Goal: Task Accomplishment & Management: Complete application form

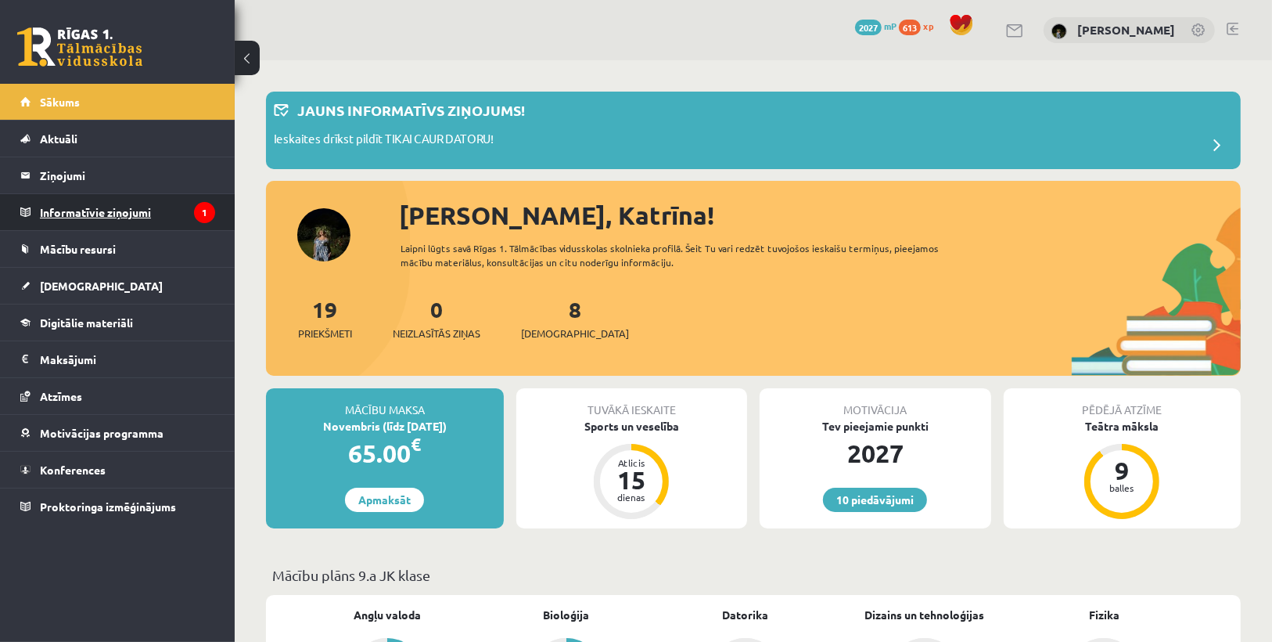
click at [113, 202] on legend "Informatīvie ziņojumi 1" at bounding box center [127, 212] width 175 height 36
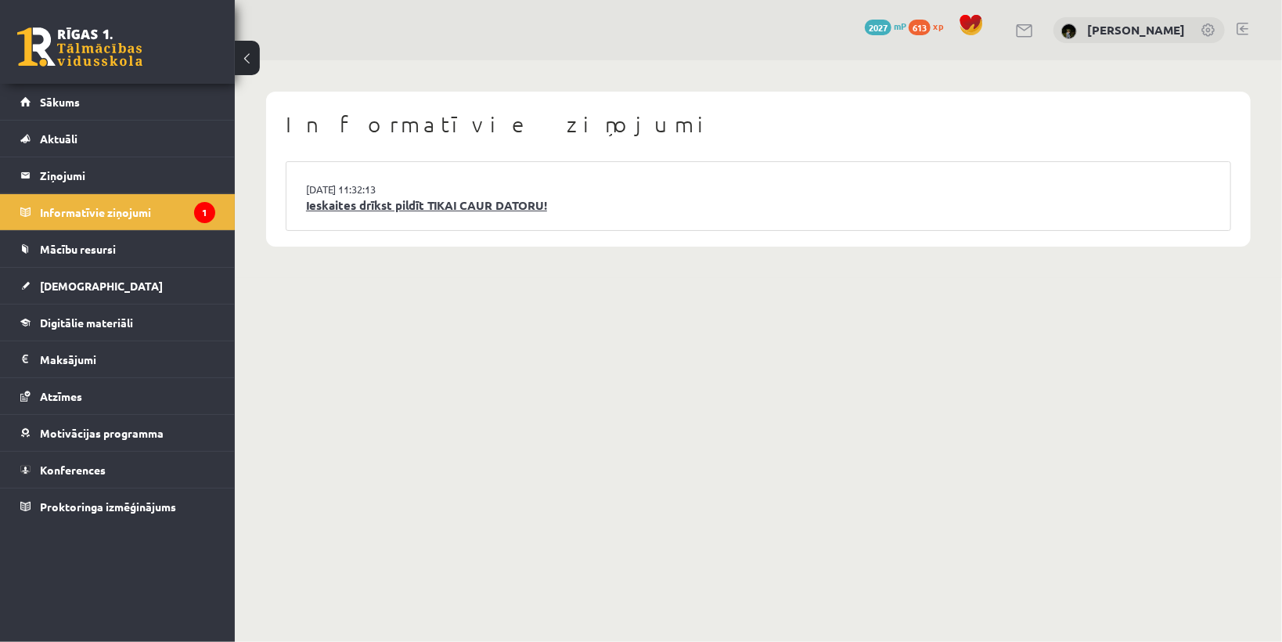
click at [324, 206] on link "Ieskaites drīkst pildīt TIKAI CAUR DATORU!" at bounding box center [758, 205] width 905 height 18
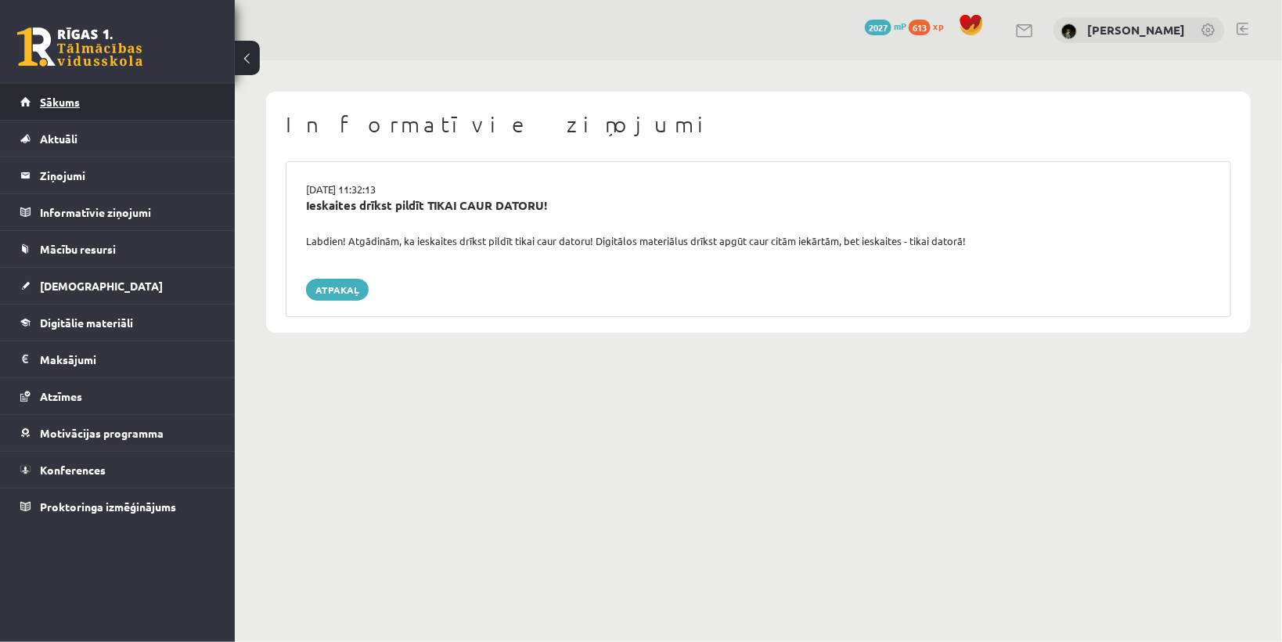
click at [110, 103] on link "Sākums" at bounding box center [117, 102] width 195 height 36
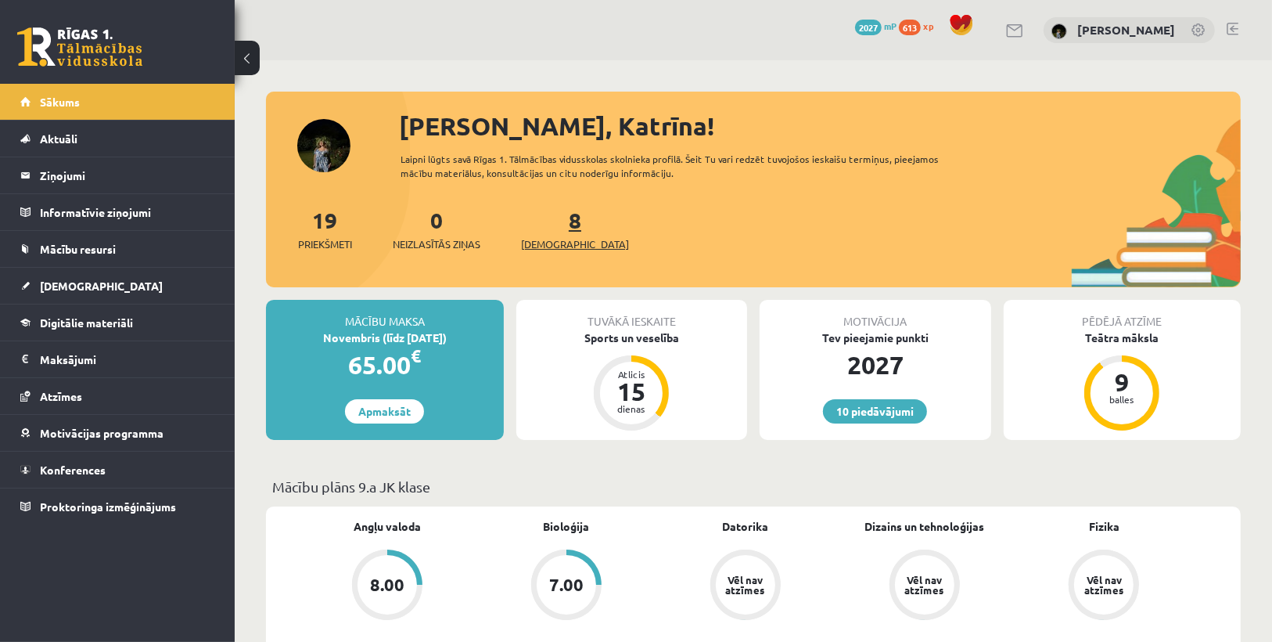
click at [560, 236] on span "[DEMOGRAPHIC_DATA]" at bounding box center [575, 244] width 108 height 16
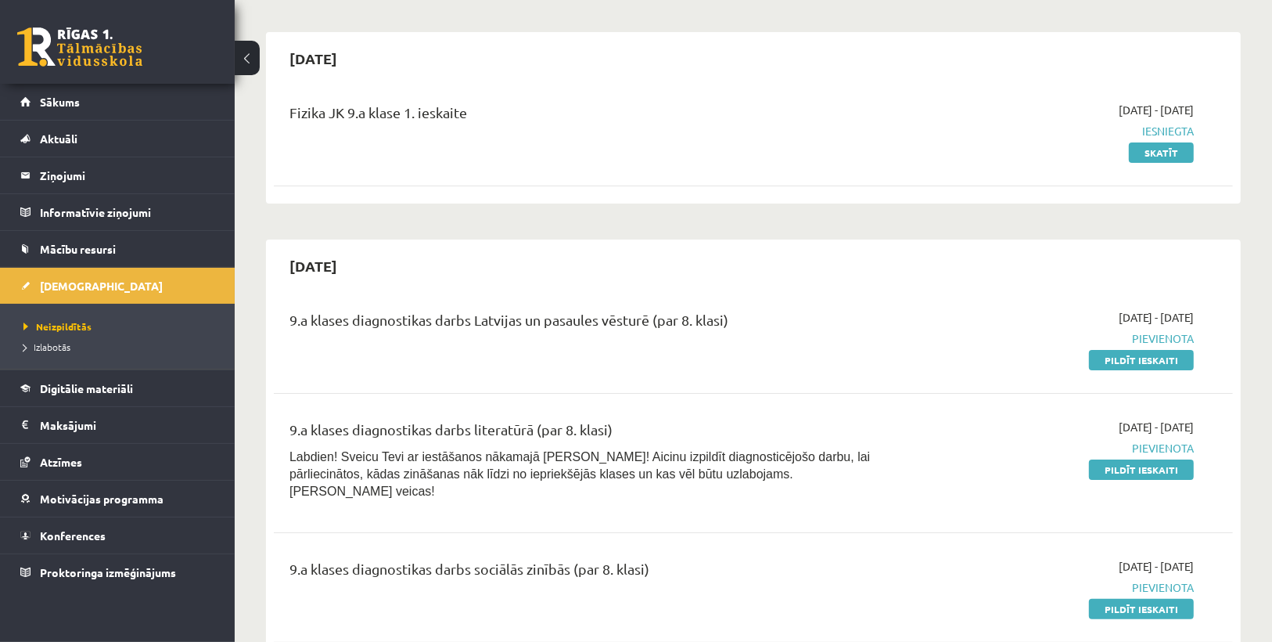
scroll to position [188, 0]
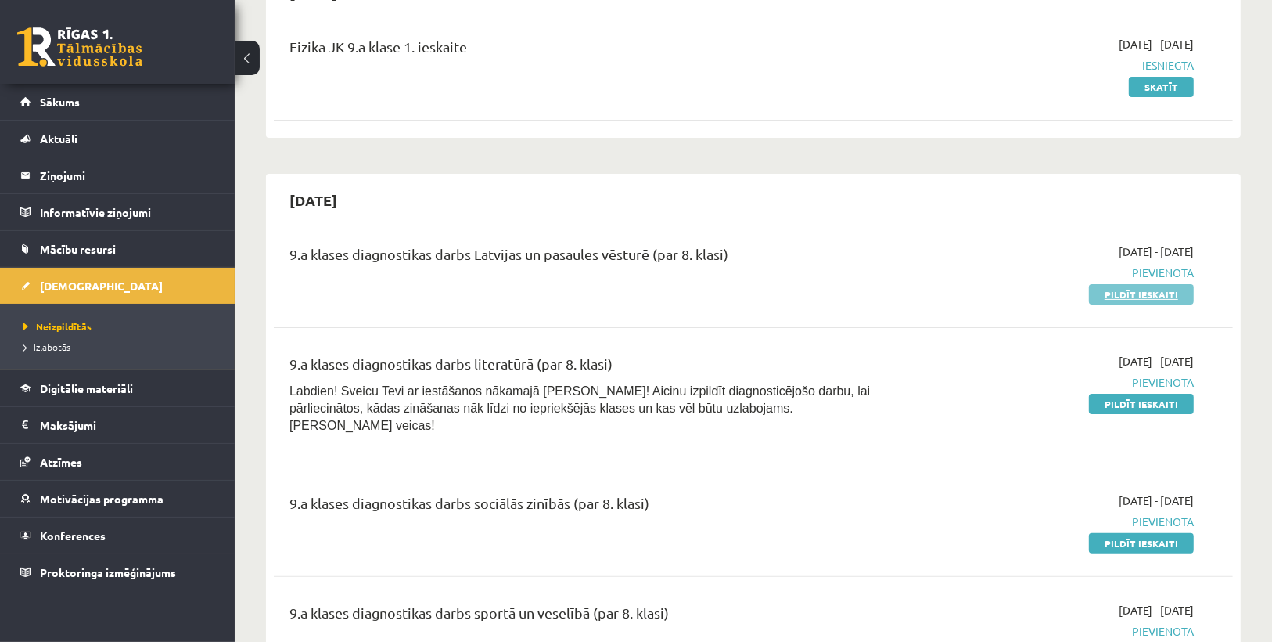
click at [1149, 288] on link "Pildīt ieskaiti" at bounding box center [1141, 294] width 105 height 20
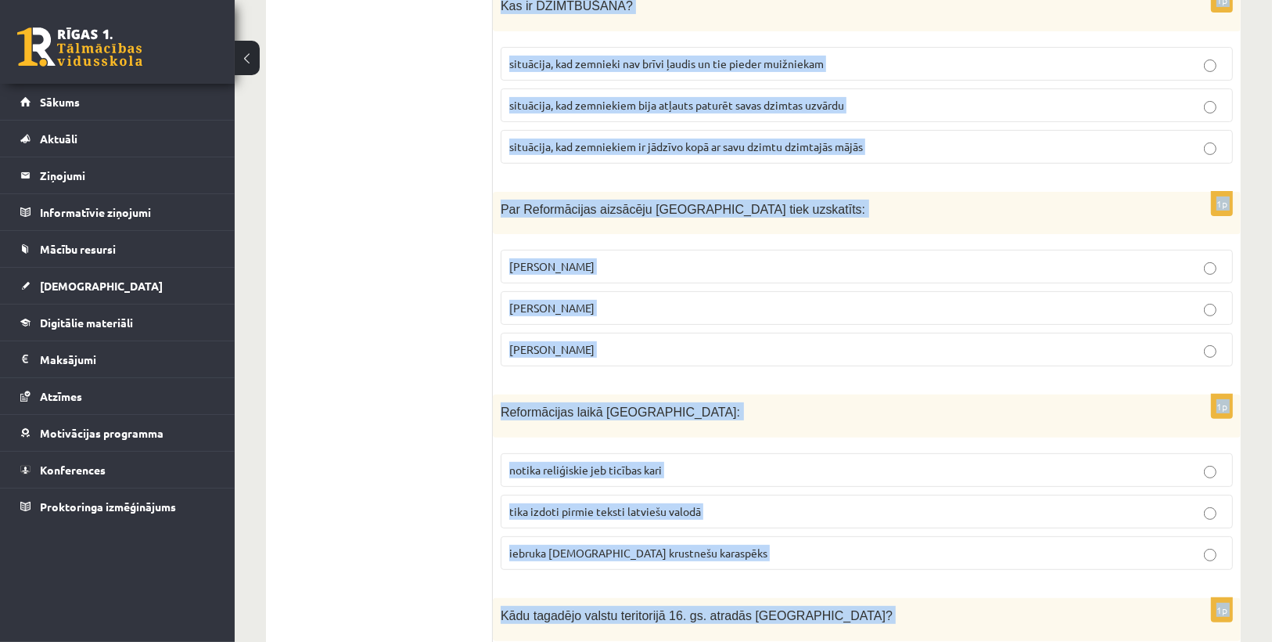
scroll to position [5773, 0]
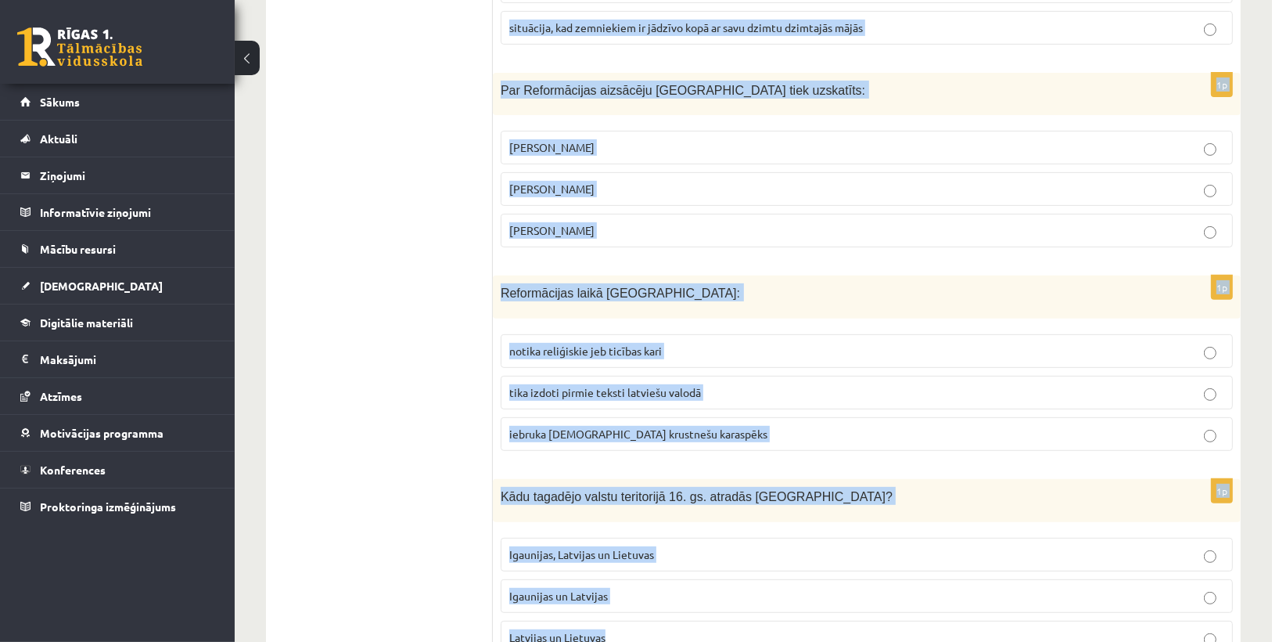
drag, startPoint x: 501, startPoint y: 184, endPoint x: 603, endPoint y: 563, distance: 392.4
copy form "“Jaunlatvieši” bija: latviešu jaunsaimnieku politiskā partija, kas aizsāka cīņu…"
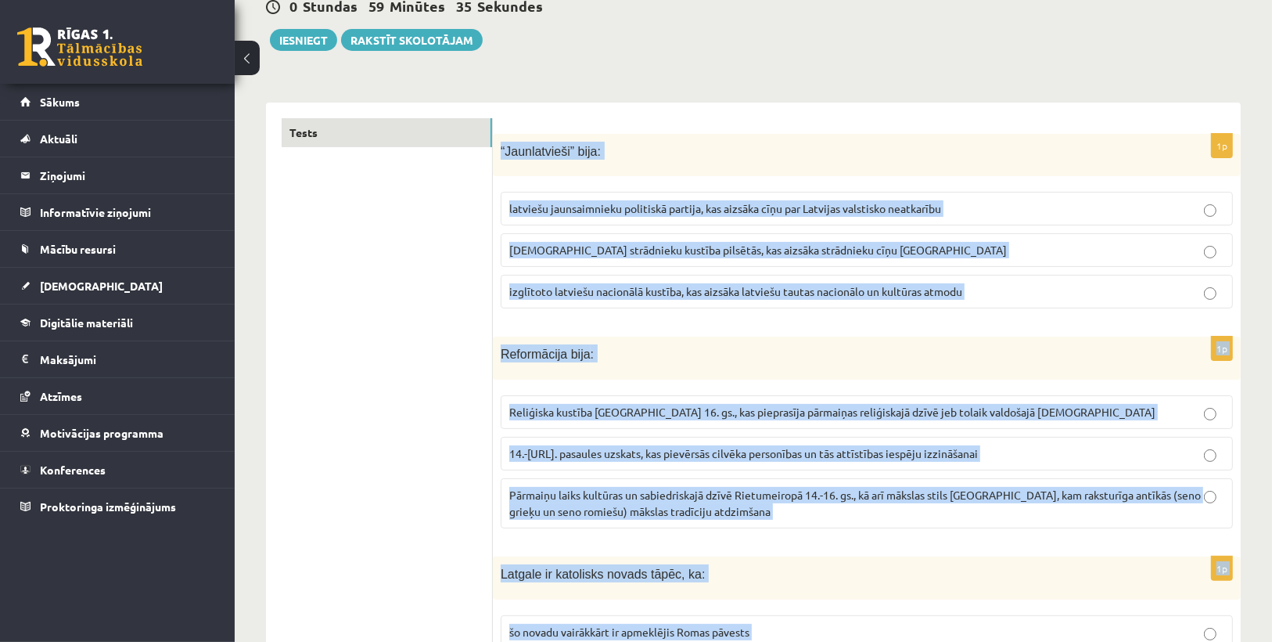
scroll to position [0, 0]
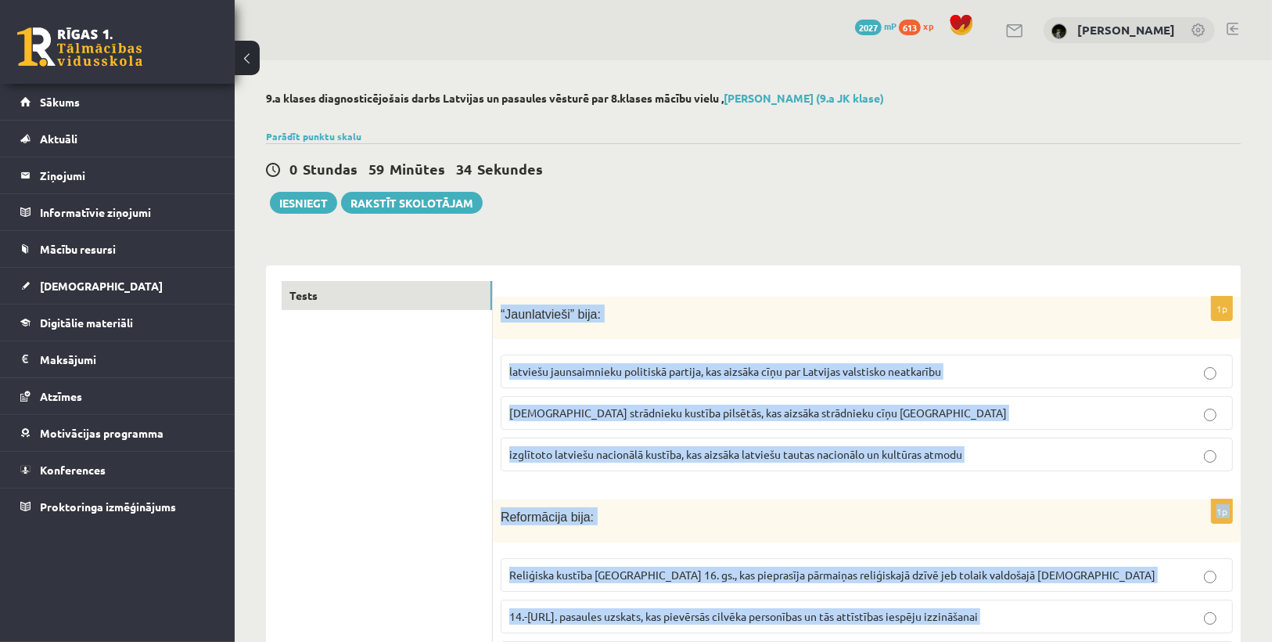
click at [783, 297] on div "“Jaunlatvieši” bija:" at bounding box center [867, 318] width 748 height 43
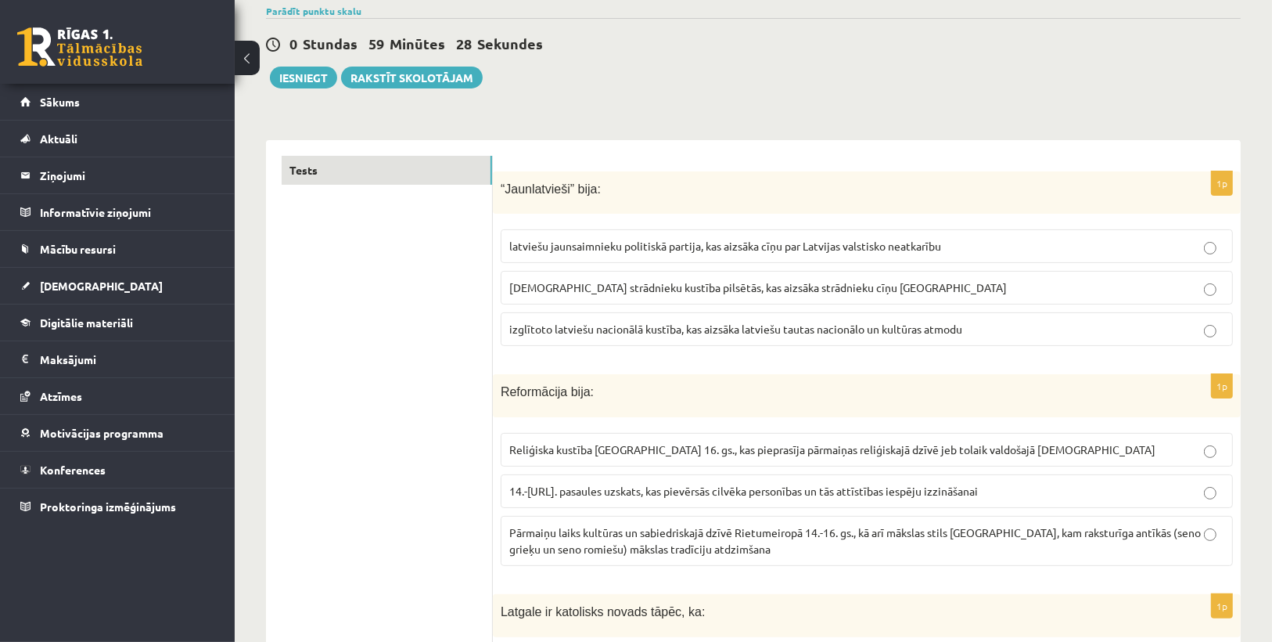
click at [563, 316] on label "izglītoto latviešu nacionālā kustība, kas aizsāka latviešu tautas nacionālo un …" at bounding box center [867, 329] width 733 height 34
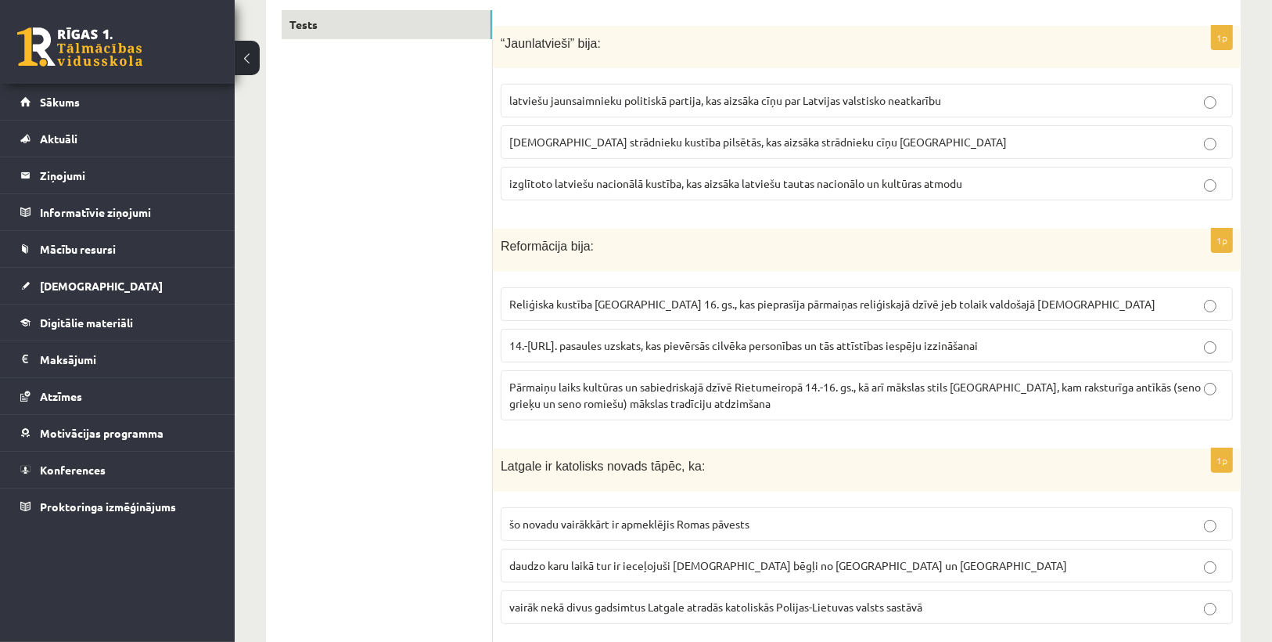
scroll to position [313, 0]
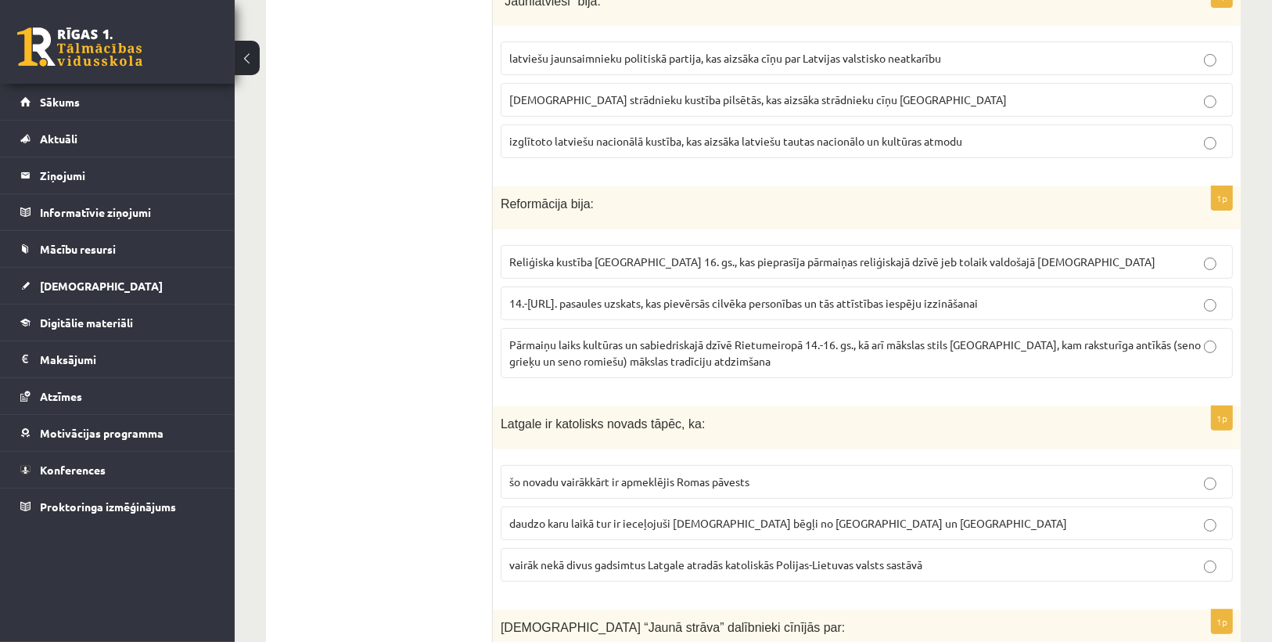
click at [621, 254] on span "Reliģiska kustība Eiropā 16. gs., kas pieprasīja pārmaiņas reliģiskajā dzīvē je…" at bounding box center [832, 261] width 646 height 14
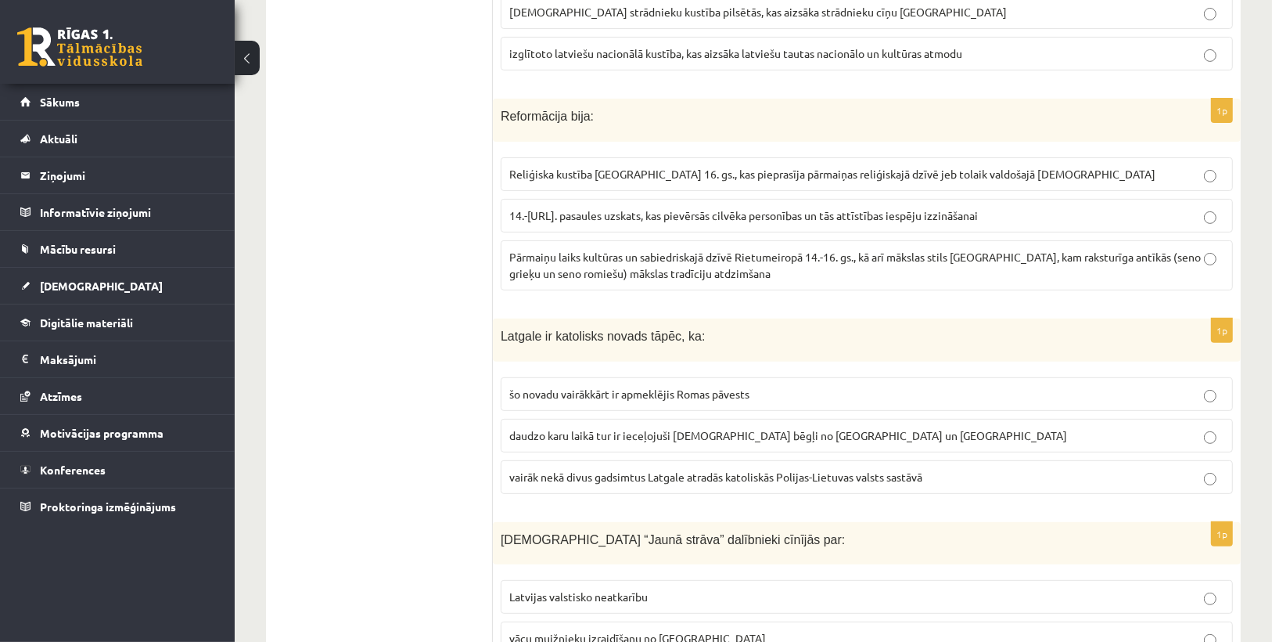
scroll to position [563, 0]
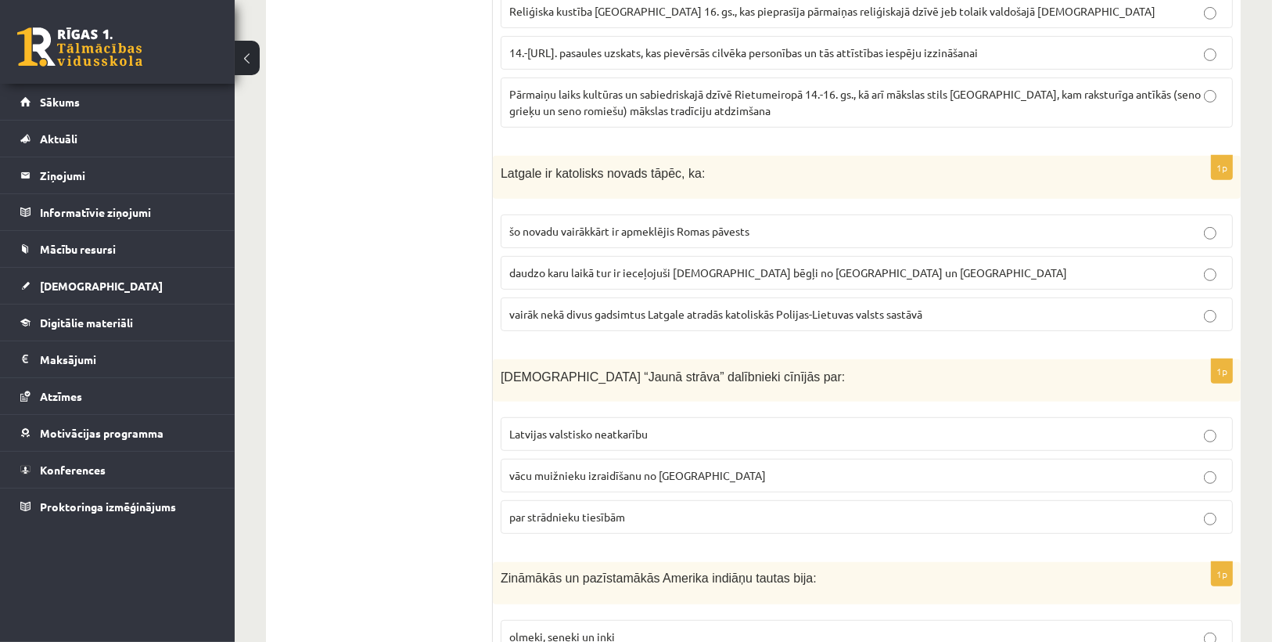
click at [576, 315] on p "vairāk nekā divus gadsimtus Latgale atradās katoliskās Polijas-Lietuvas valsts …" at bounding box center [866, 314] width 715 height 16
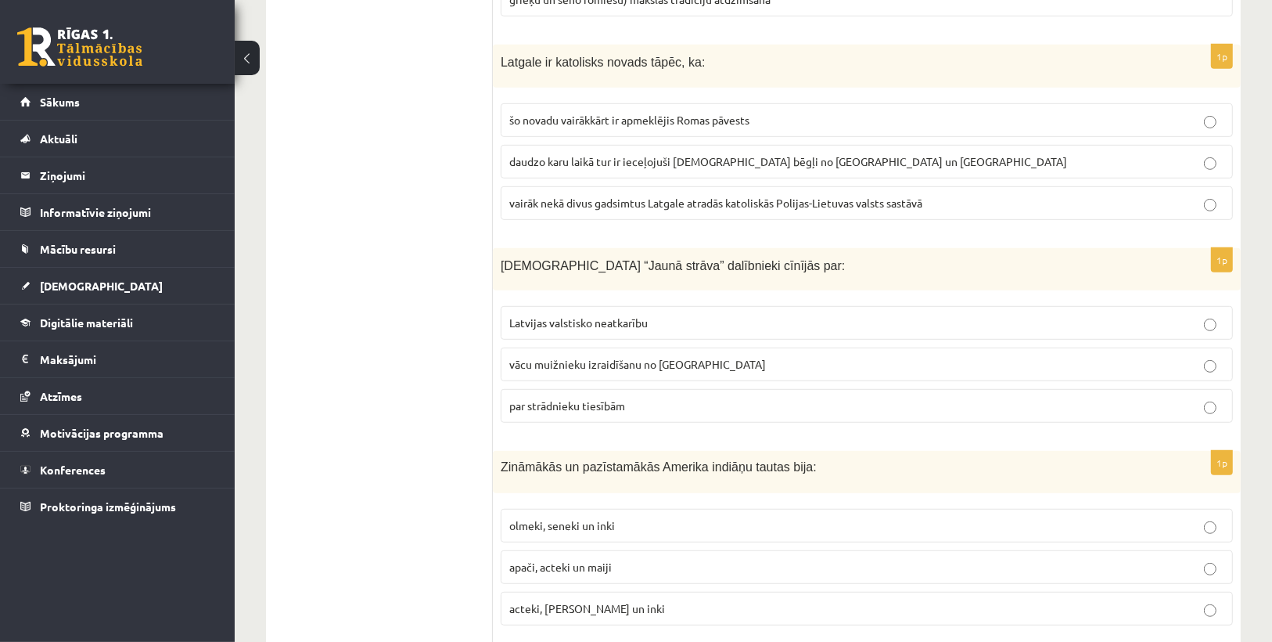
scroll to position [814, 0]
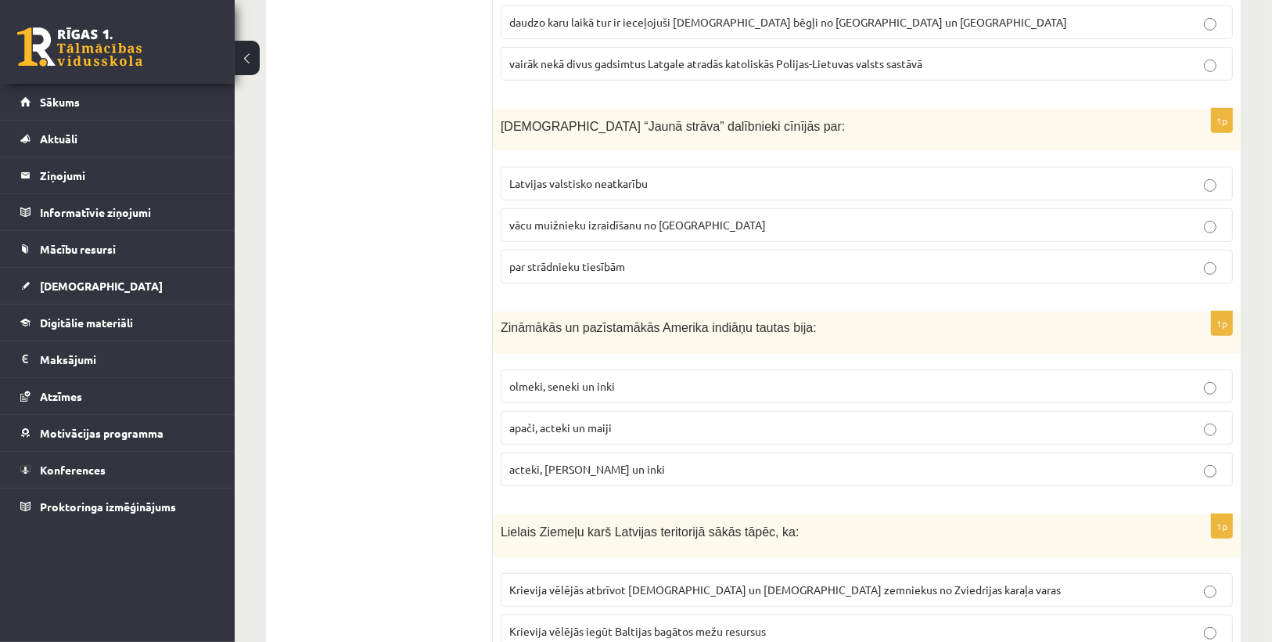
click at [511, 259] on span "par strādnieku tiesībām" at bounding box center [567, 266] width 116 height 14
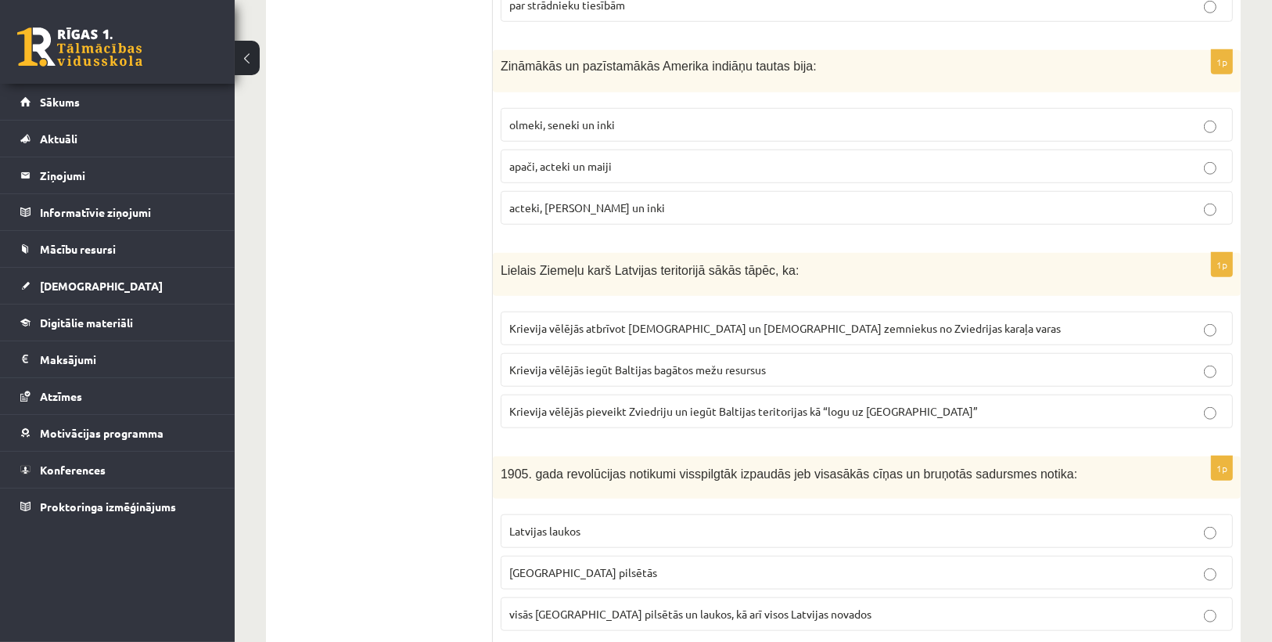
scroll to position [1127, 0]
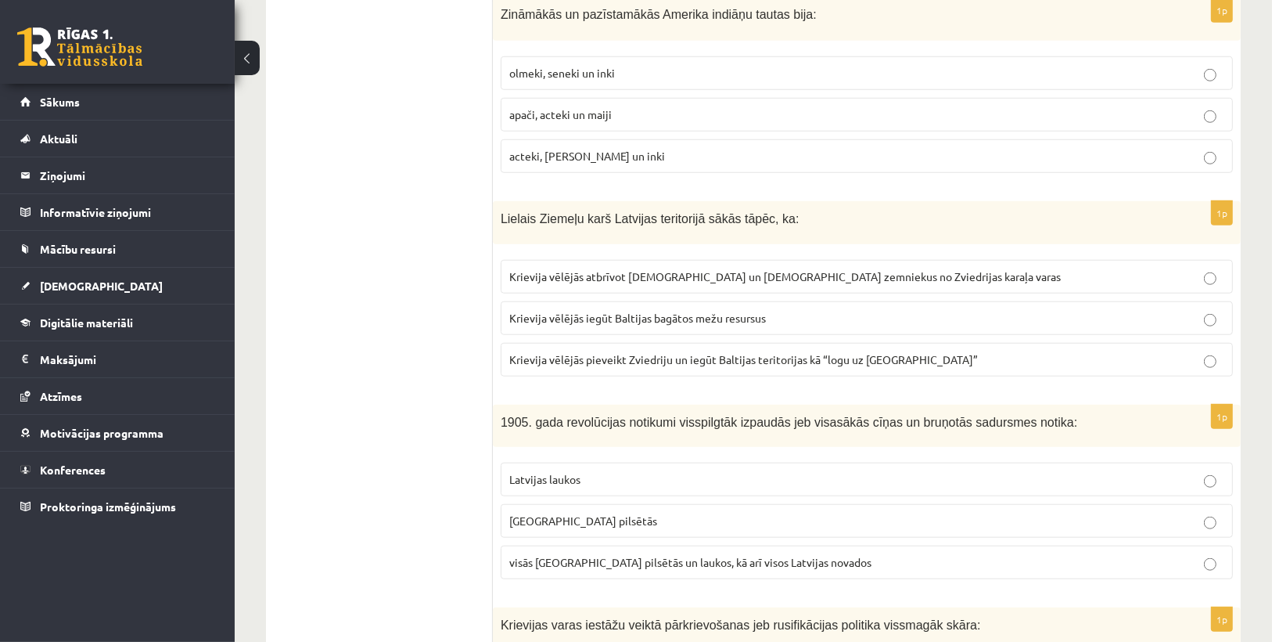
click at [553, 107] on span "apači, acteki un maiji" at bounding box center [560, 114] width 103 height 14
click at [584, 153] on span "acteki, maiji un inki" at bounding box center [587, 156] width 156 height 14
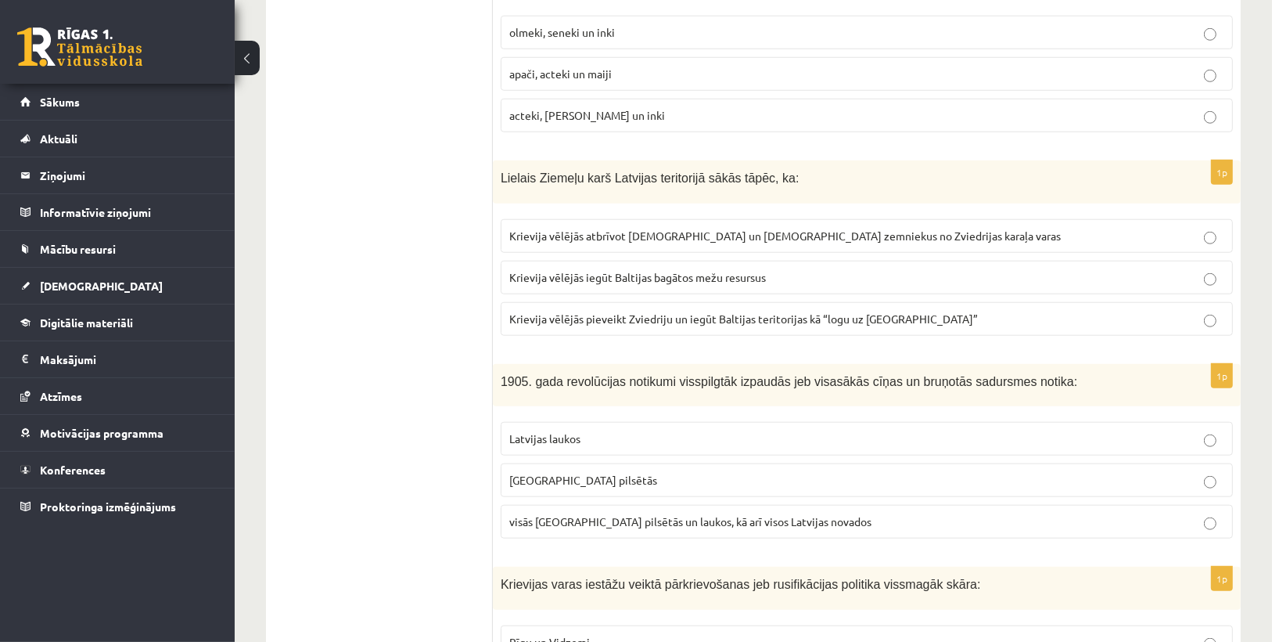
scroll to position [1190, 0]
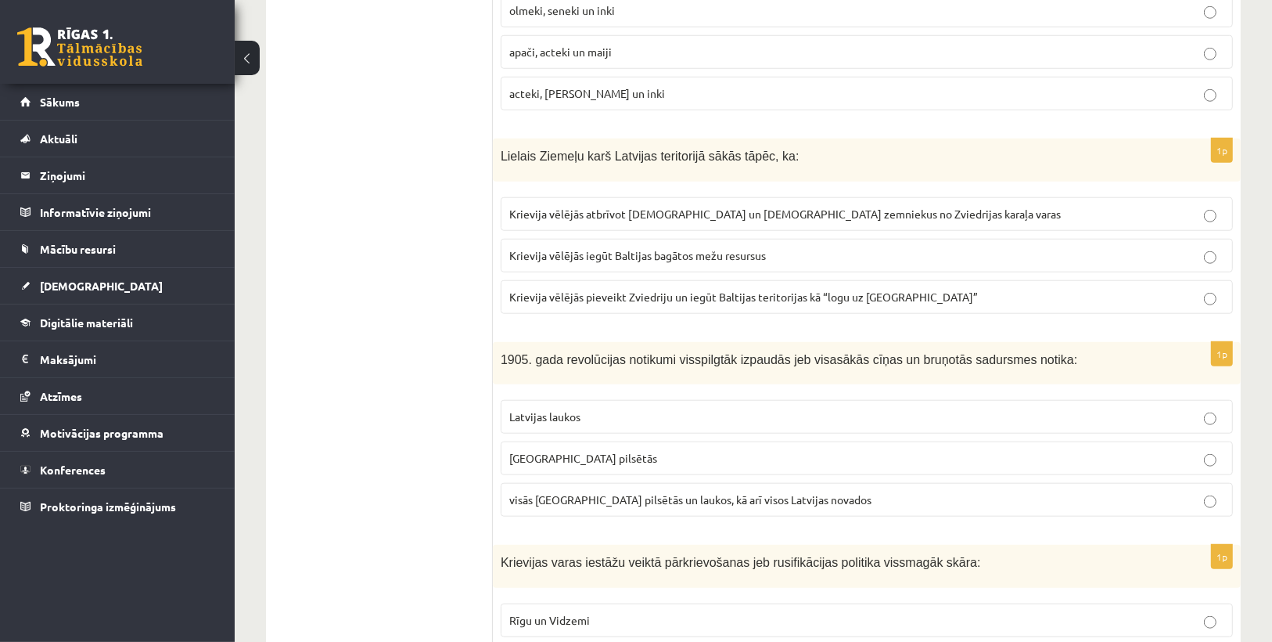
click at [688, 289] on p "Krievija vēlējās pieveikt Zviedriju un iegūt Baltijas teritorijas kā “logu uz E…" at bounding box center [866, 297] width 715 height 16
click at [612, 492] on span "visās Latvijas pilsētās un laukos, kā arī visos Latvijas novados" at bounding box center [690, 499] width 362 height 14
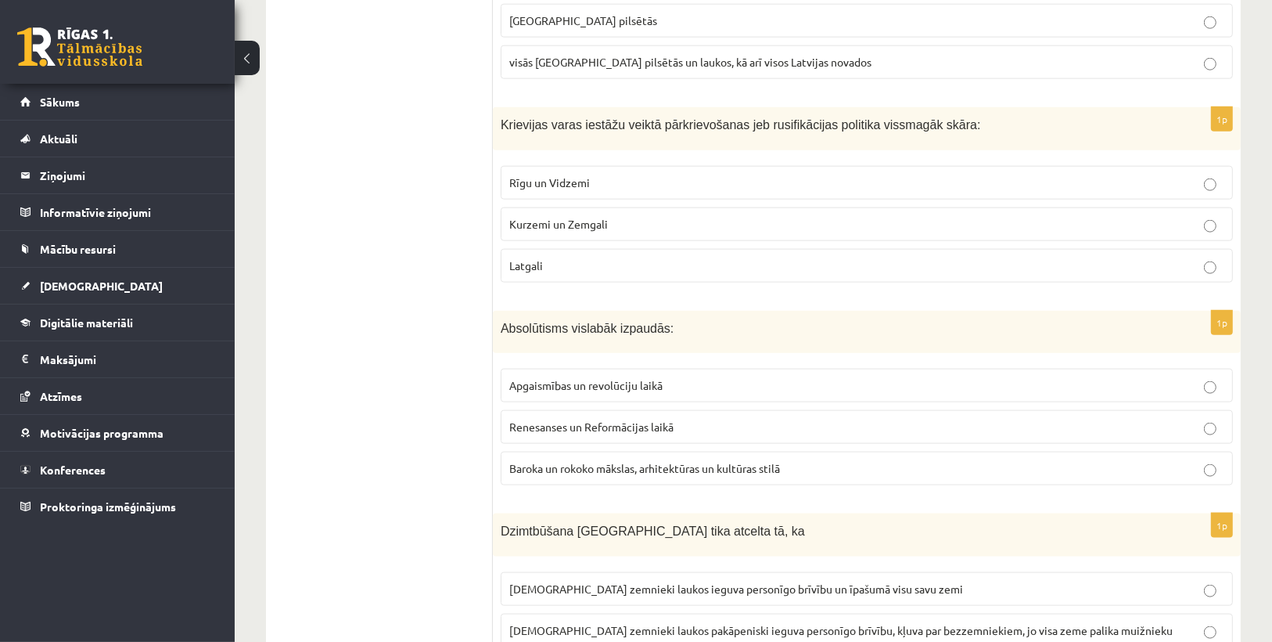
scroll to position [1628, 0]
click at [646, 257] on p "Latgali" at bounding box center [866, 265] width 715 height 16
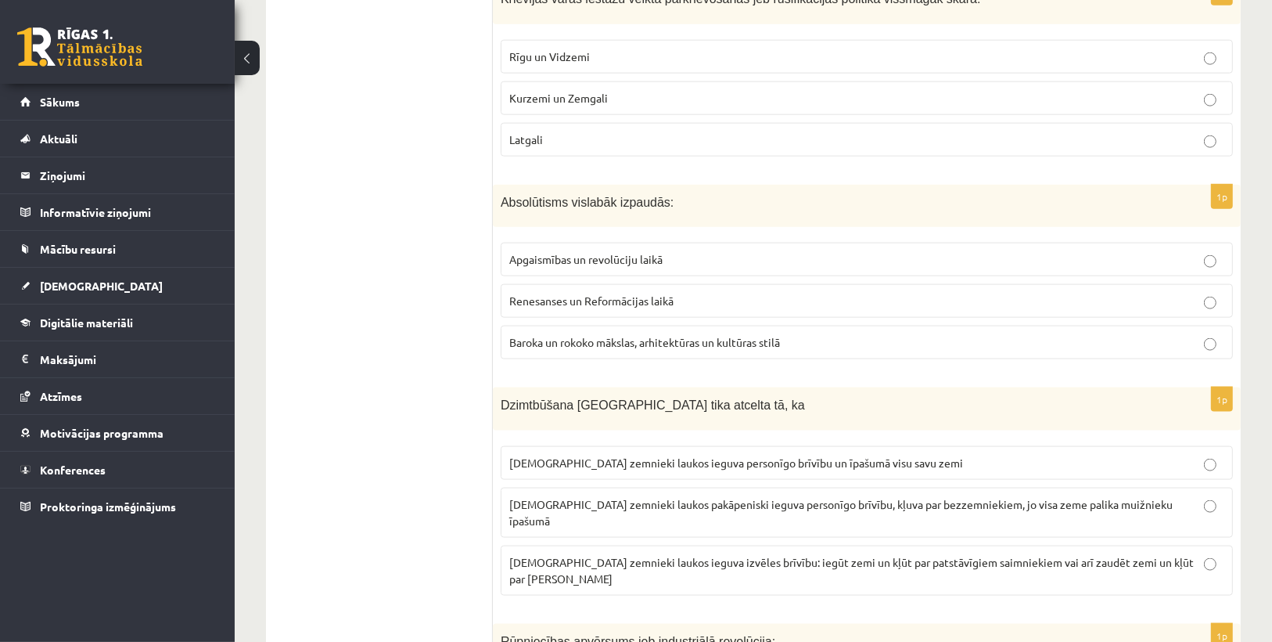
click at [600, 326] on label "Baroka un rokoko mākslas, arhitektūras un kultūras stilā" at bounding box center [867, 343] width 733 height 34
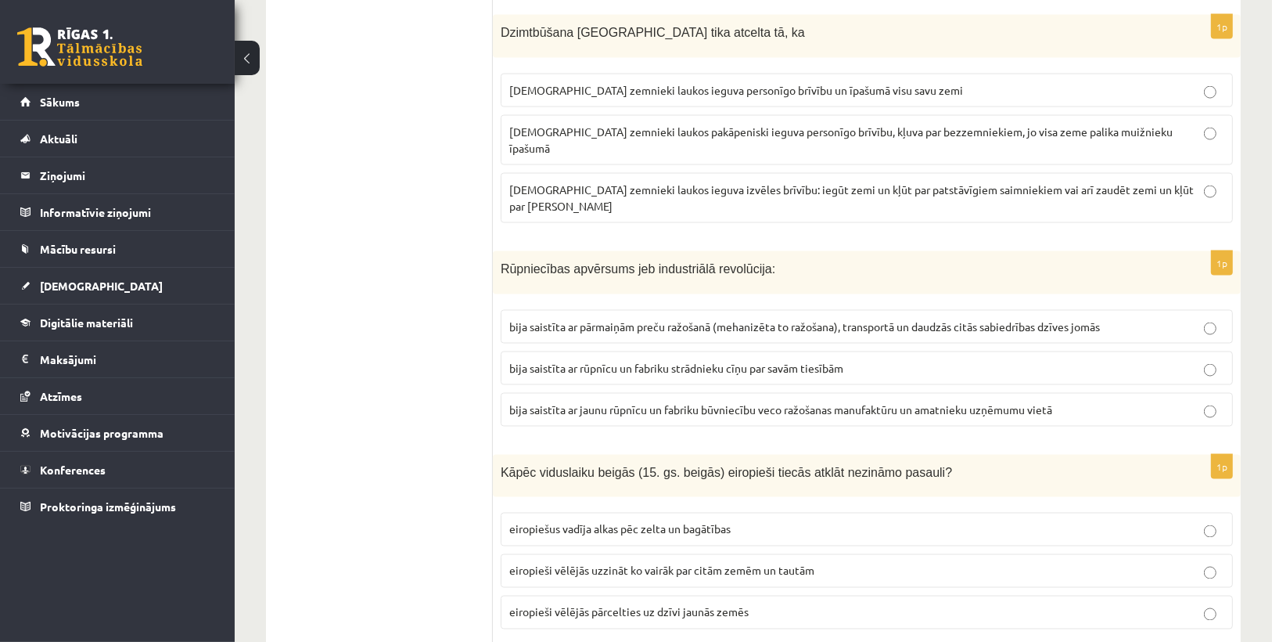
scroll to position [2129, 0]
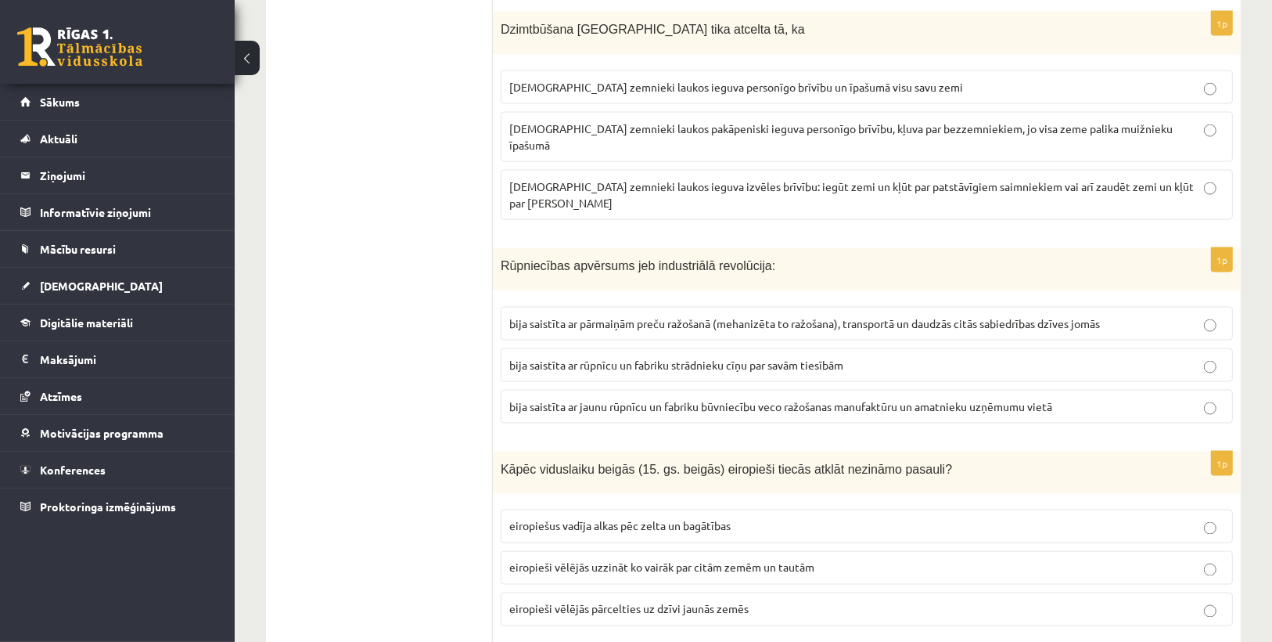
click at [698, 121] on span "latviešu zemnieki laukos pakāpeniski ieguva personīgo brīvību, kļuva par bezzem…" at bounding box center [841, 136] width 664 height 31
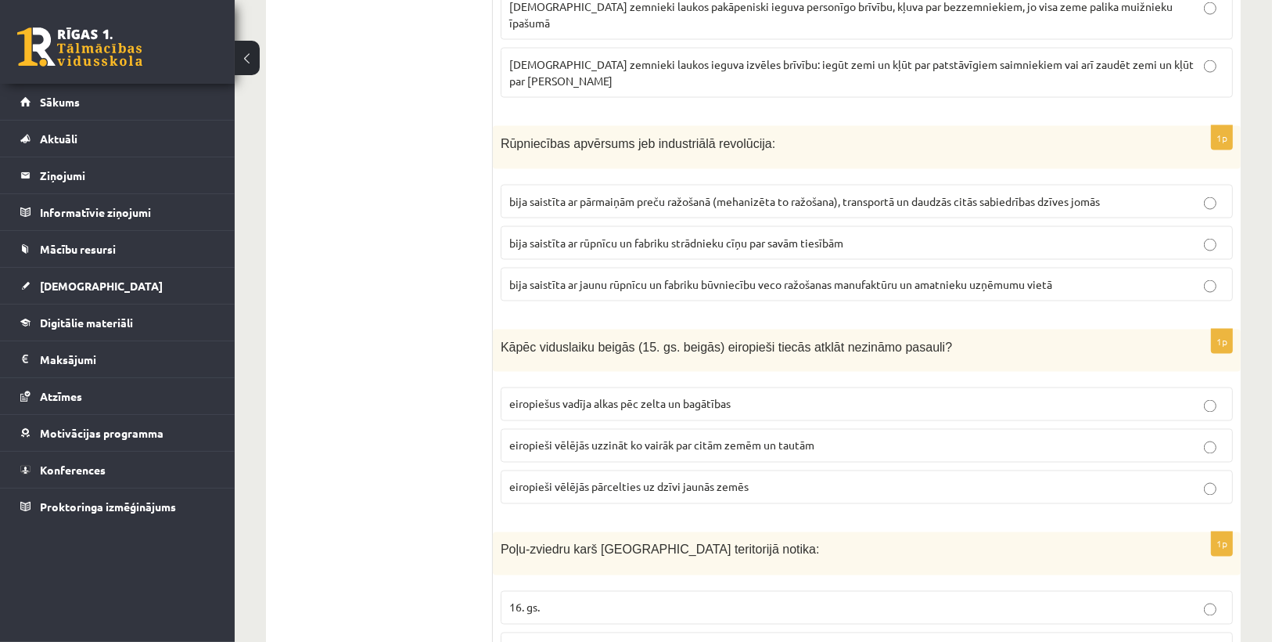
scroll to position [2254, 0]
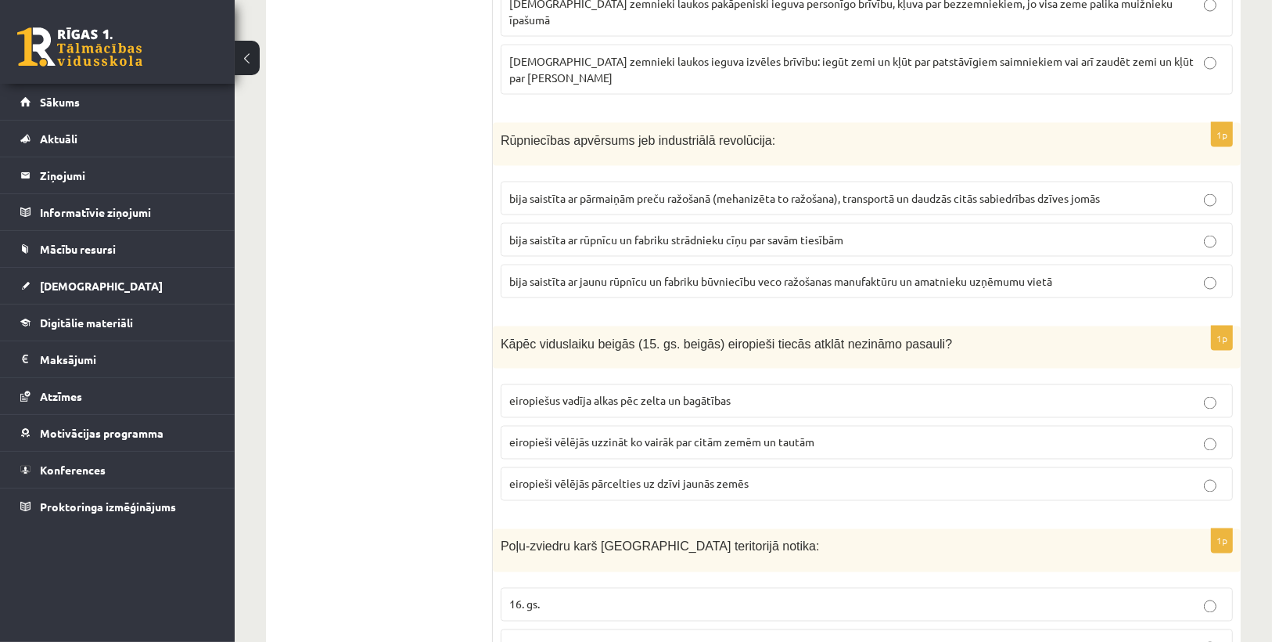
click at [603, 191] on span "bija saistīta ar pārmaiņām preču ražošanā (mehanizēta to ražošana), transportā …" at bounding box center [804, 198] width 591 height 14
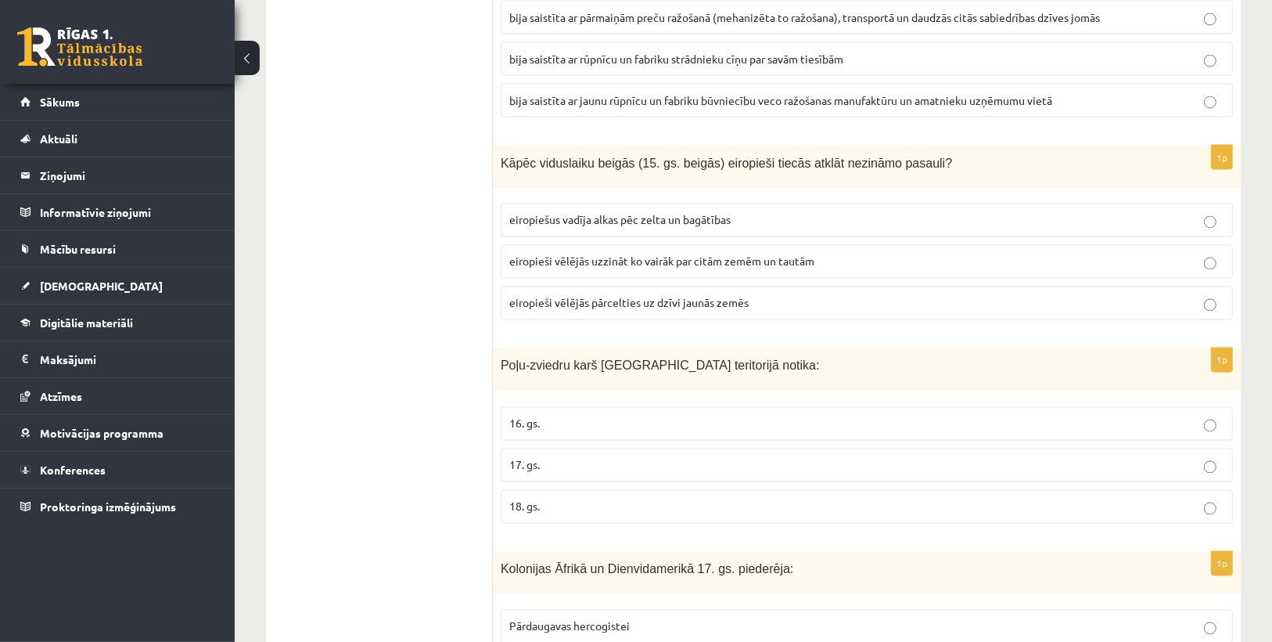
scroll to position [2442, 0]
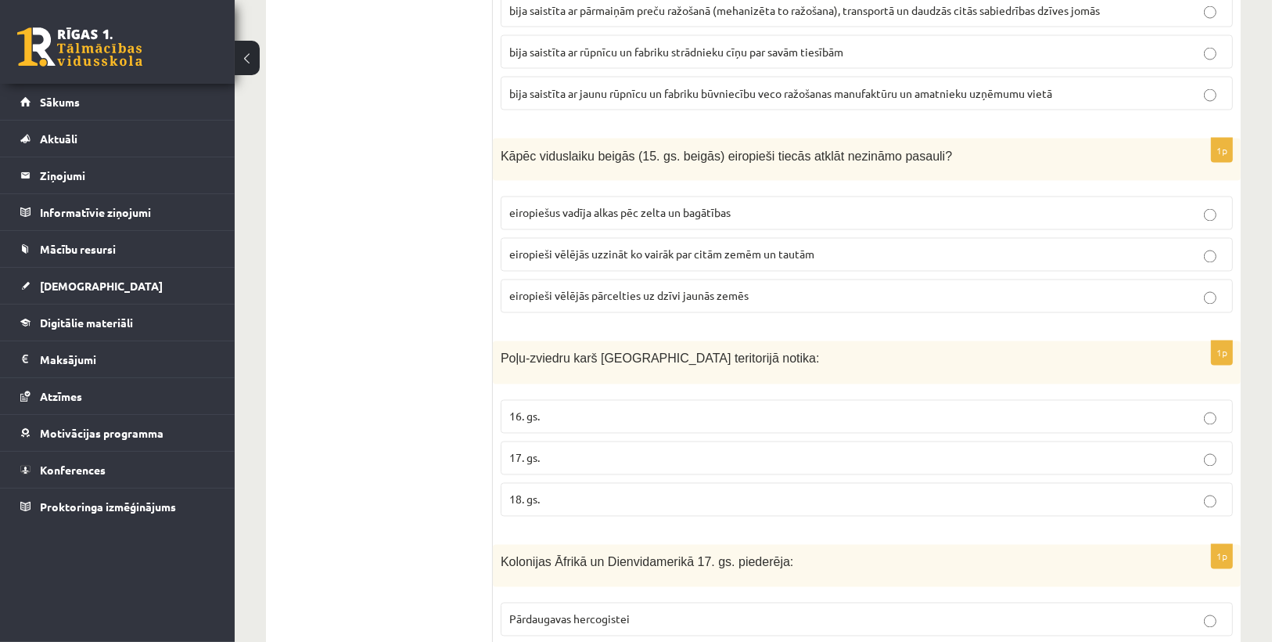
click at [657, 206] on span "eiropiešus vadīja alkas pēc zelta un bagātības" at bounding box center [619, 213] width 221 height 14
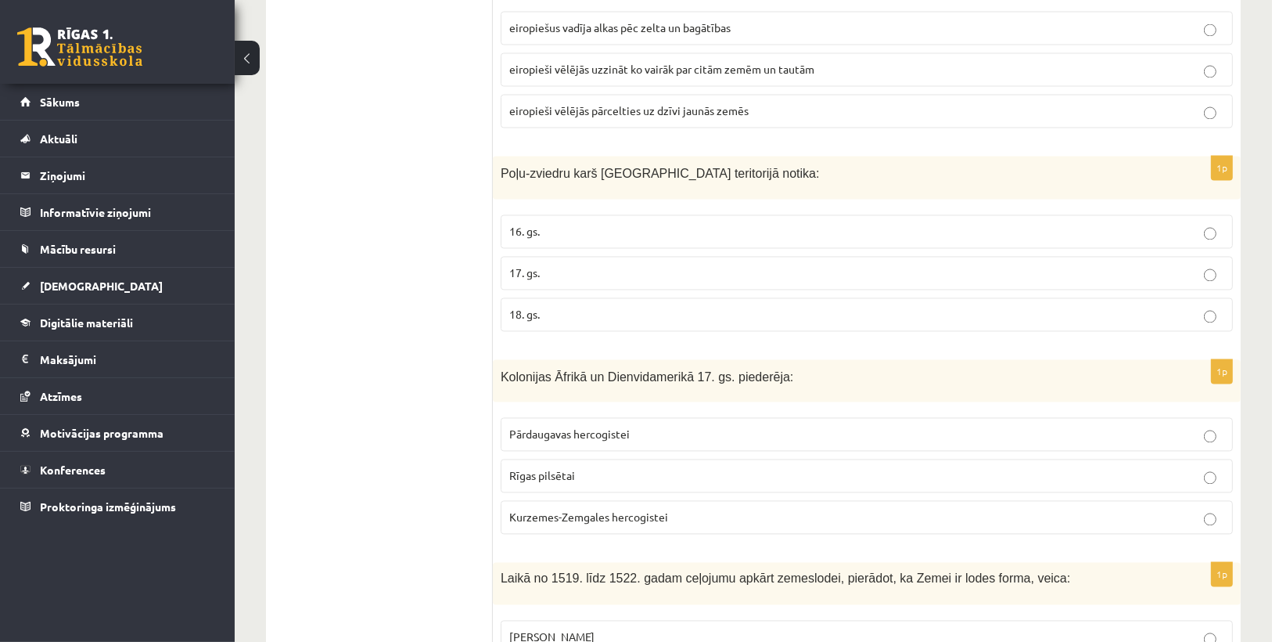
scroll to position [2630, 0]
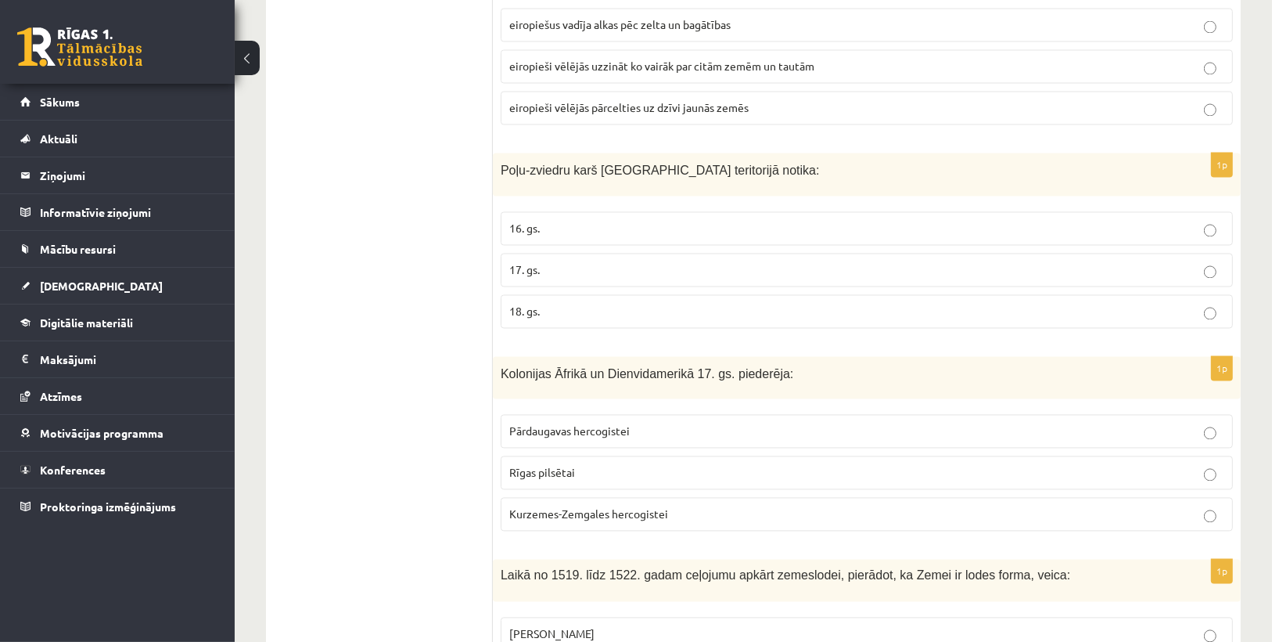
click at [515, 262] on p "17. gs." at bounding box center [866, 270] width 715 height 16
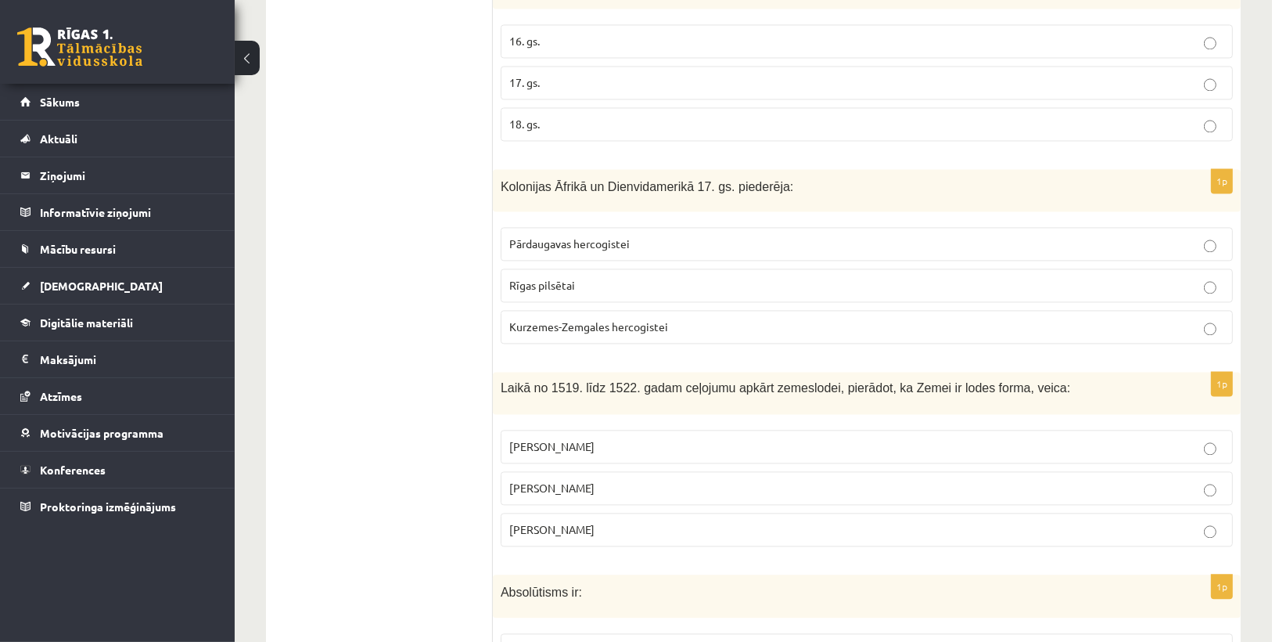
click at [522, 319] on span "Kurzemes-Zemgales hercogistei" at bounding box center [588, 326] width 159 height 14
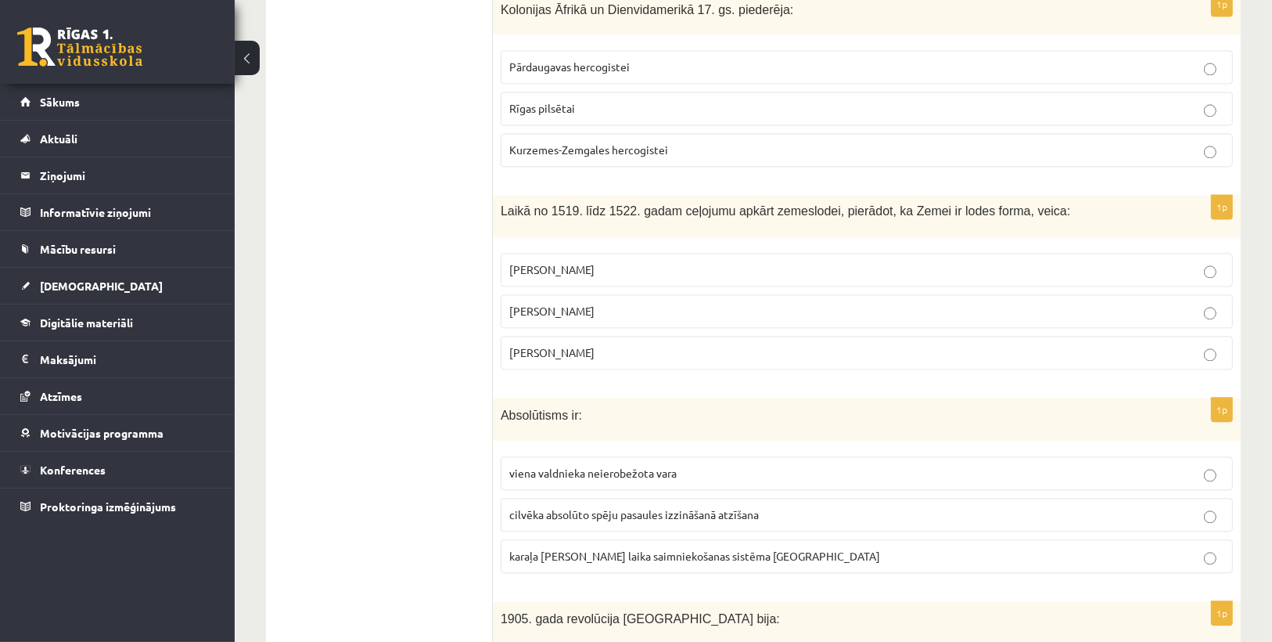
scroll to position [3068, 0]
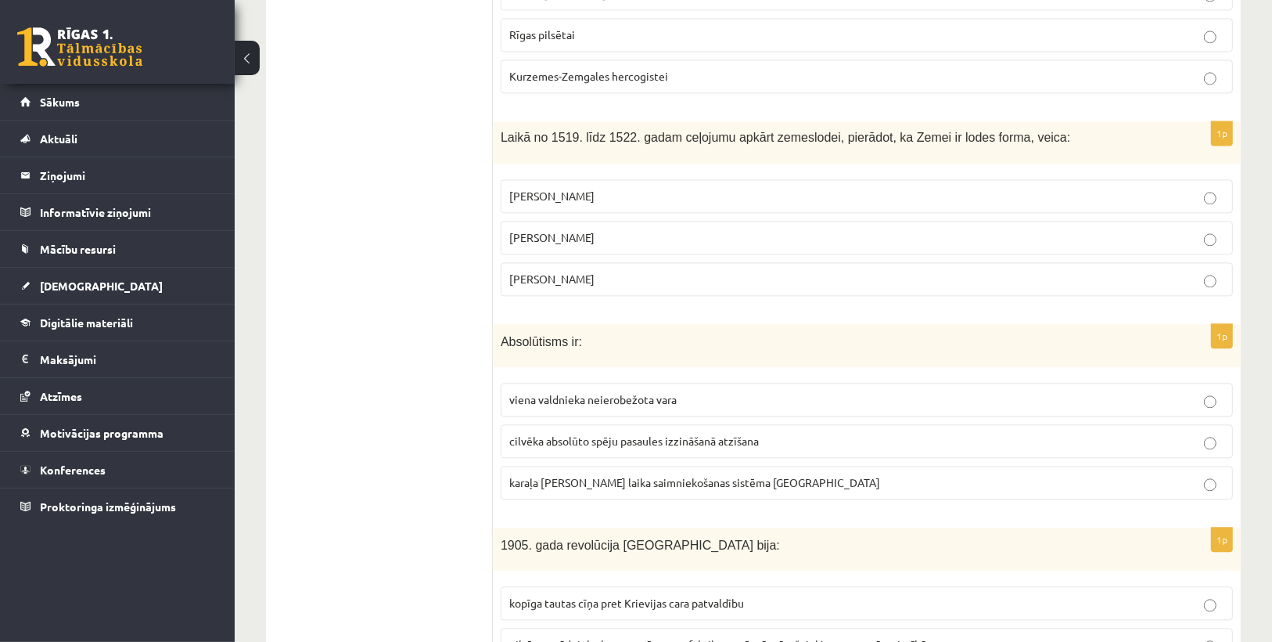
click at [569, 271] on p "Fernans Magelāns" at bounding box center [866, 279] width 715 height 16
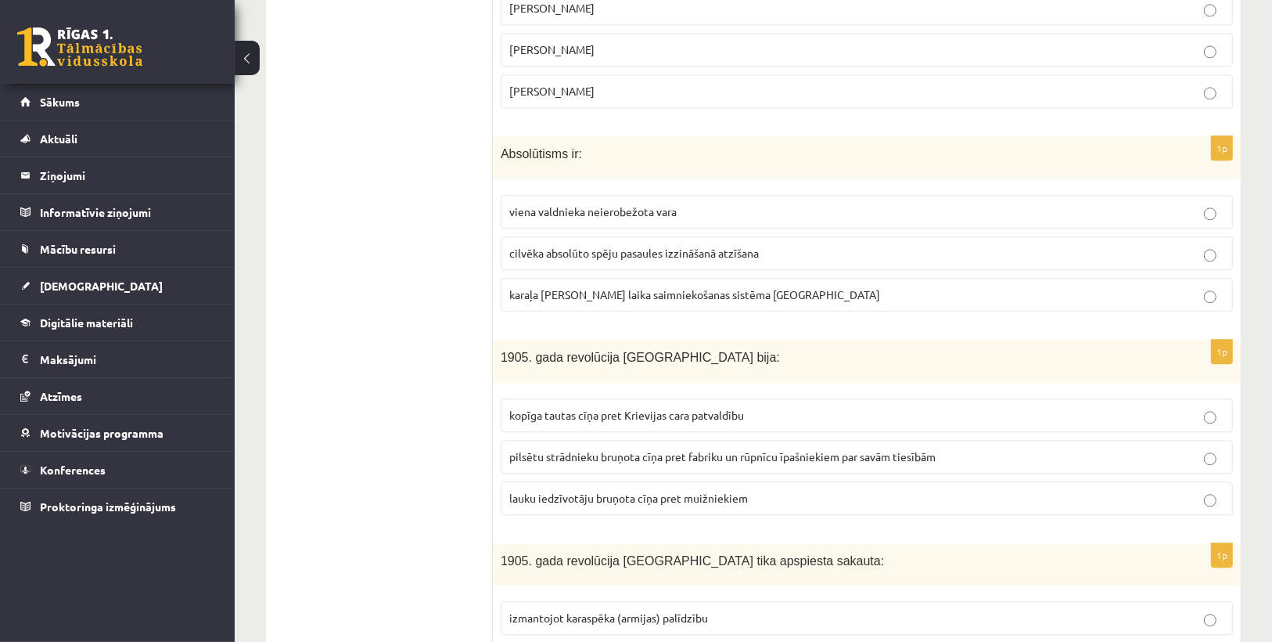
click at [546, 204] on span "viena valdnieka neierobežota vara" at bounding box center [592, 211] width 167 height 14
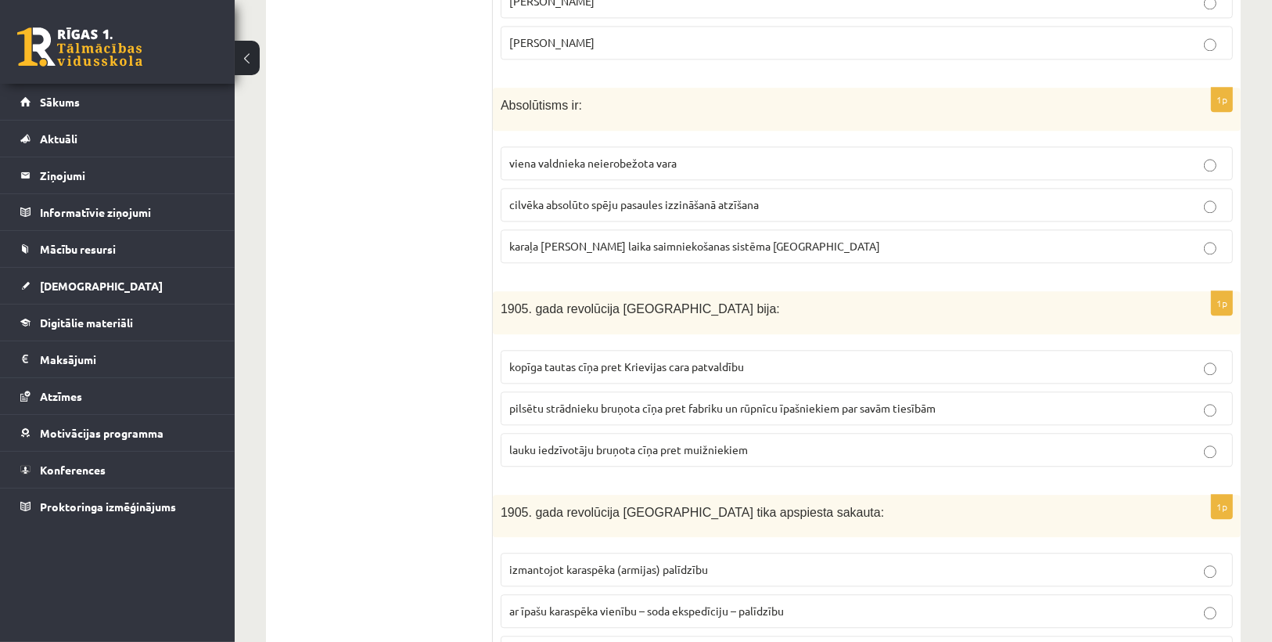
scroll to position [3443, 0]
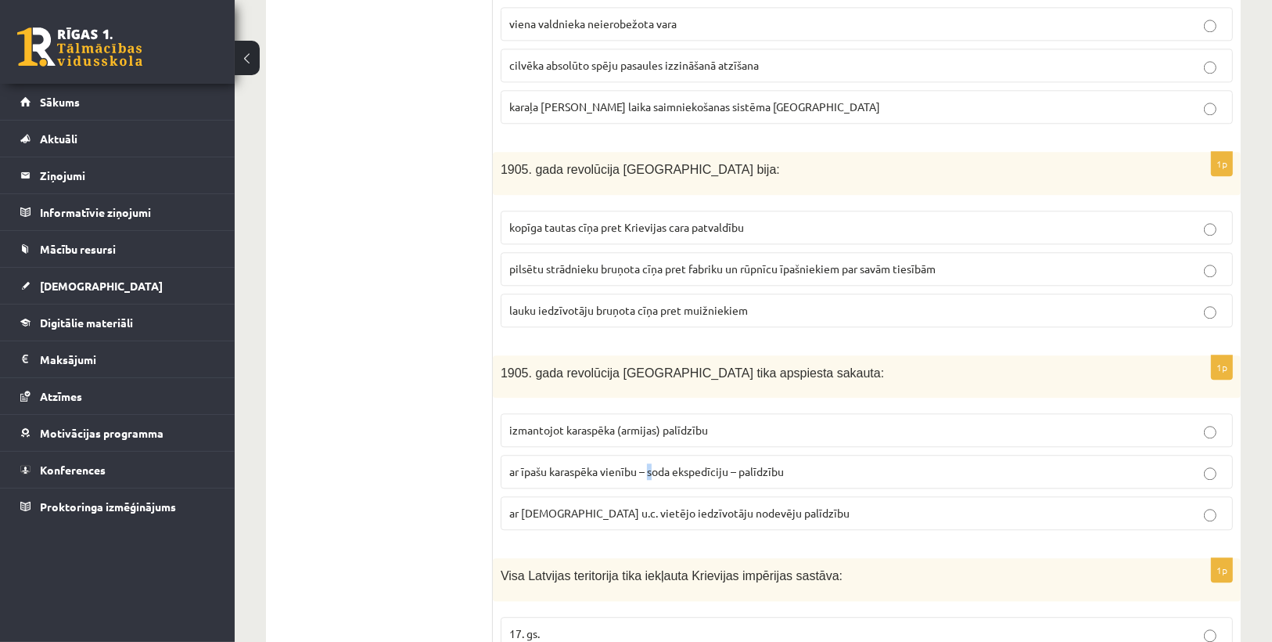
drag, startPoint x: 652, startPoint y: 420, endPoint x: 651, endPoint y: 399, distance: 21.1
click at [652, 464] on span "ar īpašu karaspēka vienību – soda ekspedīciju – palīdzību" at bounding box center [646, 471] width 275 height 14
click at [601, 220] on span "kopīga tautas cīņa pret Krievijas cara patvaldību" at bounding box center [626, 227] width 235 height 14
click at [777, 464] on span "ar īpašu karaspēka vienību – soda ekspedīciju – palīdzību" at bounding box center [646, 471] width 275 height 14
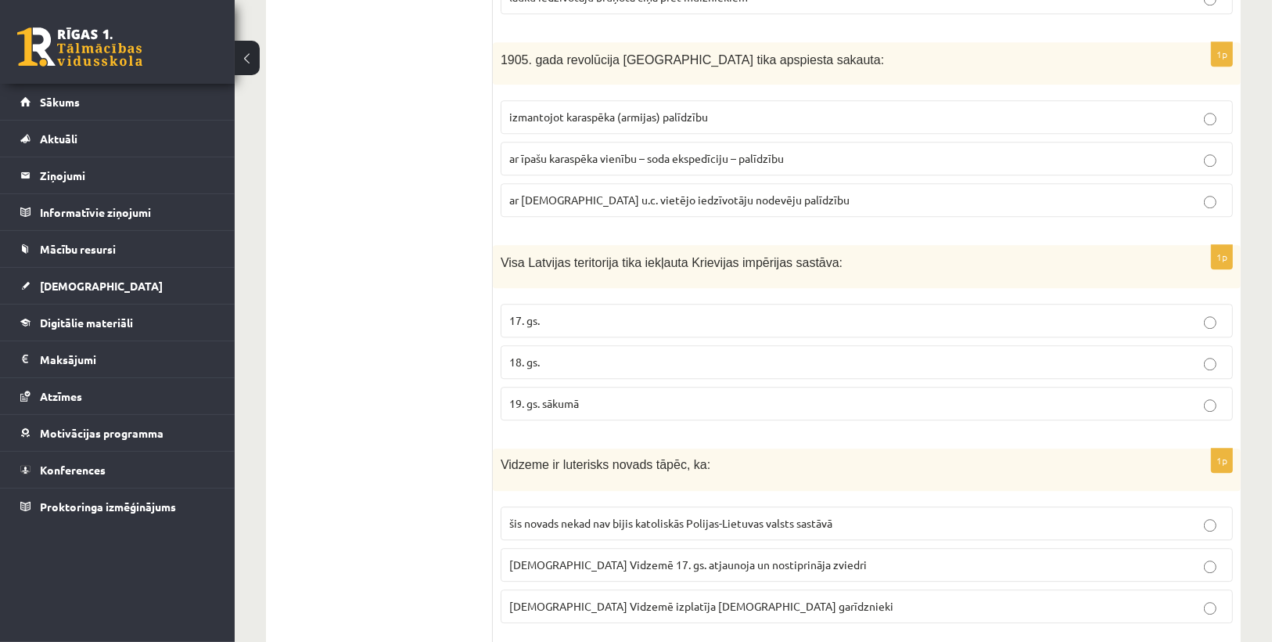
scroll to position [3819, 0]
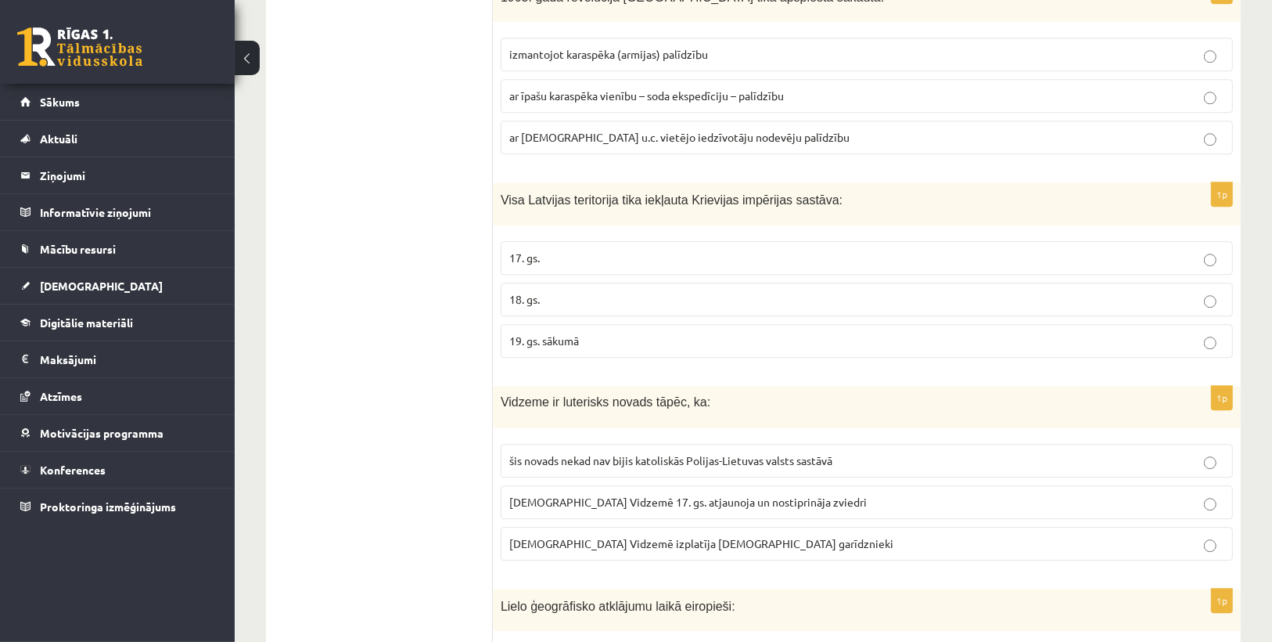
click at [537, 292] on span "18. gs." at bounding box center [524, 299] width 31 height 14
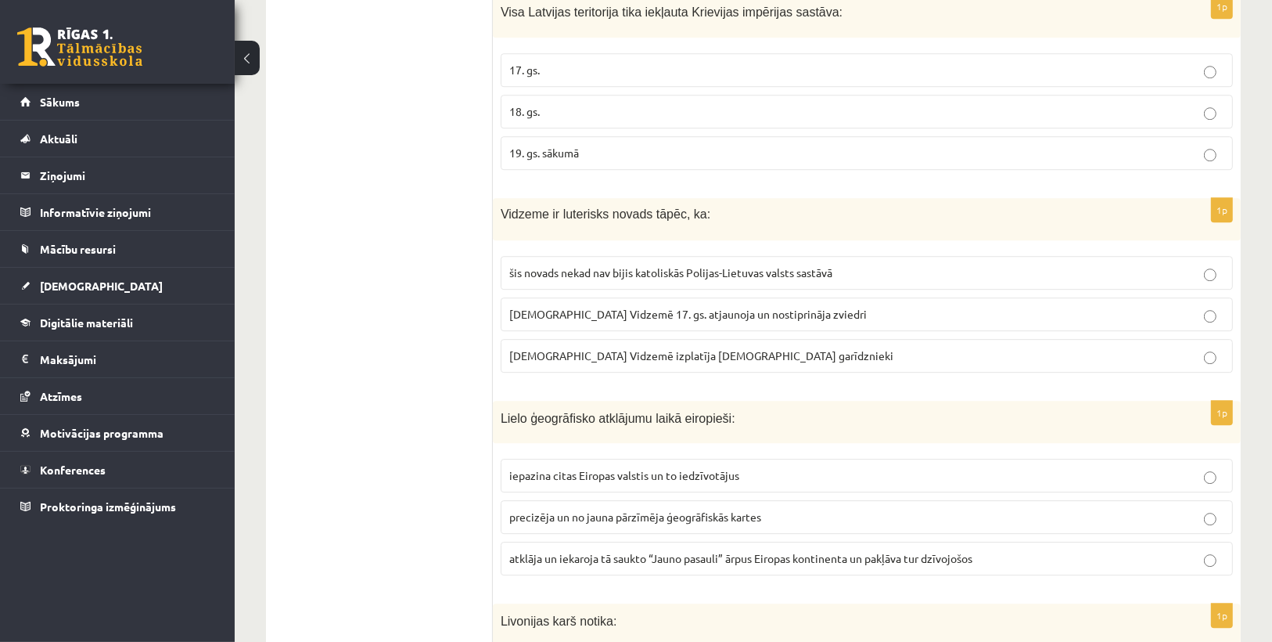
click at [545, 307] on span "luterānismu Vidzemē 17. gs. atjaunoja un nostiprināja zviedri" at bounding box center [688, 314] width 358 height 14
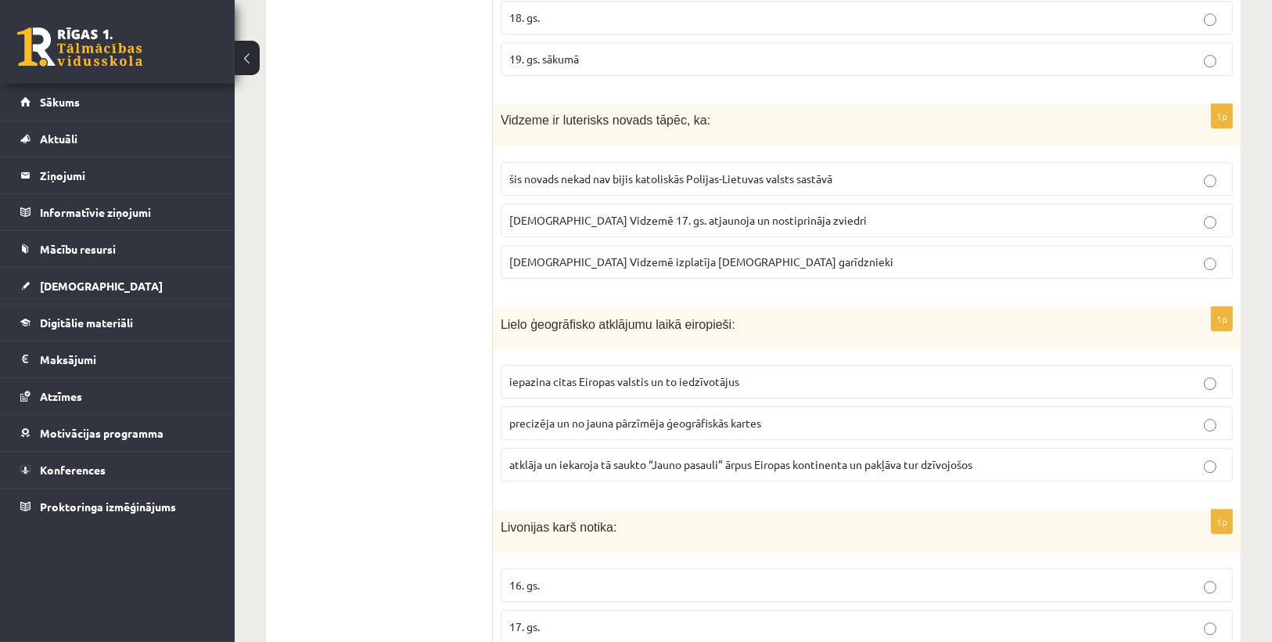
scroll to position [4195, 0]
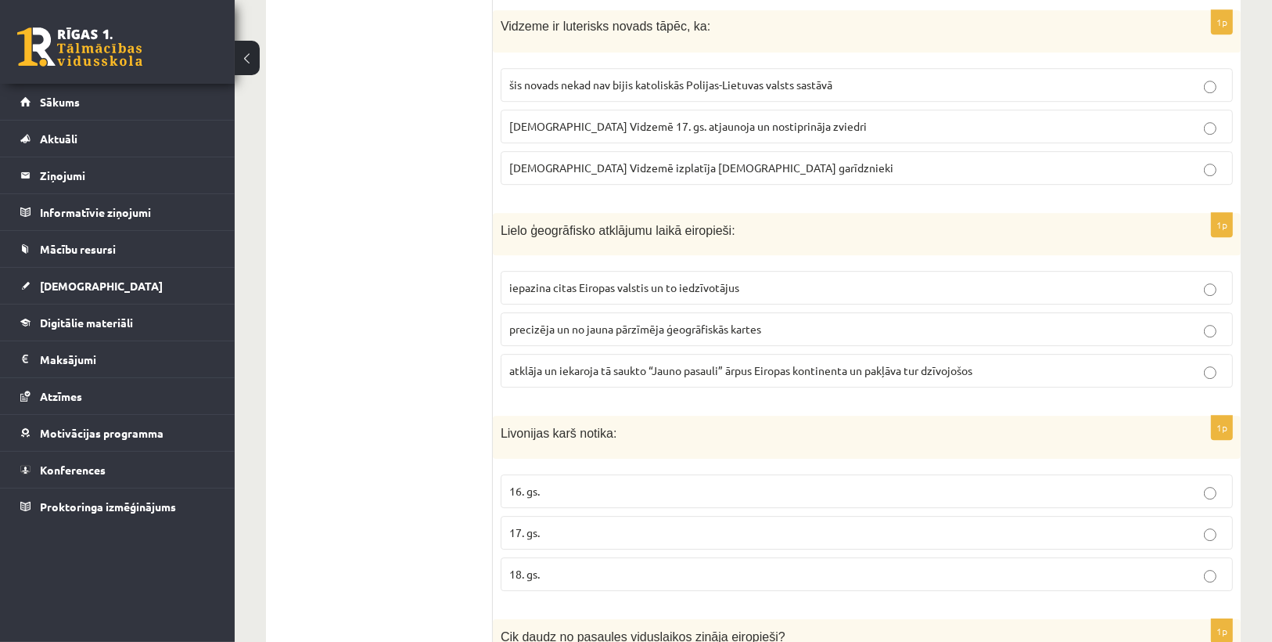
click at [562, 354] on label "atklāja un iekaroja tā saukto “Jauno pasauli” ārpus Eiropas kontinenta un pakļā…" at bounding box center [867, 371] width 733 height 34
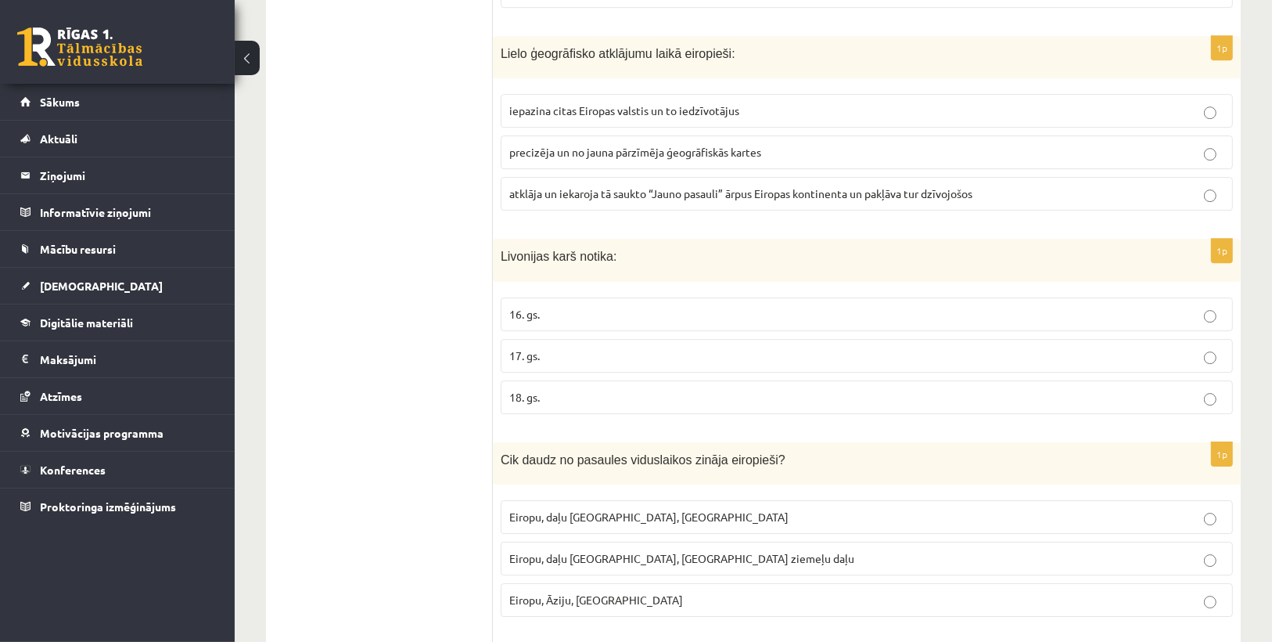
scroll to position [4383, 0]
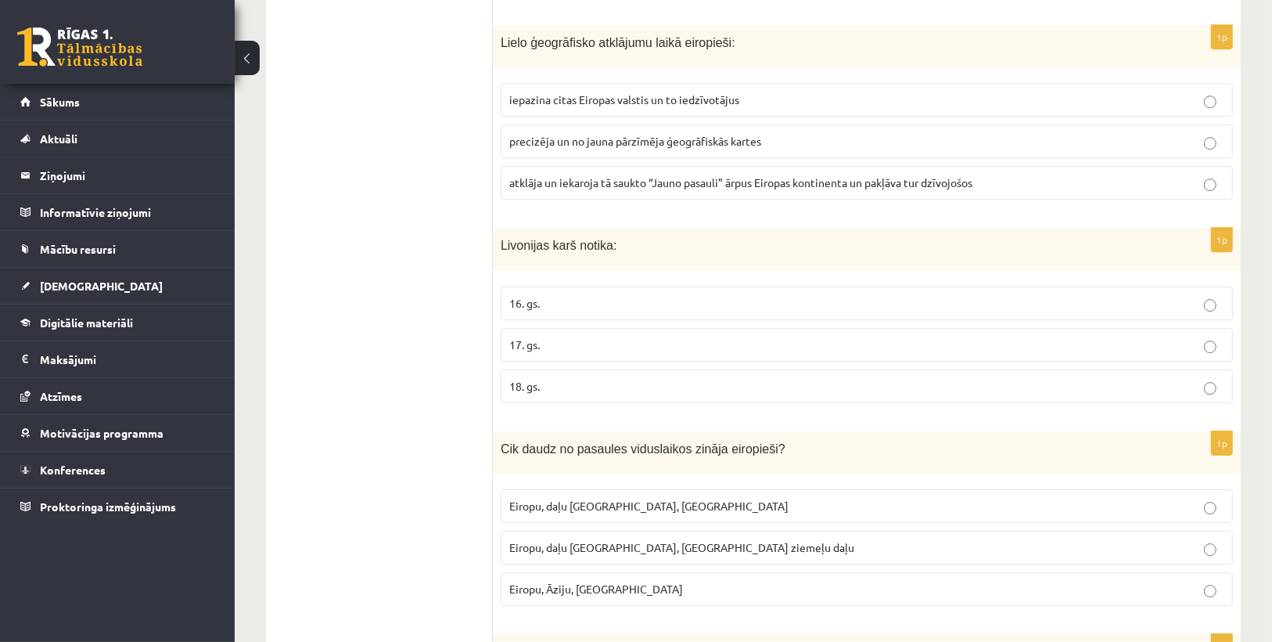
click at [531, 296] on span "16. gs." at bounding box center [524, 303] width 31 height 14
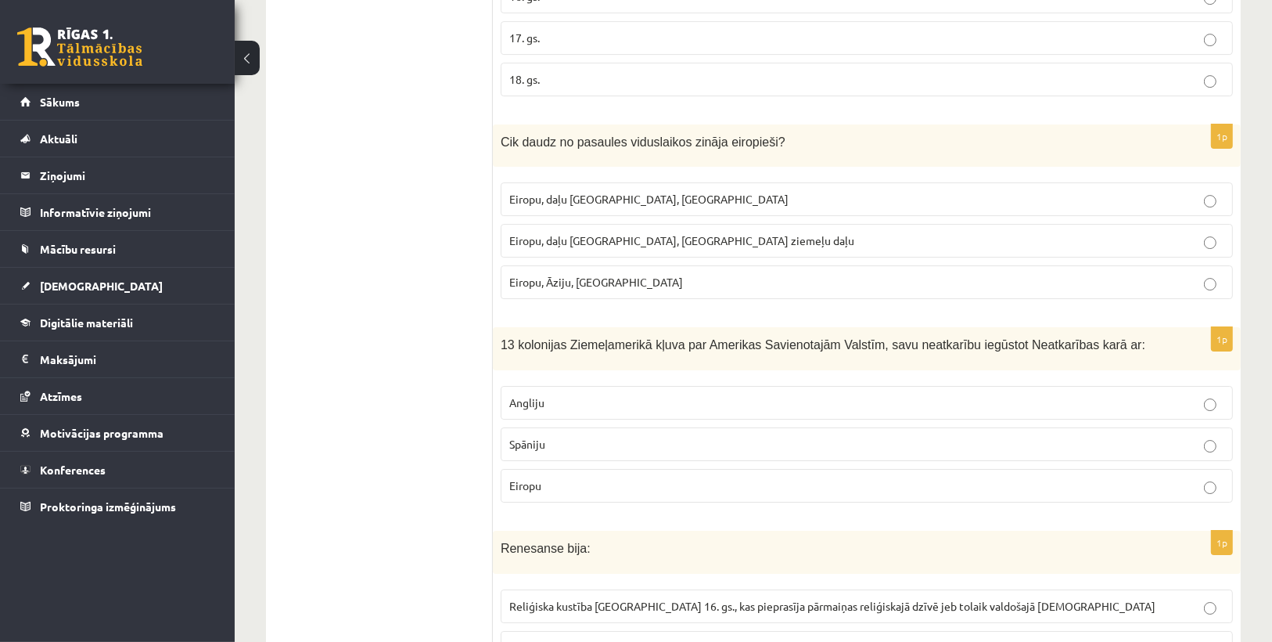
scroll to position [4696, 0]
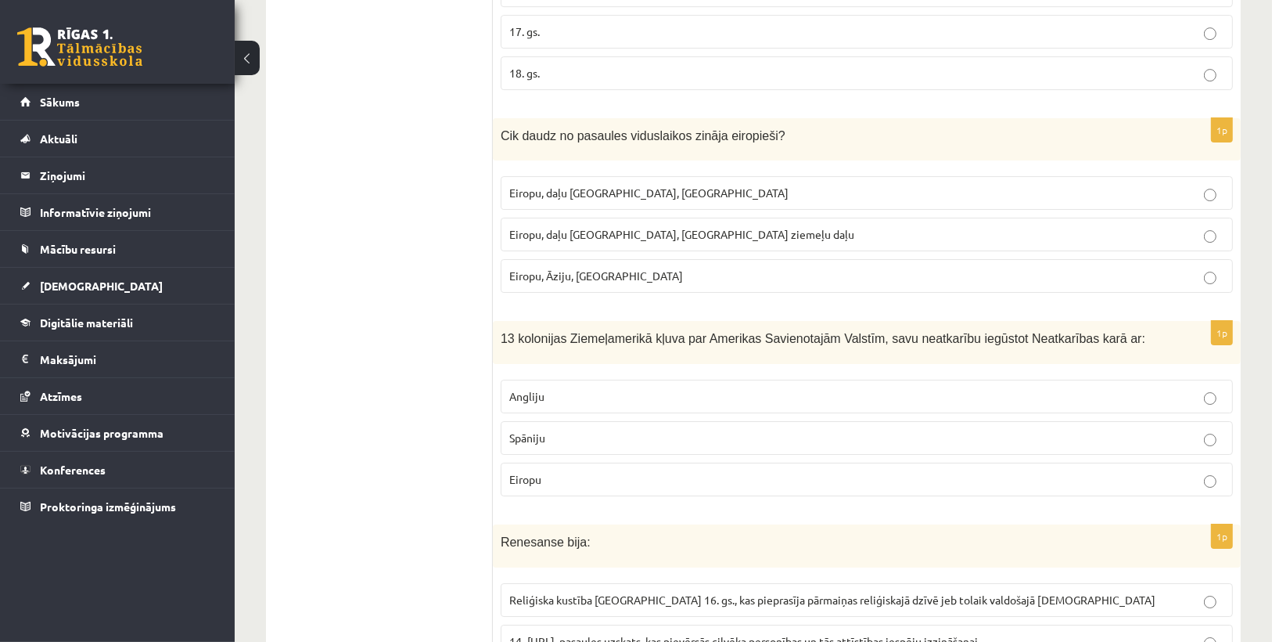
click at [589, 388] on p "Angliju" at bounding box center [866, 396] width 715 height 16
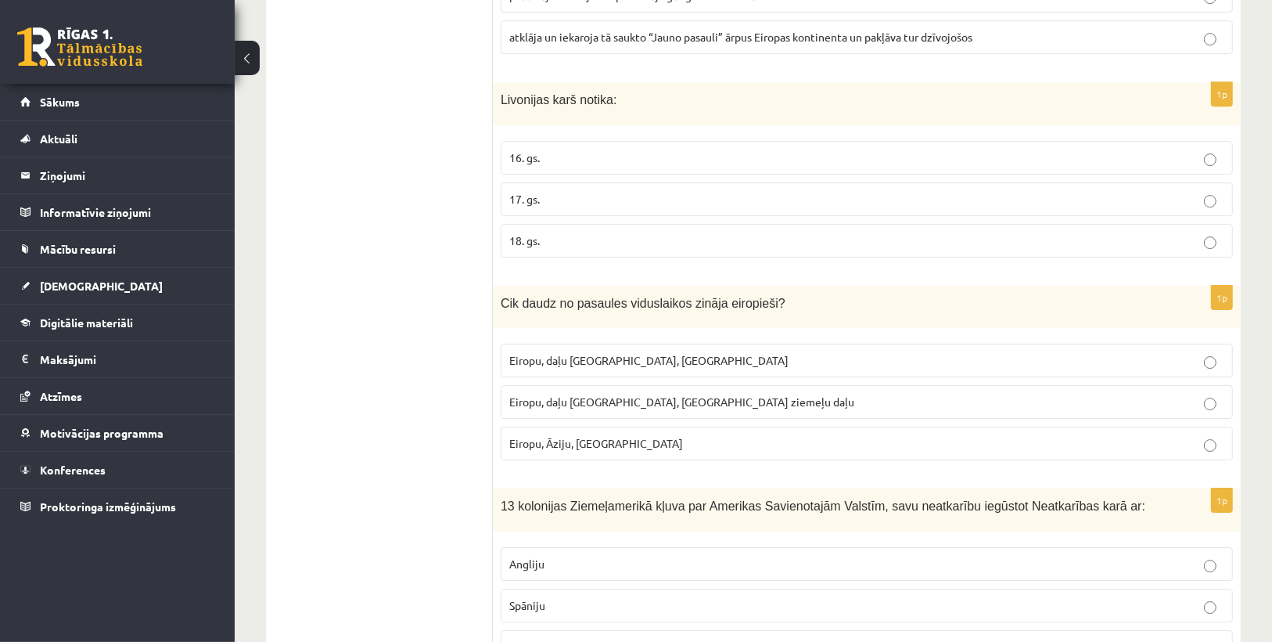
scroll to position [4508, 0]
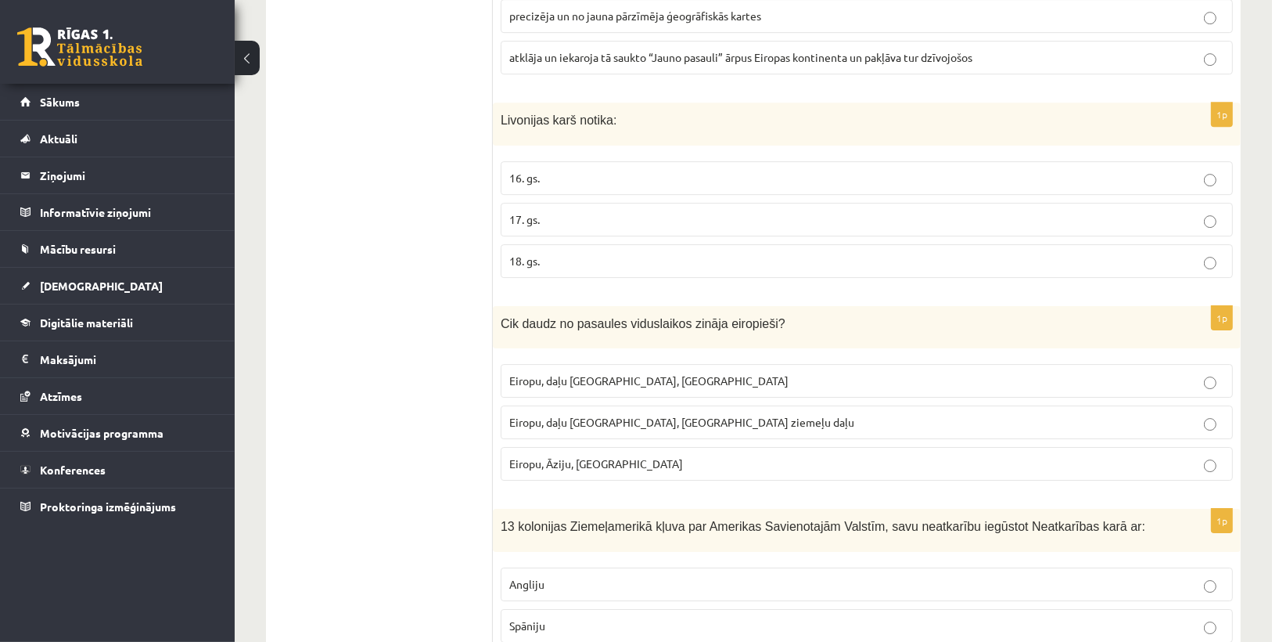
click at [626, 405] on label "Eiropu, daļu Āzijas, Āfrikas ziemeļu daļu" at bounding box center [867, 422] width 733 height 34
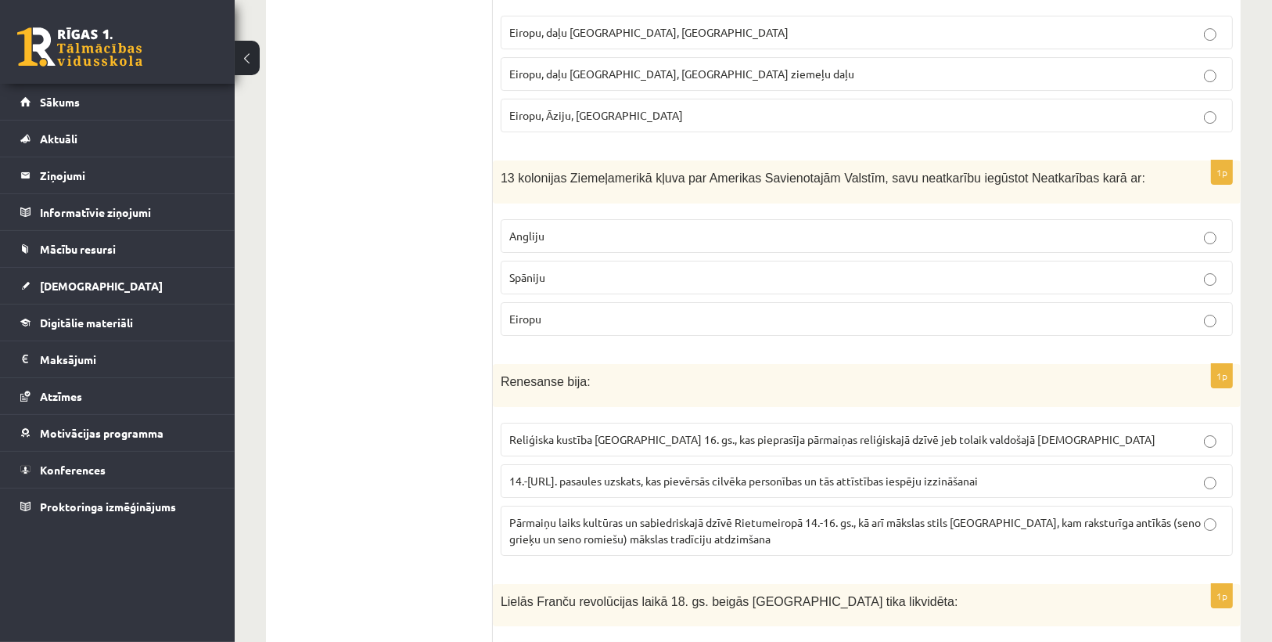
scroll to position [5009, 0]
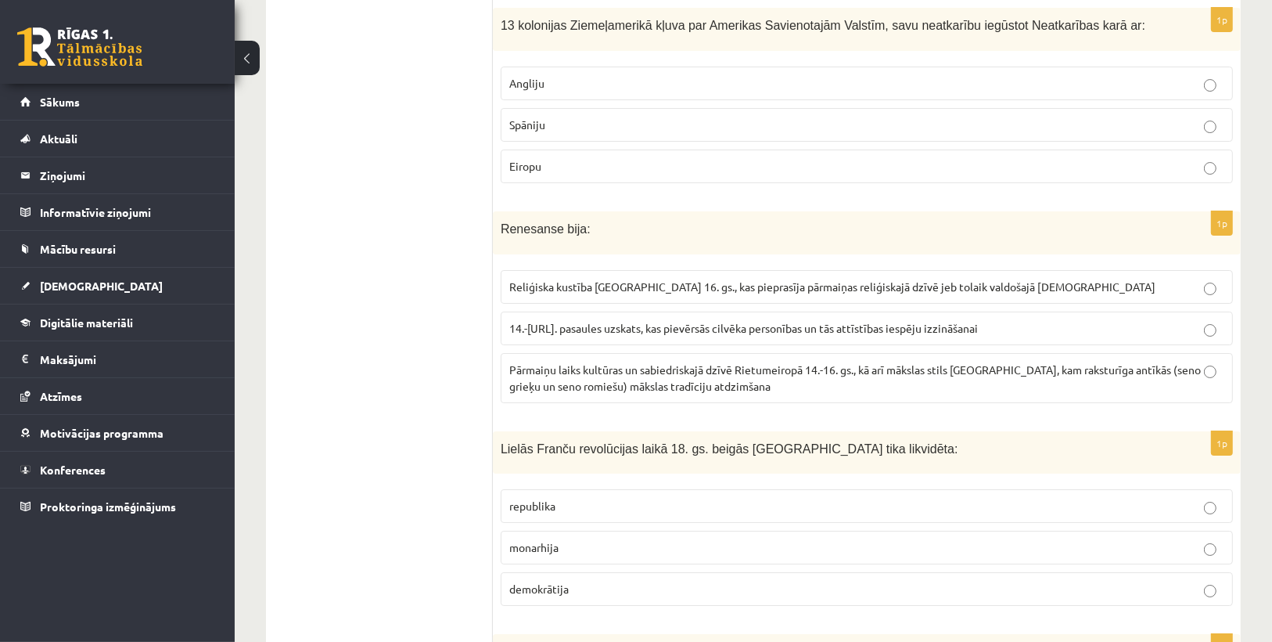
click at [603, 362] on span "Pārmaiņu laiks kultūras un sabiedriskajā dzīvē Rietumeiropā 14.-16. gs., kā arī…" at bounding box center [855, 377] width 692 height 31
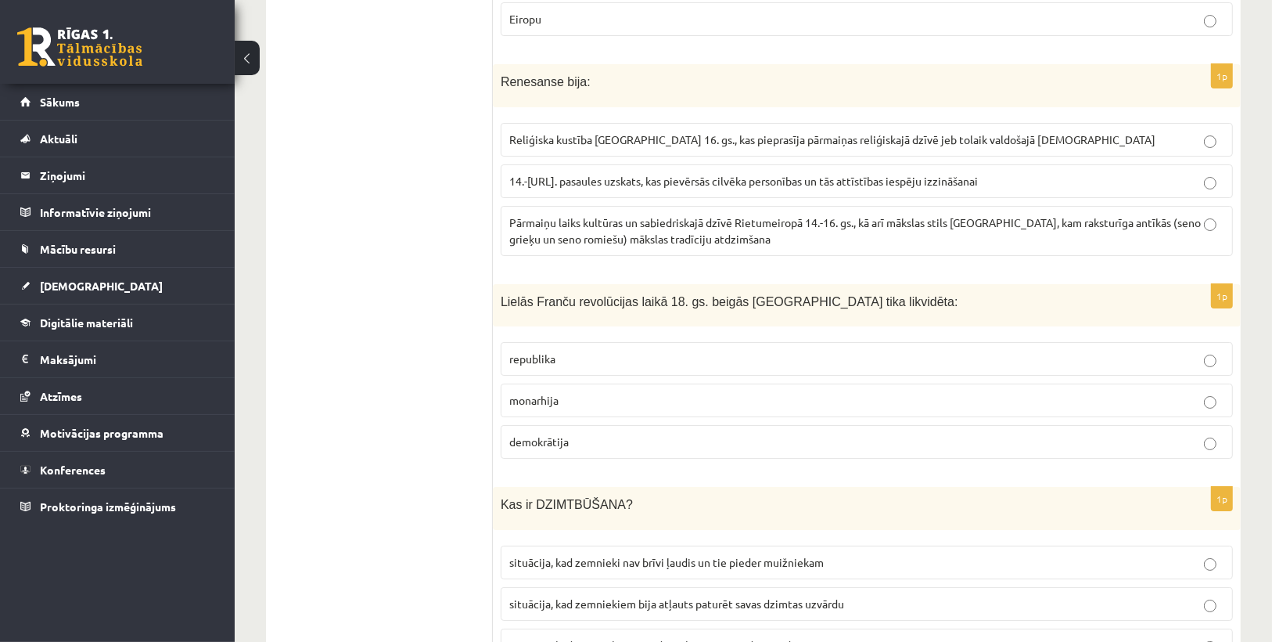
scroll to position [5196, 0]
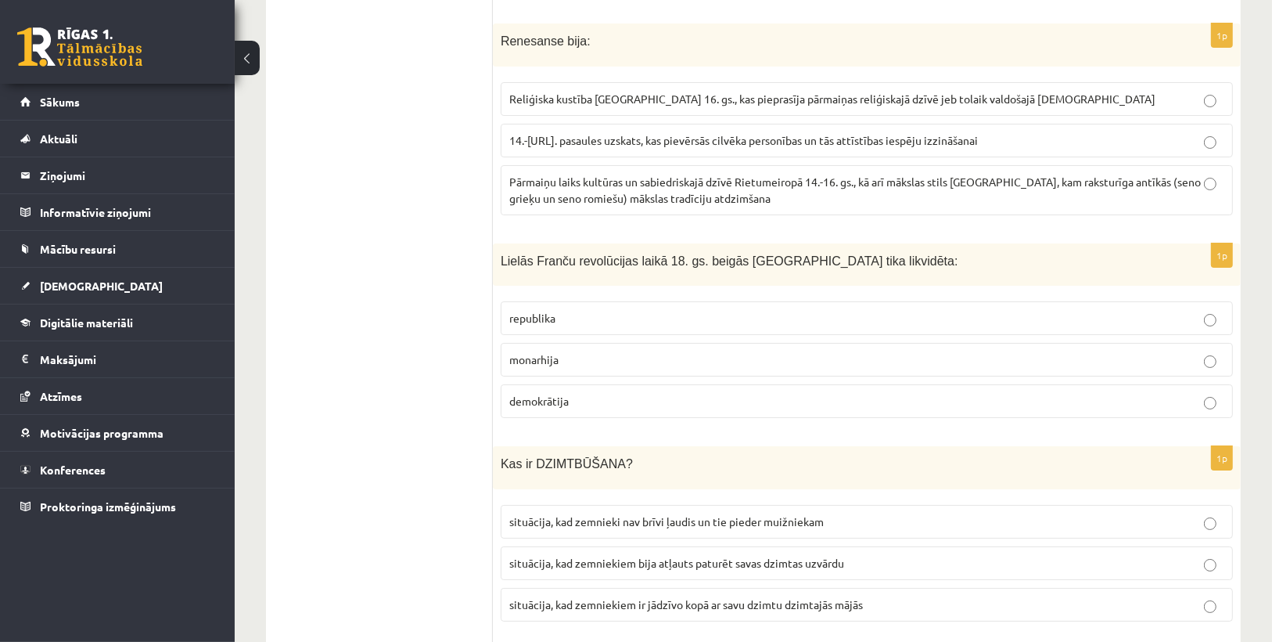
click at [549, 351] on p "monarhija" at bounding box center [866, 359] width 715 height 16
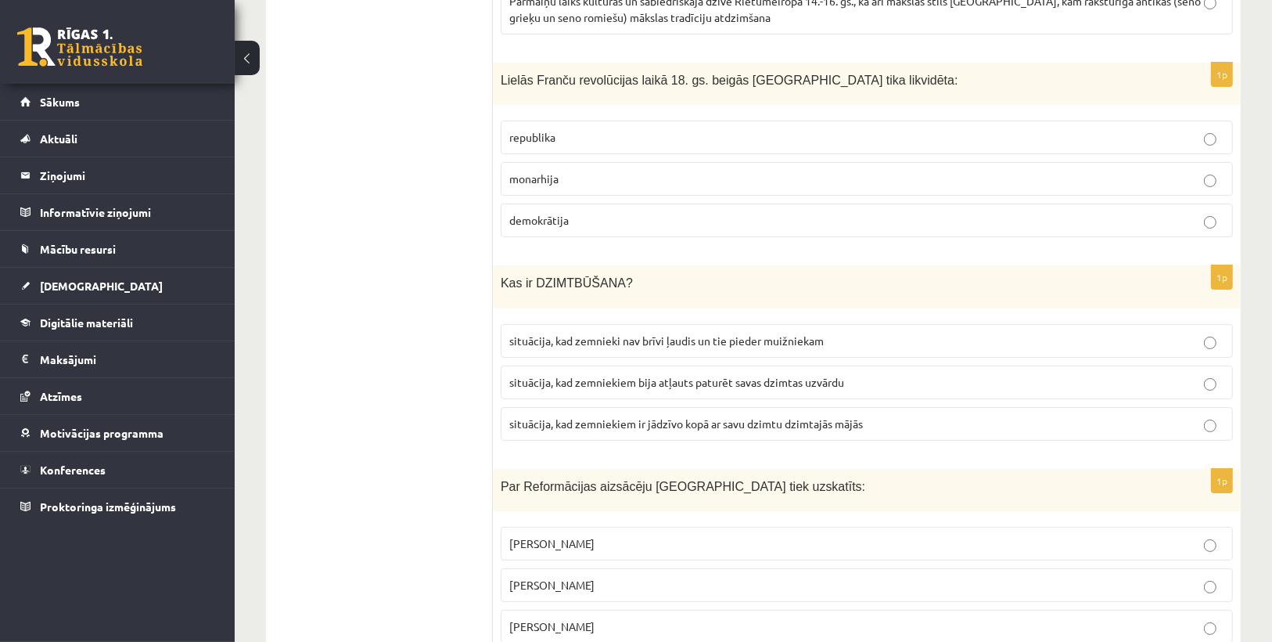
scroll to position [5384, 0]
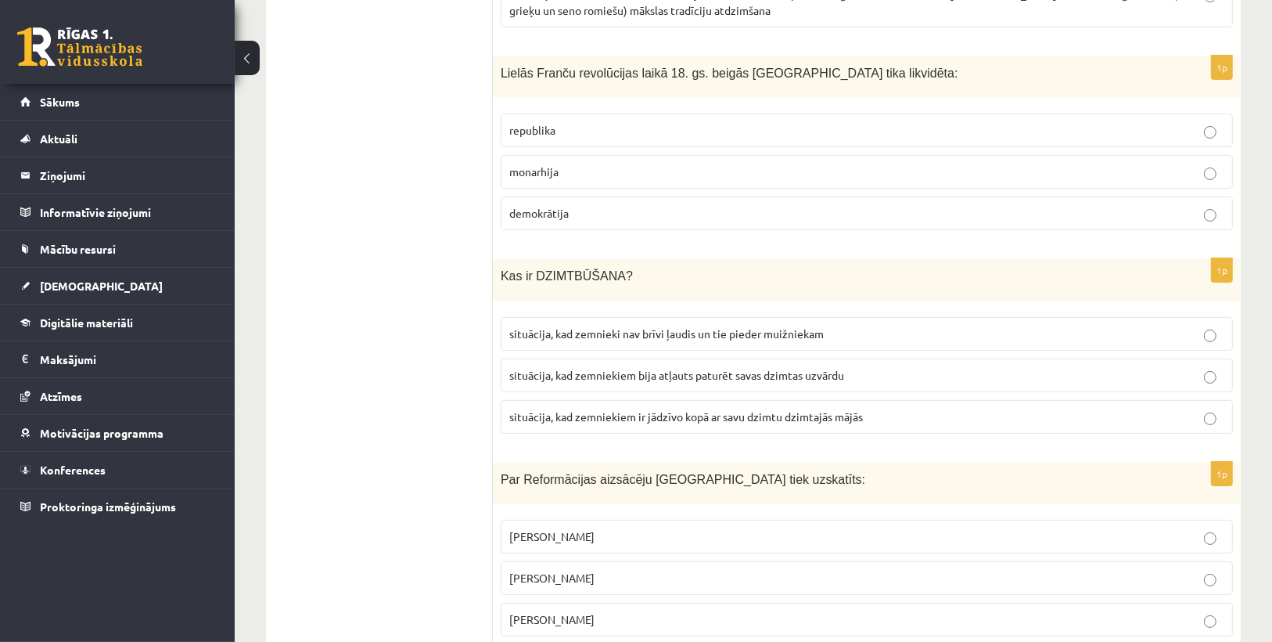
click at [632, 326] on p "situācija, kad zemnieki nav brīvi ļaudis un tie pieder muižniekam" at bounding box center [866, 334] width 715 height 16
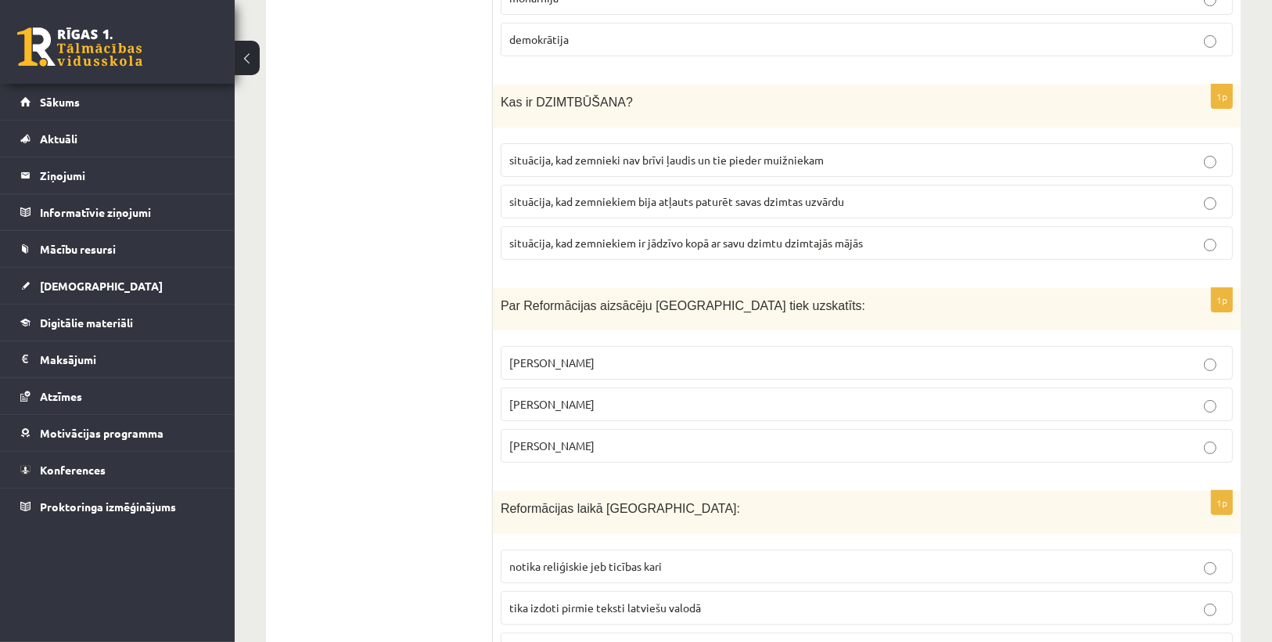
scroll to position [5635, 0]
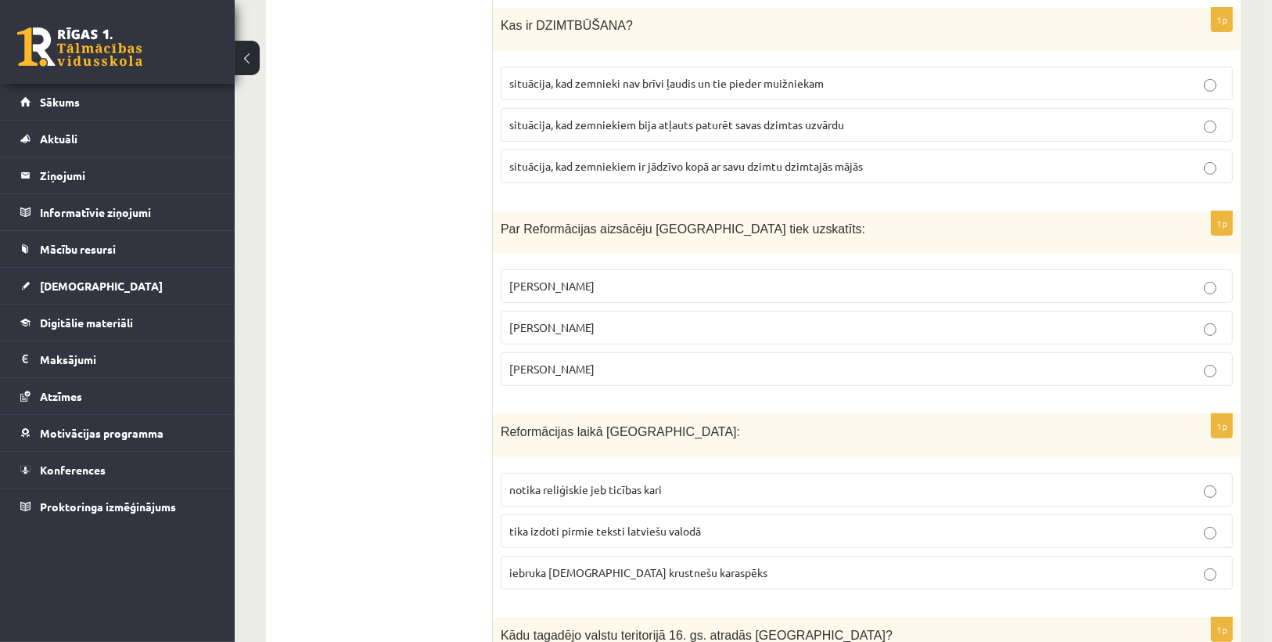
click at [579, 320] on span "Mārtiņš Luters" at bounding box center [551, 327] width 85 height 14
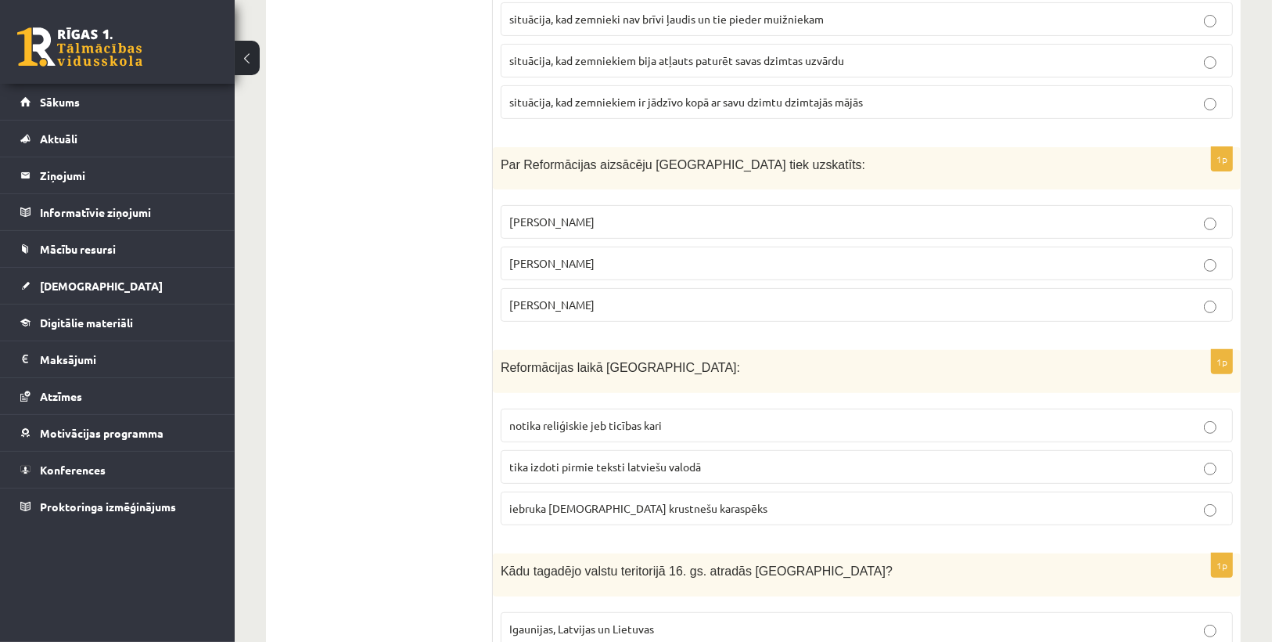
scroll to position [5773, 0]
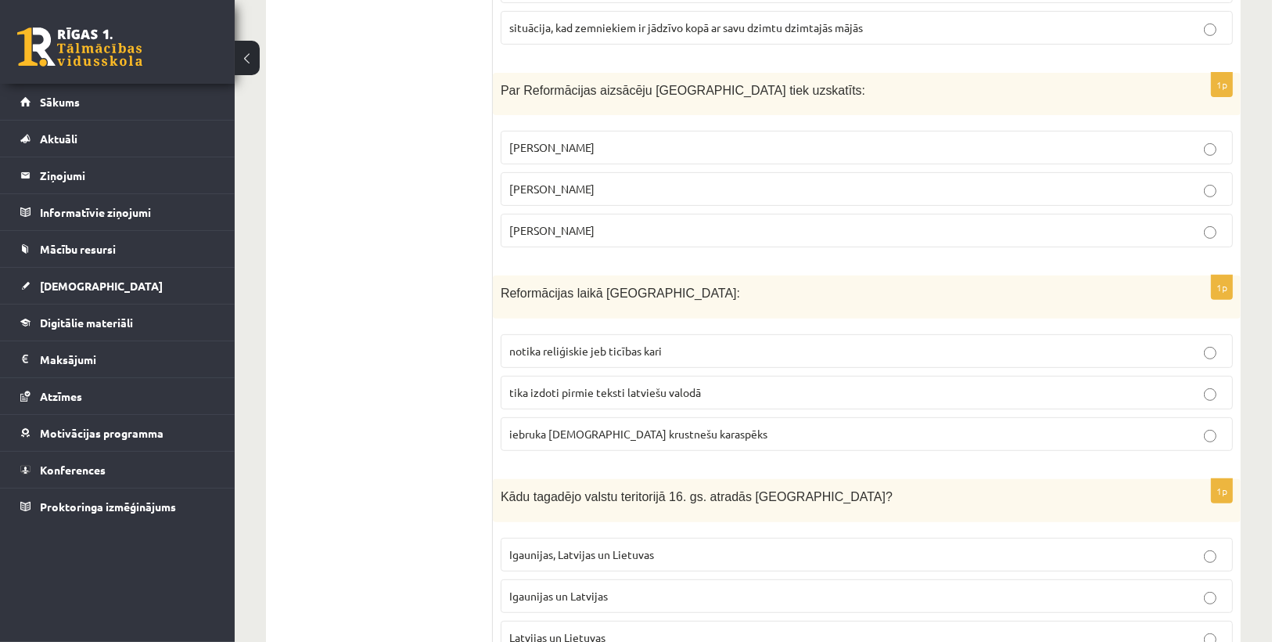
click at [630, 376] on label "tika izdoti pirmie teksti latviešu valodā" at bounding box center [867, 393] width 733 height 34
click at [576, 589] on span "Igaunijas un Latvijas" at bounding box center [558, 596] width 99 height 14
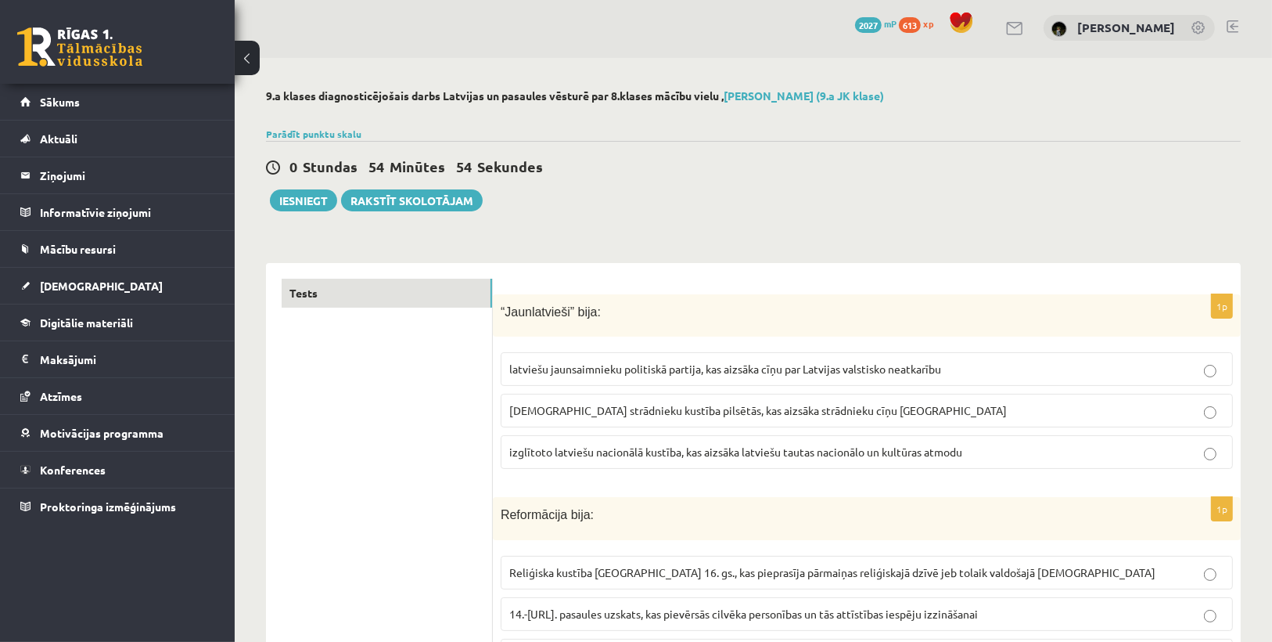
scroll to position [0, 0]
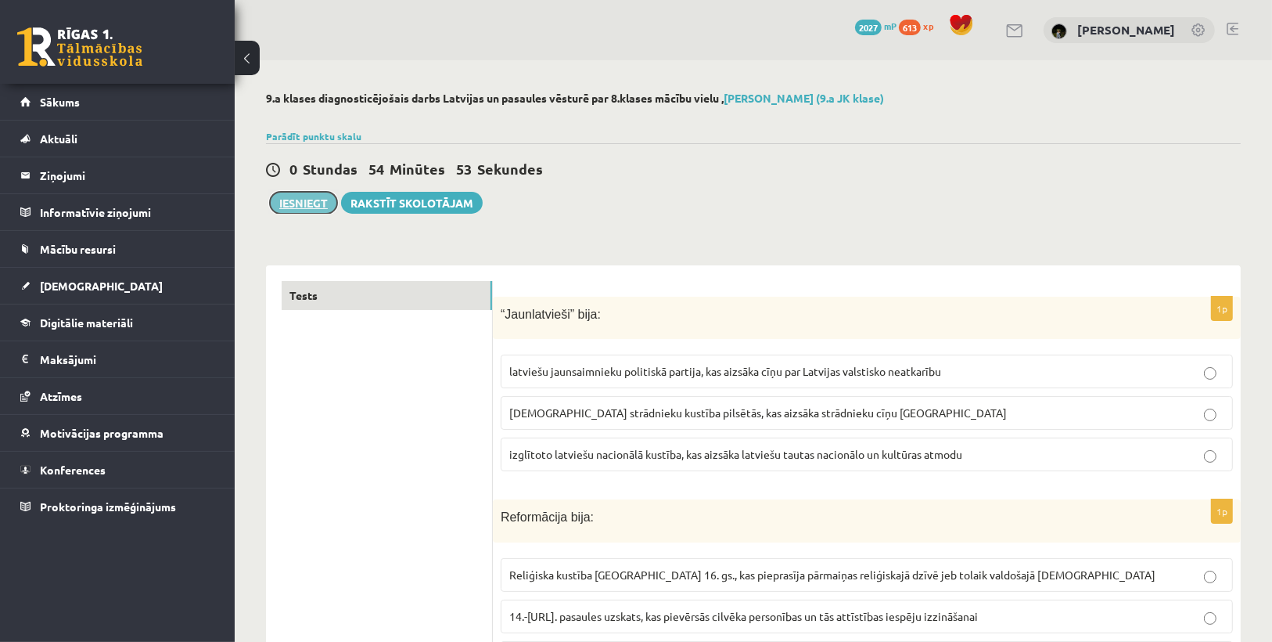
click at [321, 204] on button "Iesniegt" at bounding box center [303, 203] width 67 height 22
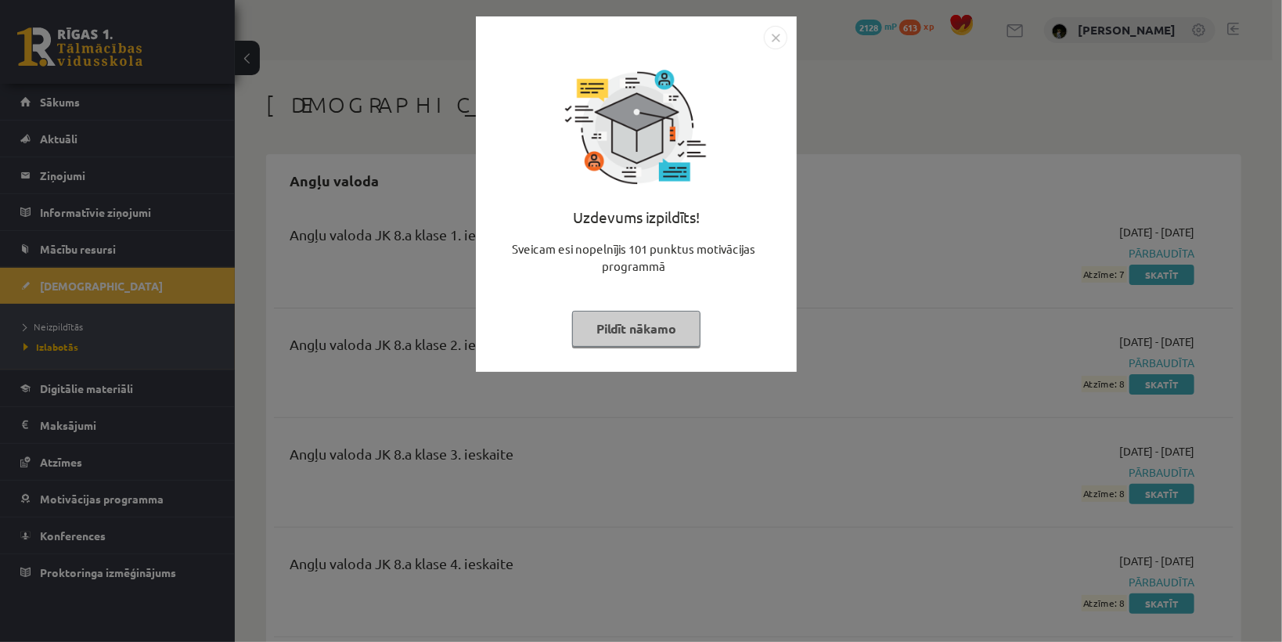
click at [625, 324] on button "Pildīt nākamo" at bounding box center [636, 329] width 128 height 36
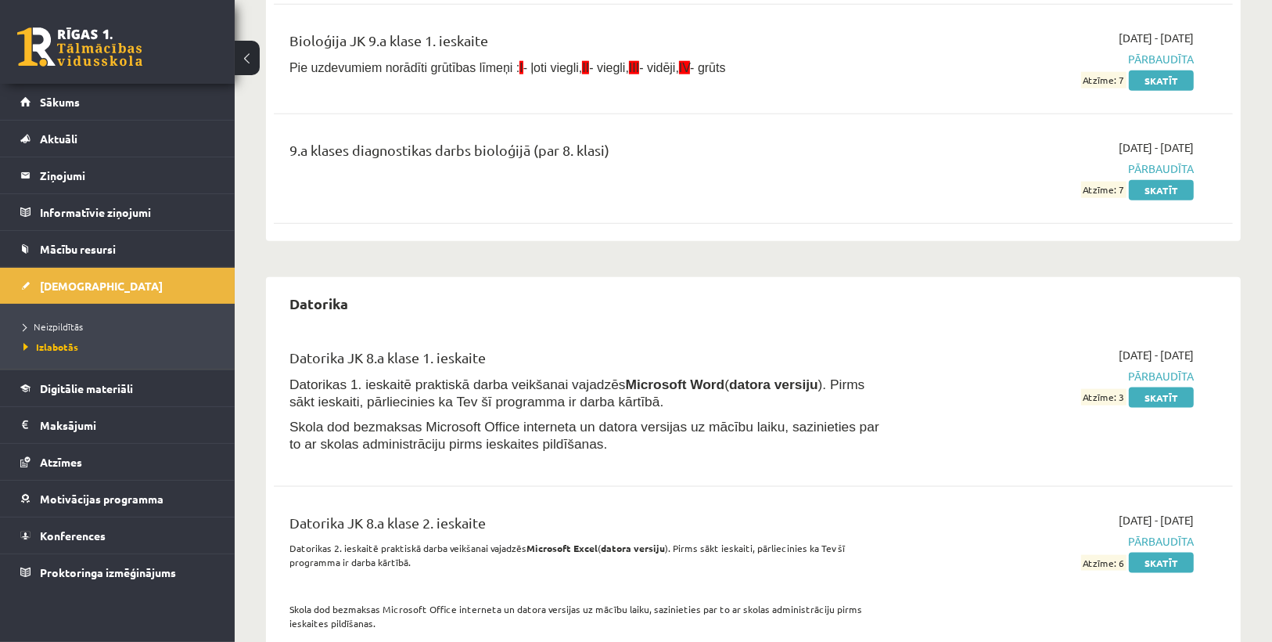
scroll to position [1503, 0]
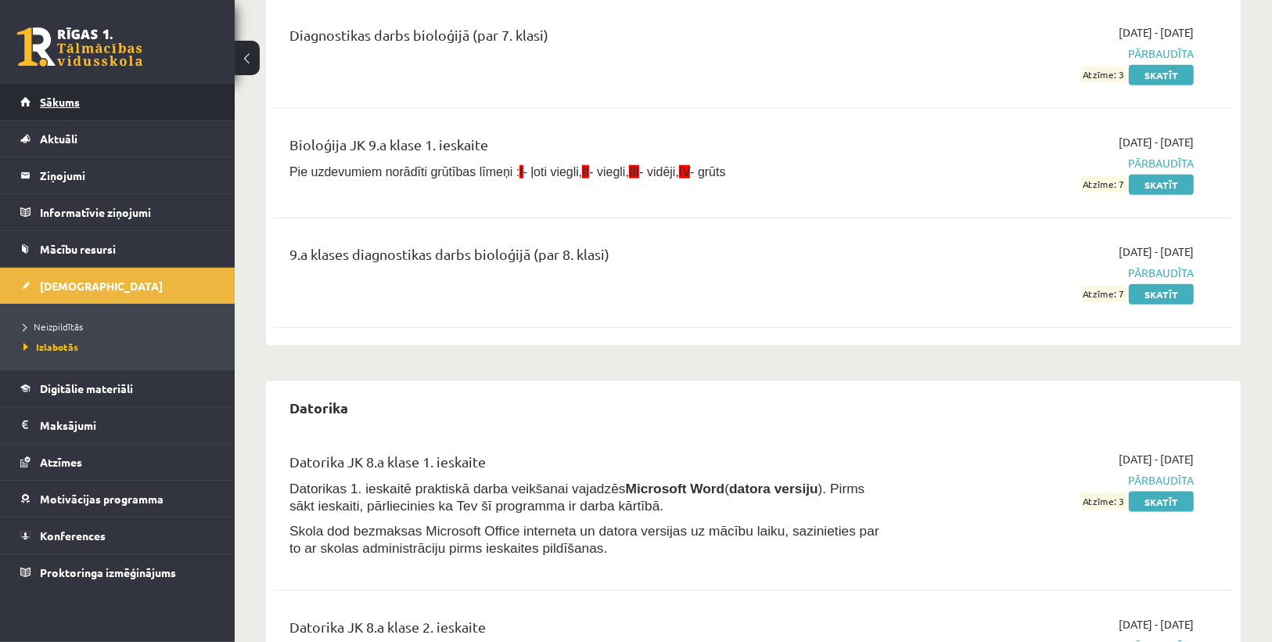
click at [85, 112] on link "Sākums" at bounding box center [117, 102] width 195 height 36
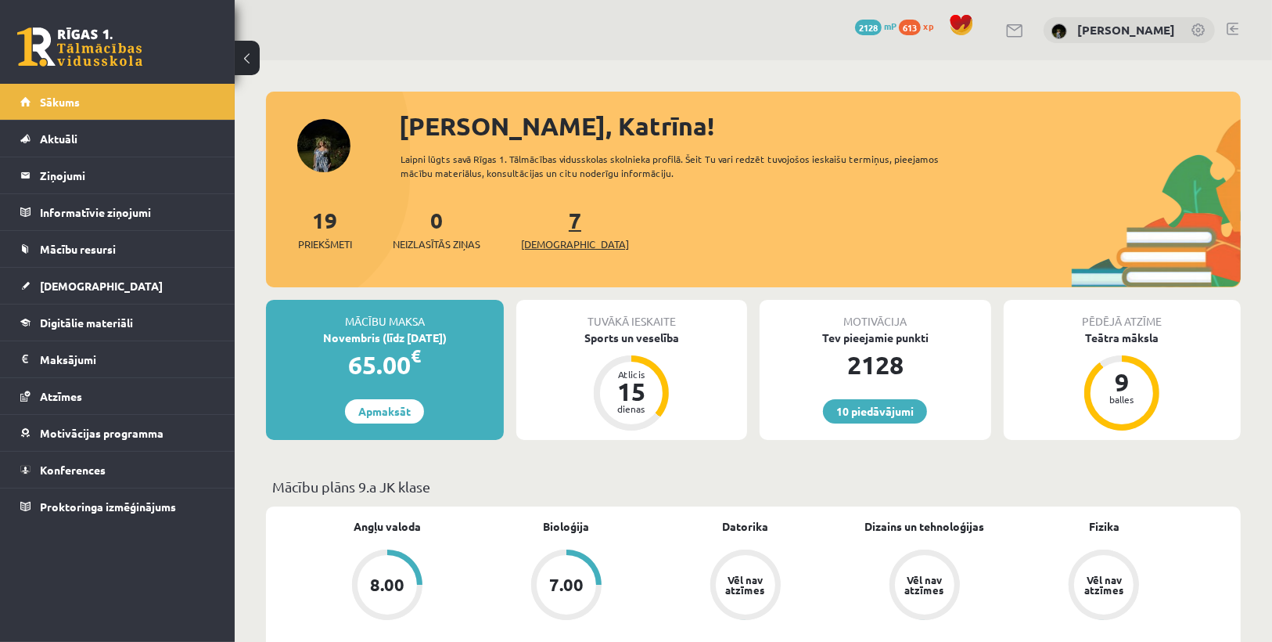
click at [561, 245] on span "[DEMOGRAPHIC_DATA]" at bounding box center [575, 244] width 108 height 16
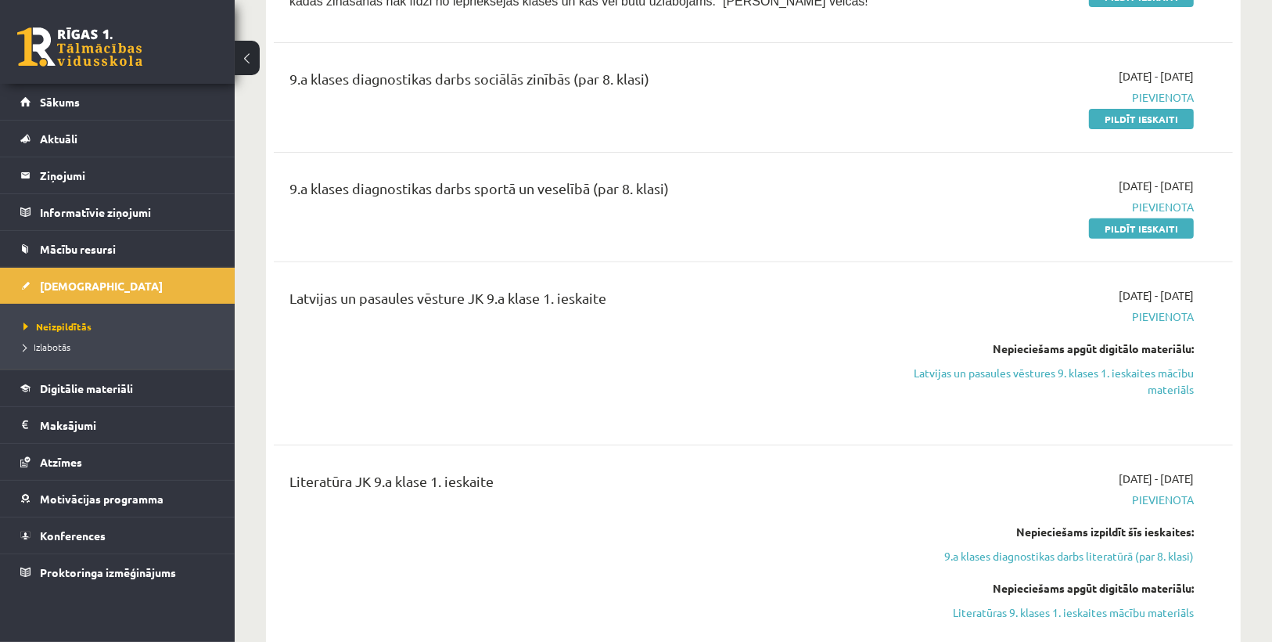
scroll to position [376, 0]
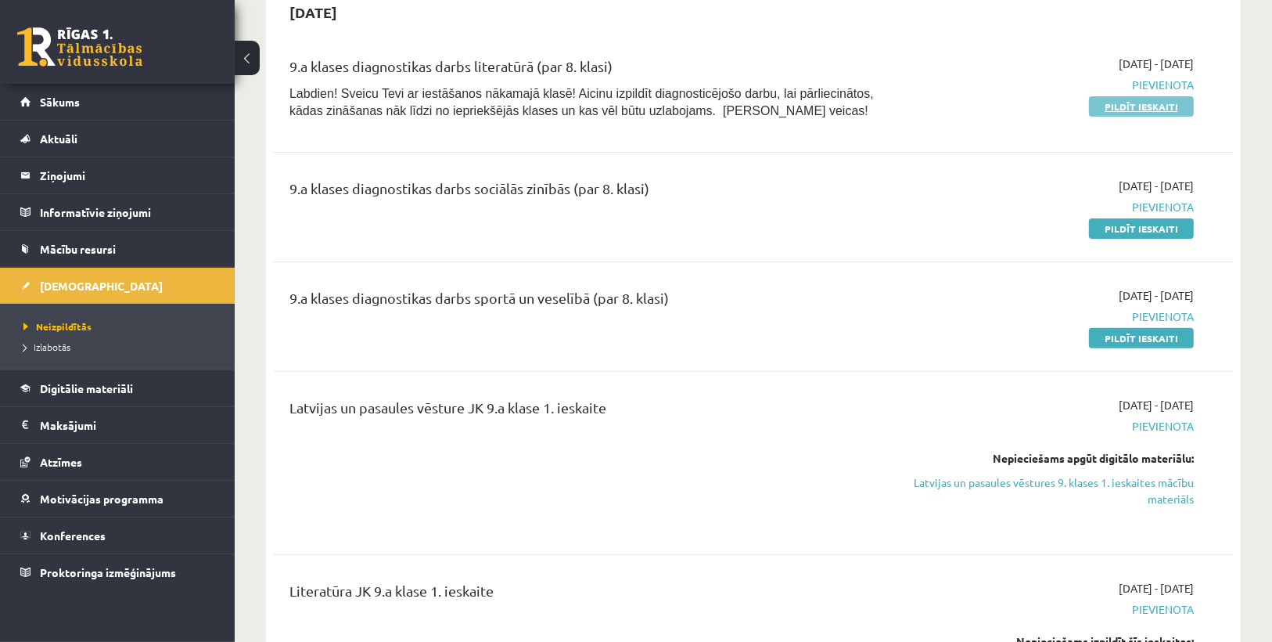
click at [1113, 106] on link "Pildīt ieskaiti" at bounding box center [1141, 106] width 105 height 20
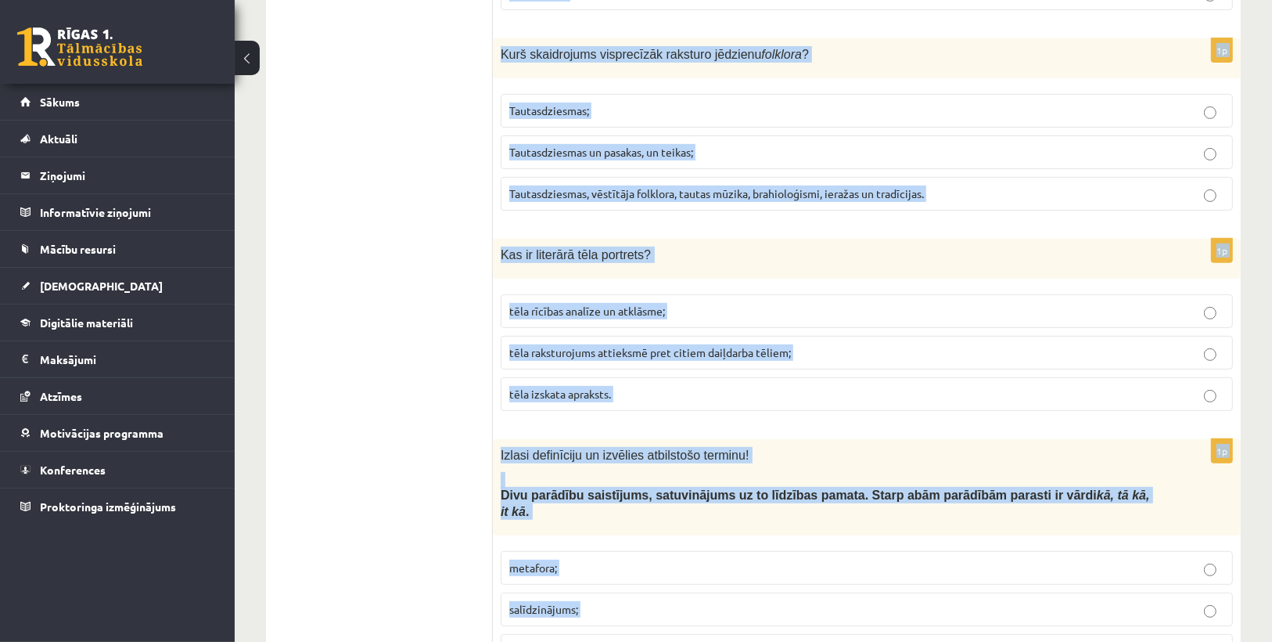
scroll to position [5928, 0]
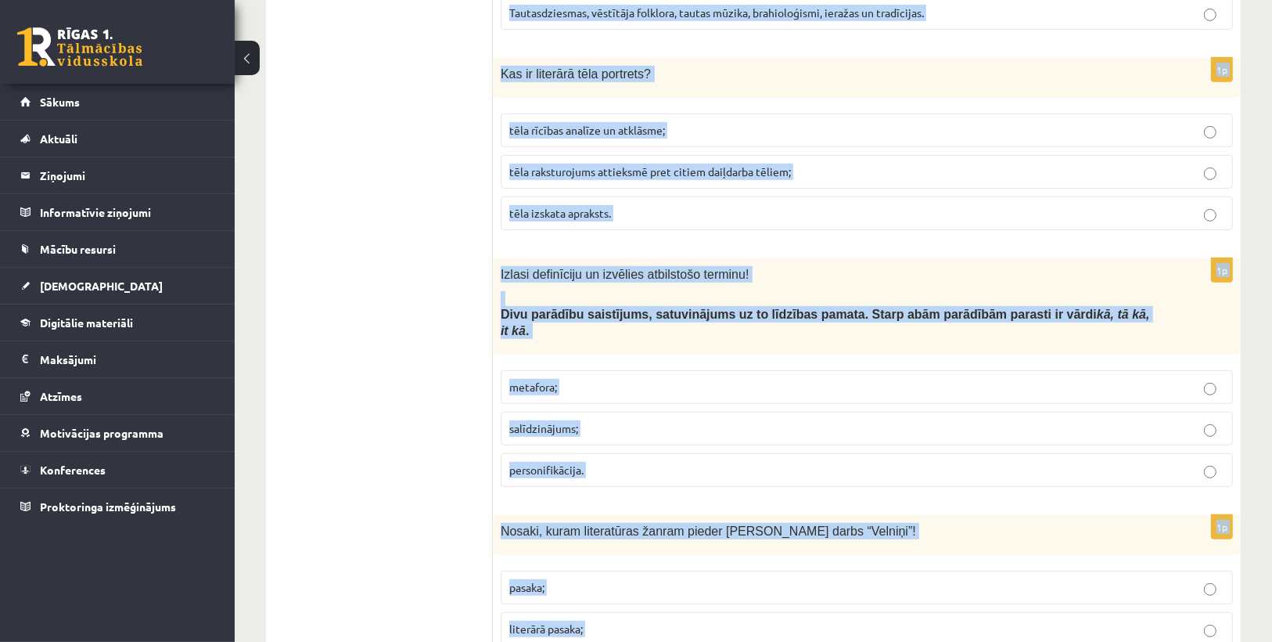
drag, startPoint x: 506, startPoint y: 102, endPoint x: 634, endPoint y: 581, distance: 495.6
copy form "Izlasi definīciju un izvēlies pareizo atbildi! Divzilbju pantmērs, kurā uzsvērt…"
click at [659, 579] on p "pasaka;" at bounding box center [866, 587] width 715 height 16
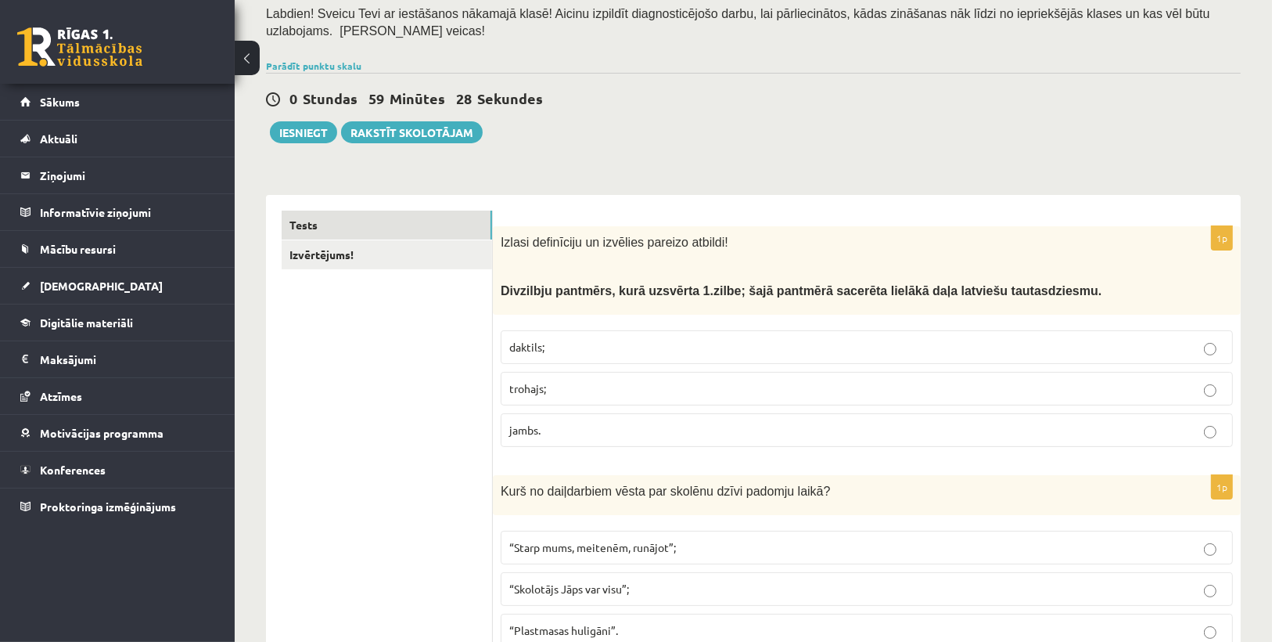
scroll to position [188, 0]
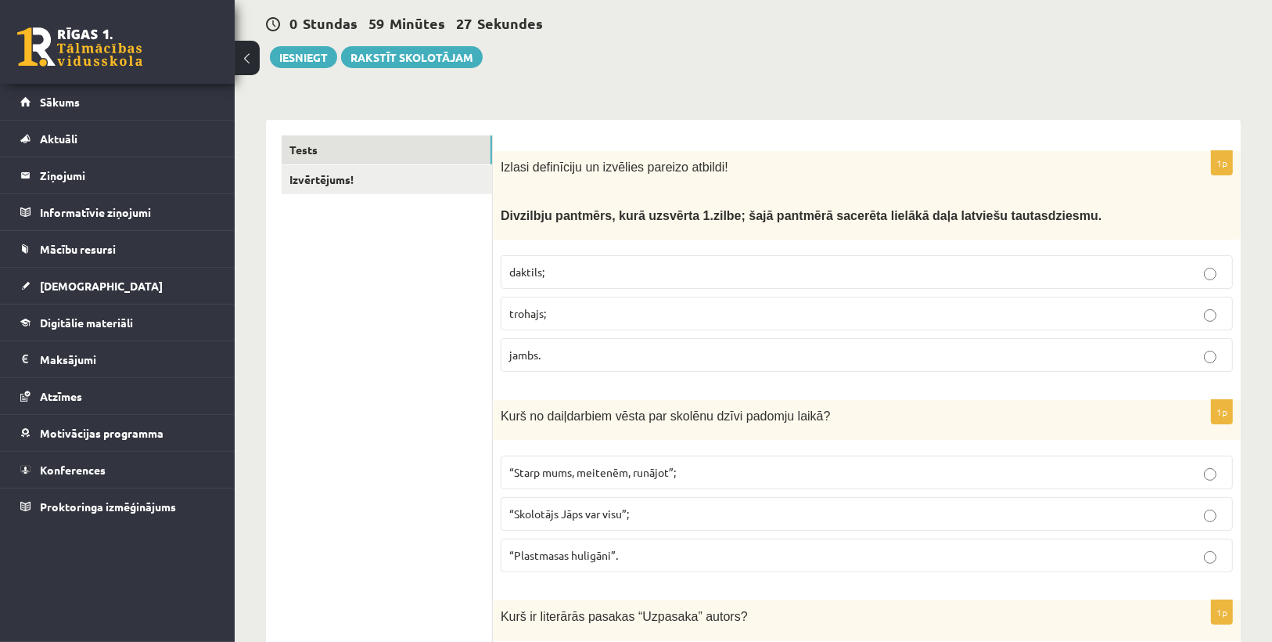
click at [534, 309] on span "trohajs;" at bounding box center [527, 313] width 37 height 14
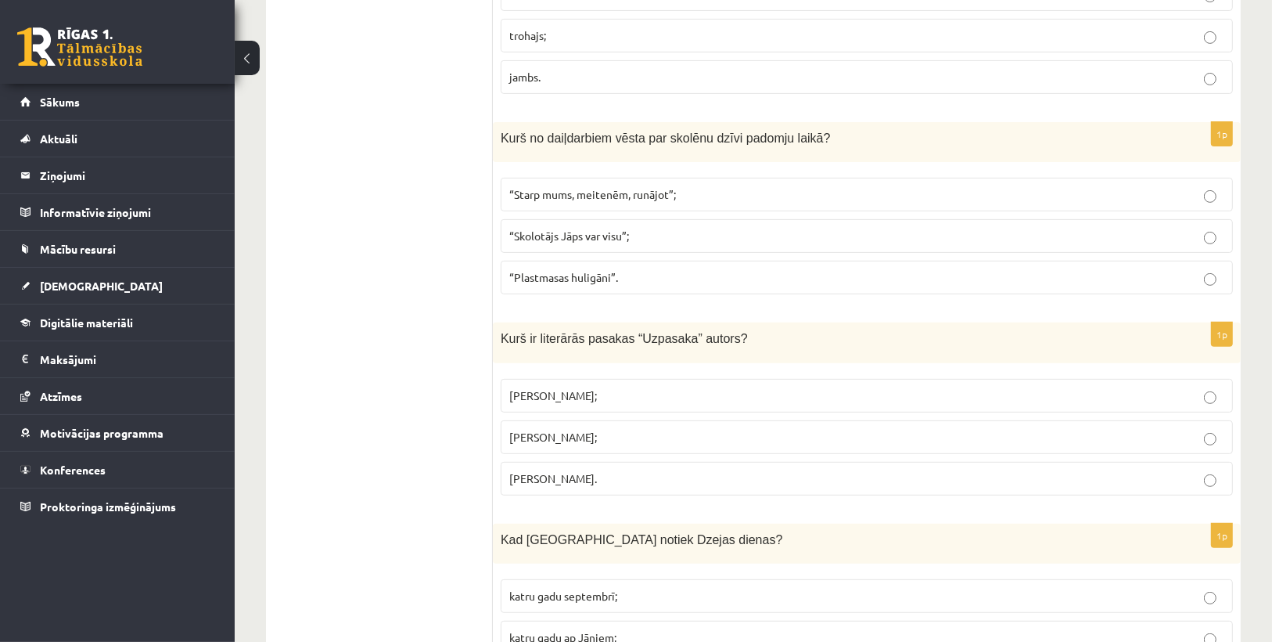
scroll to position [501, 0]
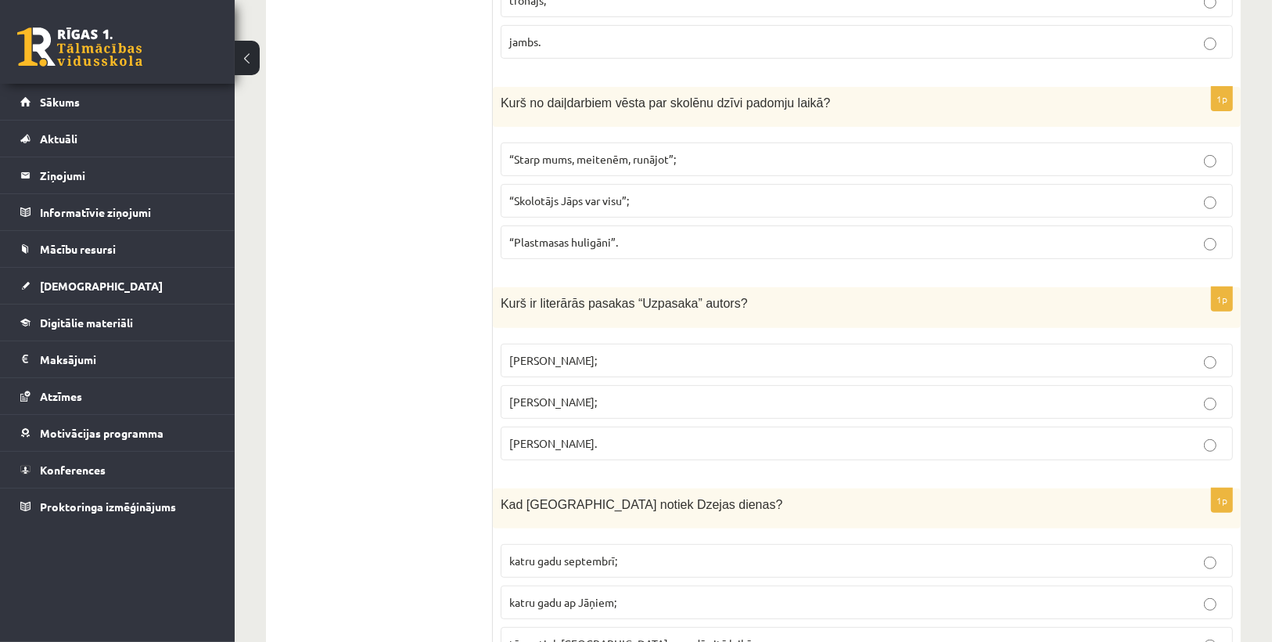
click at [549, 152] on span "“Starp mums, meitenēm, runājot”;" at bounding box center [592, 159] width 167 height 14
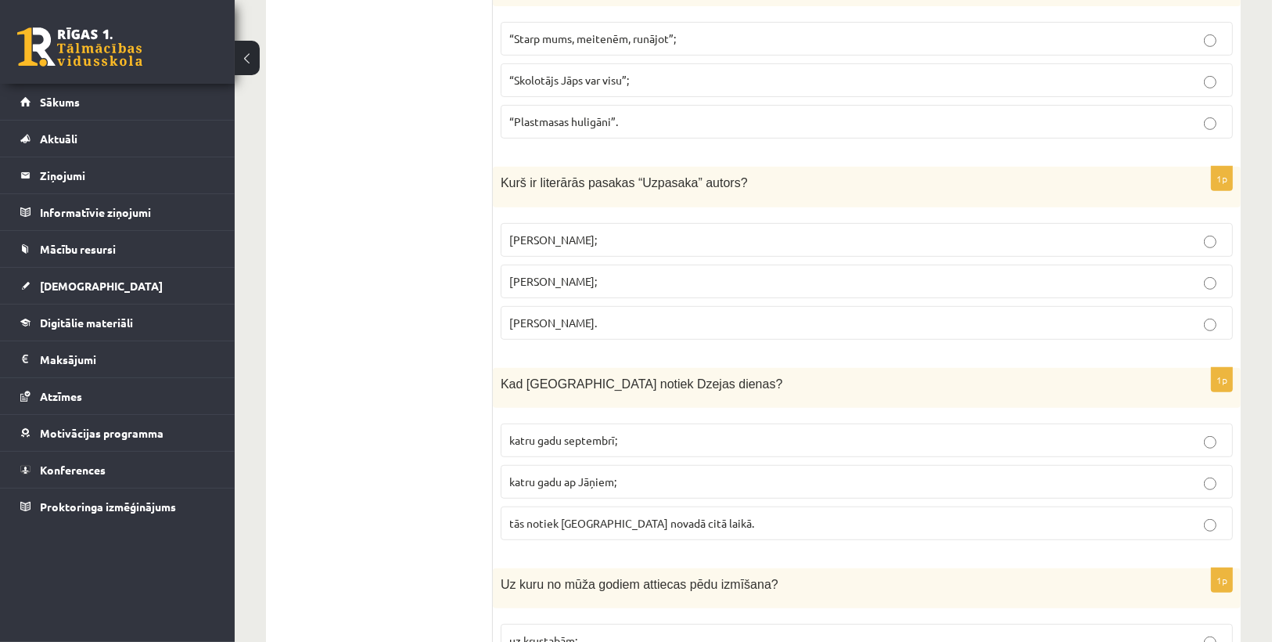
scroll to position [626, 0]
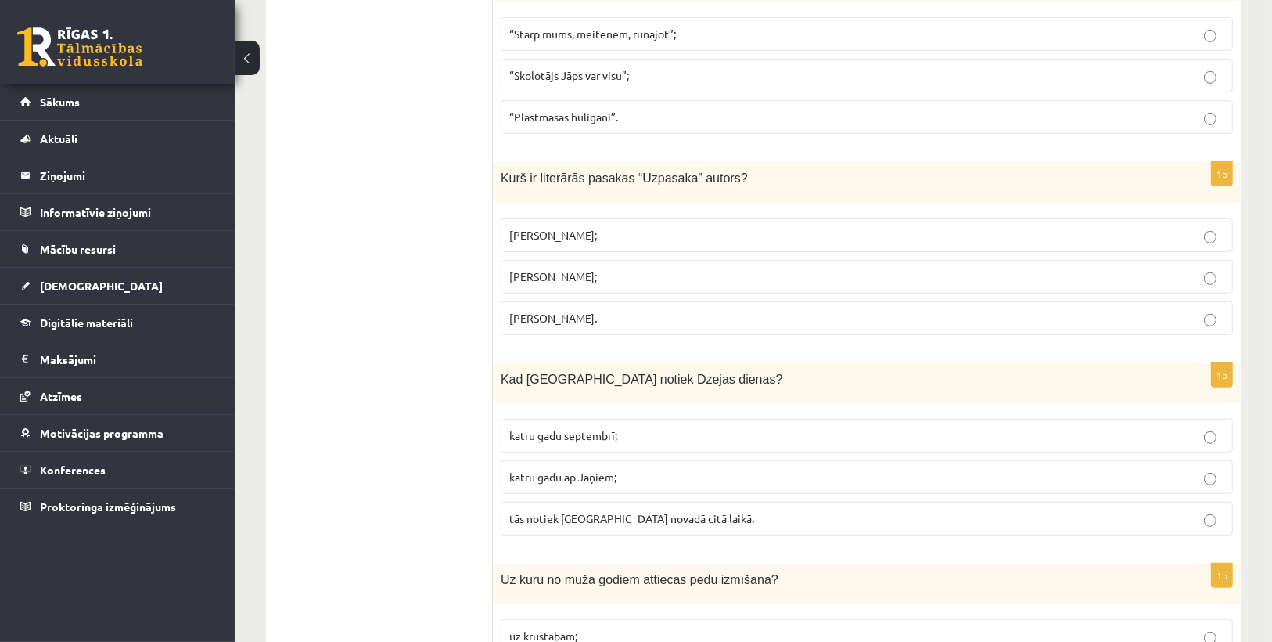
click at [577, 232] on span "Imants Ziedonis;" at bounding box center [553, 235] width 88 height 14
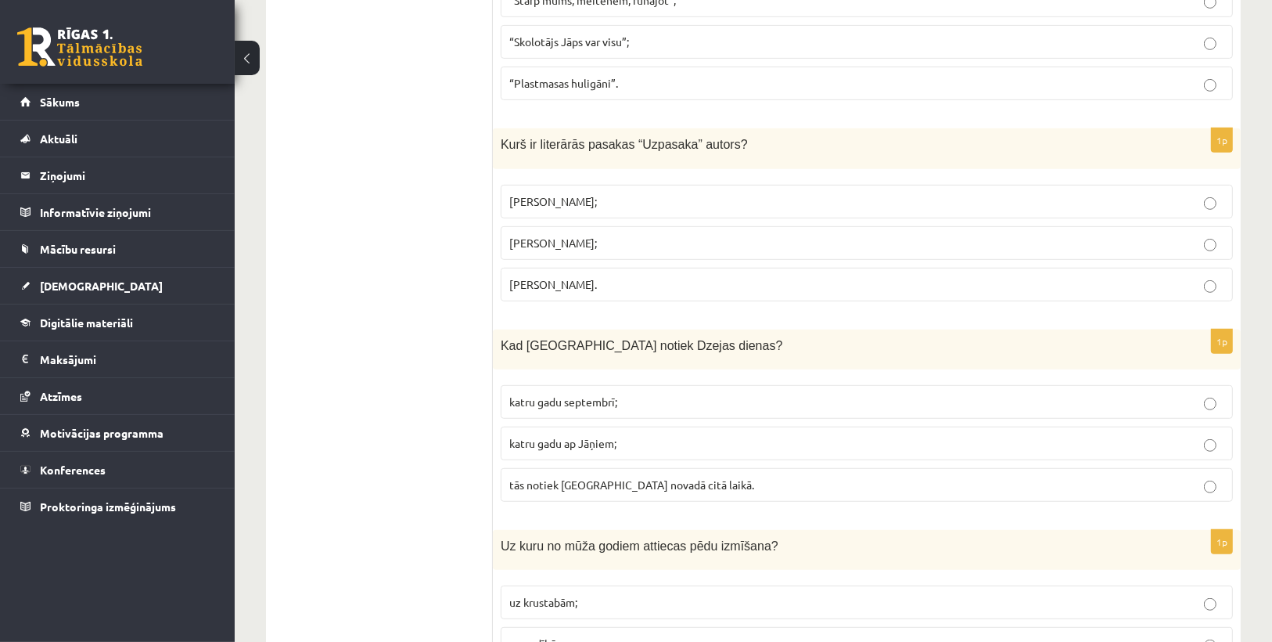
scroll to position [751, 0]
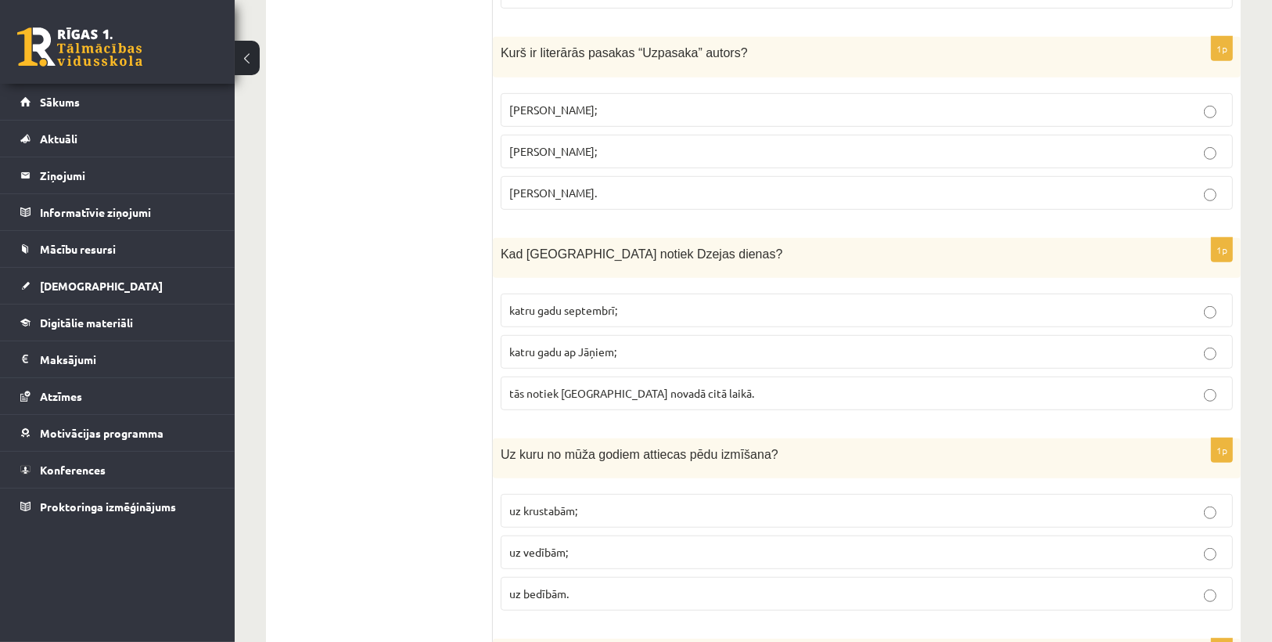
click at [592, 310] on span "katru gadu septembrī;" at bounding box center [563, 310] width 108 height 14
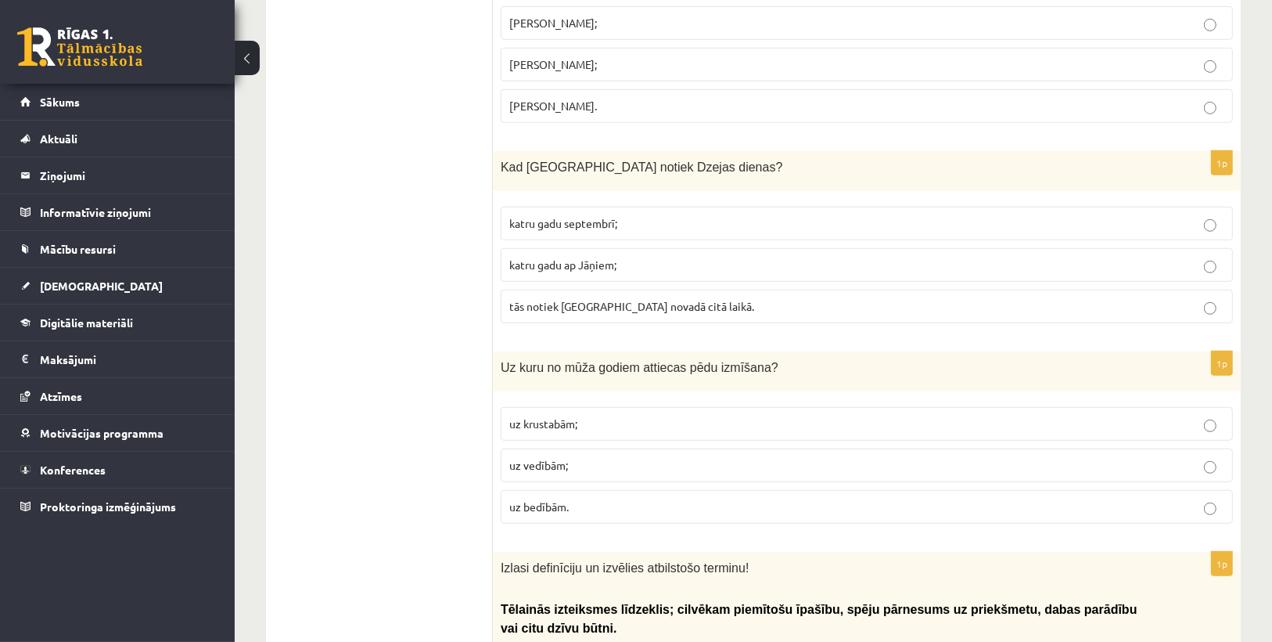
scroll to position [939, 0]
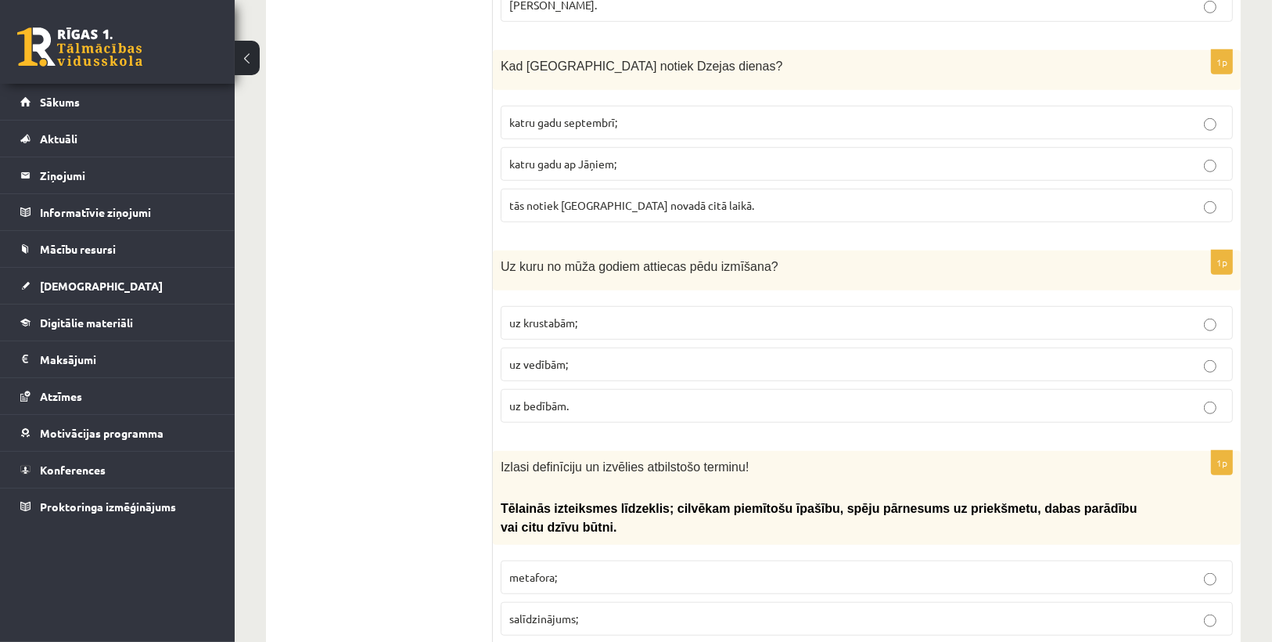
click at [569, 356] on p "uz vedībām;" at bounding box center [866, 364] width 715 height 16
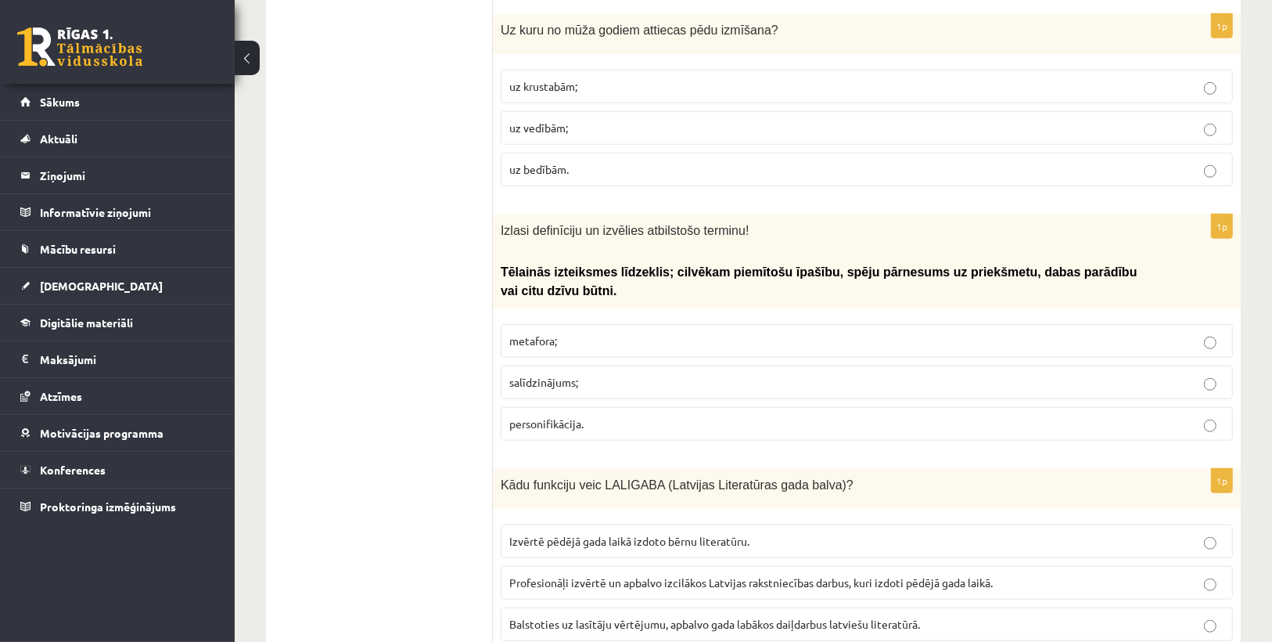
scroll to position [1252, 0]
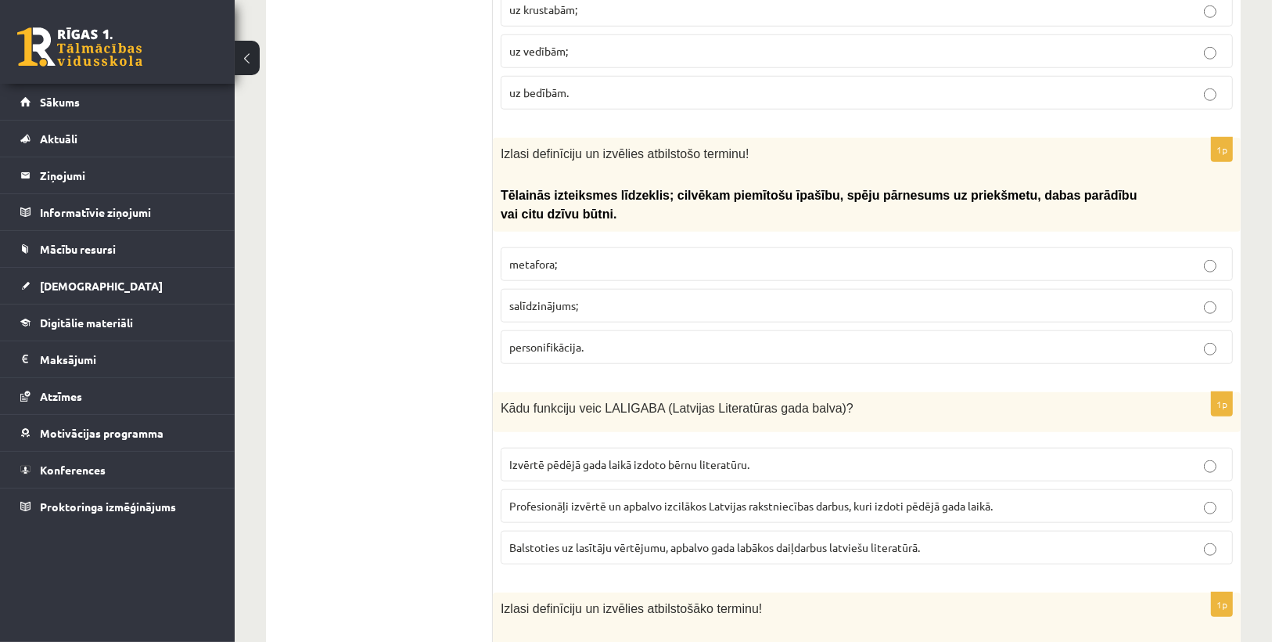
click at [590, 339] on p "personifikācija." at bounding box center [866, 347] width 715 height 16
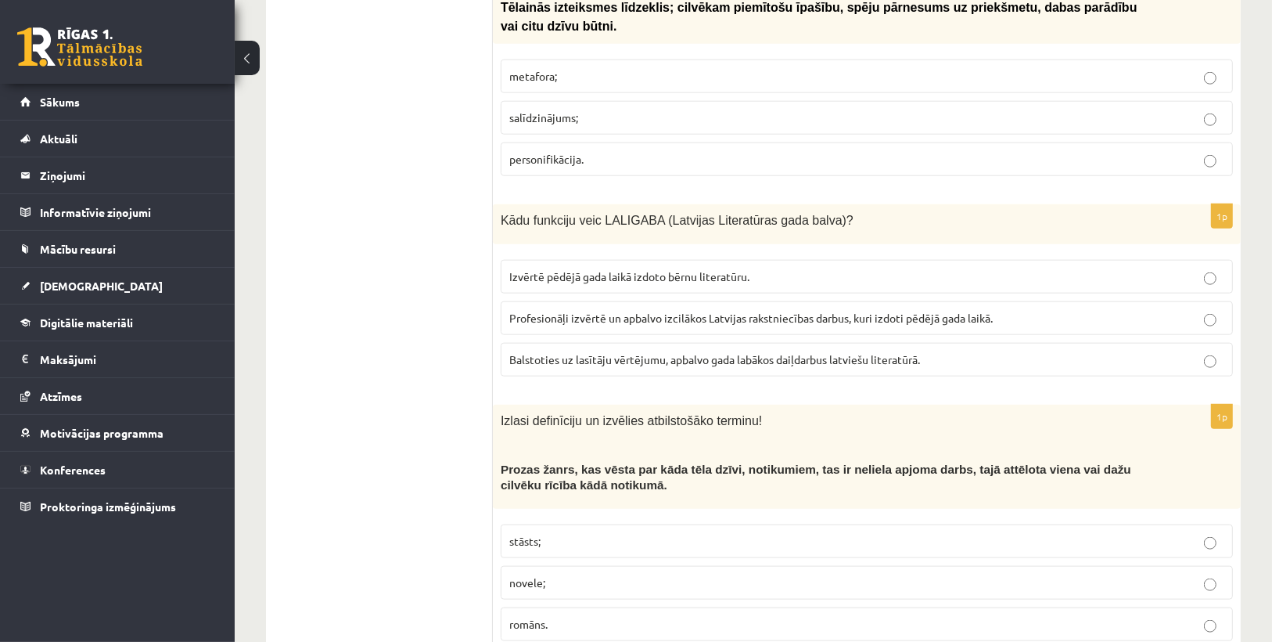
click at [576, 311] on span "Profesionāļi izvērtē un apbalvo izcilākos Latvijas rakstniecības darbus, kuri i…" at bounding box center [751, 318] width 484 height 14
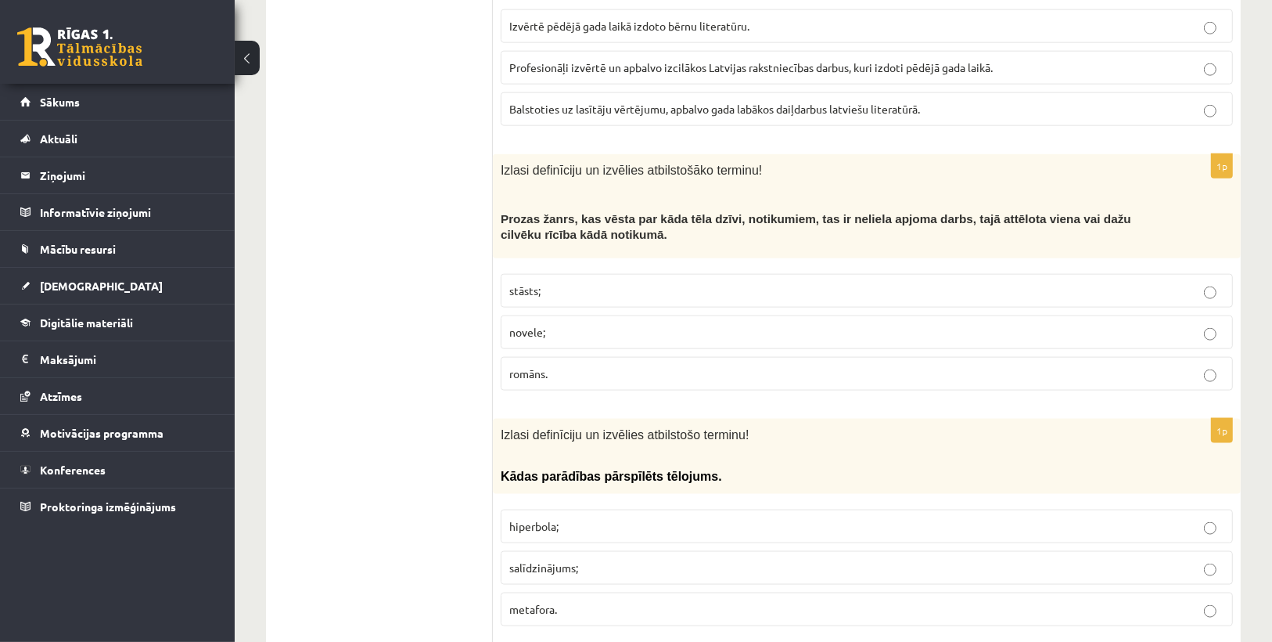
click at [556, 283] on p "stāsts;" at bounding box center [866, 291] width 715 height 16
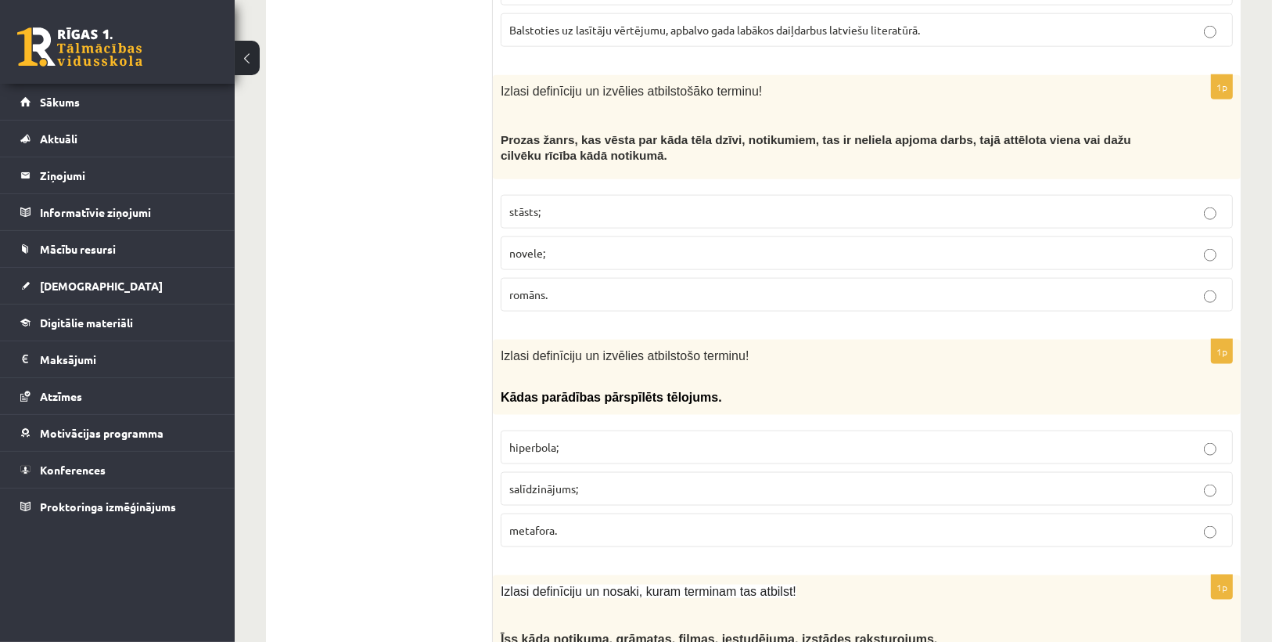
scroll to position [1941, 0]
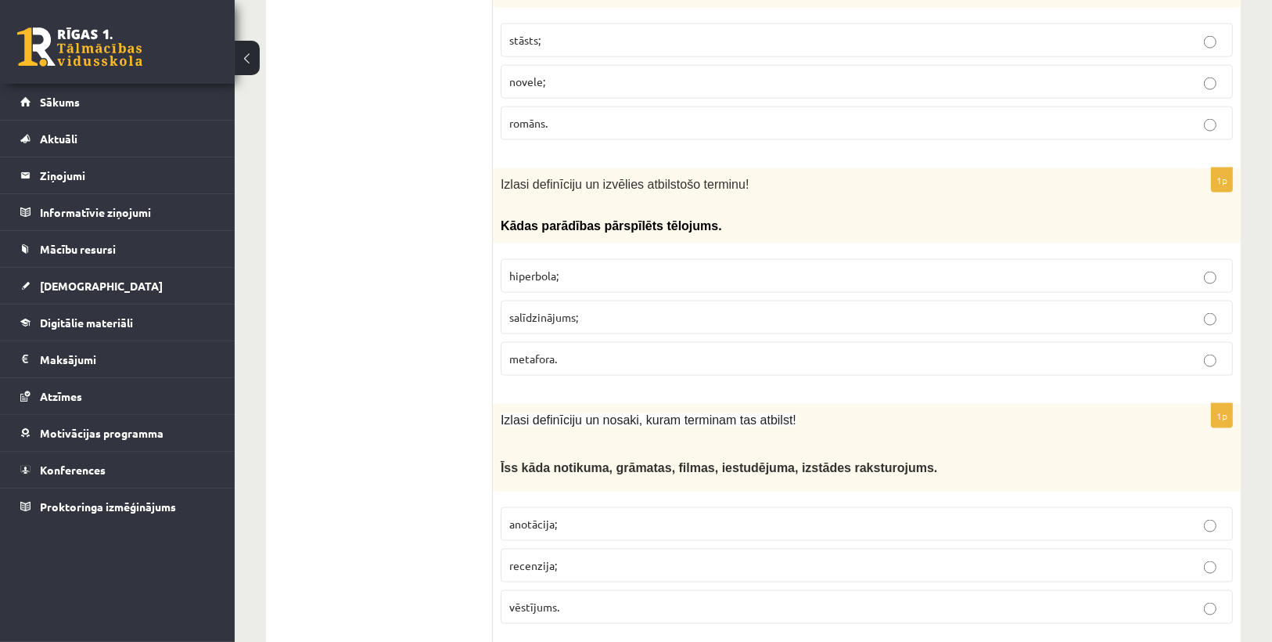
click at [517, 251] on fieldset "hiperbola; salīdzinājums; metafora." at bounding box center [867, 315] width 733 height 129
click at [517, 268] on span "hiperbola;" at bounding box center [533, 275] width 49 height 14
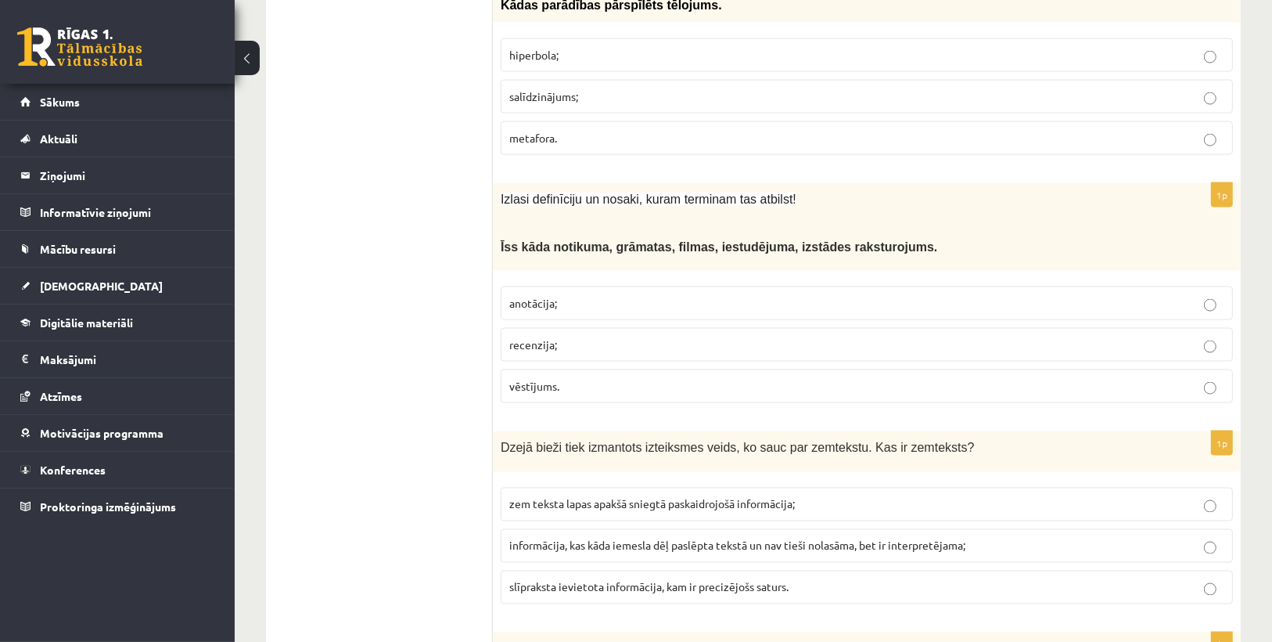
scroll to position [2191, 0]
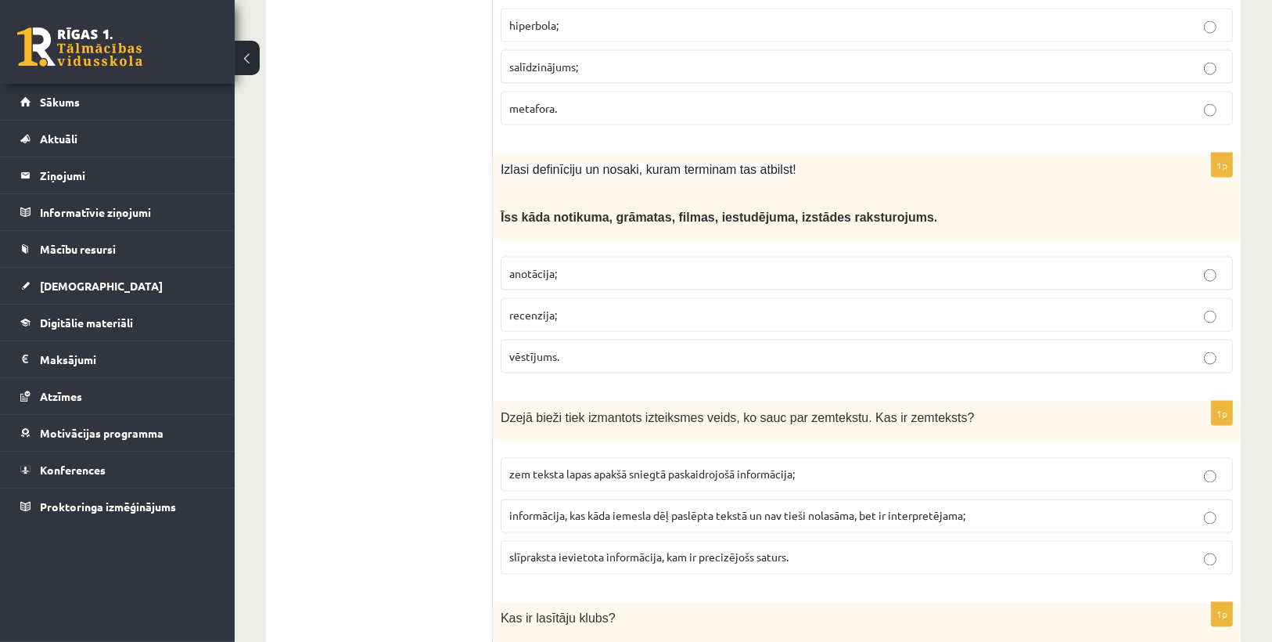
click at [524, 266] on span "anotācija;" at bounding box center [533, 273] width 48 height 14
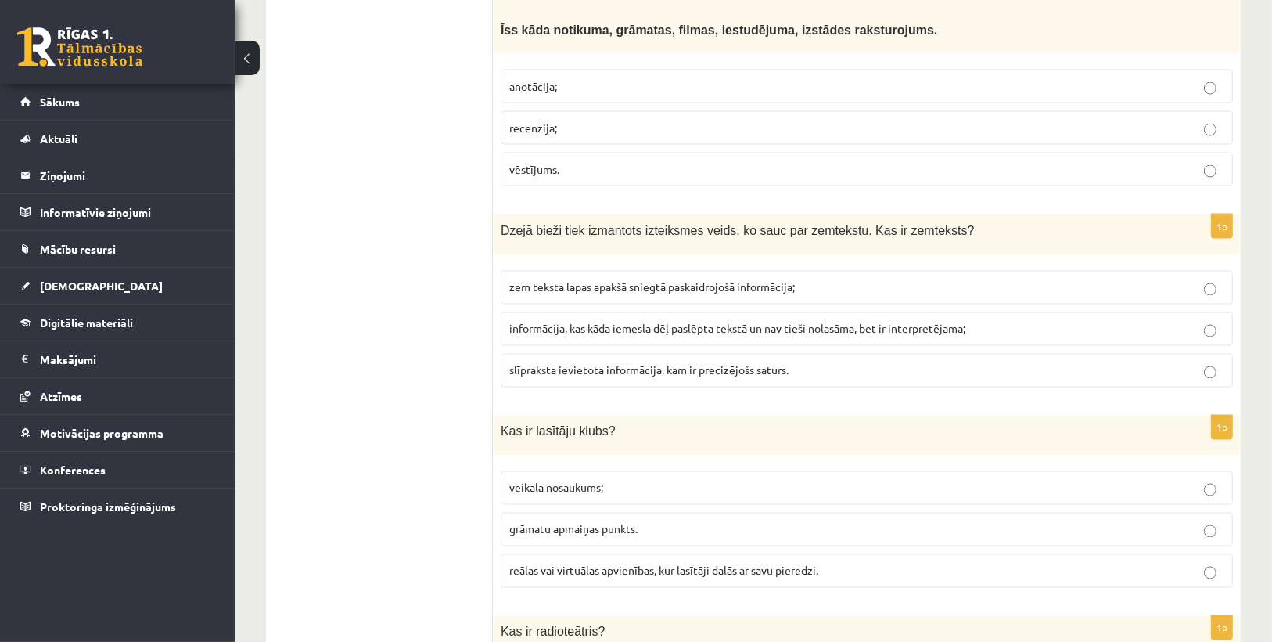
scroll to position [2379, 0]
click at [553, 321] on span "informācija, kas kāda iemesla dēļ paslēpta tekstā un nav tieši nolasāma, bet ir…" at bounding box center [737, 328] width 456 height 14
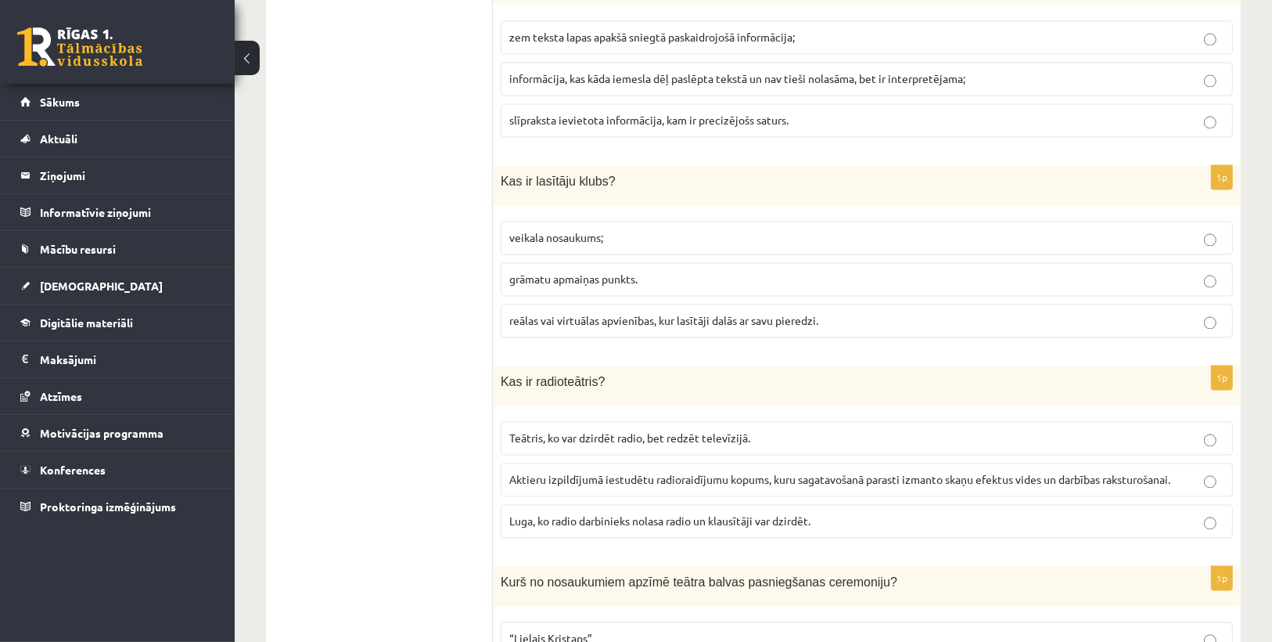
scroll to position [2630, 0]
click at [552, 303] on label "reālas vai virtuālas apvienības, kur lasītāji dalās ar savu pieredzi." at bounding box center [867, 320] width 733 height 34
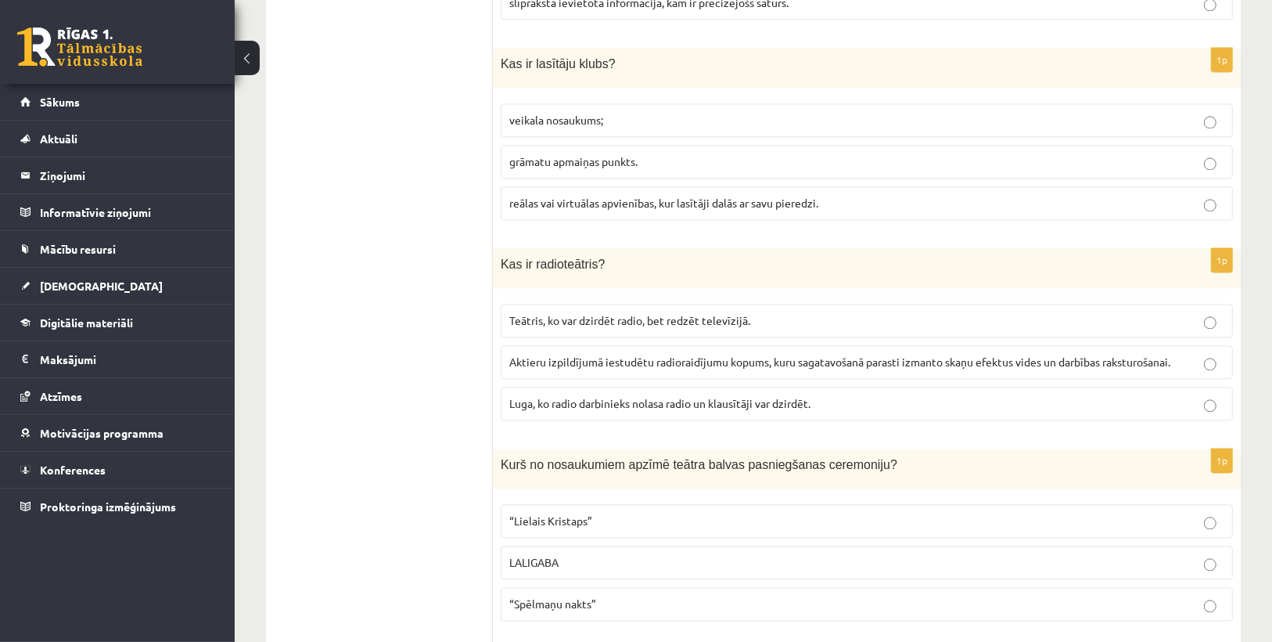
scroll to position [2755, 0]
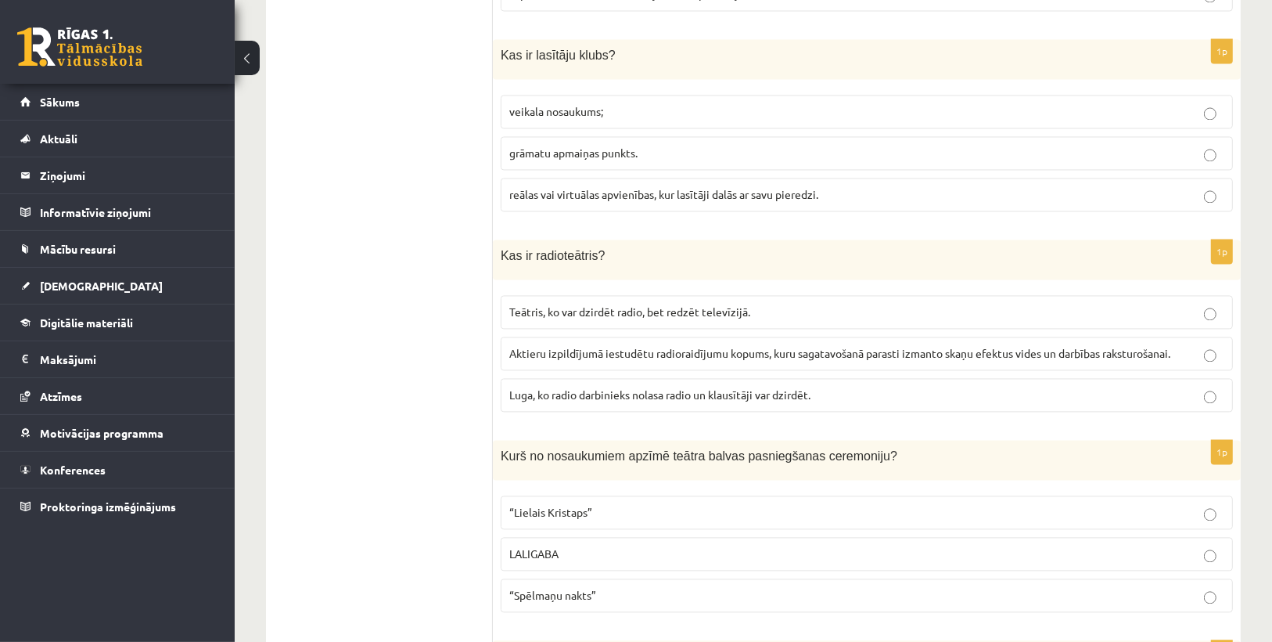
click at [582, 291] on fieldset "Teātris, ko var dzirdēt radio, bet redzēt televīzijā. Aktieru izpildījumā iestu…" at bounding box center [867, 351] width 733 height 129
click at [577, 346] on span "Aktieru izpildījumā iestudētu radioraidījumu kopums, kuru sagatavošanā parasti …" at bounding box center [839, 353] width 661 height 14
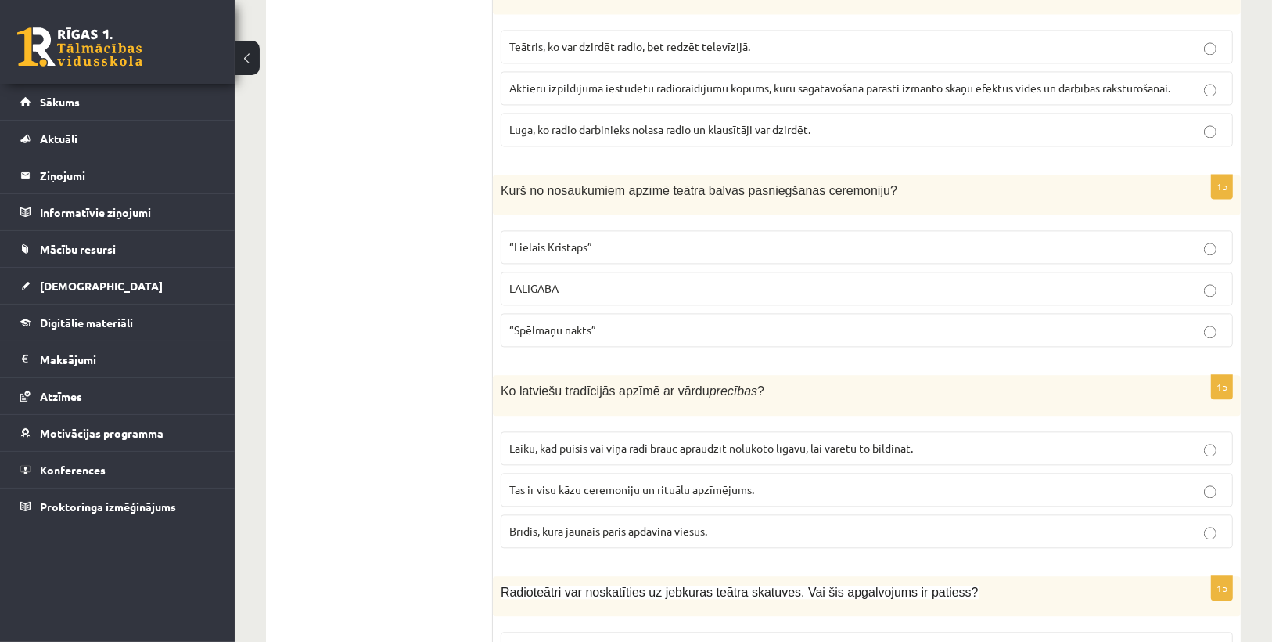
scroll to position [3068, 0]
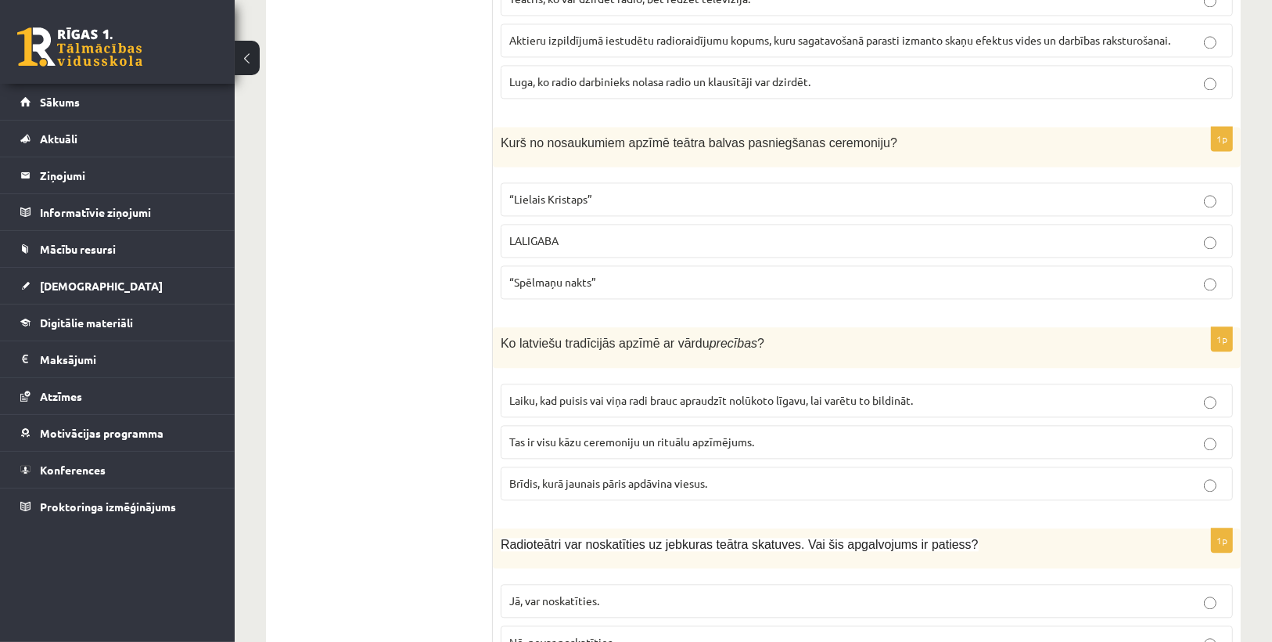
click at [560, 275] on span "“Spēlmaņu nakts”" at bounding box center [552, 282] width 87 height 14
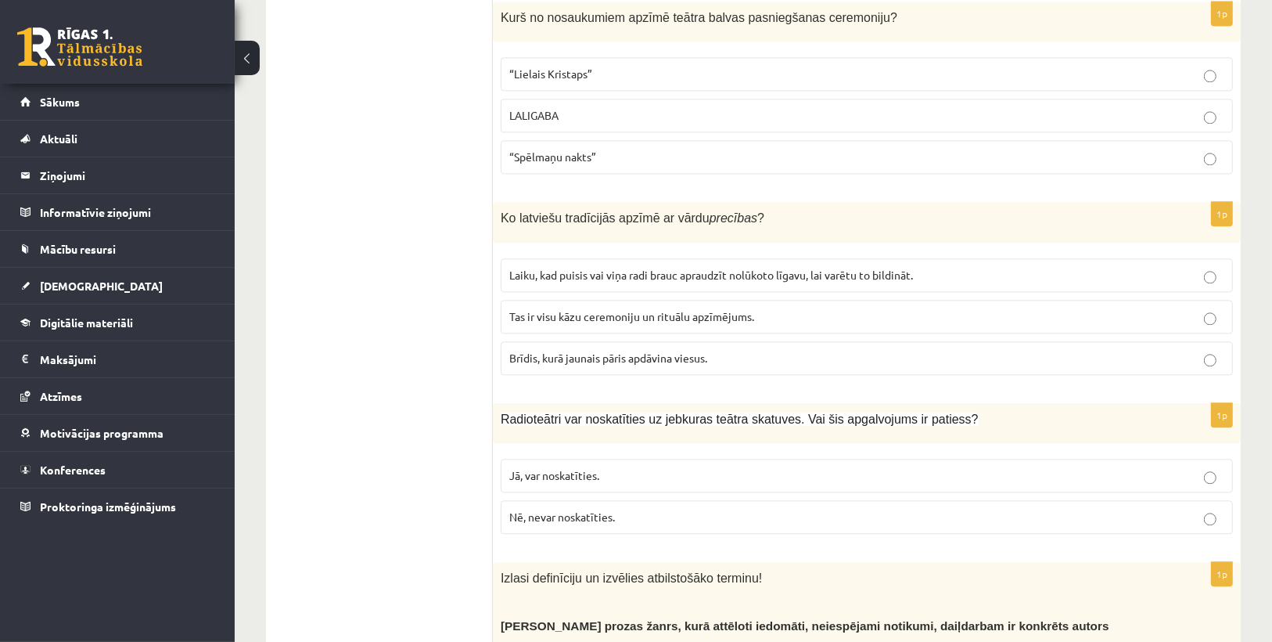
click at [574, 309] on span "Tas ir visu kāzu ceremoniju un rituālu apzīmējums." at bounding box center [631, 316] width 245 height 14
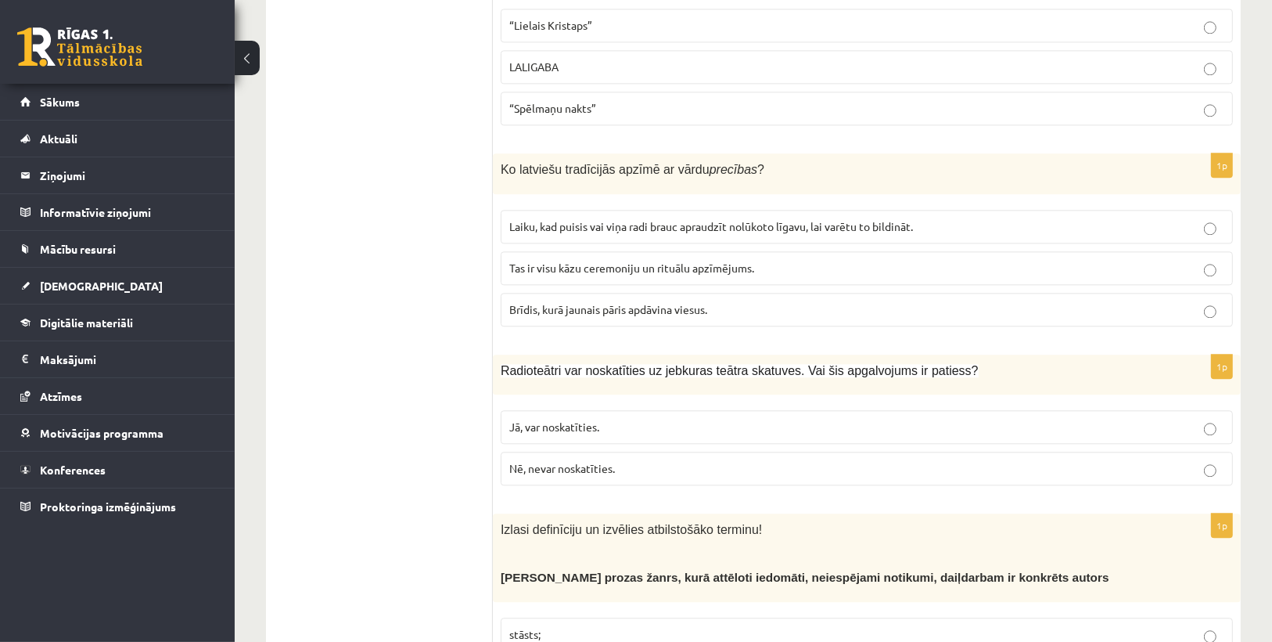
scroll to position [3318, 0]
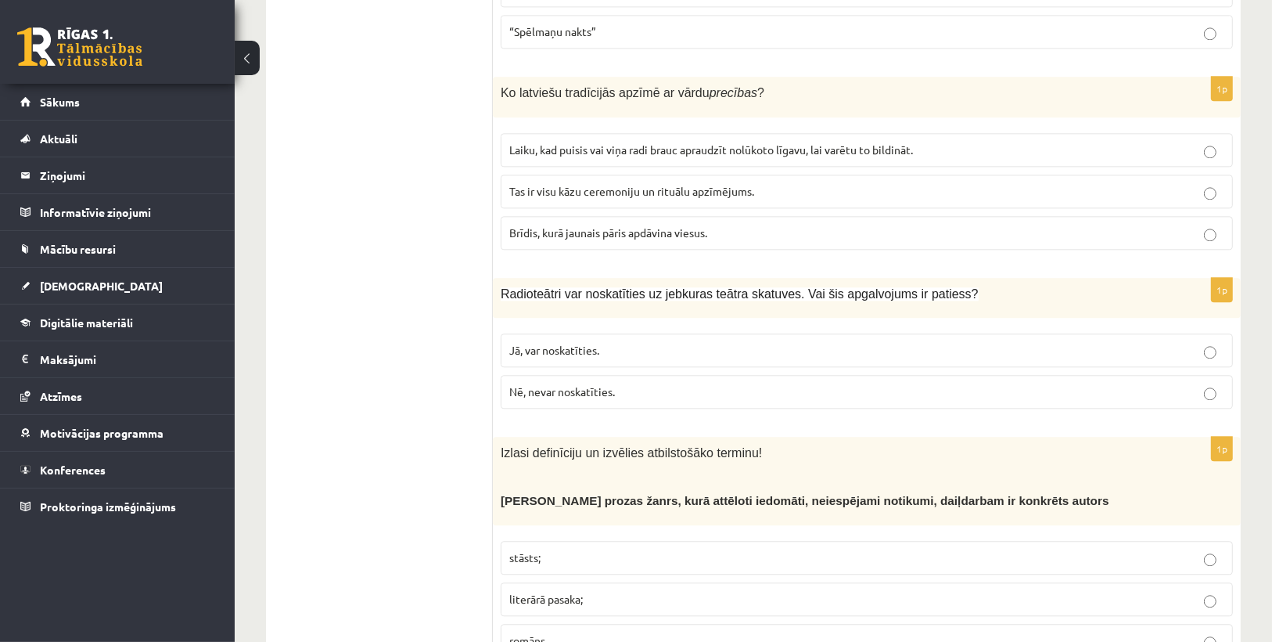
click at [573, 384] on span "Nē, nevar noskatīties." at bounding box center [562, 391] width 106 height 14
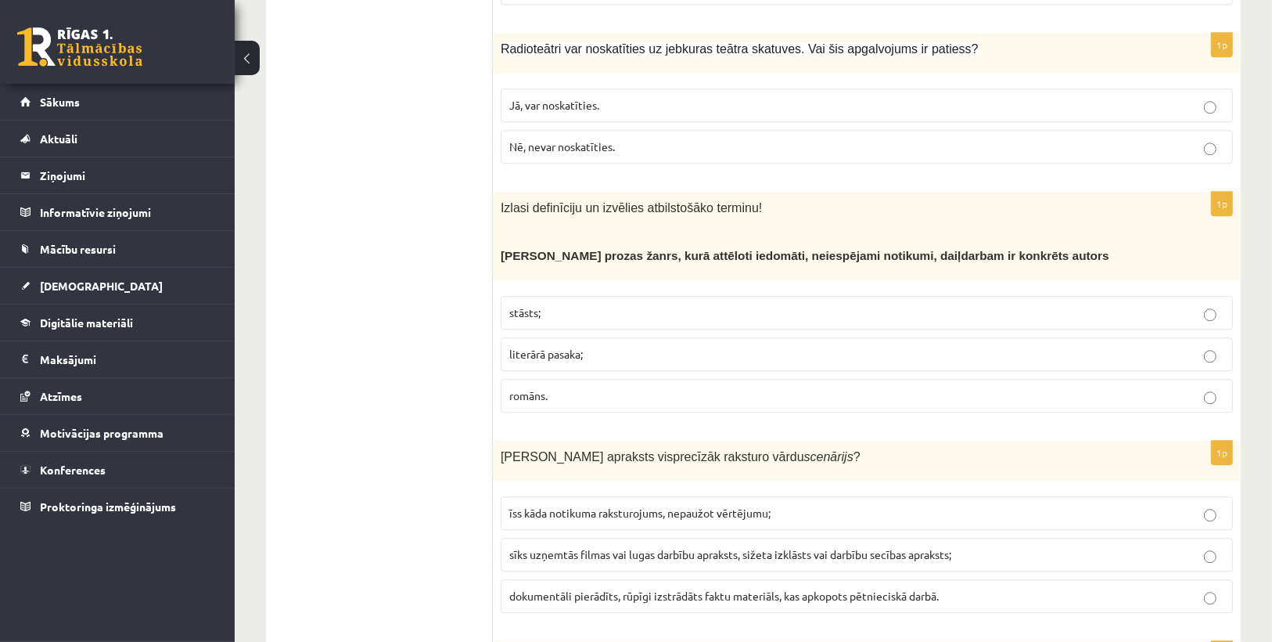
scroll to position [3631, 0]
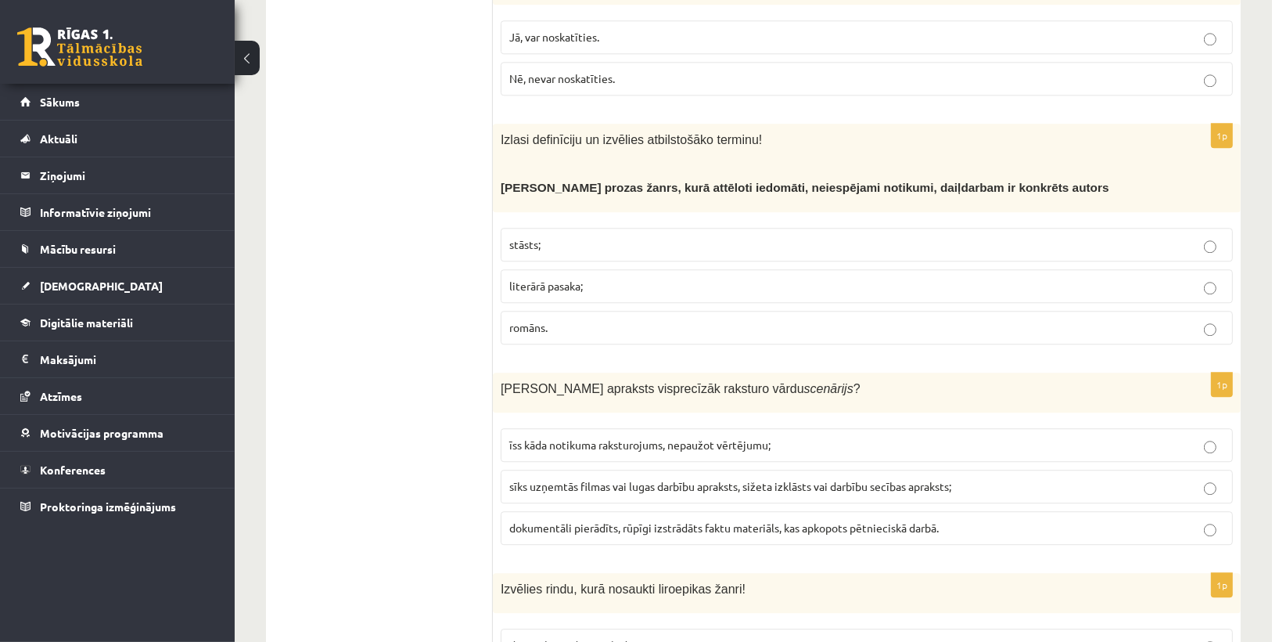
click at [535, 279] on span "literārā pasaka;" at bounding box center [546, 286] width 74 height 14
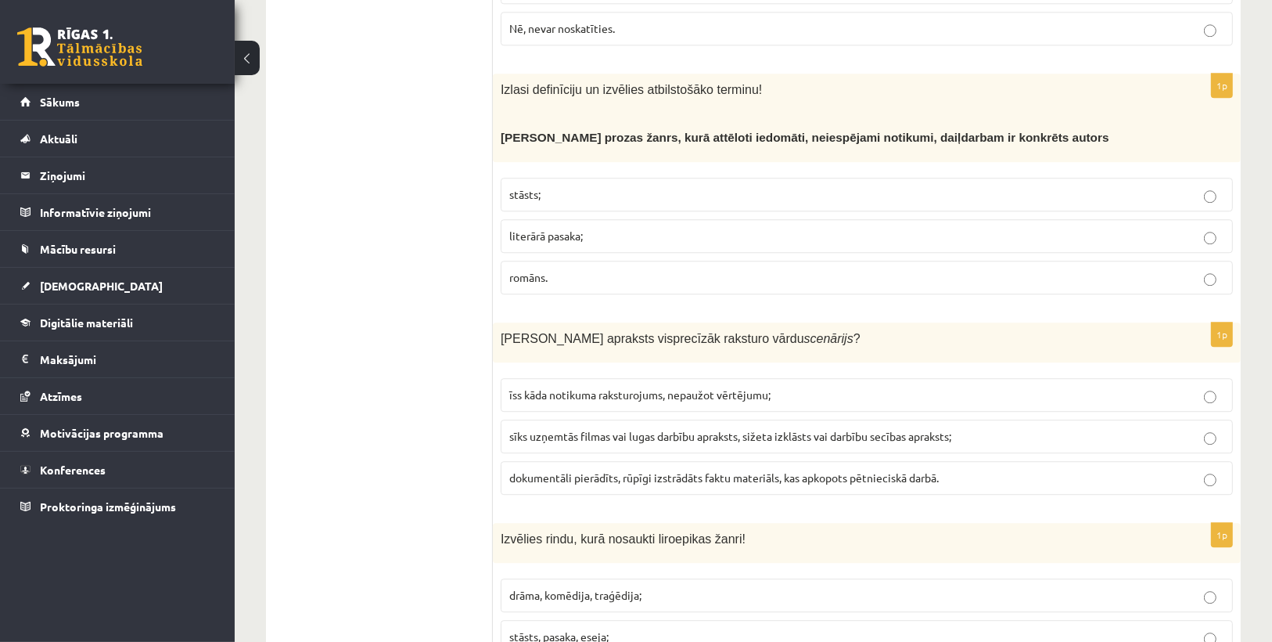
scroll to position [3819, 0]
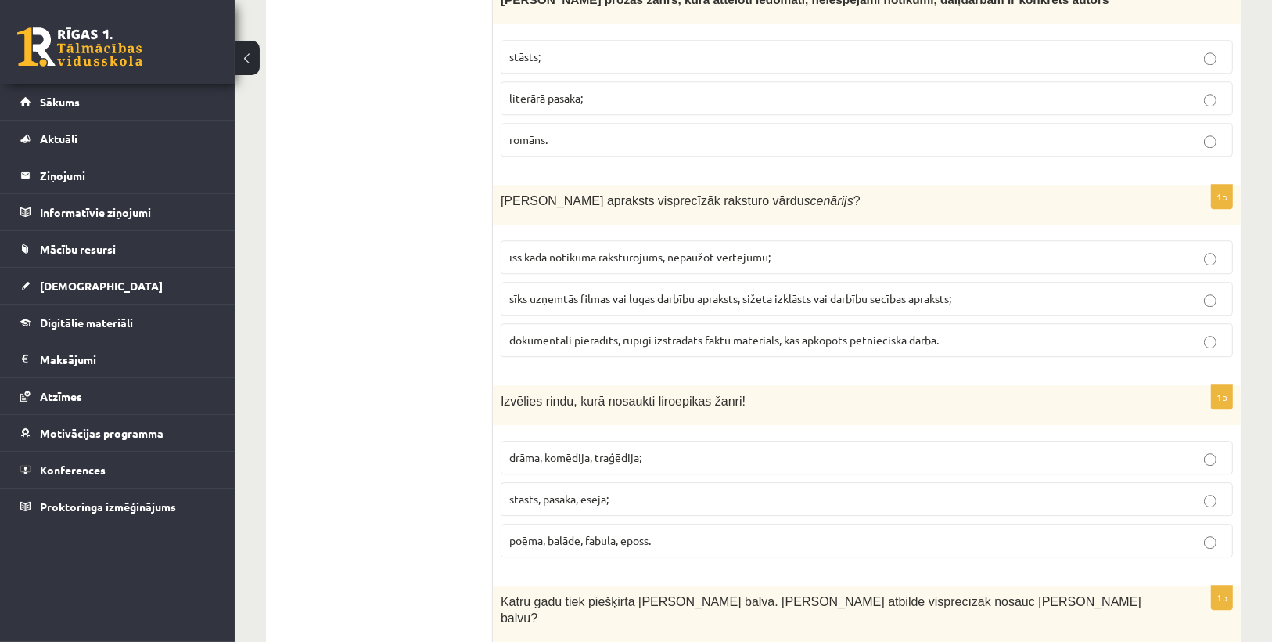
click at [506, 282] on label "sīks uzņemtās filmas vai lugas darbību apraksts, sižeta izklāsts vai darbību se…" at bounding box center [867, 299] width 733 height 34
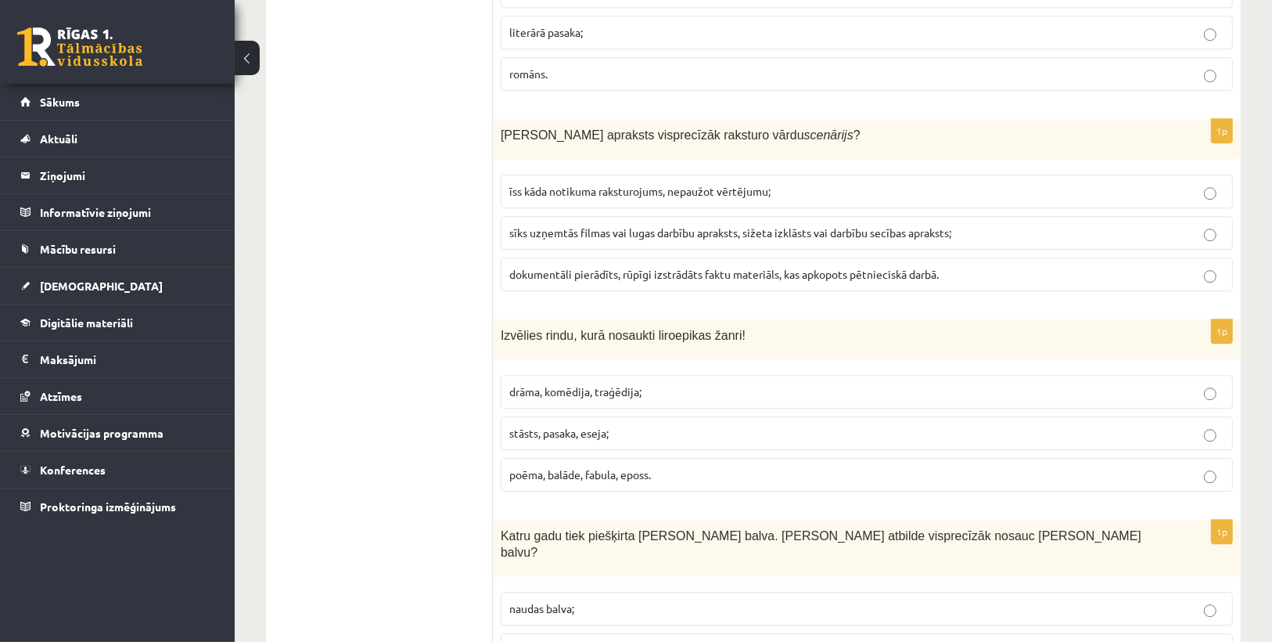
scroll to position [4069, 0]
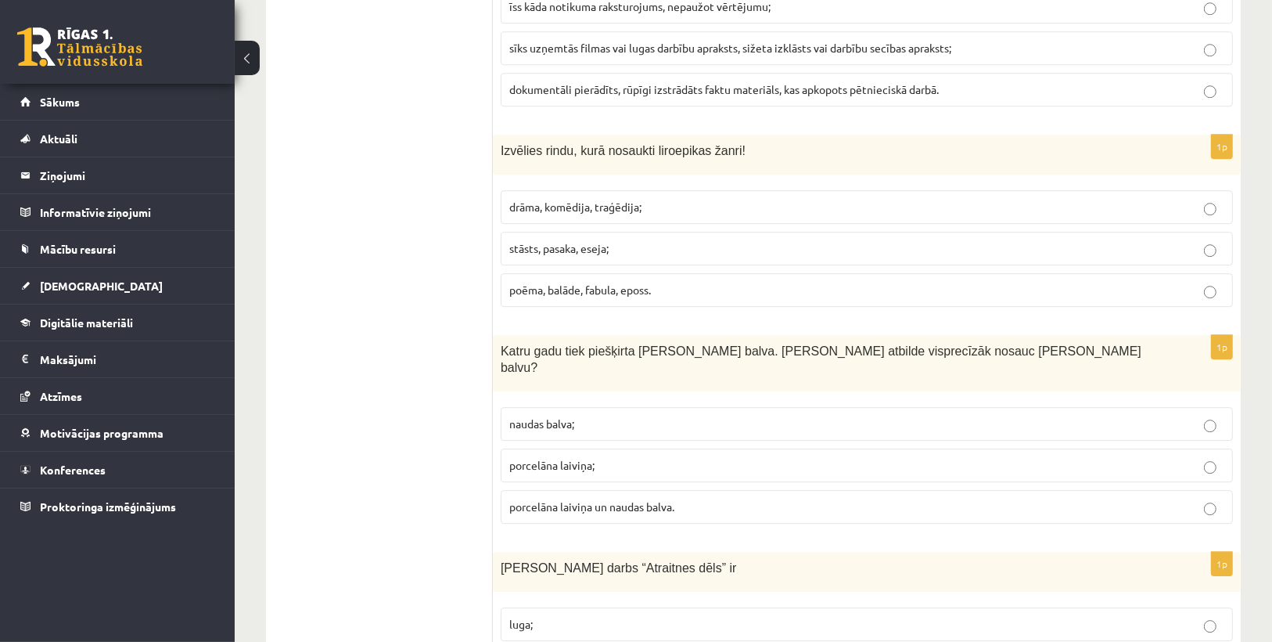
click at [520, 283] on span "poēma, balāde, fabula, eposs." at bounding box center [580, 290] width 142 height 14
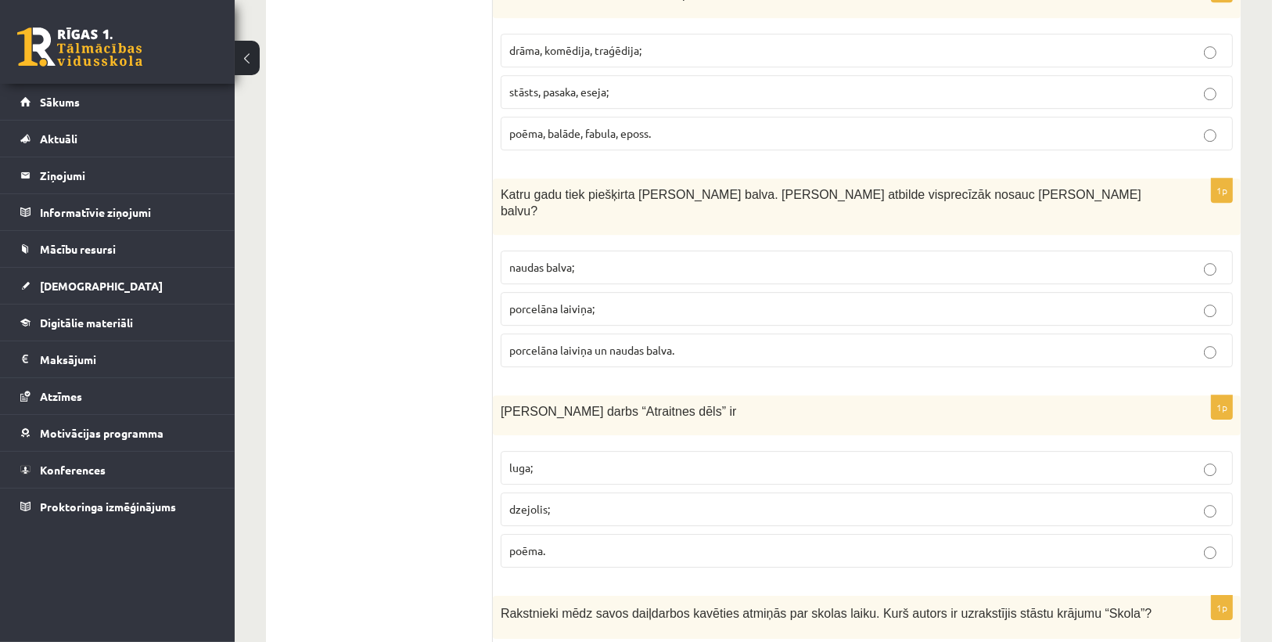
scroll to position [4257, 0]
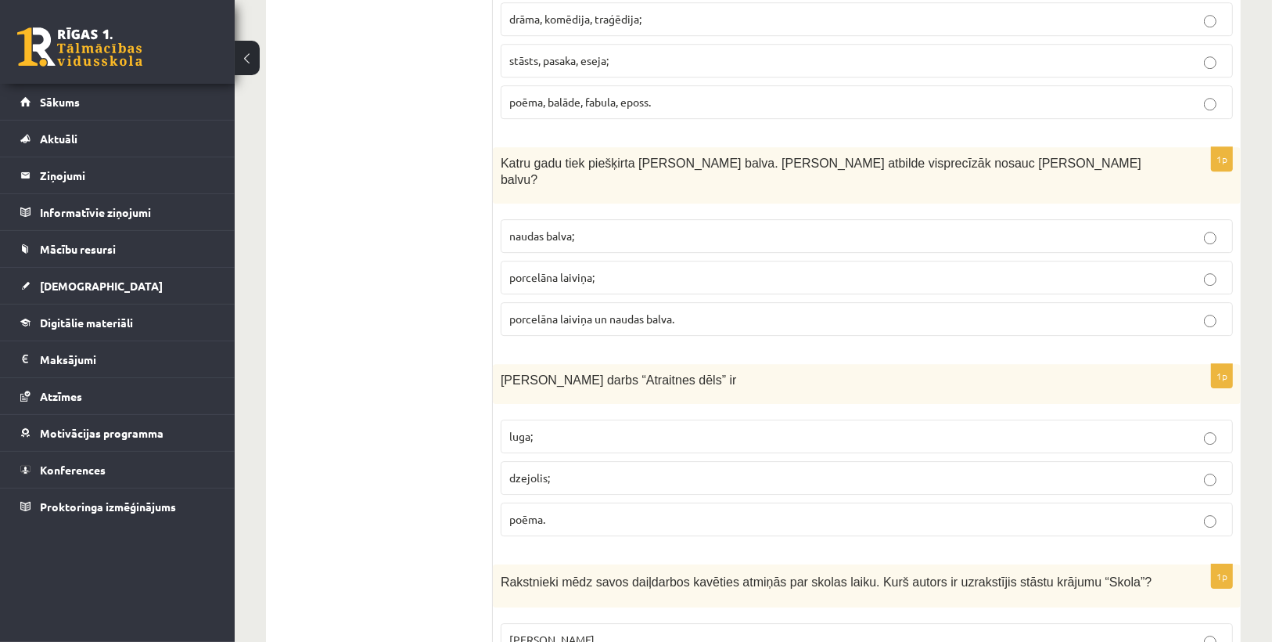
click at [637, 311] on span "porcelāna laiviņa un naudas balva." at bounding box center [591, 318] width 165 height 14
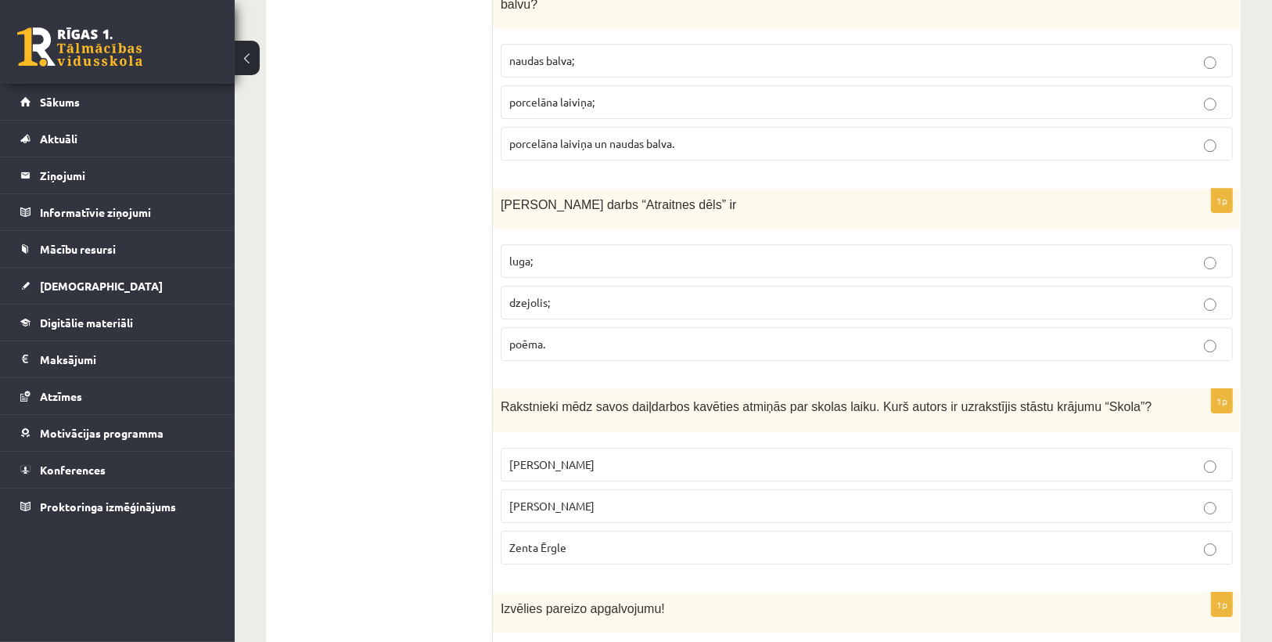
scroll to position [4508, 0]
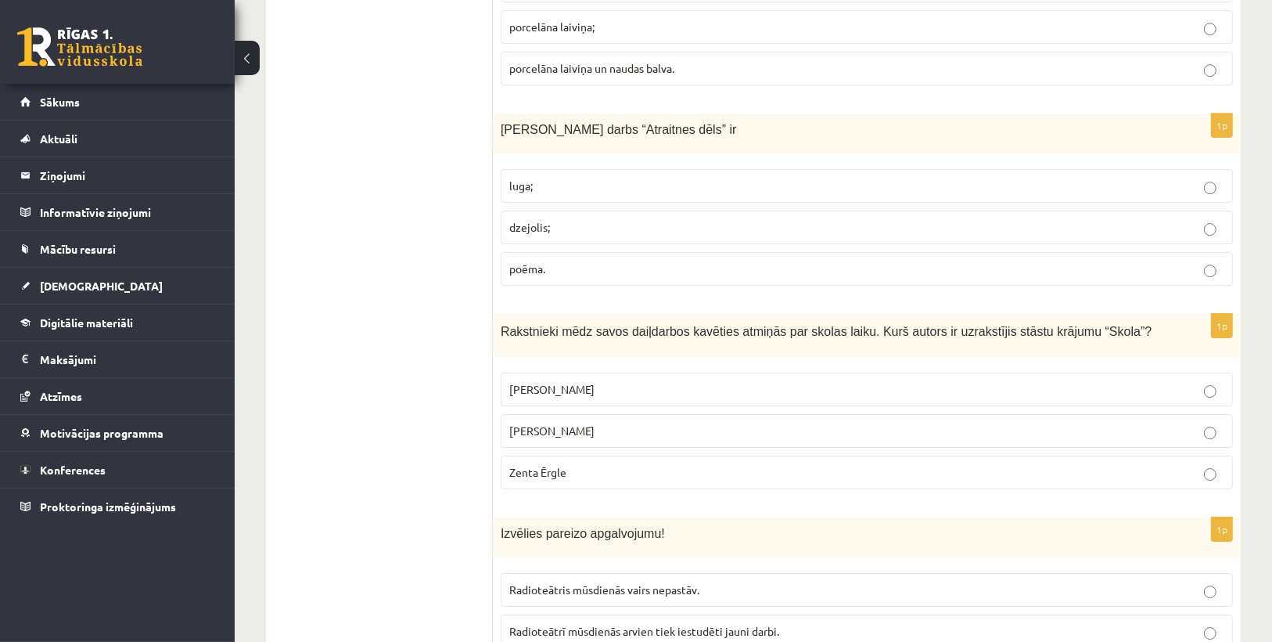
click at [595, 464] on p "Zenta Ērgle" at bounding box center [866, 472] width 715 height 16
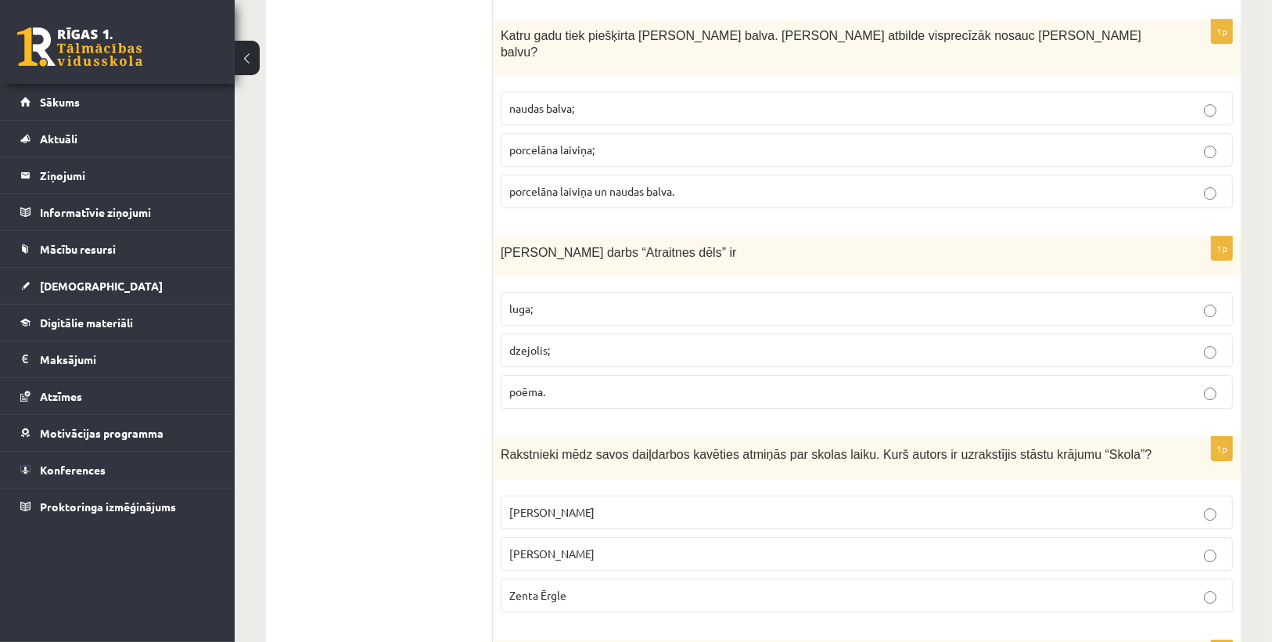
scroll to position [4383, 0]
click at [574, 386] on p "poēma." at bounding box center [866, 394] width 715 height 16
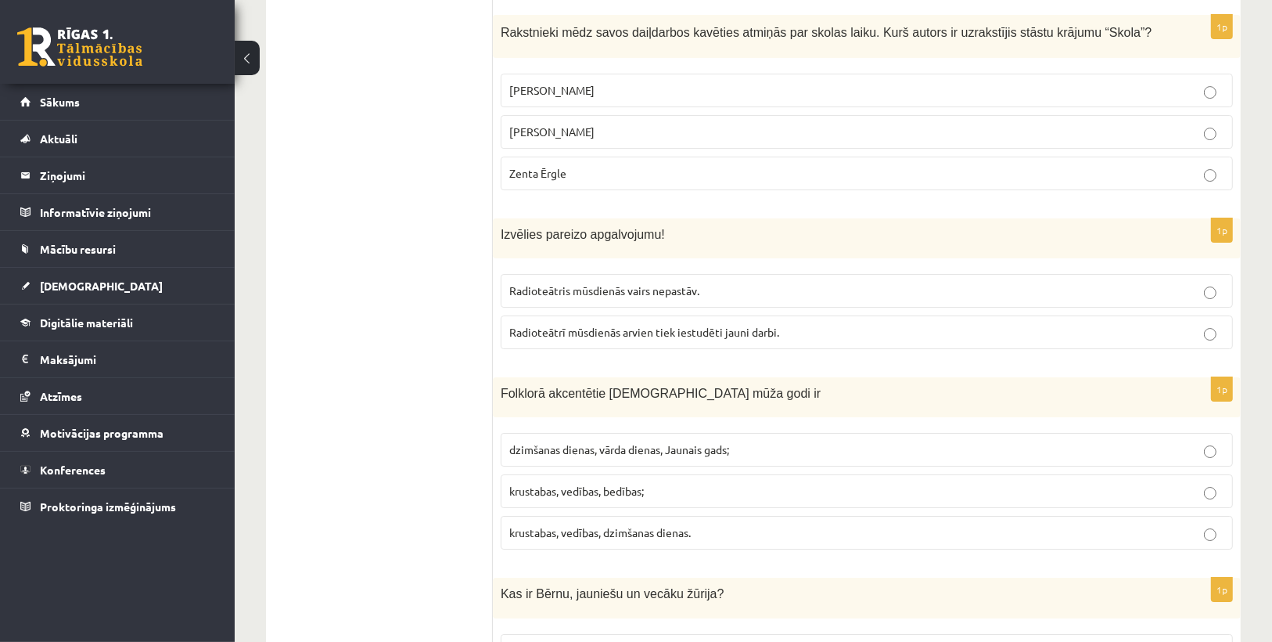
scroll to position [4821, 0]
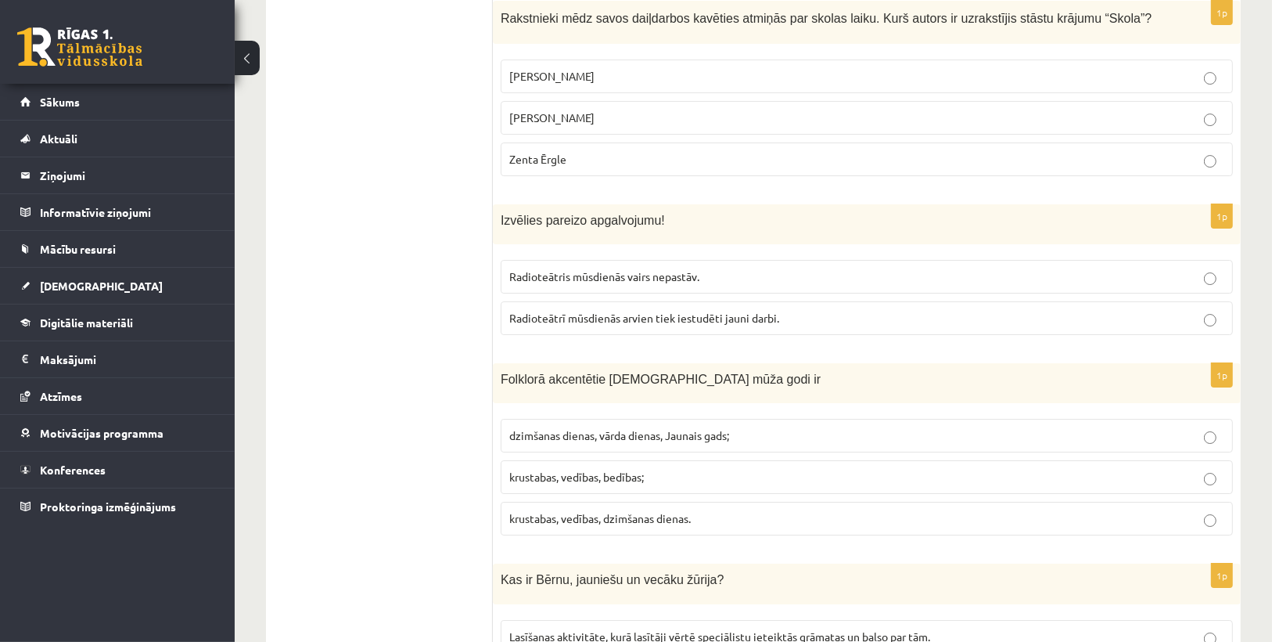
click at [712, 311] on span "Radioteātrī mūsdienās arvien tiek iestudēti jauni darbi." at bounding box center [644, 318] width 270 height 14
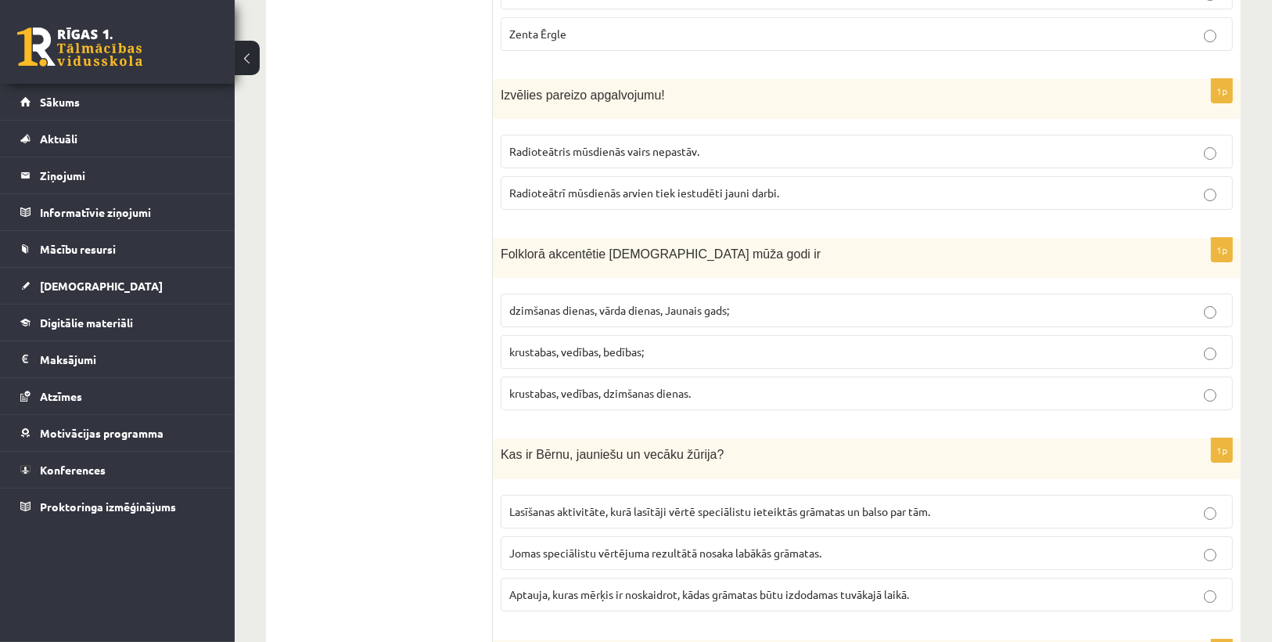
scroll to position [5009, 0]
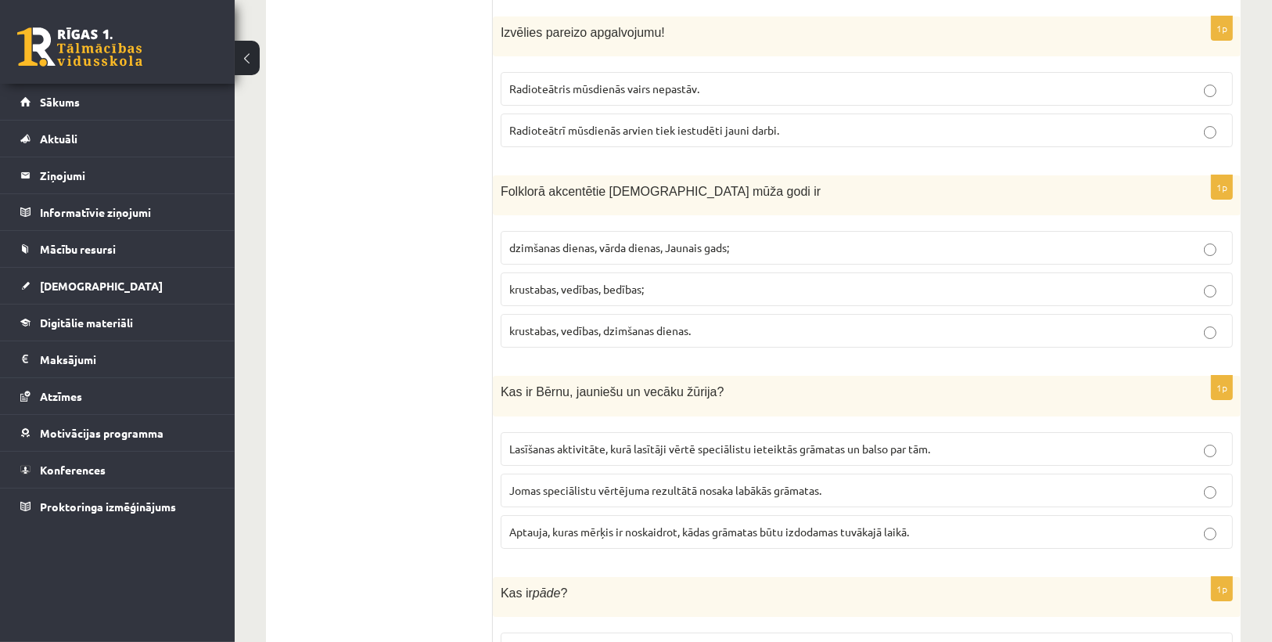
click at [628, 272] on label "krustabas, vedības, bedības;" at bounding box center [867, 289] width 733 height 34
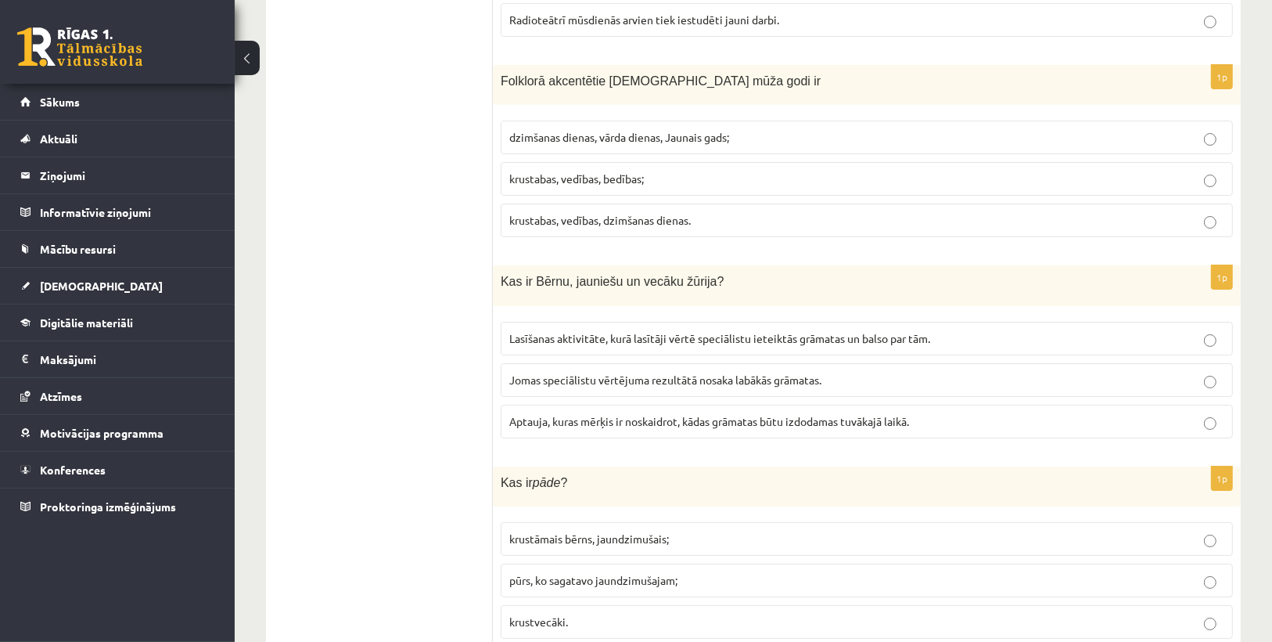
scroll to position [5134, 0]
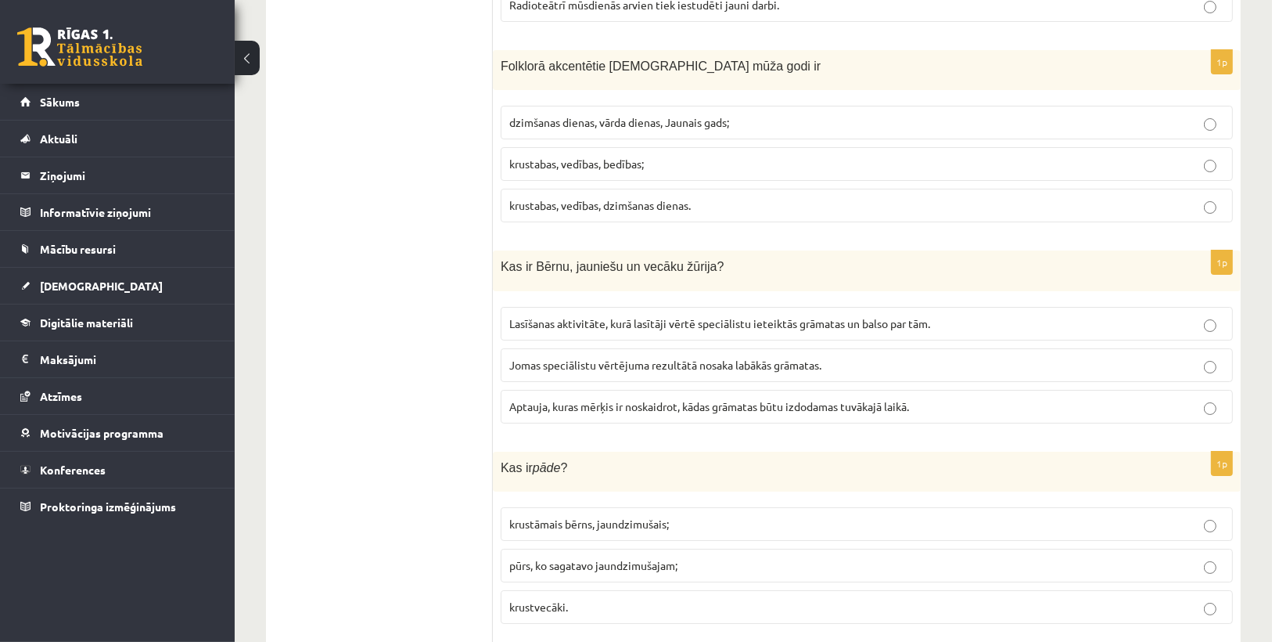
click at [532, 316] on span "Lasīšanas aktivitāte, kurā lasītāji vērtē speciālistu ieteiktās grāmatas un bal…" at bounding box center [719, 323] width 421 height 14
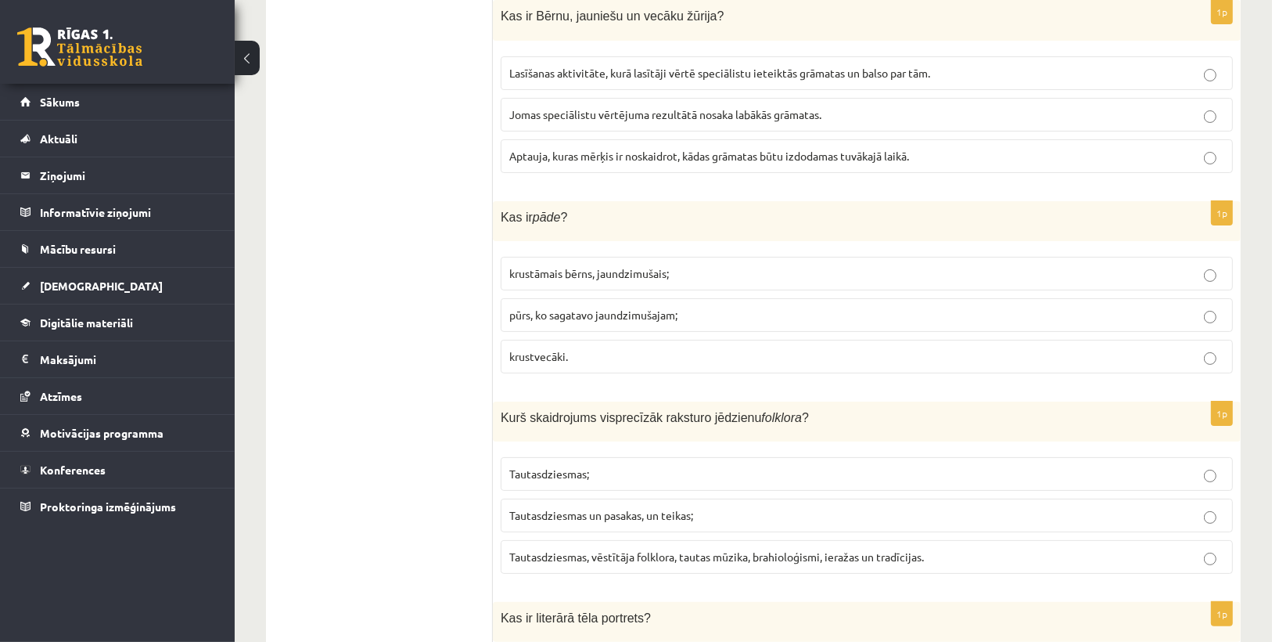
click at [539, 265] on p "krustāmais bērns, jaundzimušais;" at bounding box center [866, 273] width 715 height 16
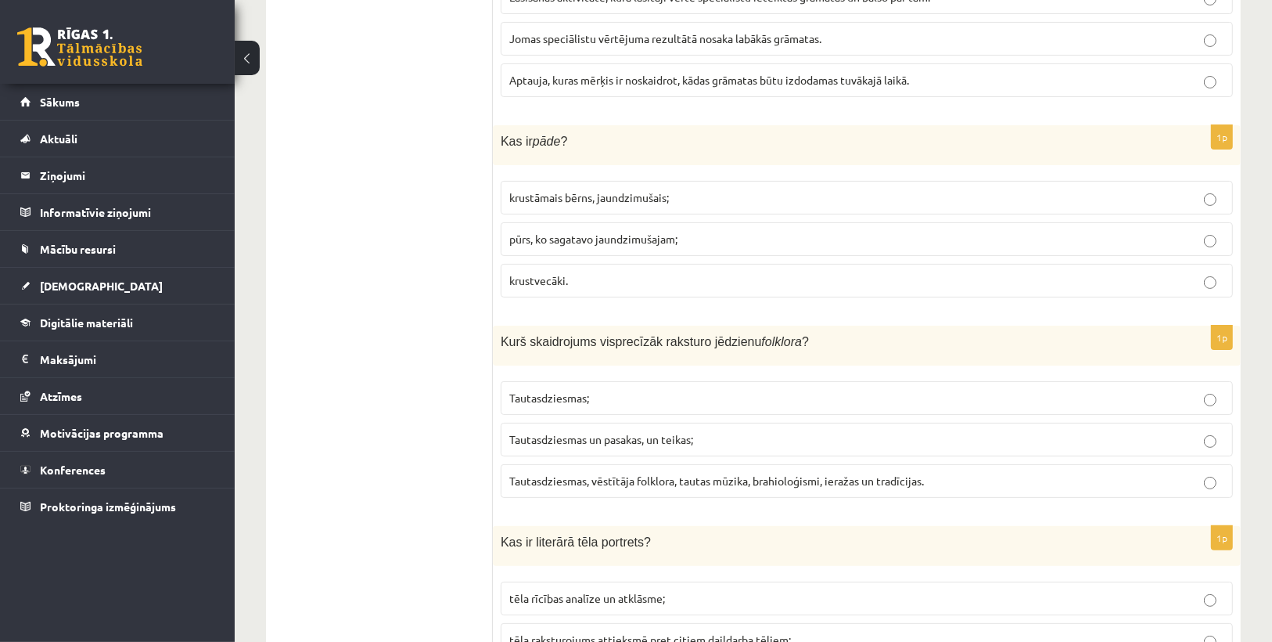
scroll to position [5572, 0]
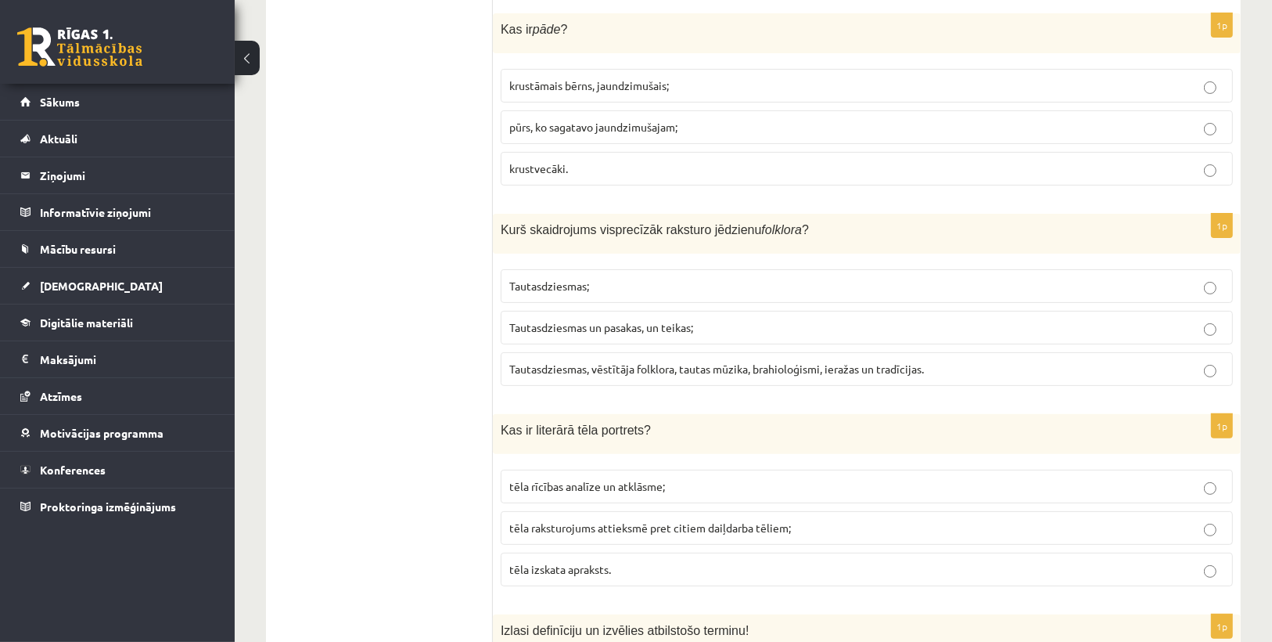
click at [565, 269] on label "Tautasdziesmas;" at bounding box center [867, 286] width 733 height 34
click at [862, 362] on span "Tautasdziesmas, vēstītāja folklora, tautas mūzika, brahioloģismi, ieražas un tr…" at bounding box center [716, 369] width 415 height 14
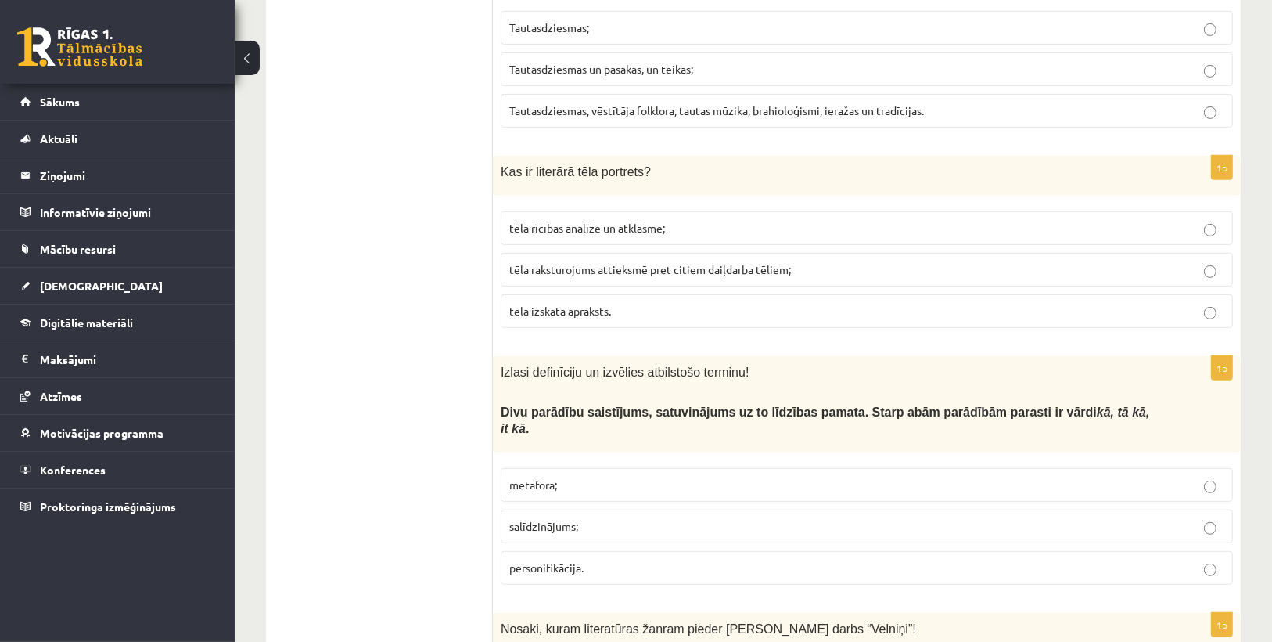
scroll to position [5885, 0]
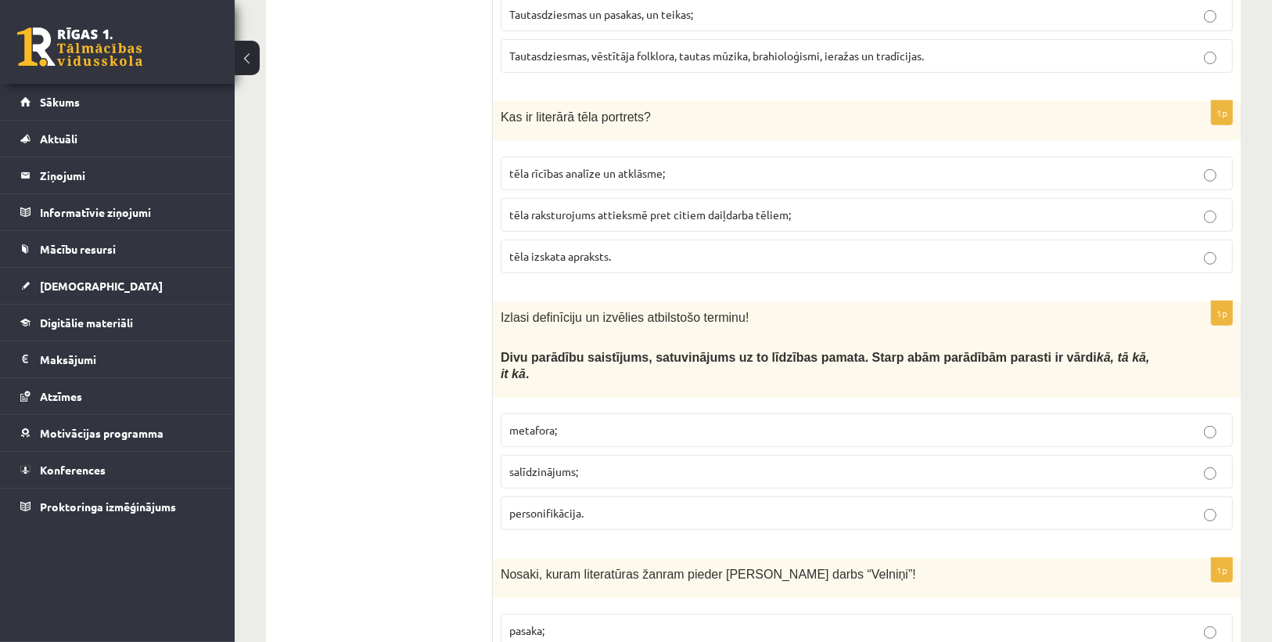
click at [555, 239] on label "tēla izskata apraksts." at bounding box center [867, 256] width 733 height 34
click at [554, 207] on span "tēla raksturojums attieksmē pret citiem daiļdarba tēliem;" at bounding box center [650, 214] width 282 height 14
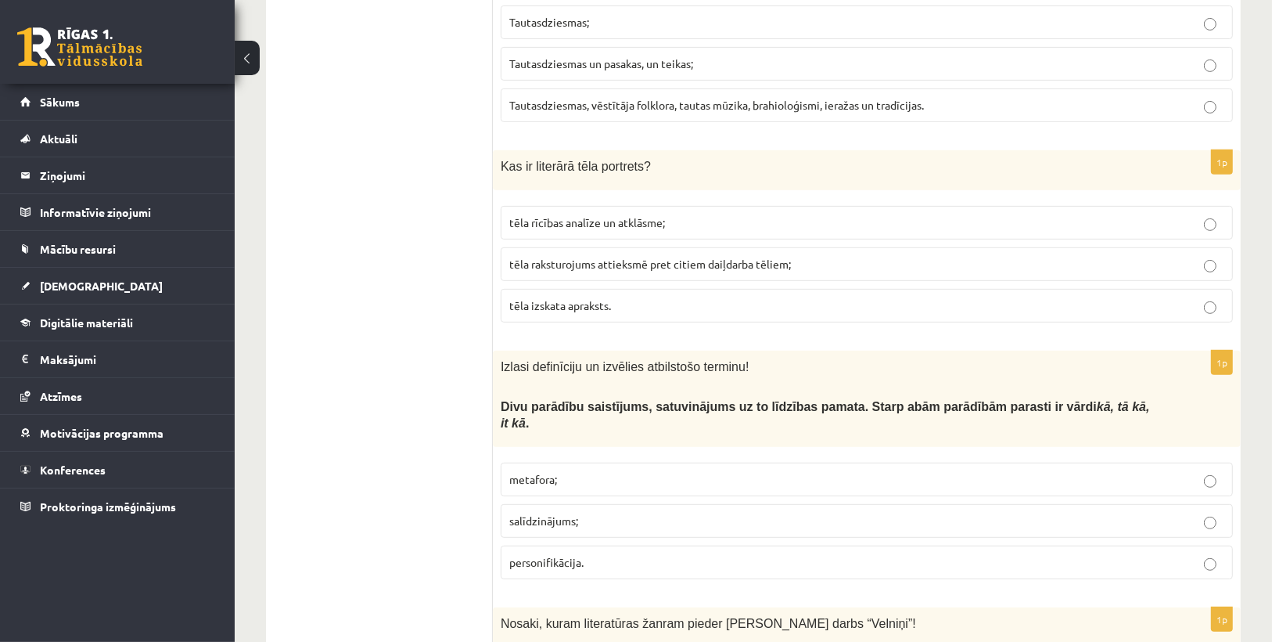
scroll to position [5760, 0]
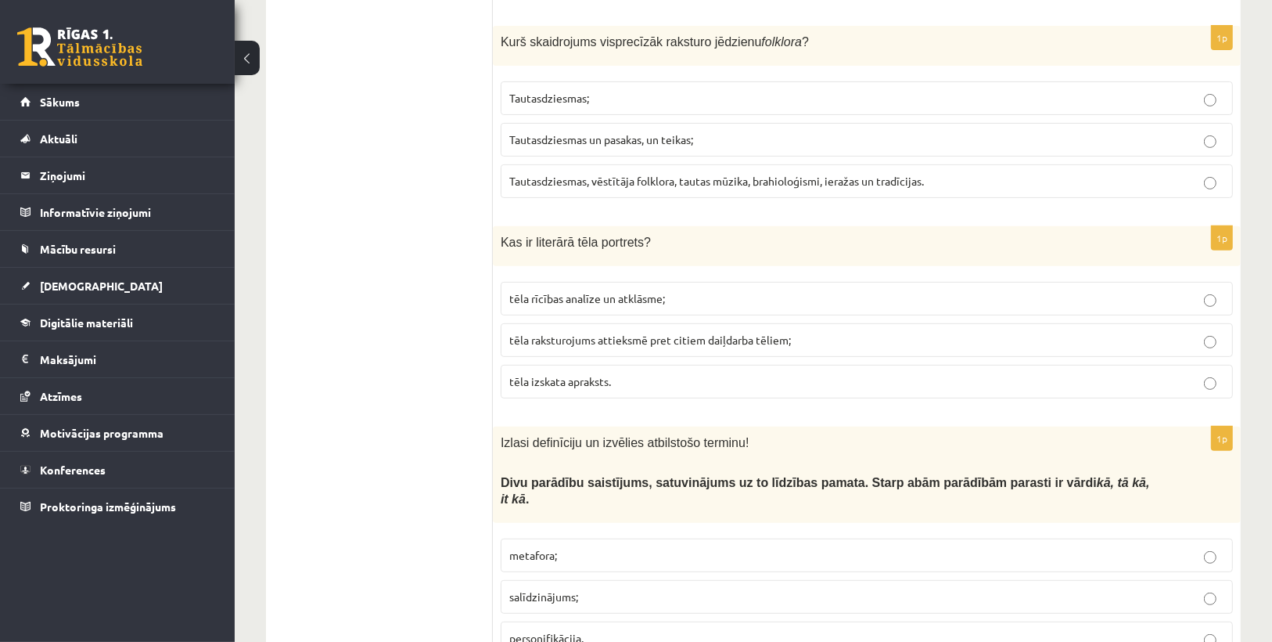
click at [704, 373] on p "tēla izskata apraksts." at bounding box center [866, 381] width 715 height 16
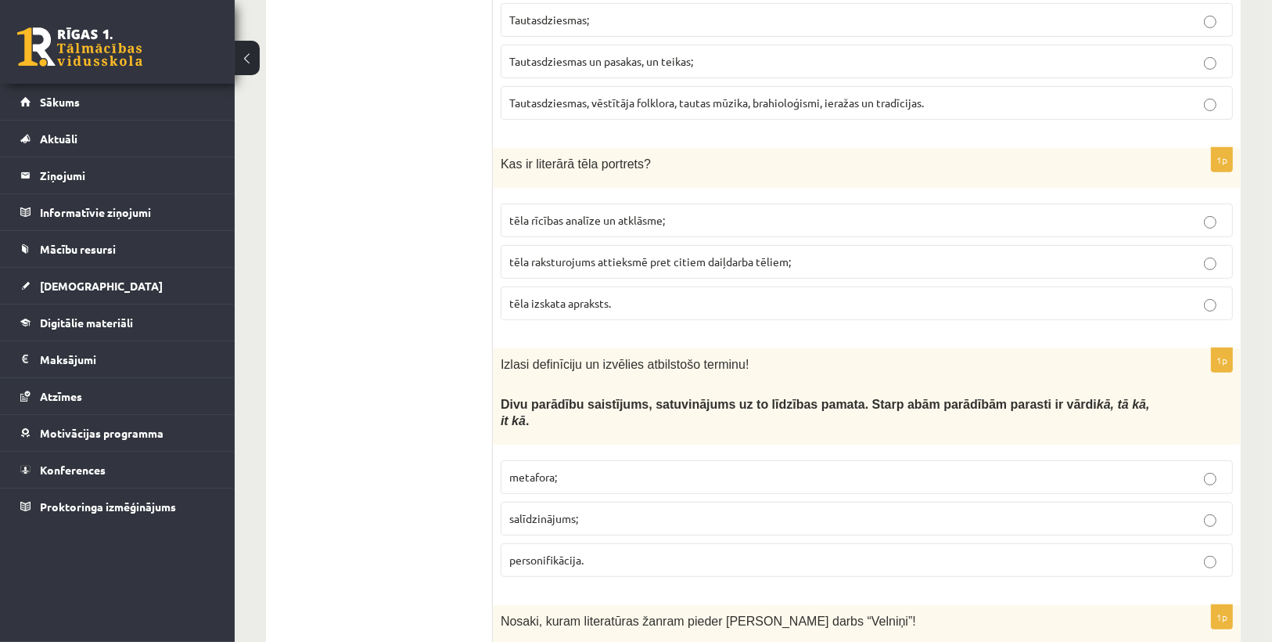
scroll to position [5928, 0]
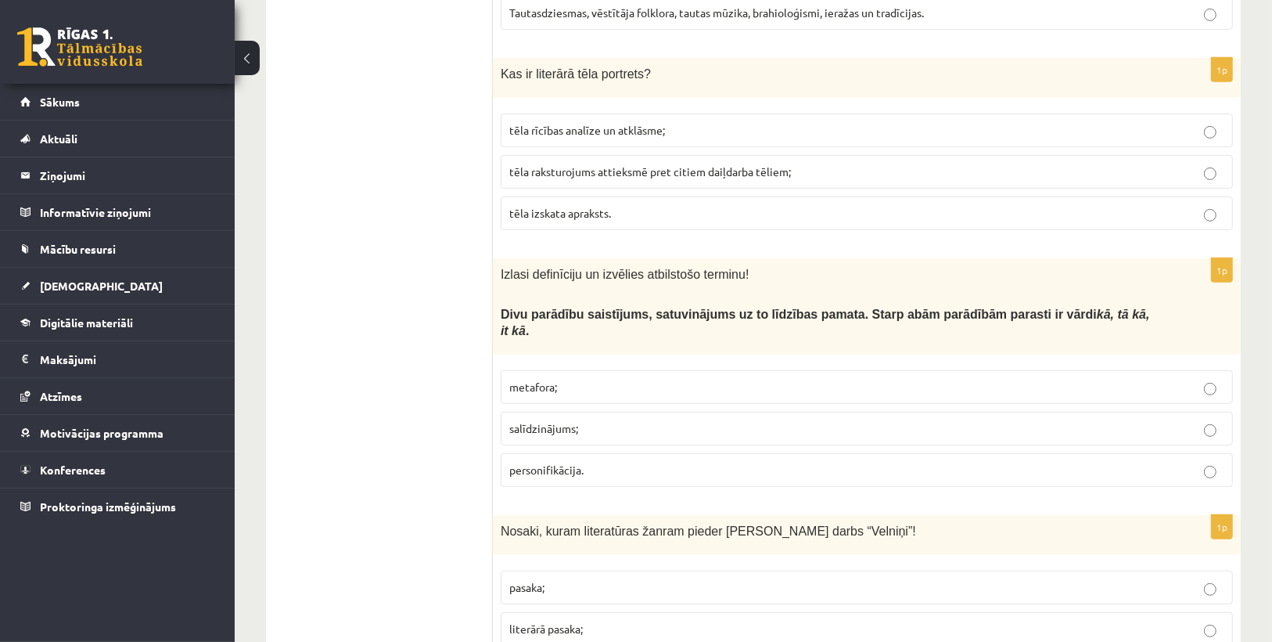
click at [632, 420] on p "salīdzinājums;" at bounding box center [866, 428] width 715 height 16
drag, startPoint x: 585, startPoint y: 517, endPoint x: 859, endPoint y: 500, distance: 274.4
click at [585, 612] on label "literārā pasaka;" at bounding box center [867, 629] width 733 height 34
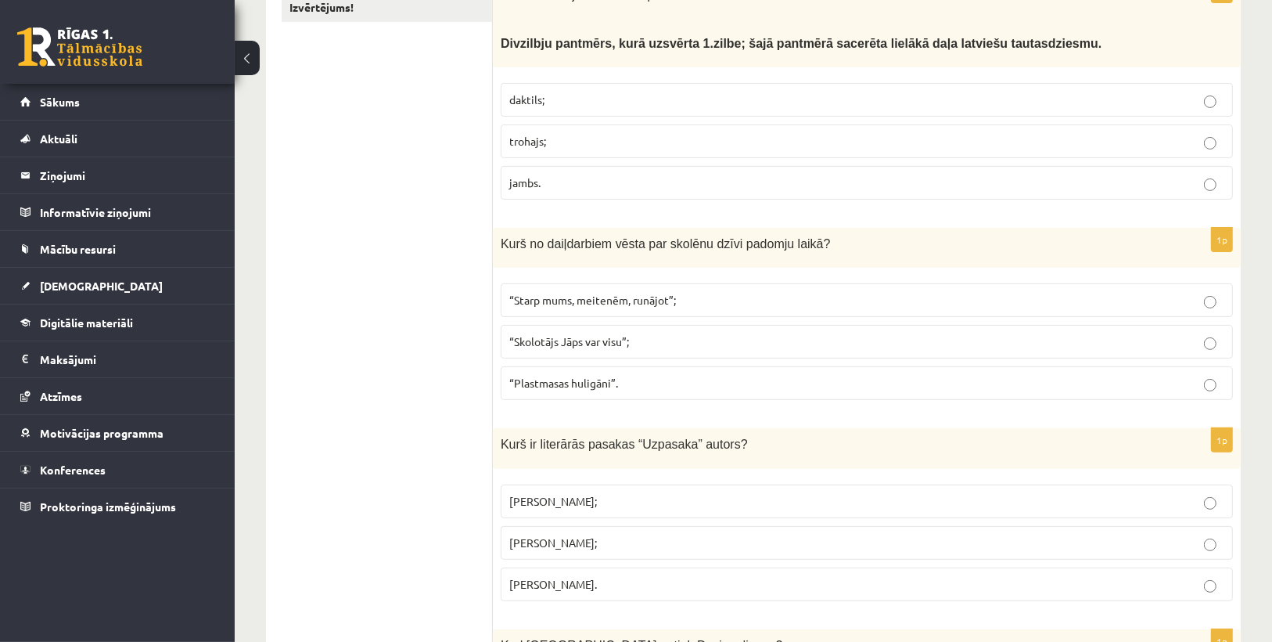
scroll to position [0, 0]
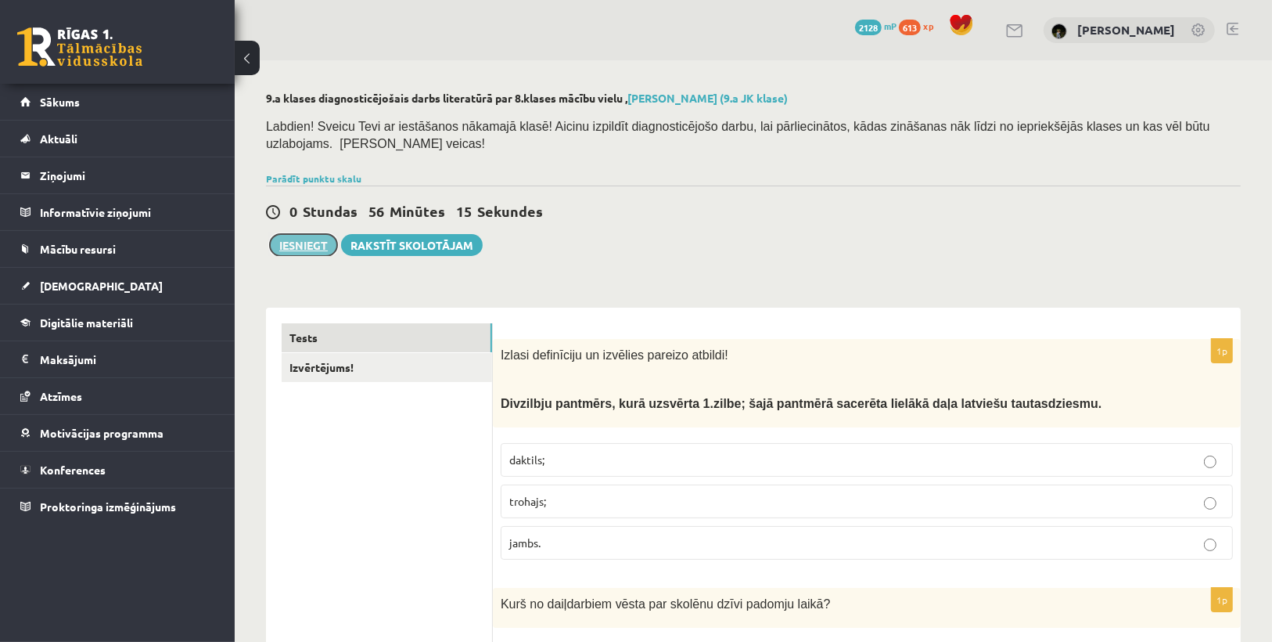
click at [282, 249] on button "Iesniegt" at bounding box center [303, 245] width 67 height 22
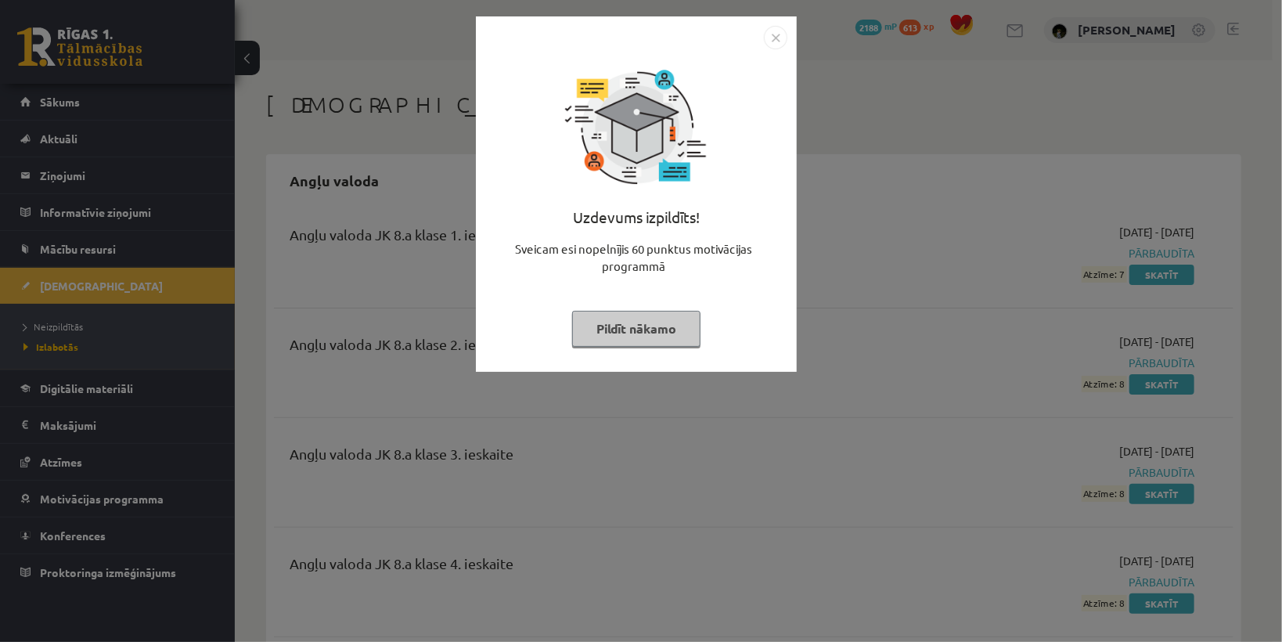
click at [657, 326] on button "Pildīt nākamo" at bounding box center [636, 329] width 128 height 36
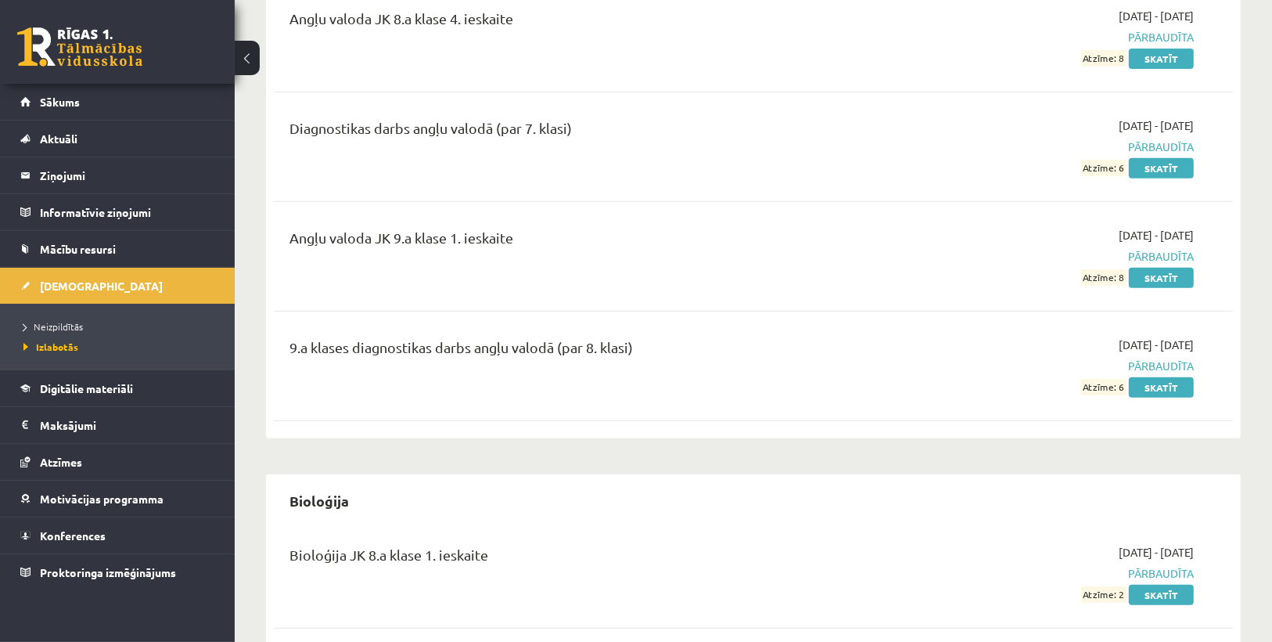
scroll to position [877, 0]
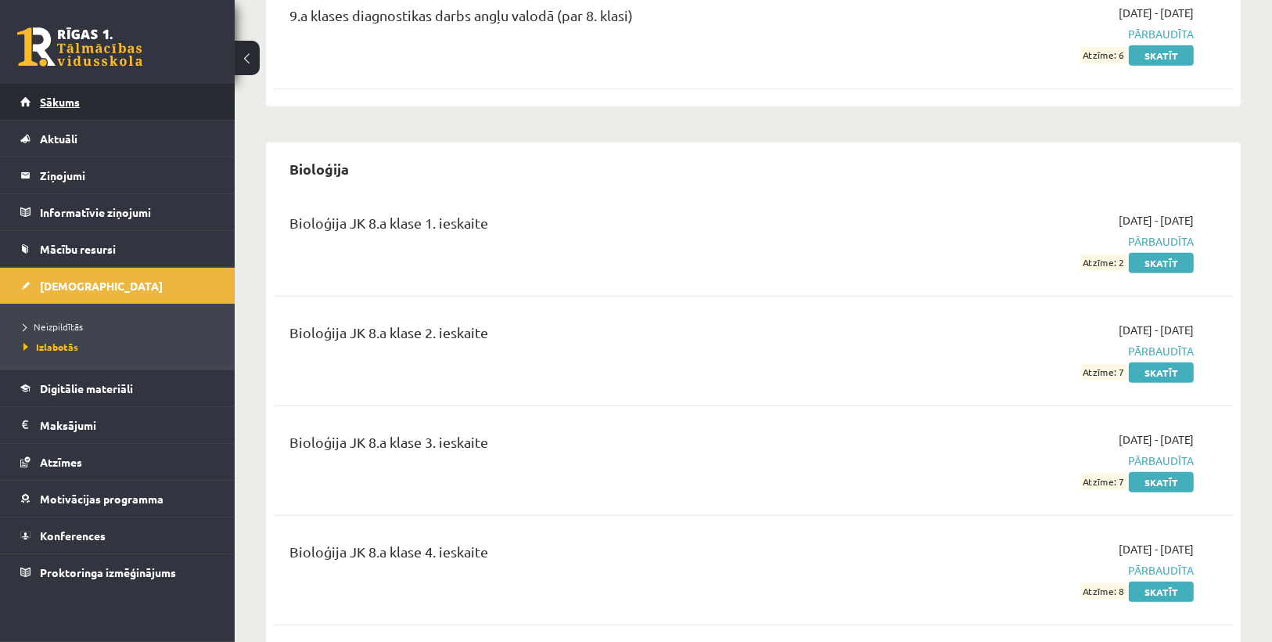
click at [81, 102] on link "Sākums" at bounding box center [117, 102] width 195 height 36
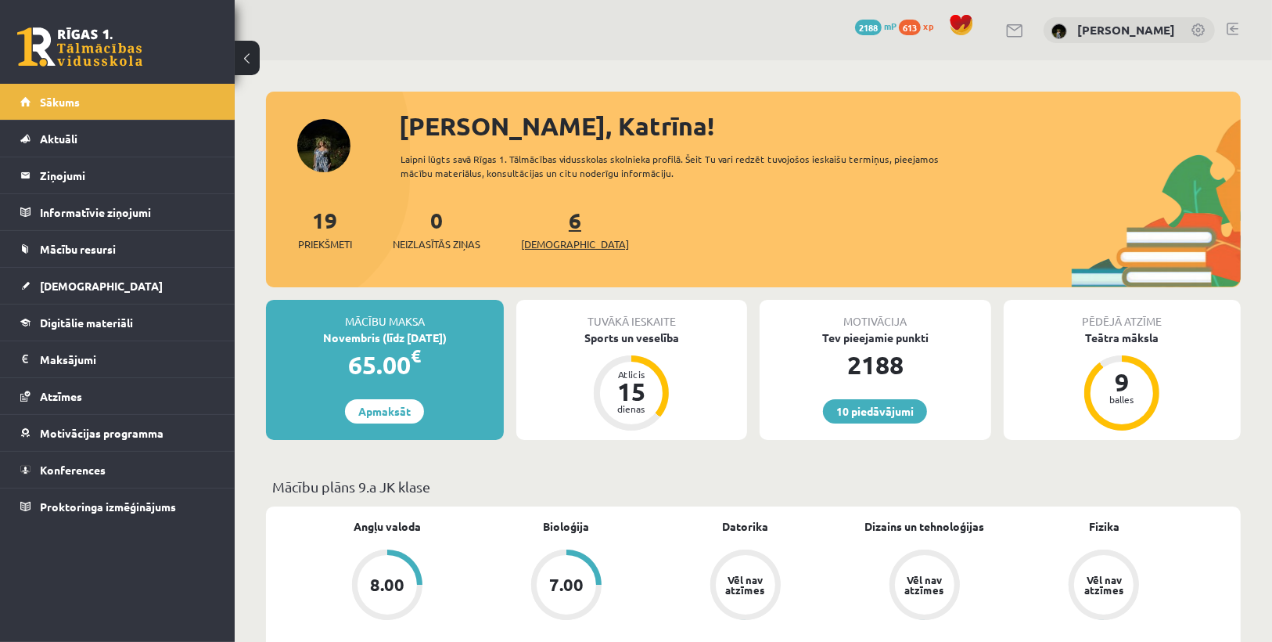
click at [540, 242] on span "[DEMOGRAPHIC_DATA]" at bounding box center [575, 244] width 108 height 16
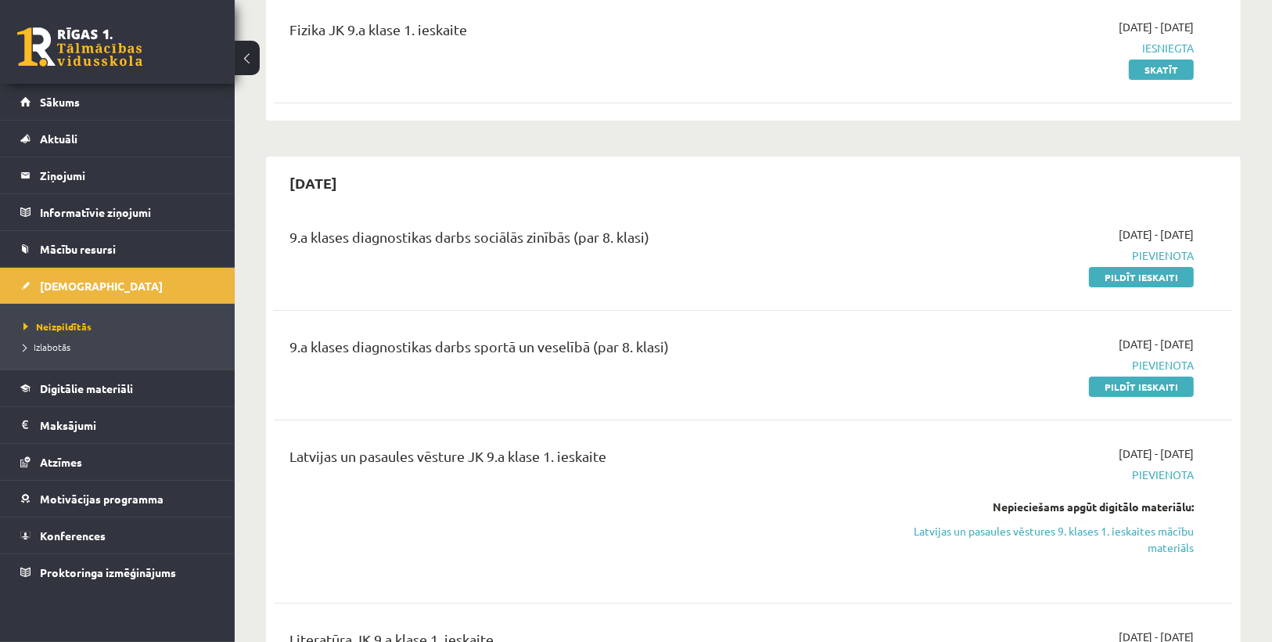
scroll to position [250, 0]
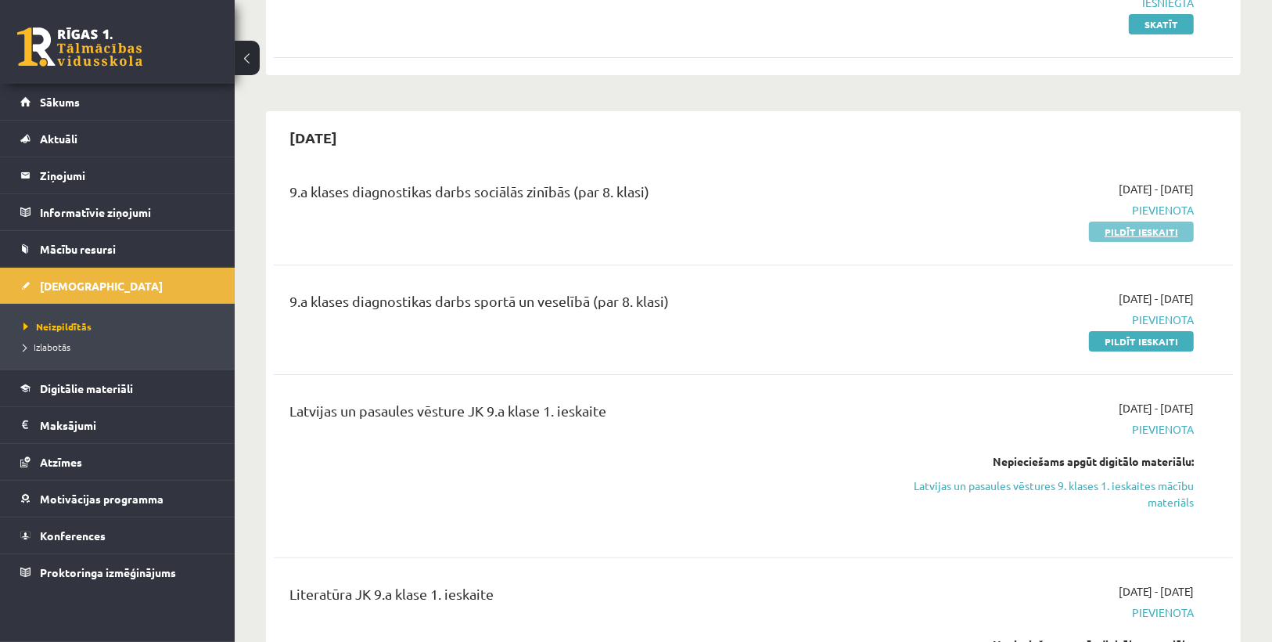
click at [1169, 232] on link "Pildīt ieskaiti" at bounding box center [1141, 231] width 105 height 20
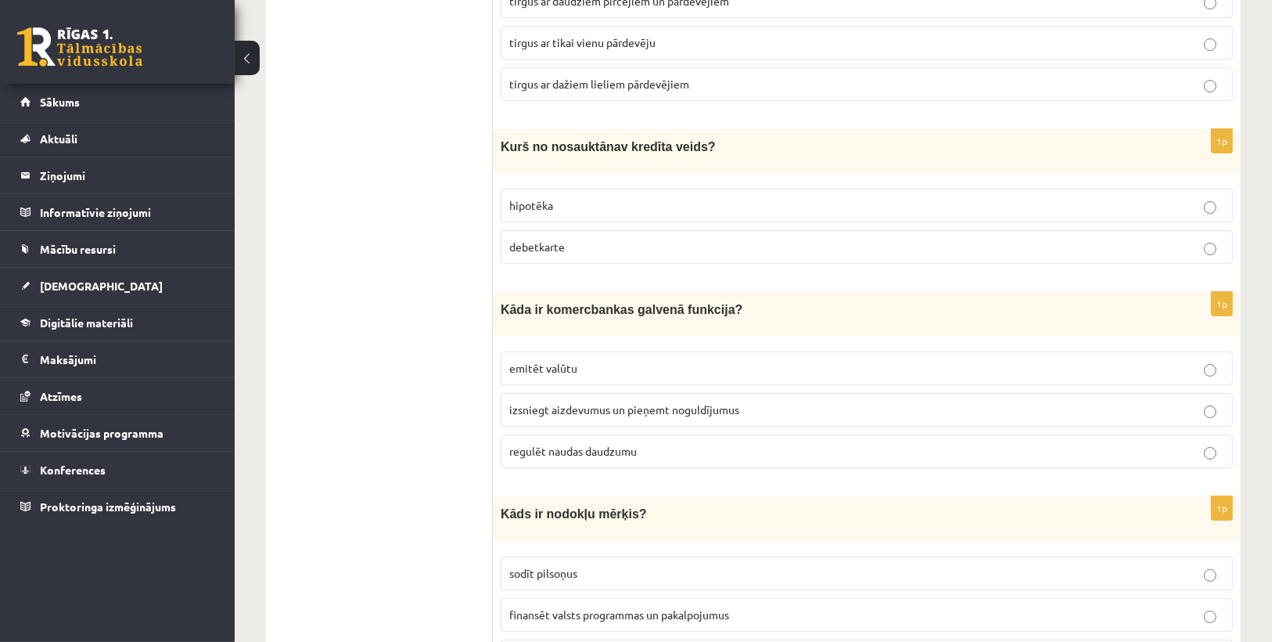
scroll to position [5502, 0]
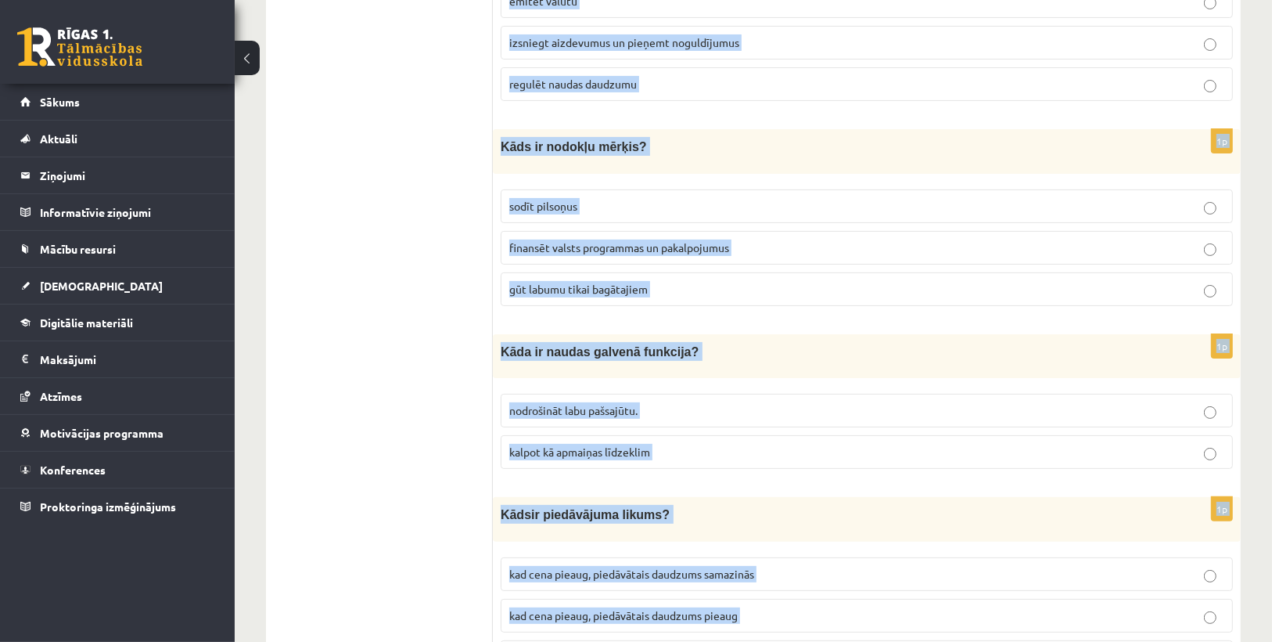
drag, startPoint x: 499, startPoint y: 247, endPoint x: 786, endPoint y: 580, distance: 439.5
copy form "Lore ip dolors ametcon adip elitse doeiusmod? tempori utlaboree dolo magnaaliqu…"
click at [805, 497] on div "K āds ir piedāvājuma likums?" at bounding box center [867, 519] width 748 height 44
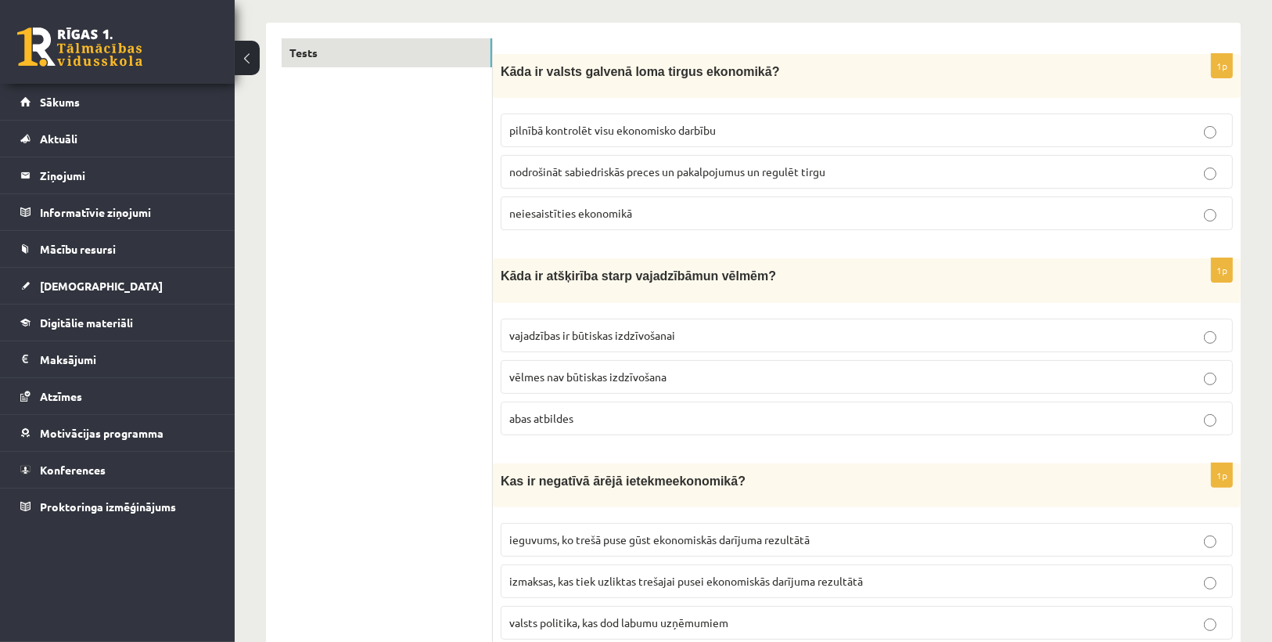
scroll to position [0, 0]
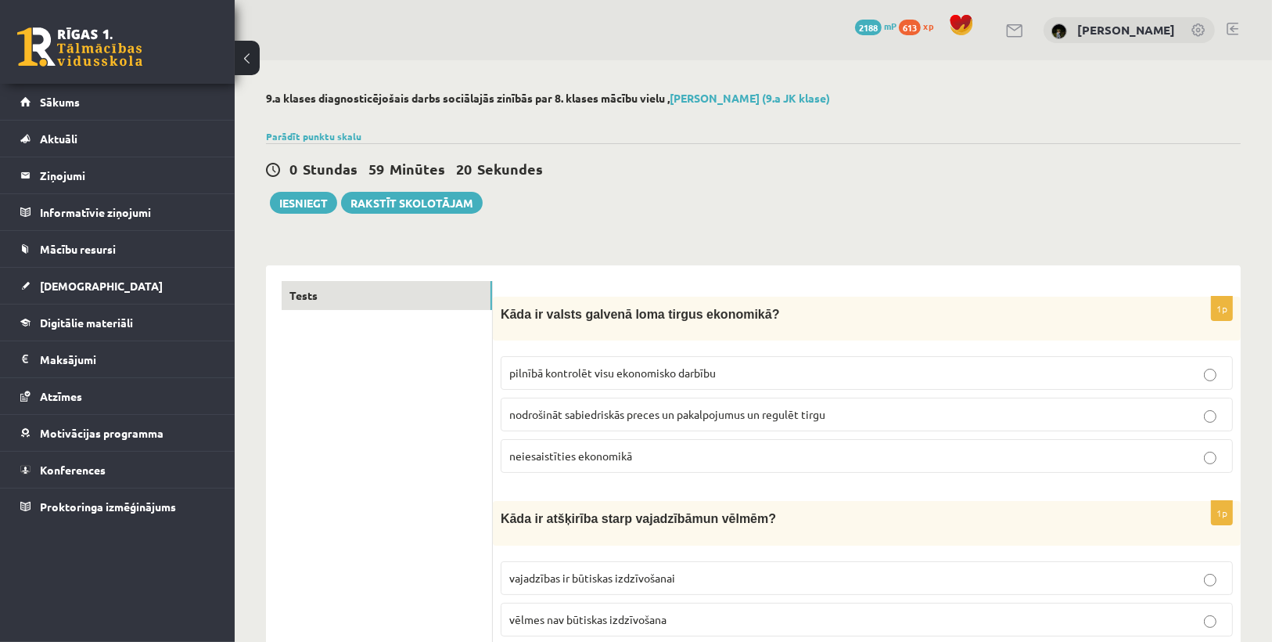
drag, startPoint x: 630, startPoint y: 405, endPoint x: 621, endPoint y: 423, distance: 20.0
click at [624, 422] on label "nodrošināt sabiedriskās preces un pakalpojumus un regulēt tirgu" at bounding box center [867, 415] width 733 height 34
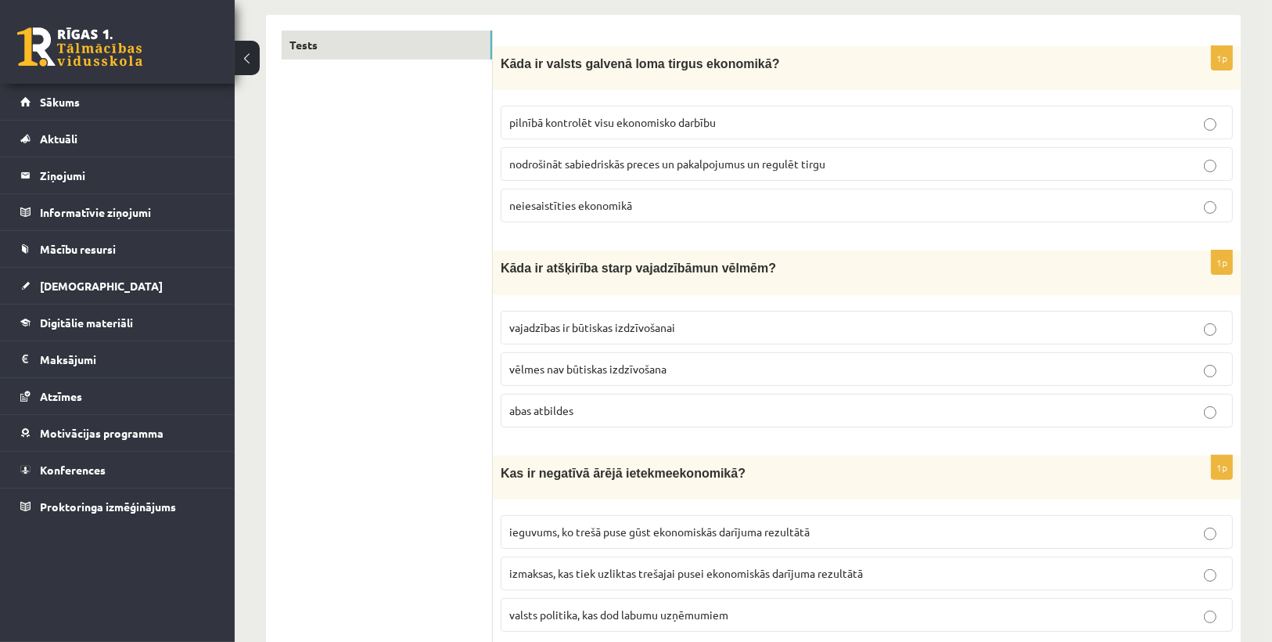
click at [706, 149] on label "nodrošināt sabiedriskās preces un pakalpojumus un regulēt tirgu" at bounding box center [867, 164] width 733 height 34
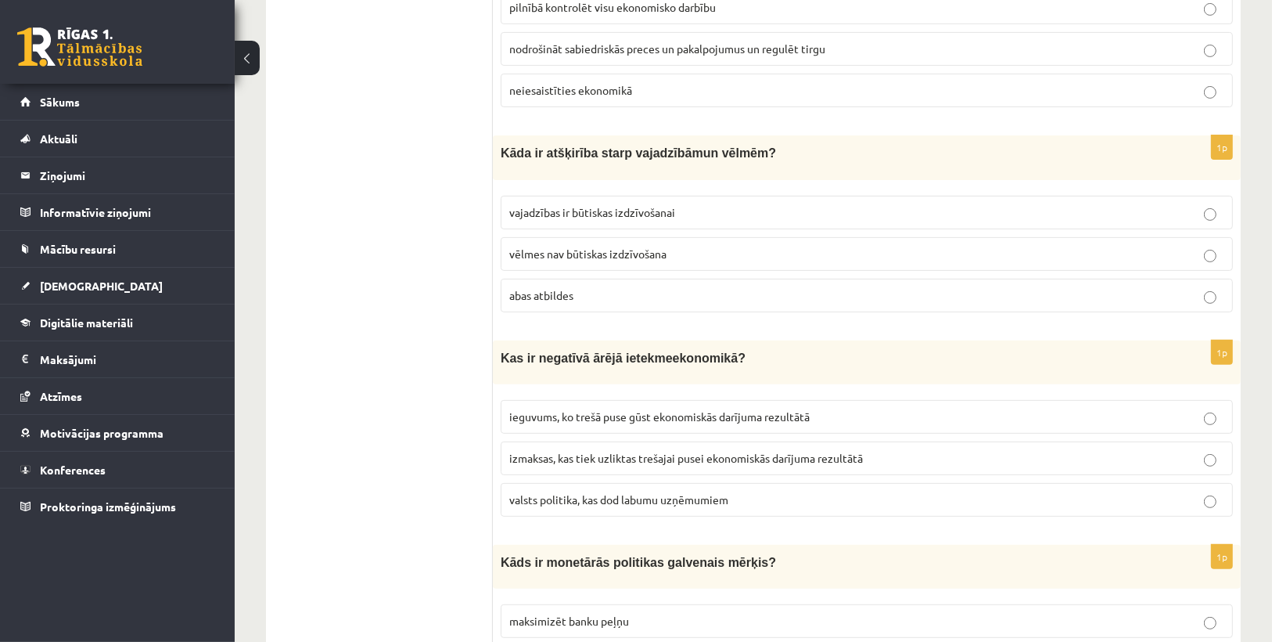
scroll to position [376, 0]
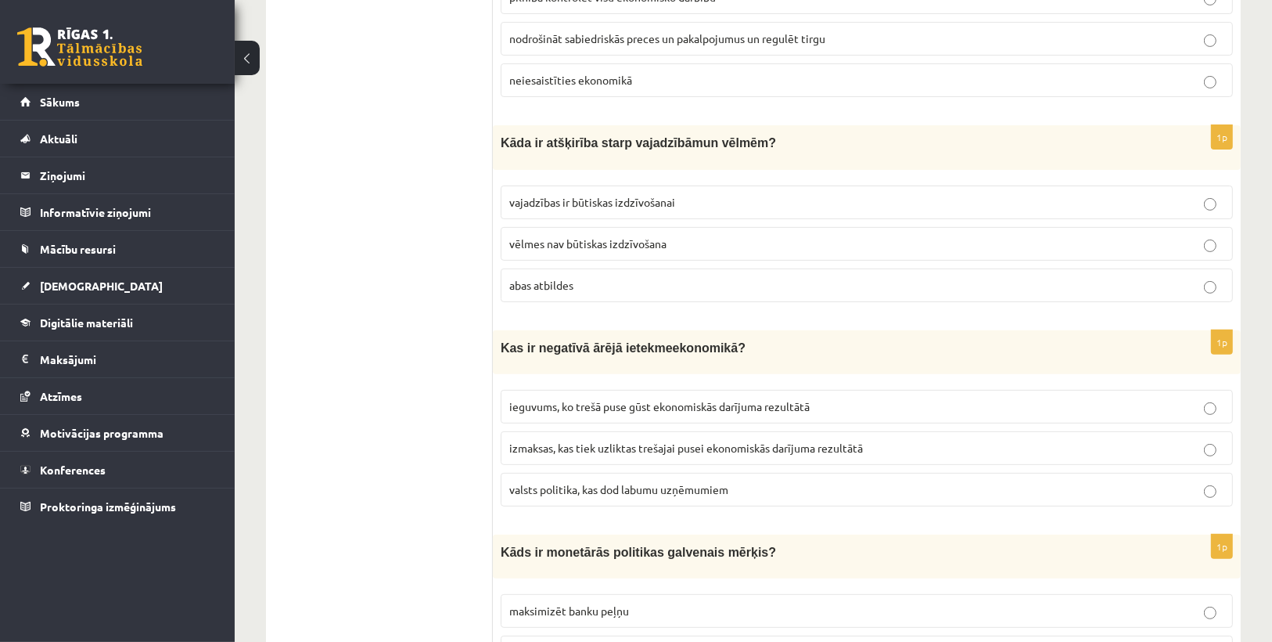
click at [581, 282] on p "abas atbildes" at bounding box center [866, 285] width 715 height 16
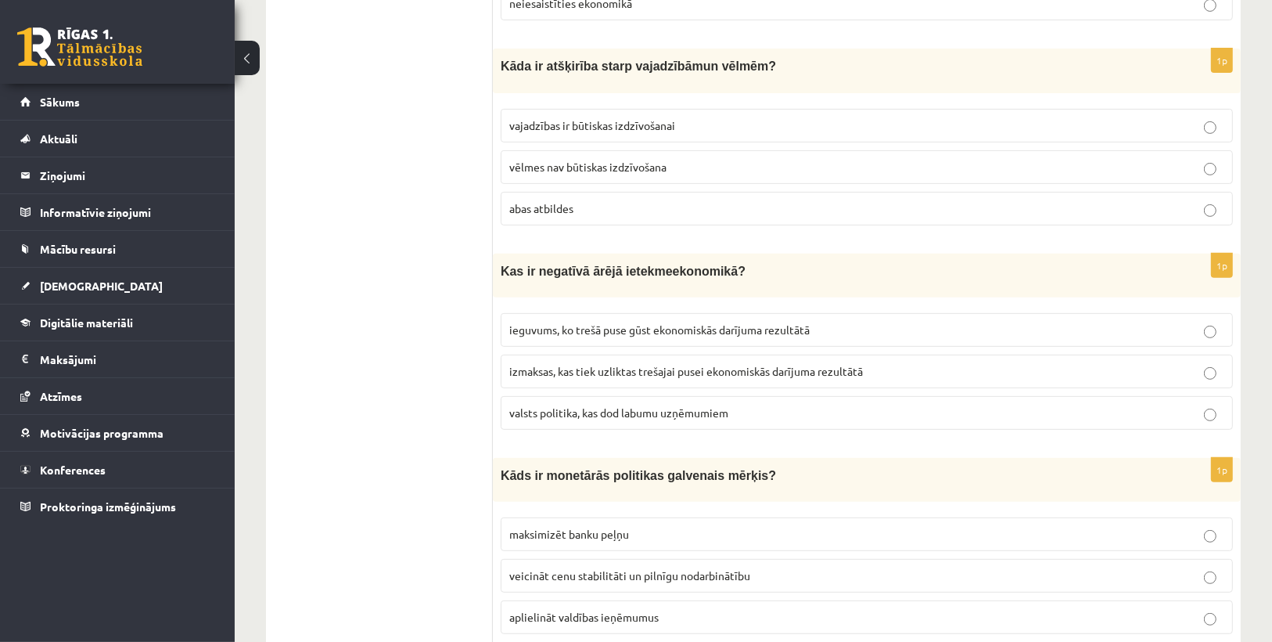
scroll to position [563, 0]
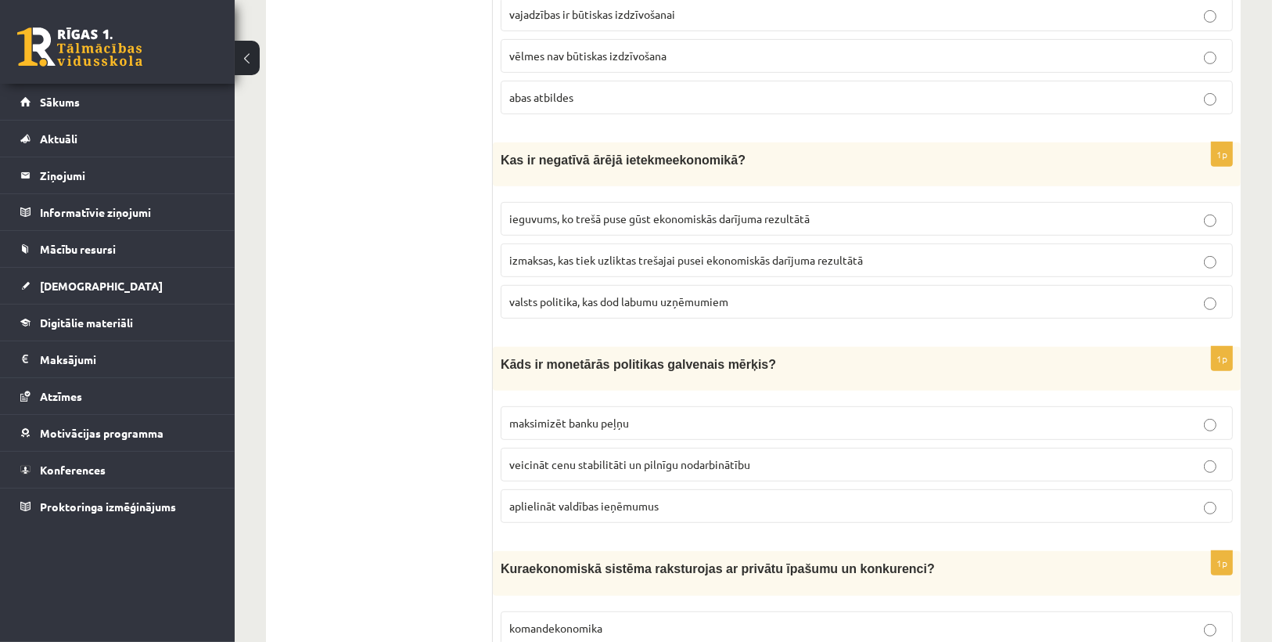
click at [581, 253] on span "izmaksas, kas tiek uzliktas trešajai pusei ekonomiskās darījuma rezultātā" at bounding box center [686, 260] width 354 height 14
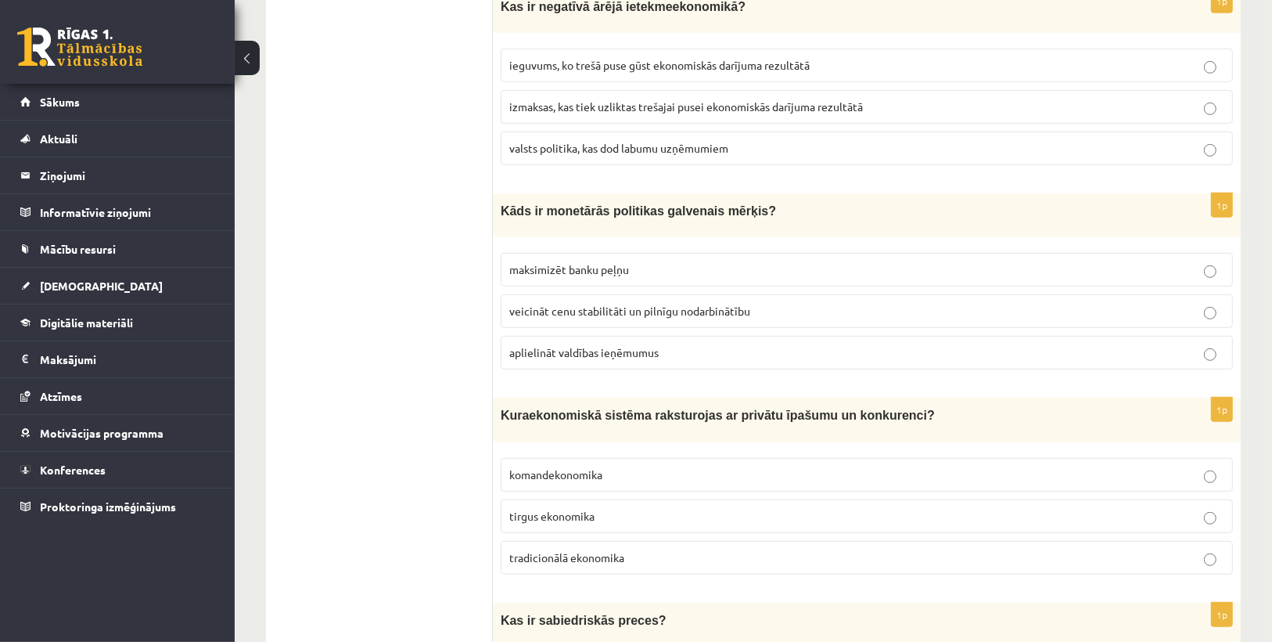
scroll to position [751, 0]
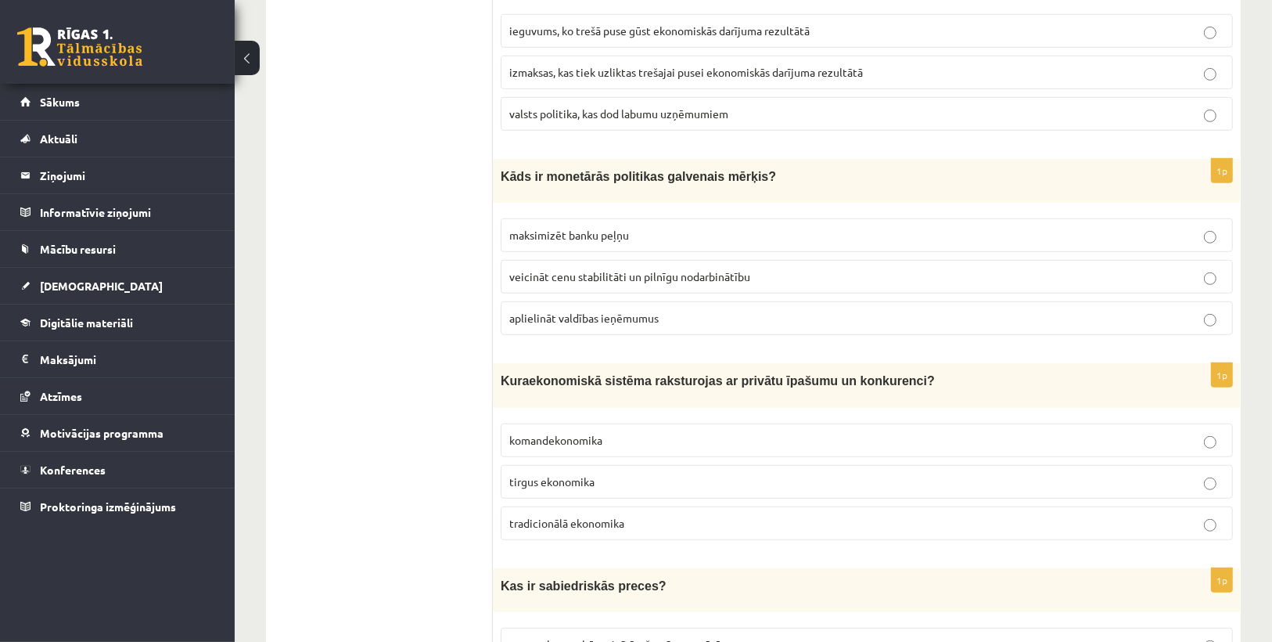
click at [578, 269] on span "veicināt cenu stabilitāti un pilnīgu nodarbinātību" at bounding box center [629, 276] width 241 height 14
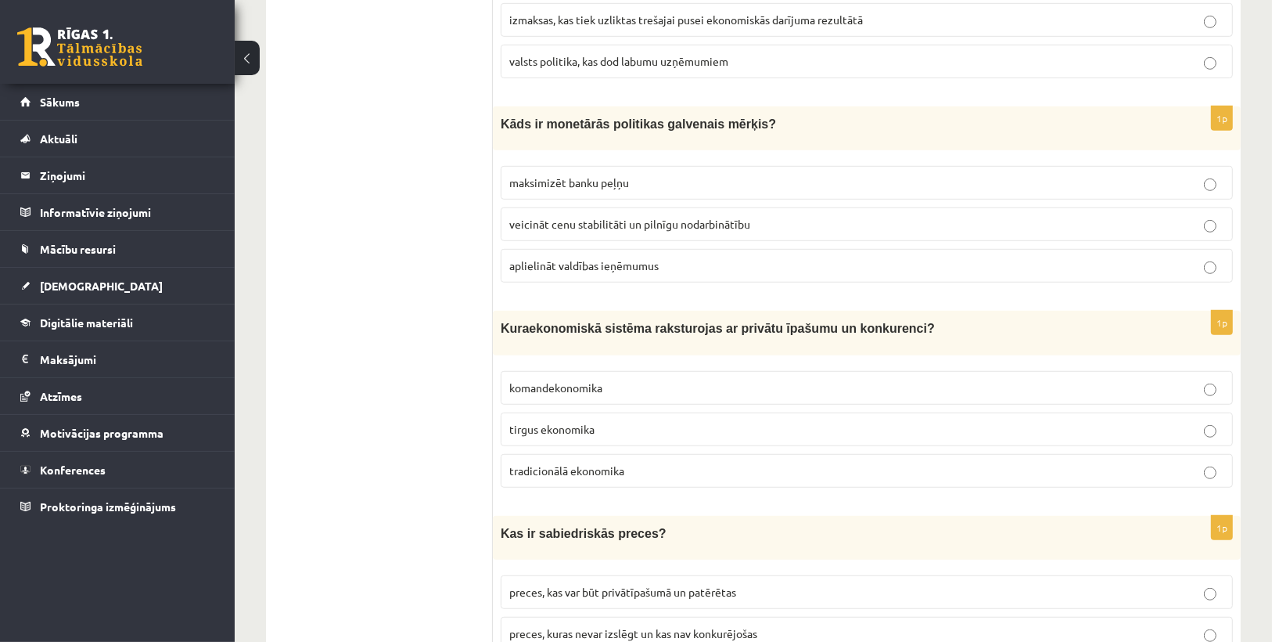
scroll to position [877, 0]
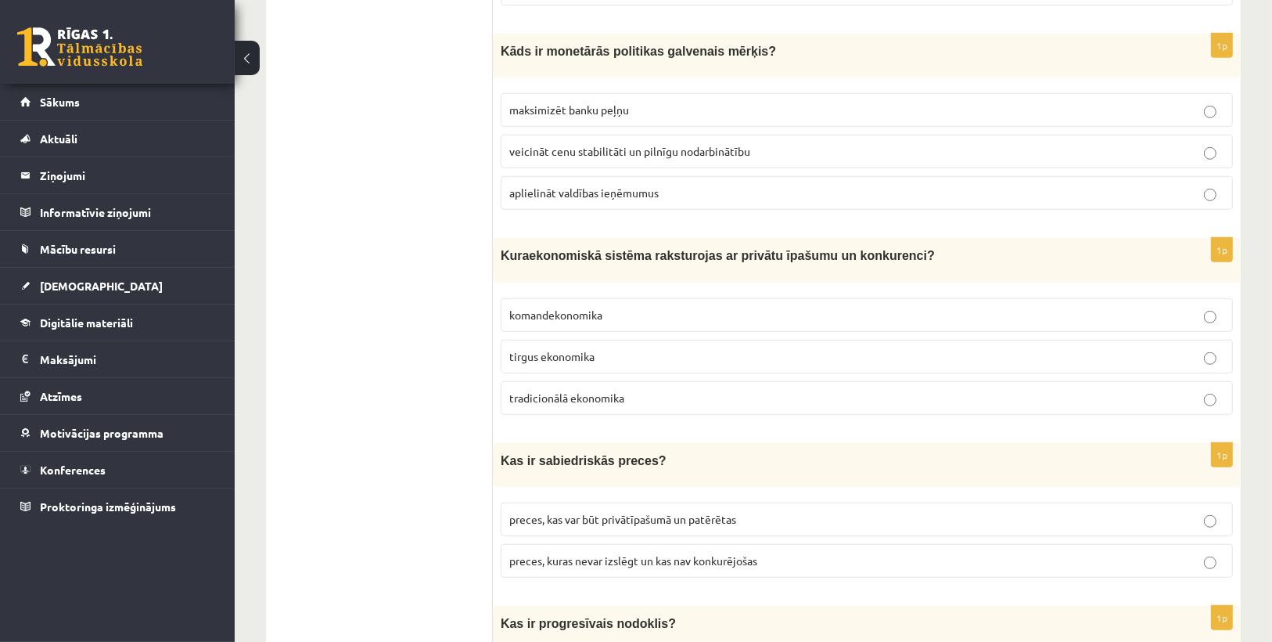
click at [592, 349] on span "tirgus ekonomika" at bounding box center [551, 356] width 85 height 14
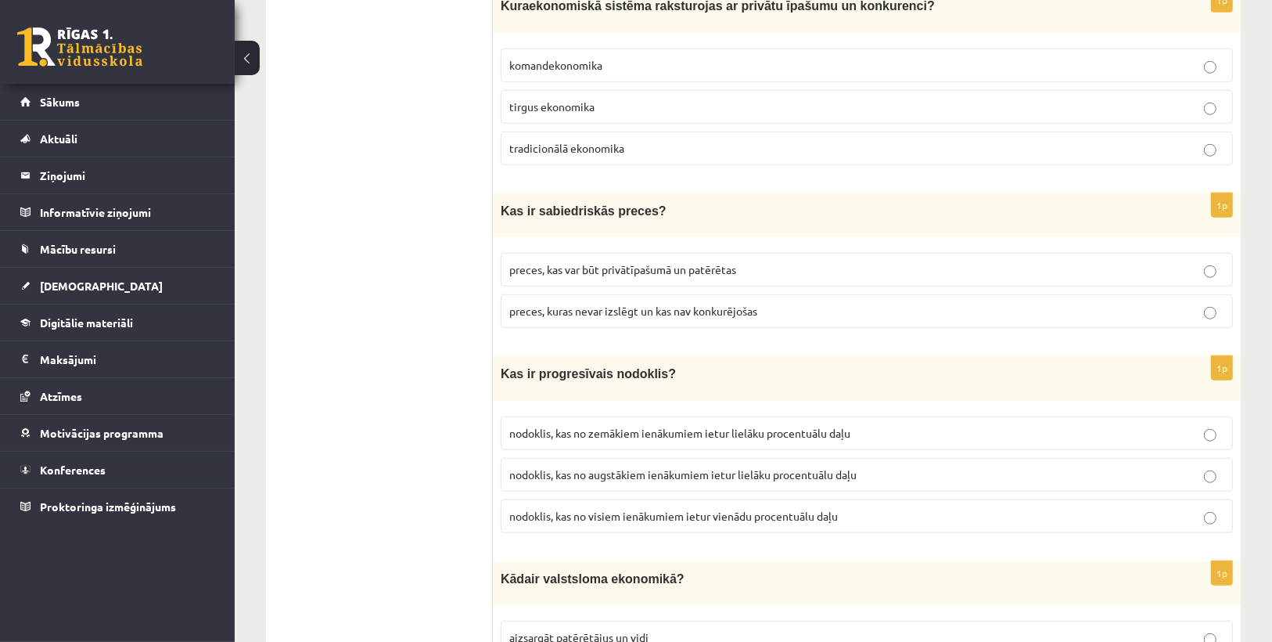
scroll to position [1127, 0]
click at [718, 302] on p "preces, kuras nevar izslēgt un kas nav konkurējošas" at bounding box center [866, 310] width 715 height 16
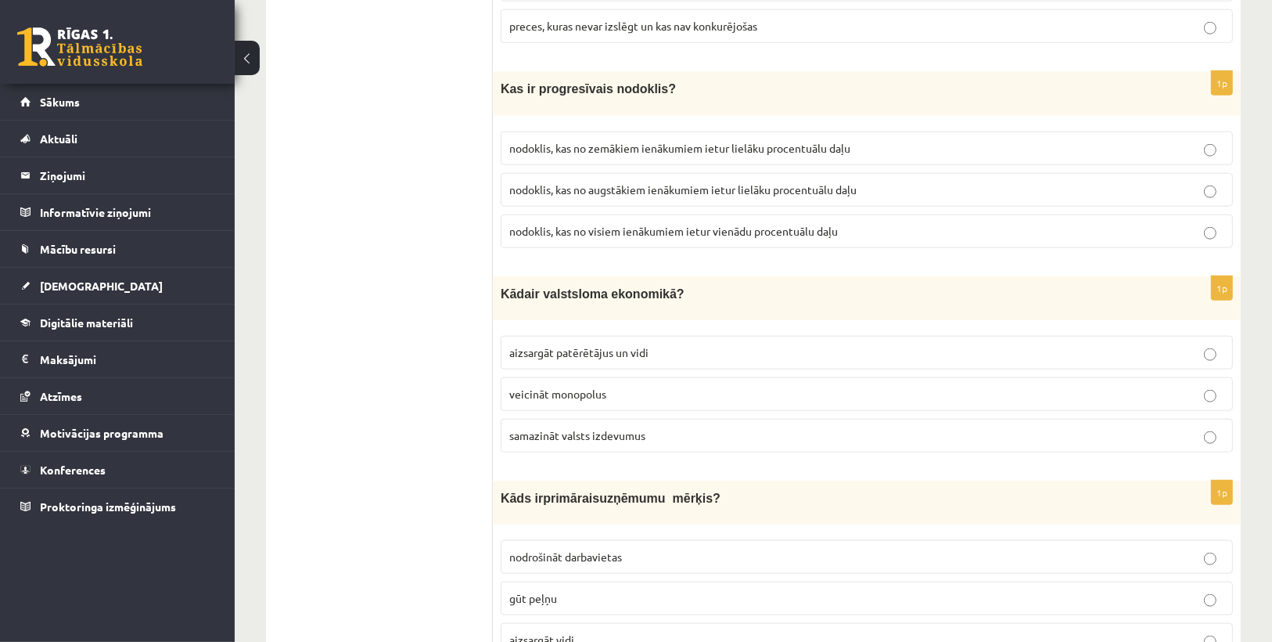
scroll to position [1377, 0]
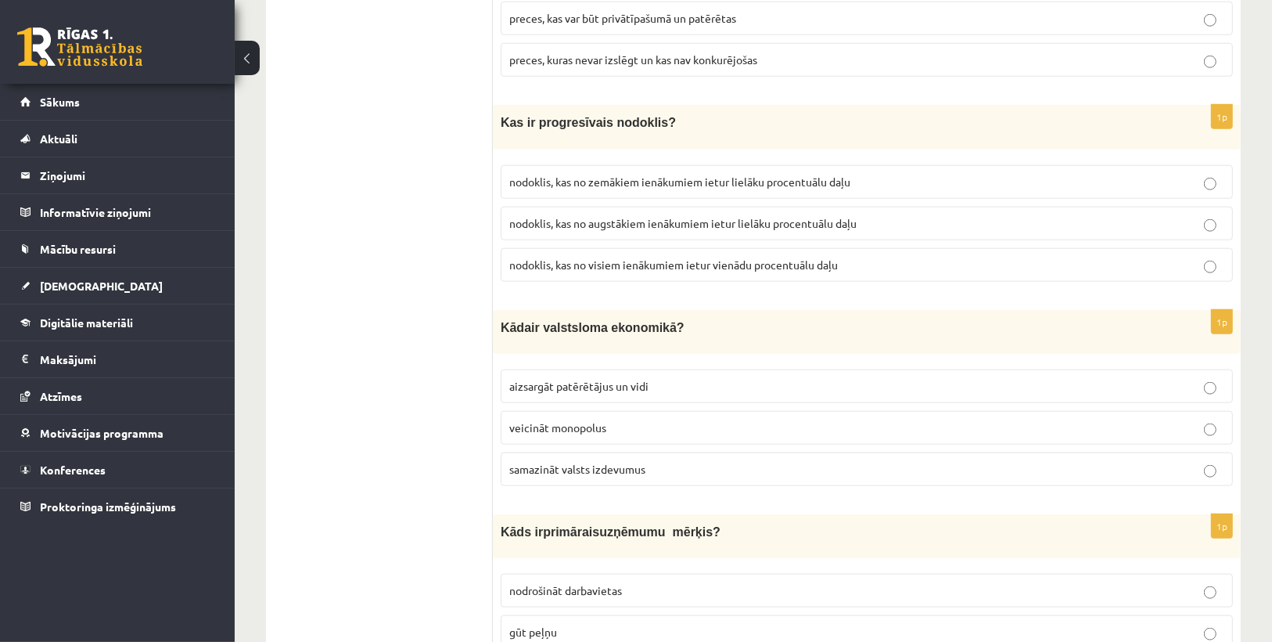
click at [848, 216] on span "nodoklis, kas no augstākiem ienākumiem ietur lielāku procentuālu daļu" at bounding box center [682, 223] width 347 height 14
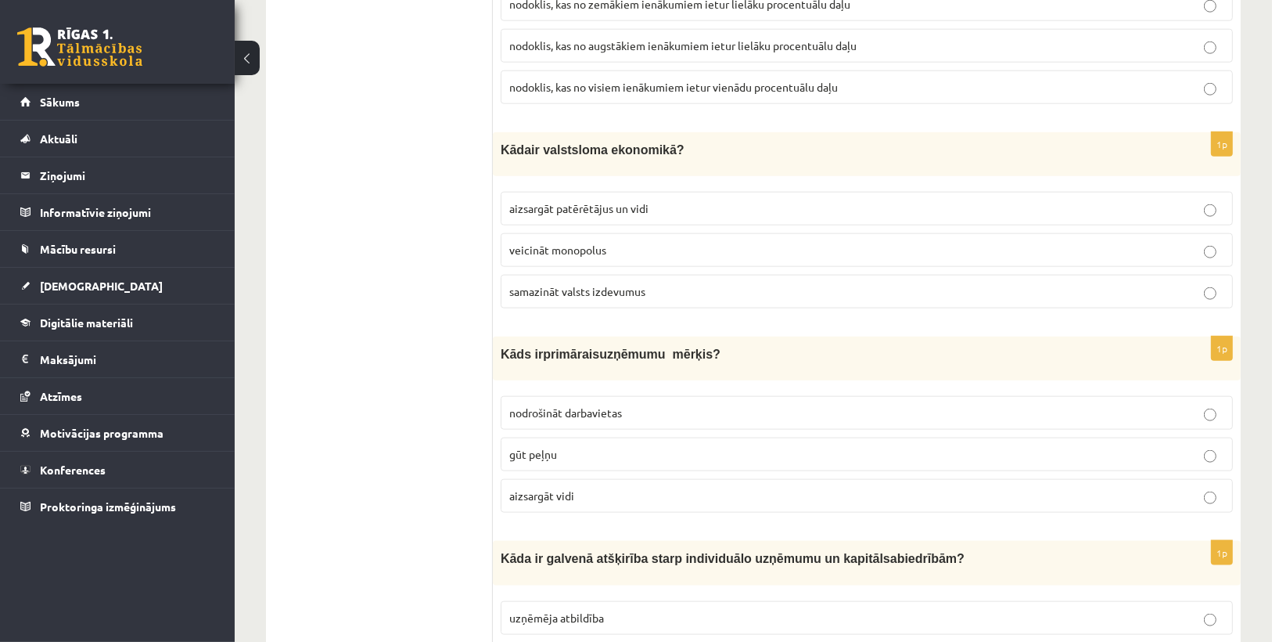
scroll to position [1565, 0]
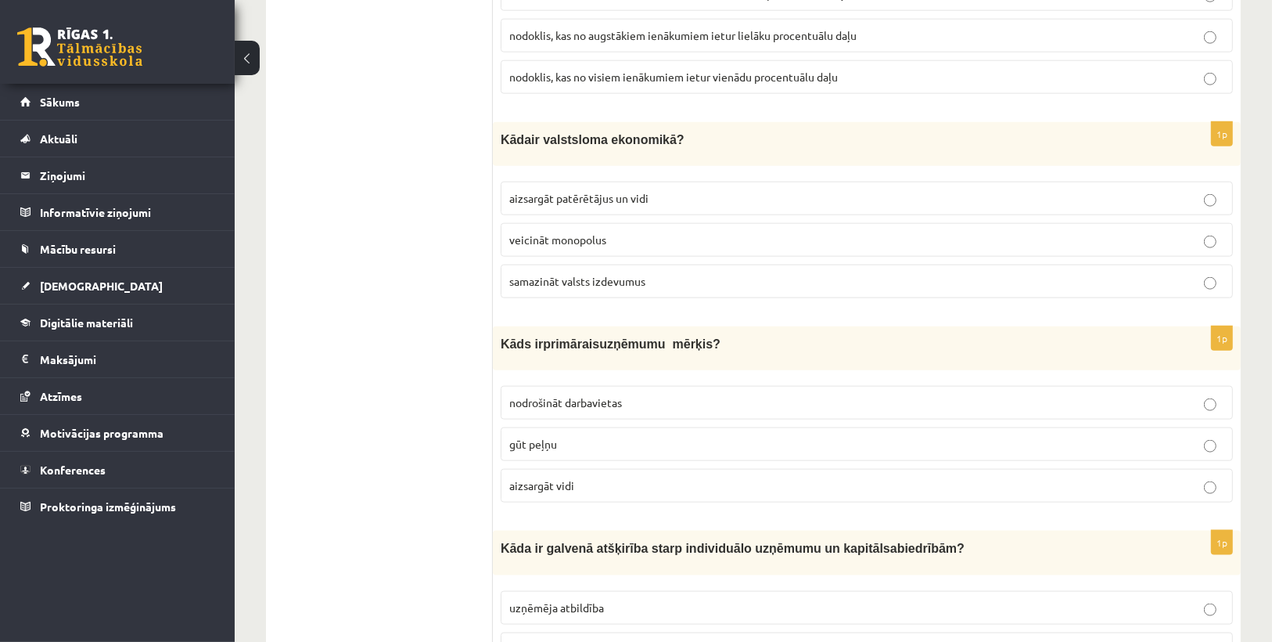
click at [543, 191] on span "aizsargāt patērētājus un vidi" at bounding box center [578, 198] width 139 height 14
click at [531, 436] on p "gūt peļņu" at bounding box center [866, 444] width 715 height 16
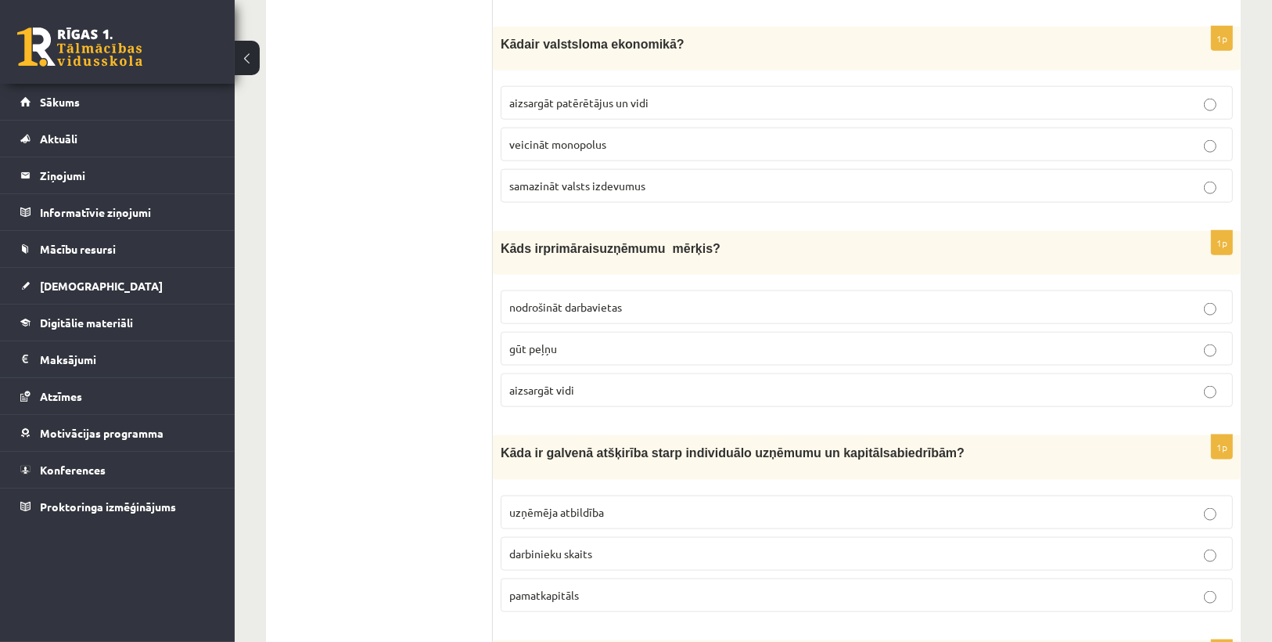
scroll to position [1816, 0]
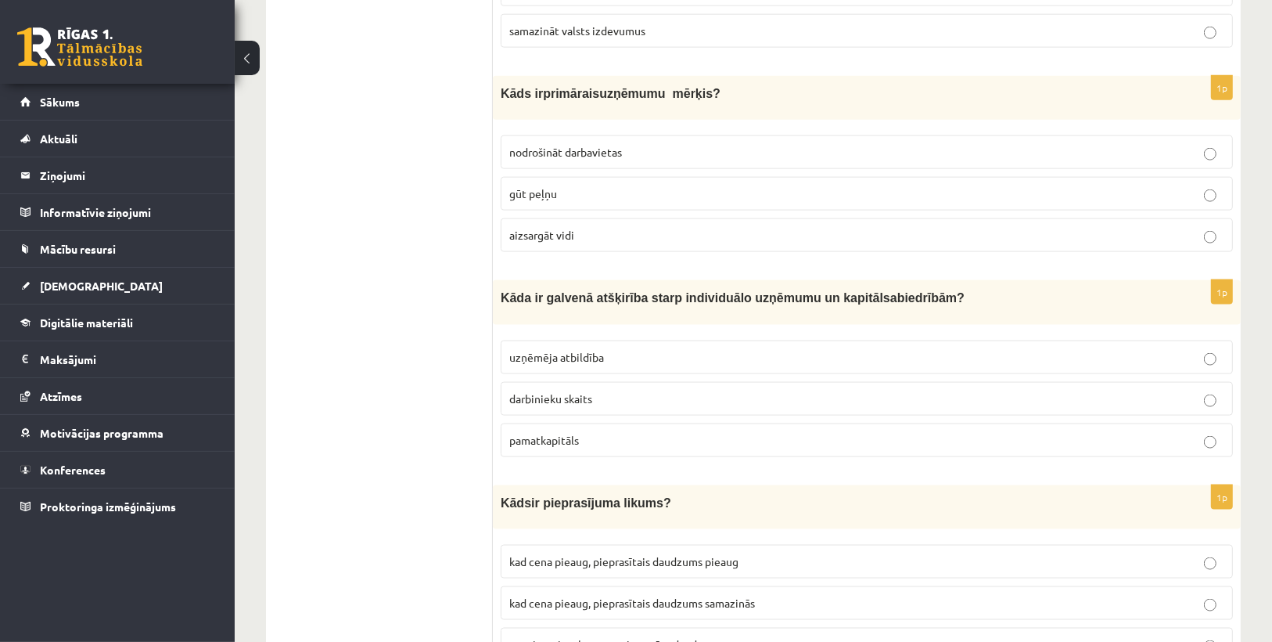
click at [565, 350] on span "uzņēmēja atbildība" at bounding box center [556, 357] width 95 height 14
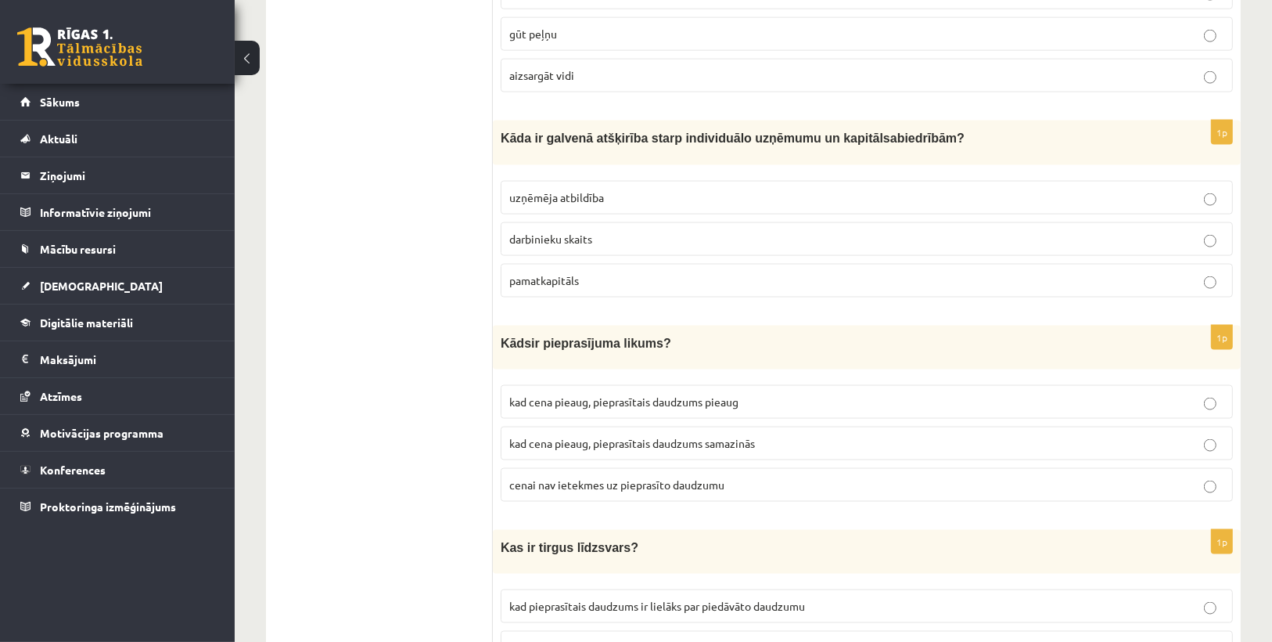
scroll to position [2003, 0]
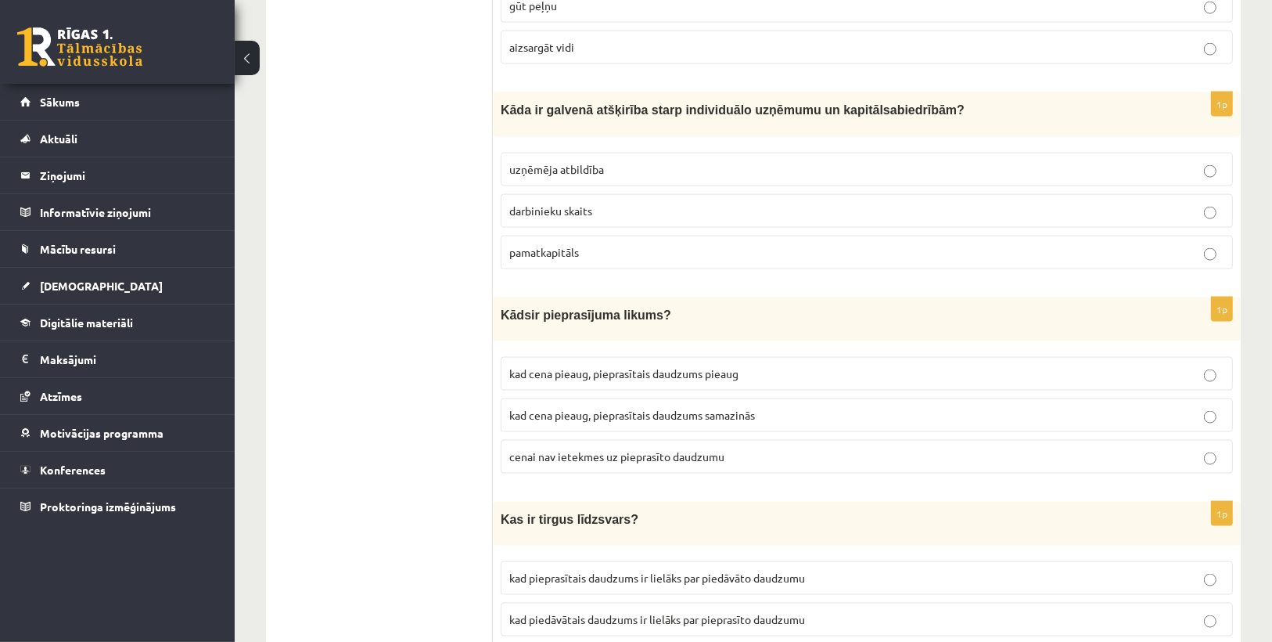
click at [734, 408] on span "kad cena pieaug, pieprasītais daudzums samazinās" at bounding box center [632, 415] width 246 height 14
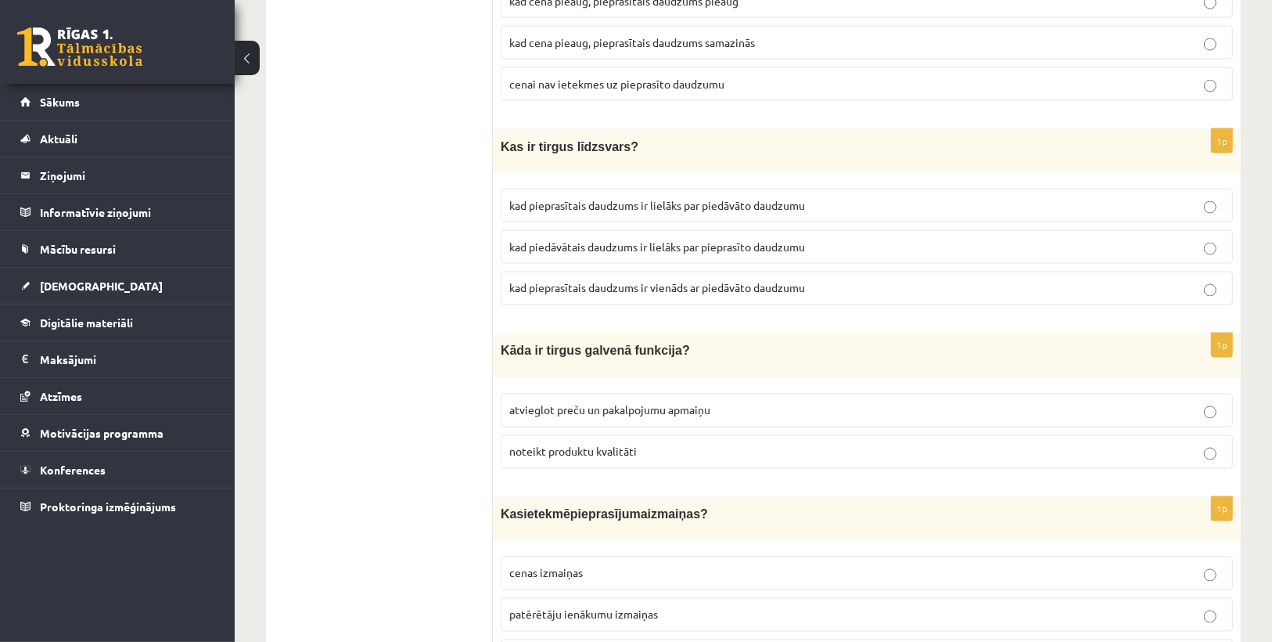
scroll to position [2379, 0]
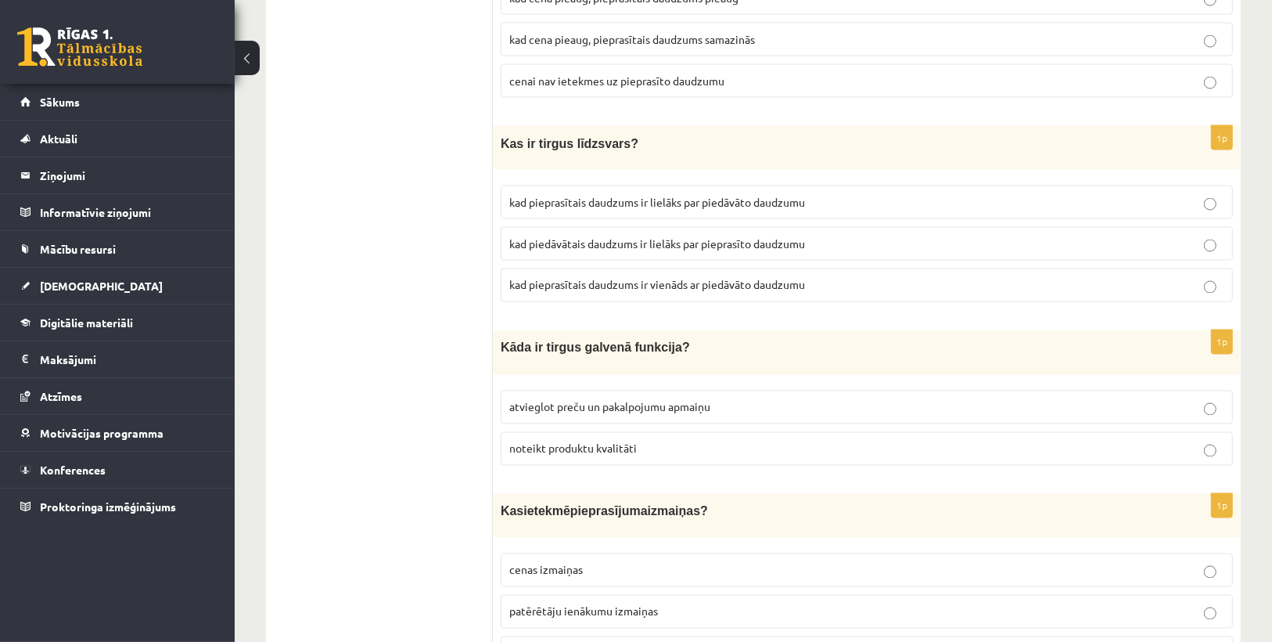
click at [757, 278] on span "kad pieprasītais daudzums ir vienāds ar piedāvāto daudzumu" at bounding box center [657, 285] width 296 height 14
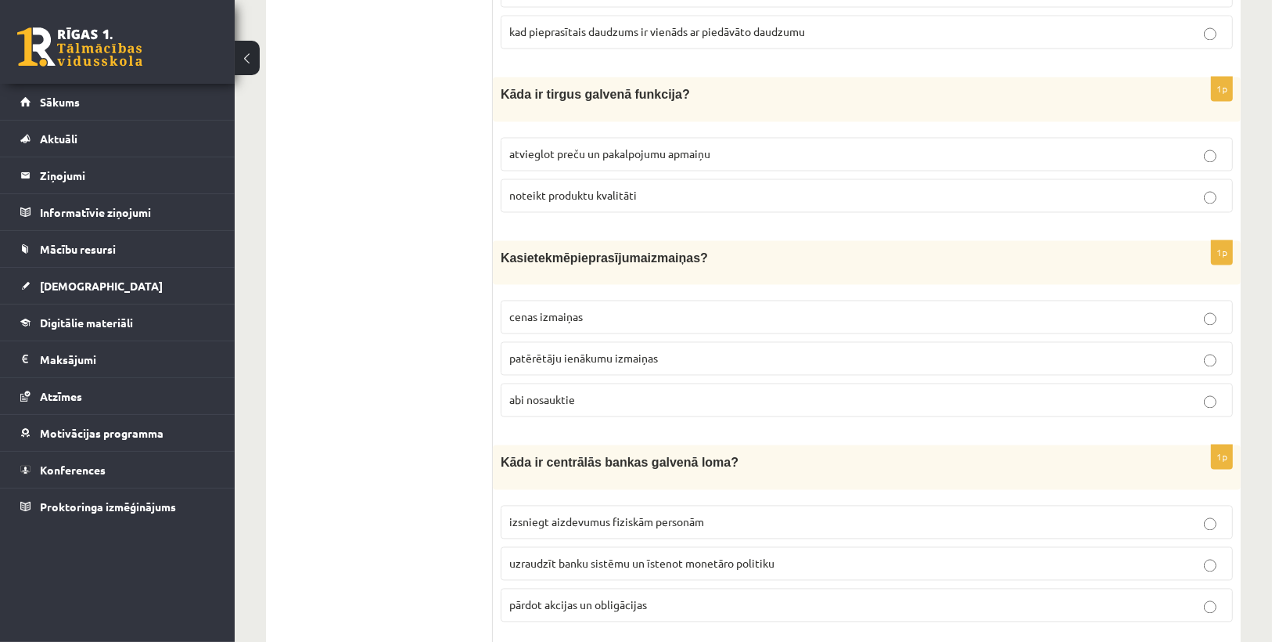
scroll to position [2630, 0]
click at [531, 149] on span "atvieglot preču un pakalpojumu apmaiņu" at bounding box center [609, 156] width 201 height 14
click at [580, 394] on p "abi nosauktie" at bounding box center [866, 402] width 715 height 16
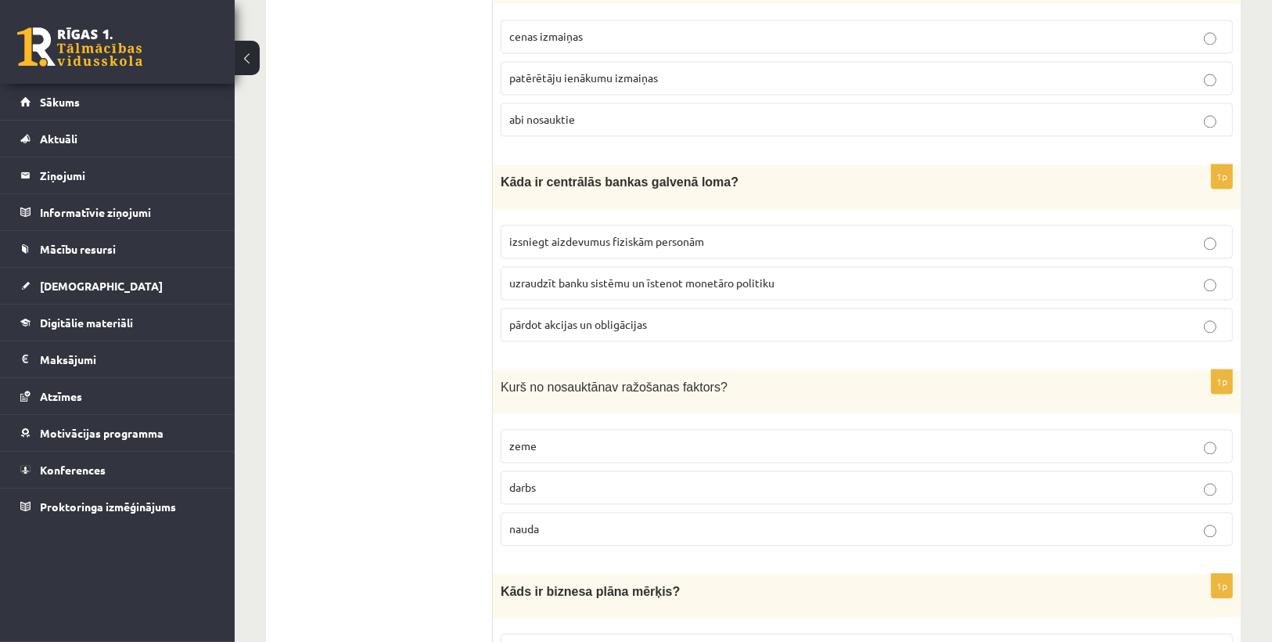
scroll to position [3005, 0]
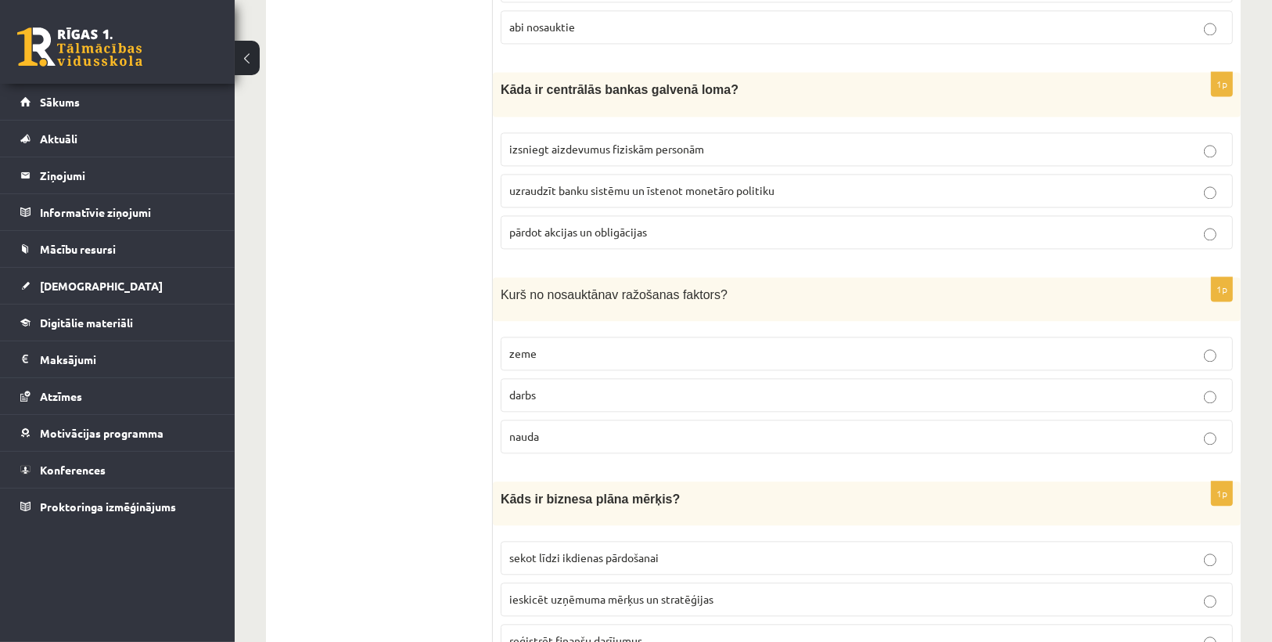
click at [551, 174] on label "uzraudzīt banku sistēmu un īstenot monetāro politiku" at bounding box center [867, 191] width 733 height 34
click at [540, 428] on p "nauda" at bounding box center [866, 436] width 715 height 16
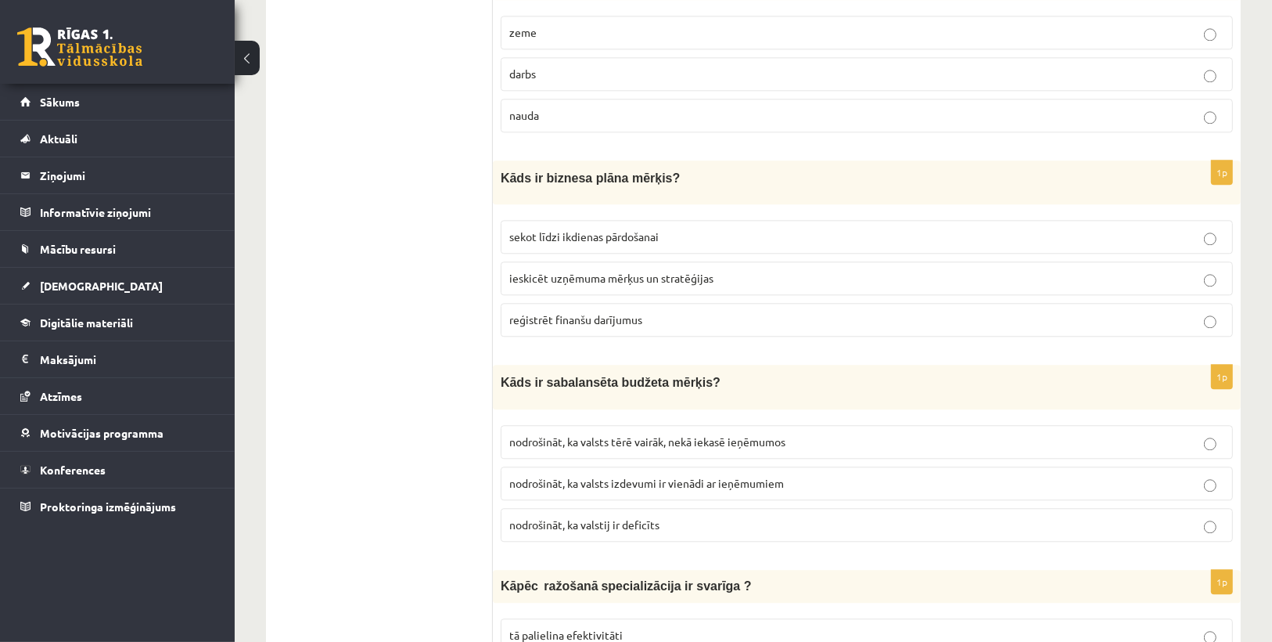
scroll to position [3381, 0]
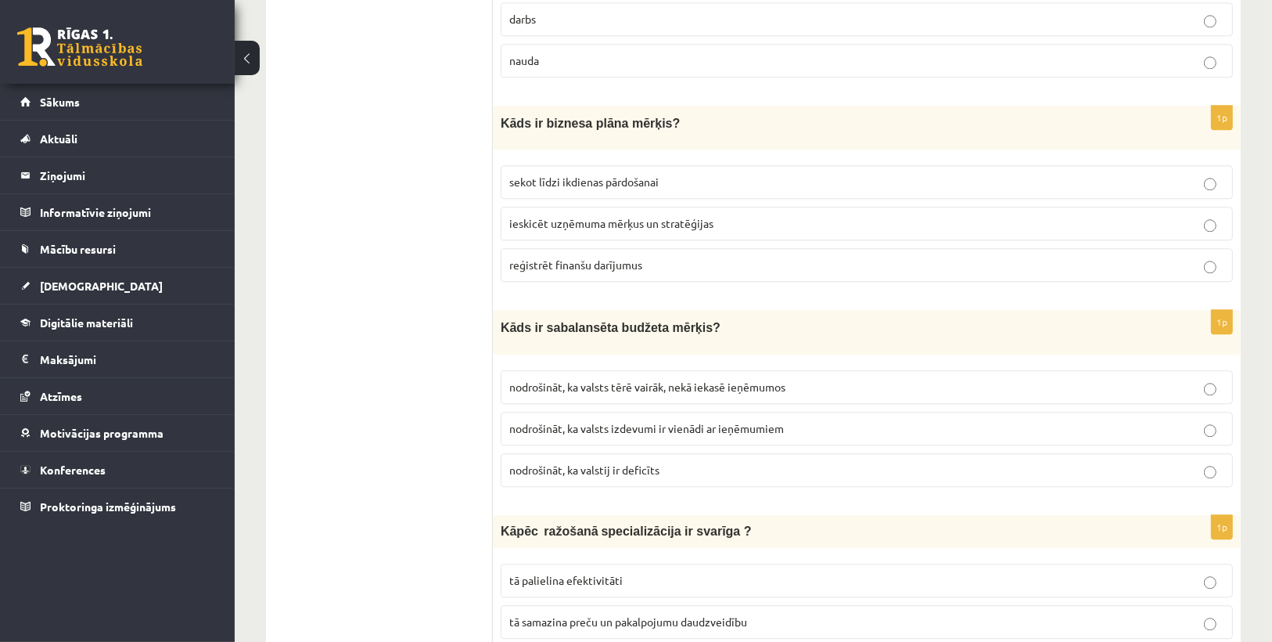
click at [543, 216] on span "ieskicēt uzņēmuma mērķus un stratēģijas" at bounding box center [611, 223] width 204 height 14
click at [557, 573] on span "tā palielina efektivitāti" at bounding box center [565, 580] width 113 height 14
click at [792, 412] on label "nodrošināt, ka valsts izdevumi ir vienādi ar ieņēmumiem" at bounding box center [867, 429] width 733 height 34
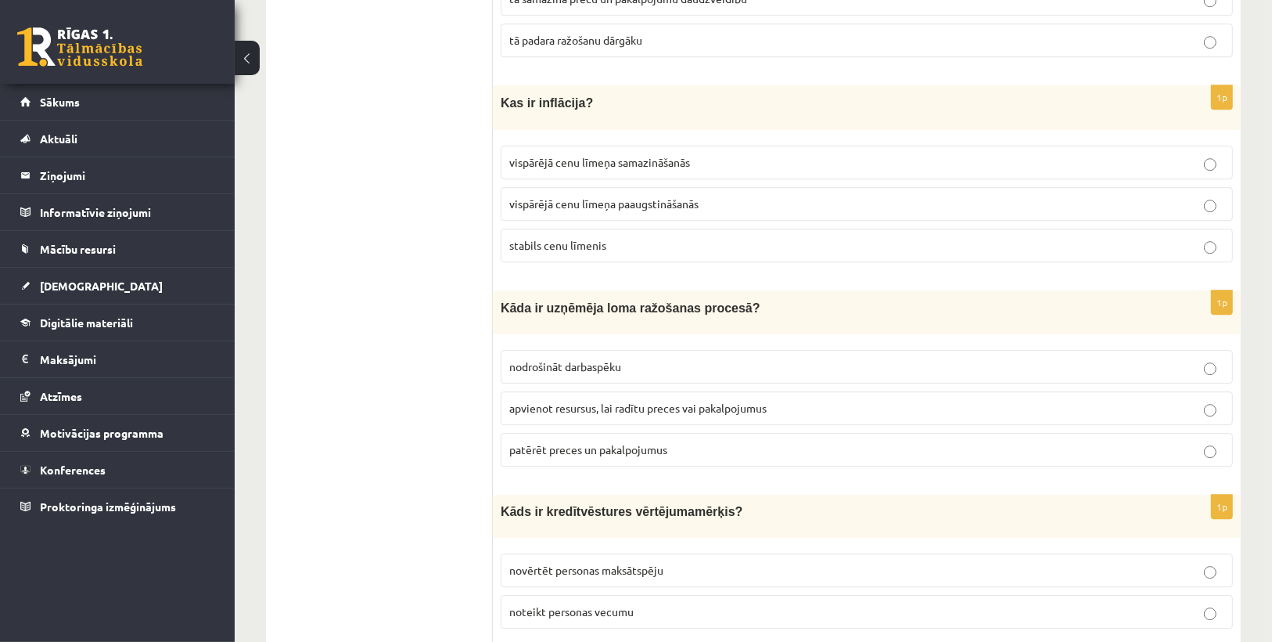
scroll to position [4007, 0]
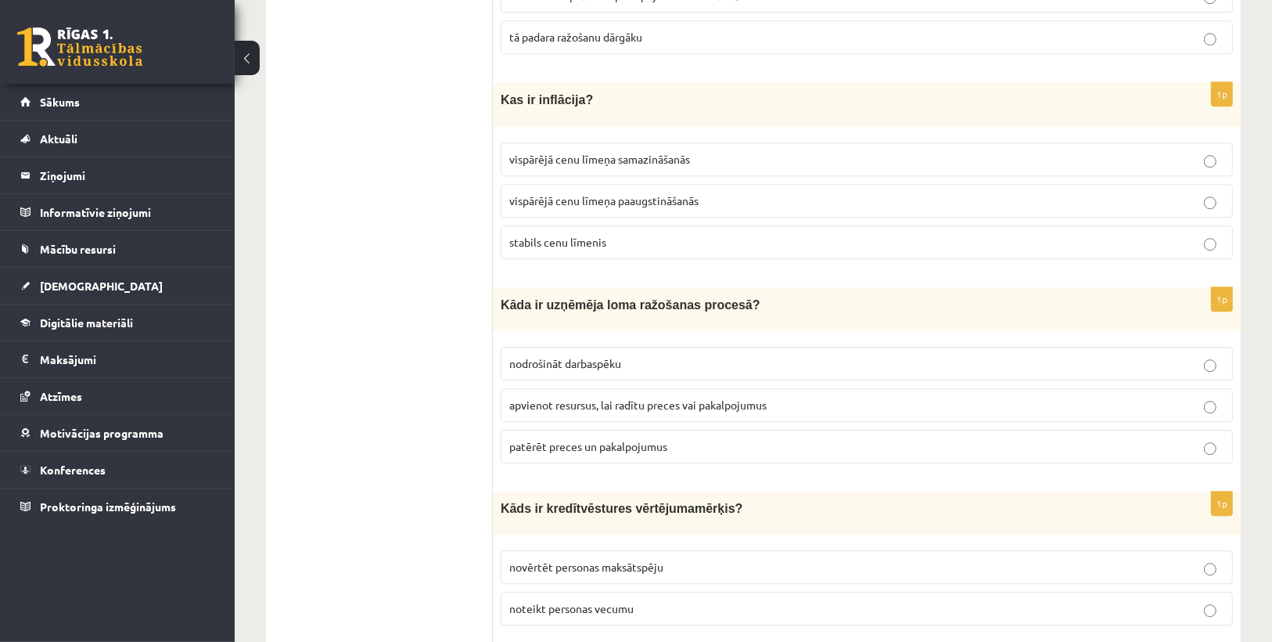
click at [557, 193] on span "vispārējā cenu līmeņa paaugstināšanās" at bounding box center [603, 200] width 189 height 14
click at [668, 398] on span "apvienot resursus, lai radītu preces vai pakalpojumus" at bounding box center [637, 405] width 257 height 14
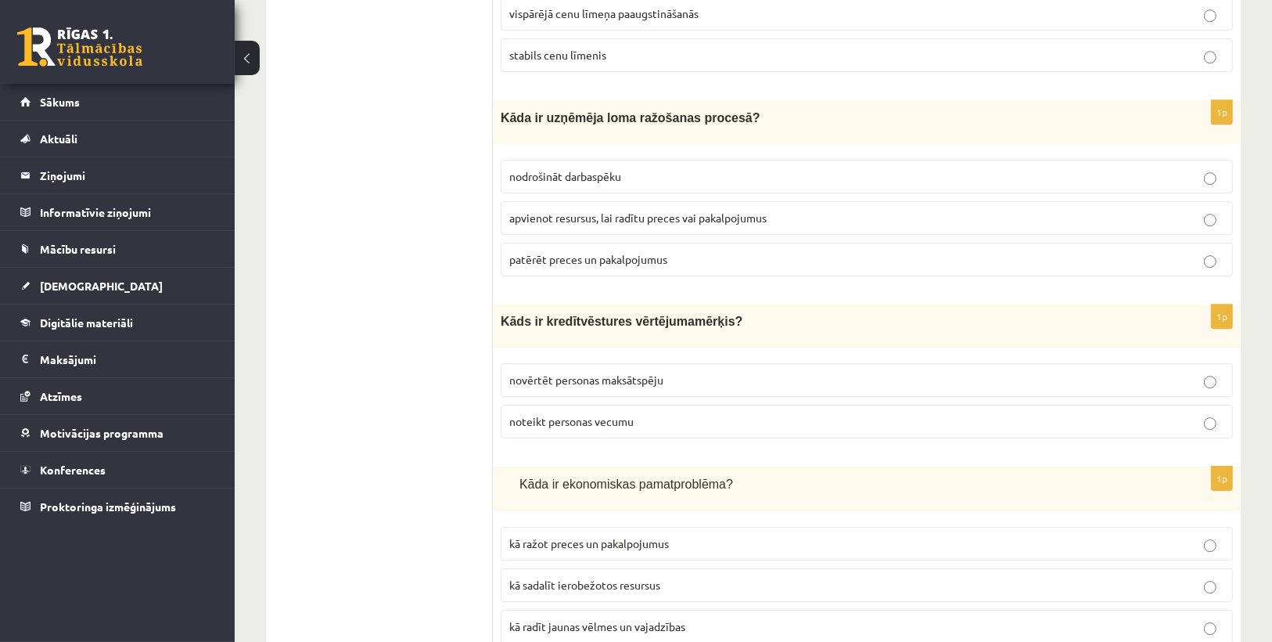
scroll to position [4195, 0]
click at [614, 372] on span "novērtēt personas maksātspēju" at bounding box center [586, 379] width 154 height 14
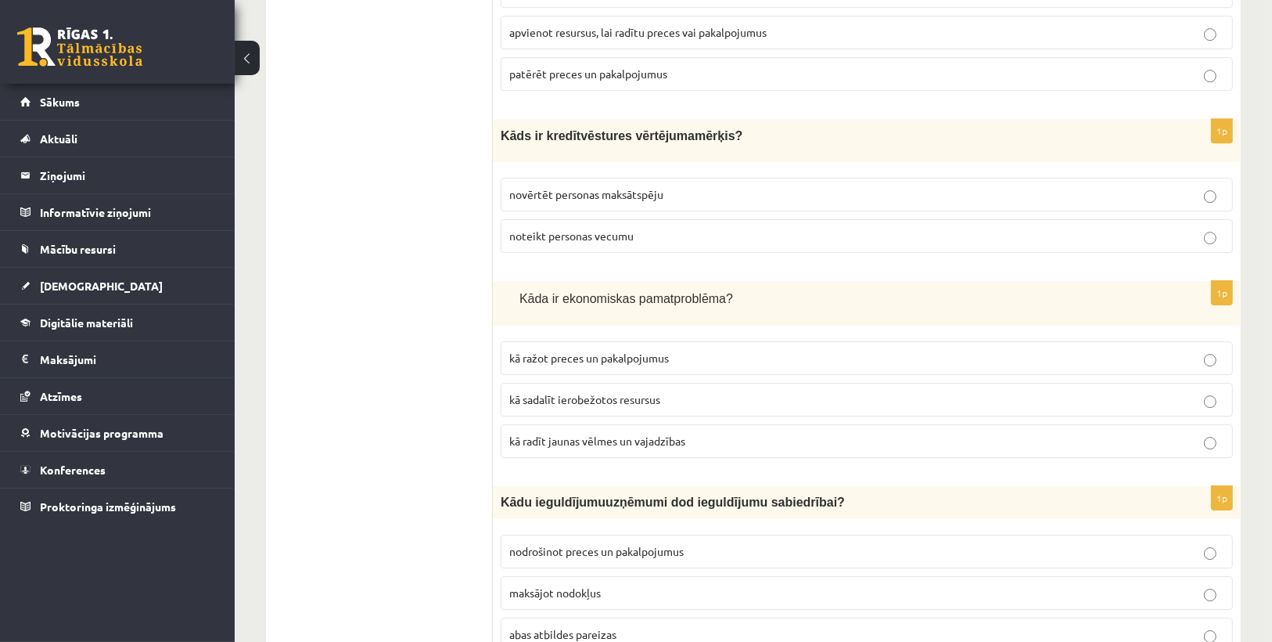
scroll to position [4383, 0]
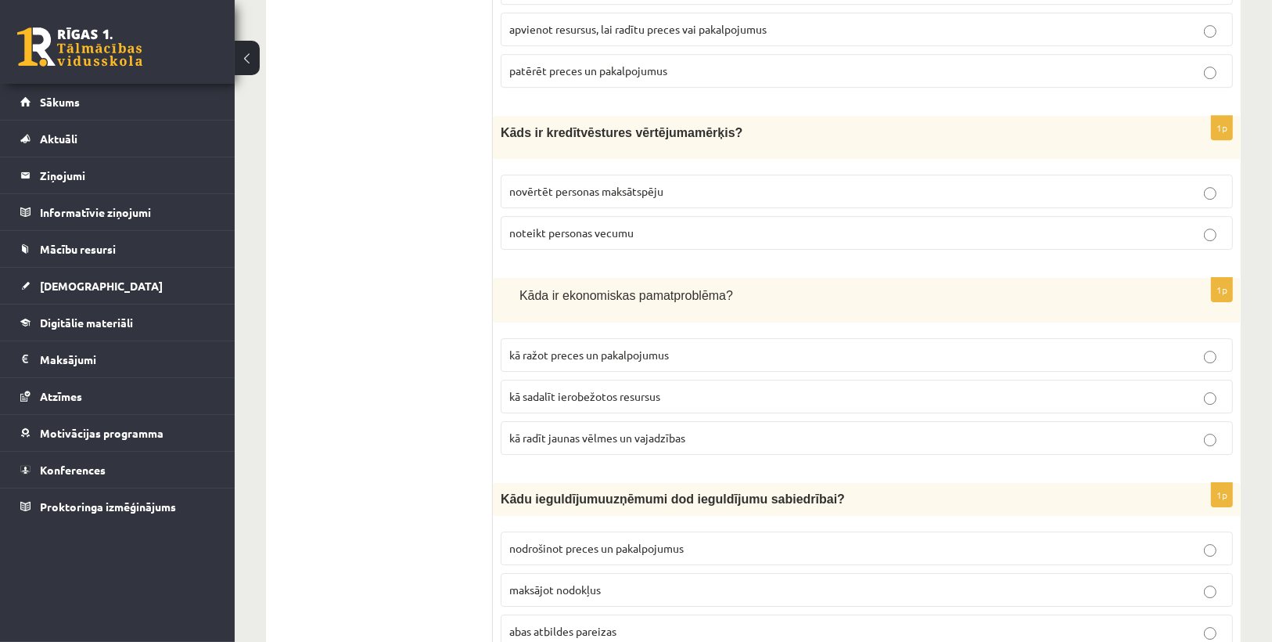
click at [562, 389] on span "kā sadalīt ierobežotos resursus" at bounding box center [584, 396] width 151 height 14
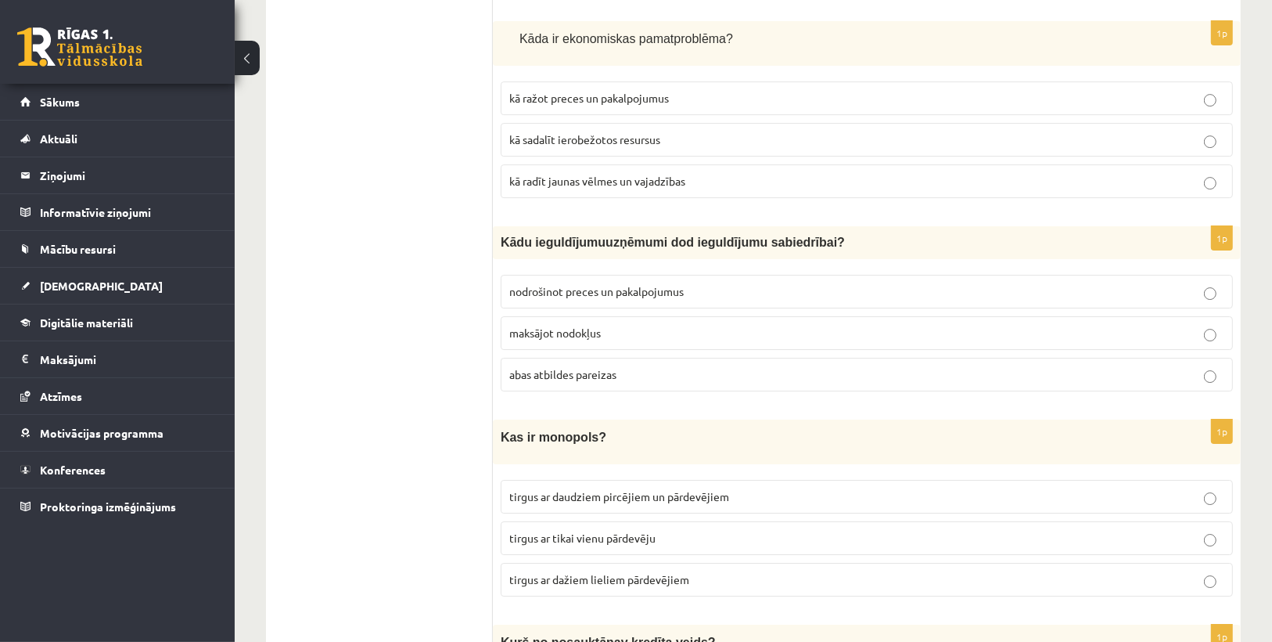
scroll to position [4696, 0]
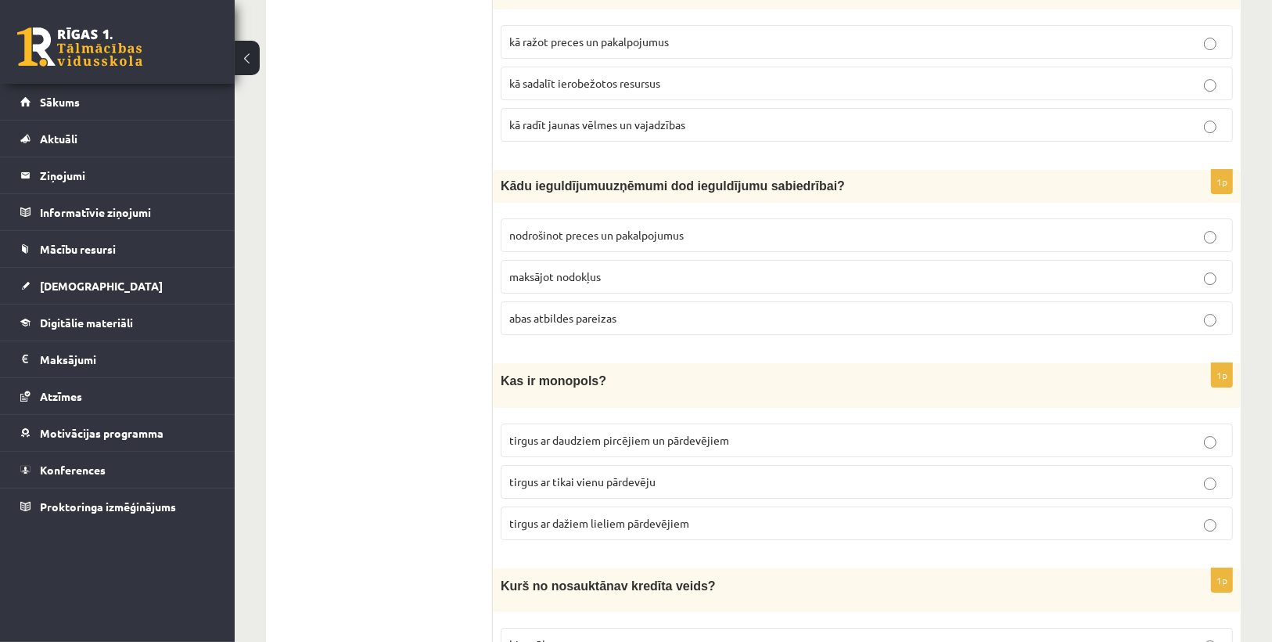
click at [598, 225] on fieldset "nodrošinot preces un pakalpojumus maksājot nodokļus abas atbildes pareizas" at bounding box center [867, 275] width 733 height 129
click at [589, 310] on p "abas atbildes pareizas" at bounding box center [866, 318] width 715 height 16
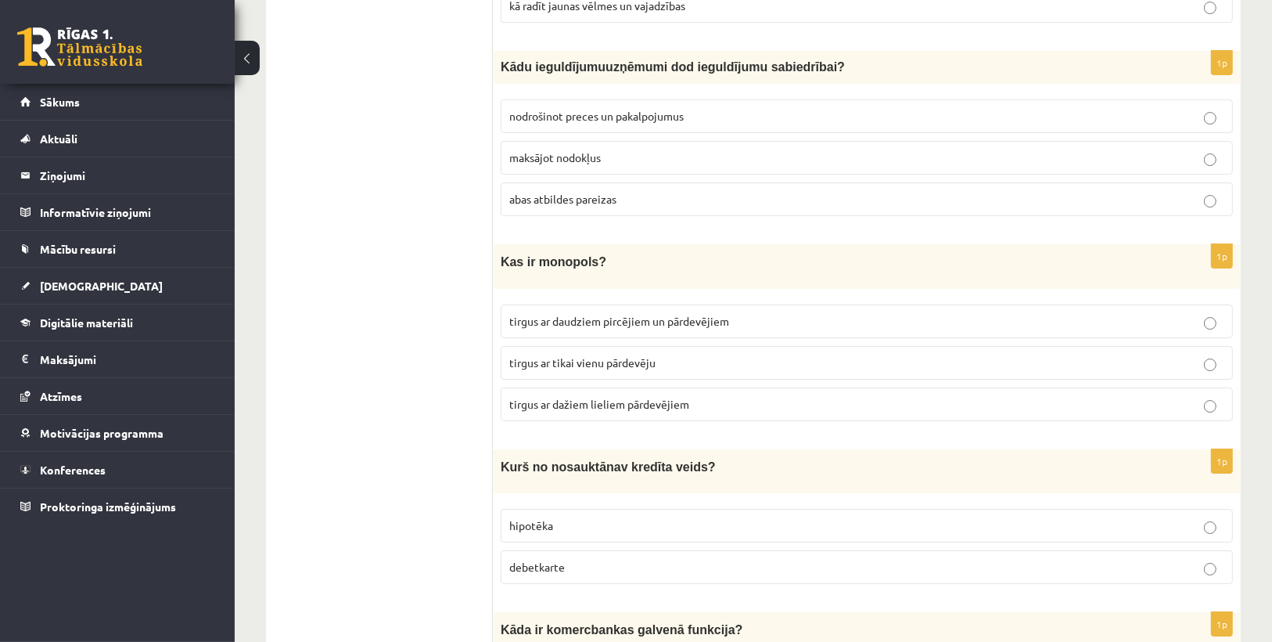
scroll to position [4821, 0]
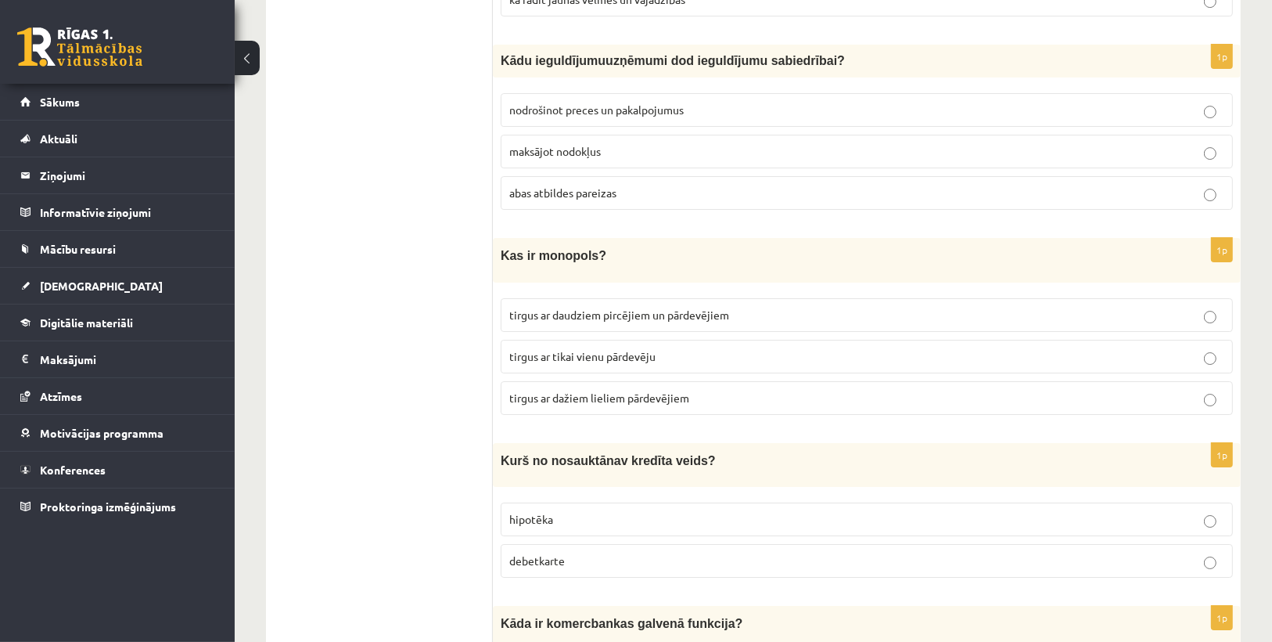
click at [586, 553] on p "debetkarte" at bounding box center [866, 561] width 715 height 16
click at [585, 340] on label "tirgus ar tikai vienu pārdevēju" at bounding box center [867, 357] width 733 height 34
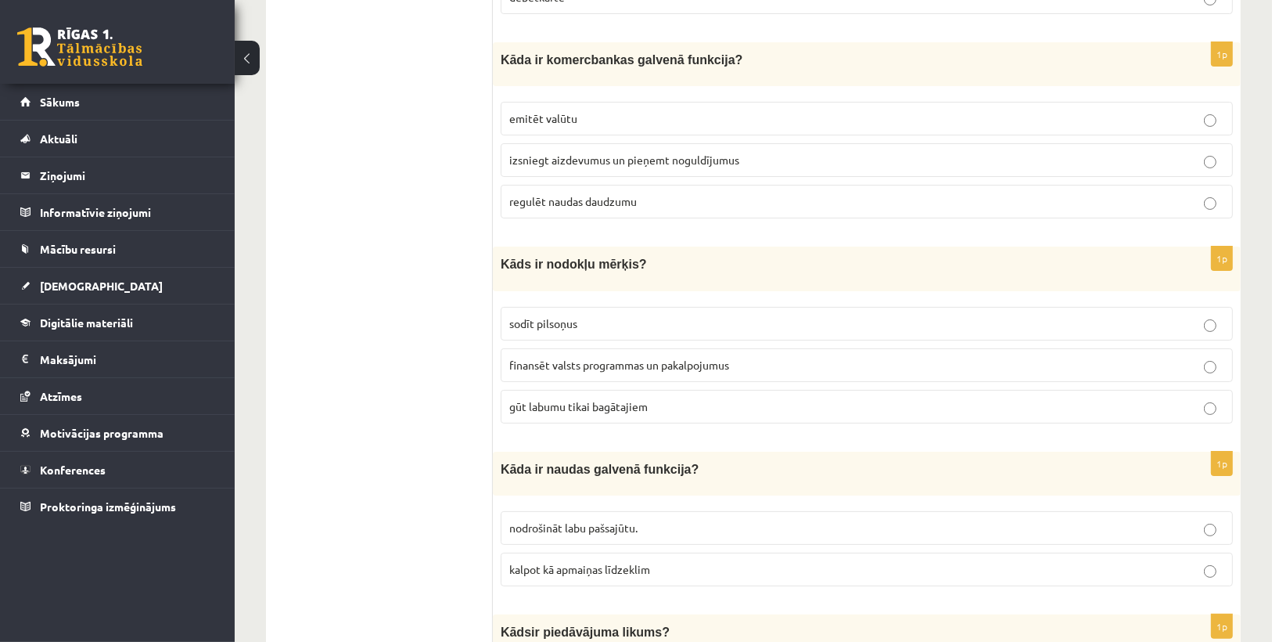
scroll to position [5322, 0]
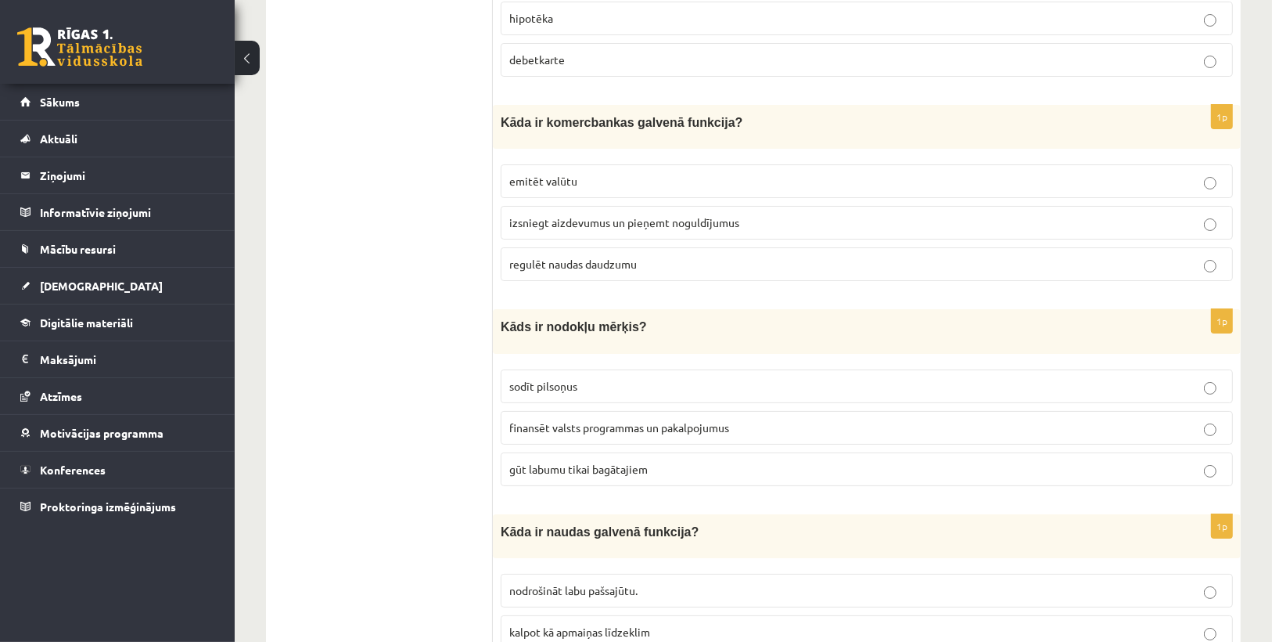
click at [532, 215] on span "izsniegt aizdevumus un pieņemt noguldījumus" at bounding box center [624, 222] width 230 height 14
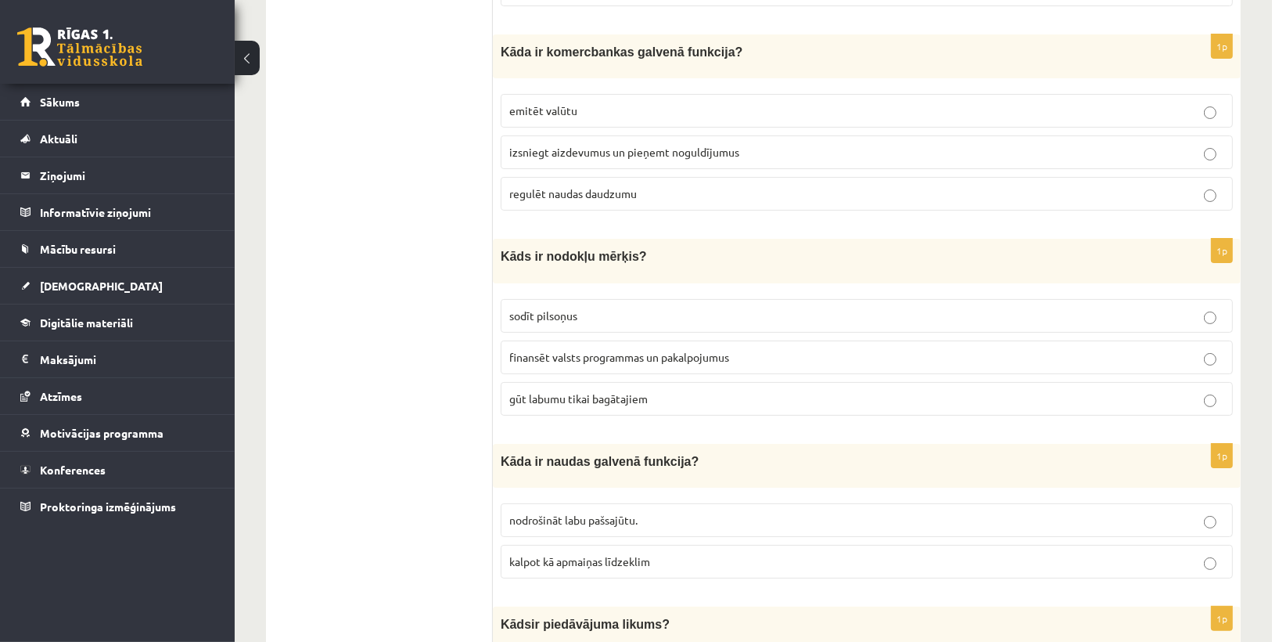
scroll to position [5502, 0]
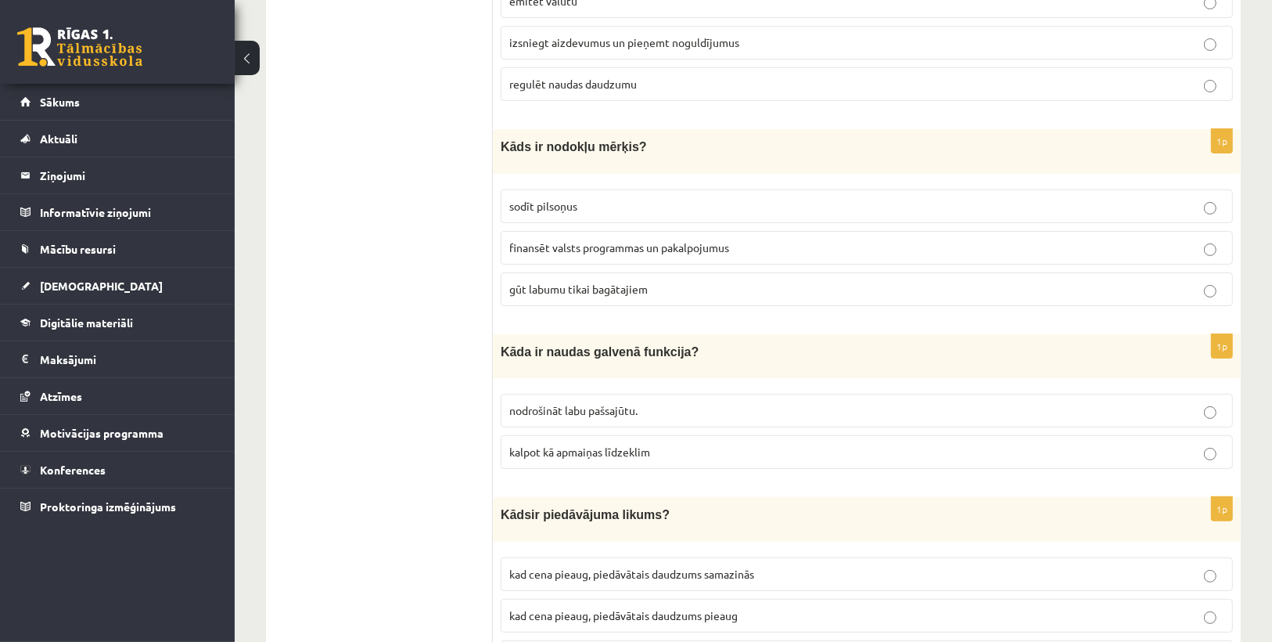
click at [557, 240] on span "finansēt valsts programmas un pakalpojumus" at bounding box center [619, 247] width 220 height 14
click at [559, 445] on span "kalpot kā apmaiņas līdzeklim" at bounding box center [579, 452] width 141 height 14
click at [805, 599] on label "kad cena pieaug, piedāvātais daudzums pieaug" at bounding box center [867, 616] width 733 height 34
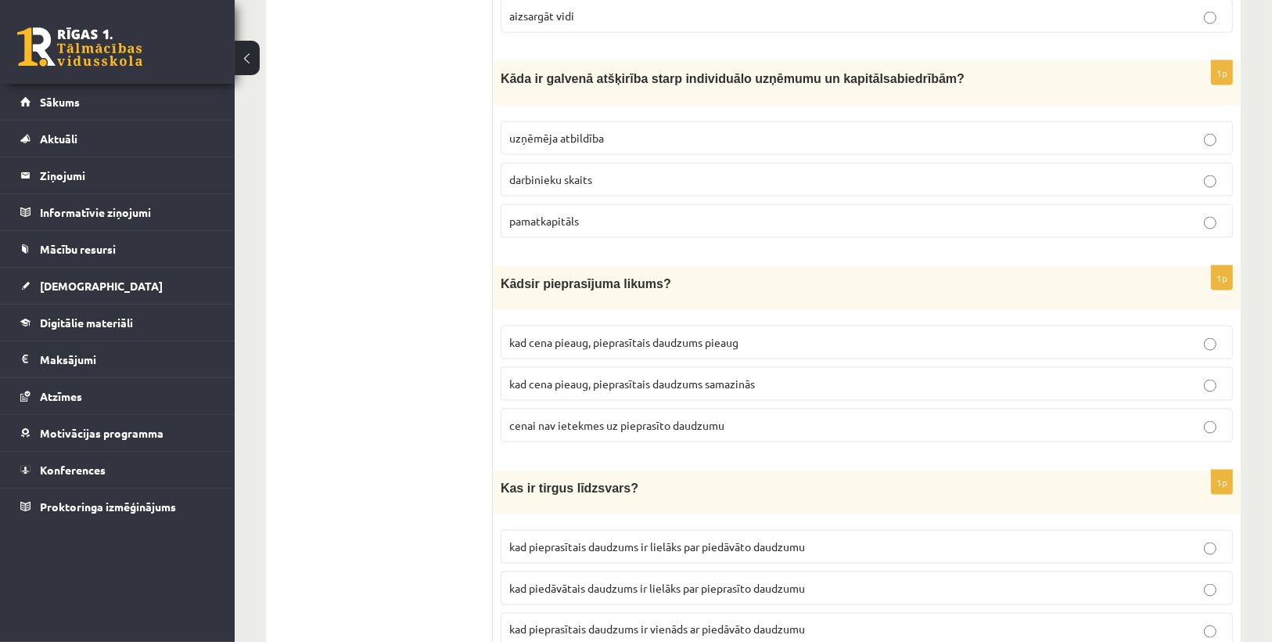
scroll to position [0, 0]
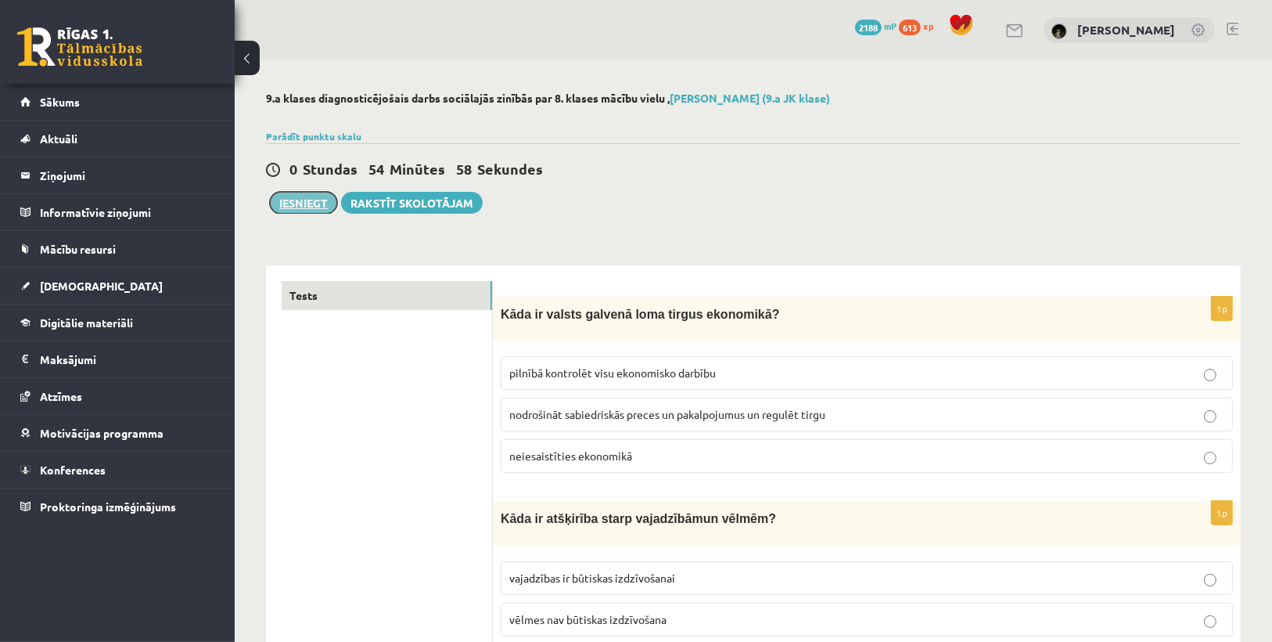
click at [308, 203] on button "Iesniegt" at bounding box center [303, 203] width 67 height 22
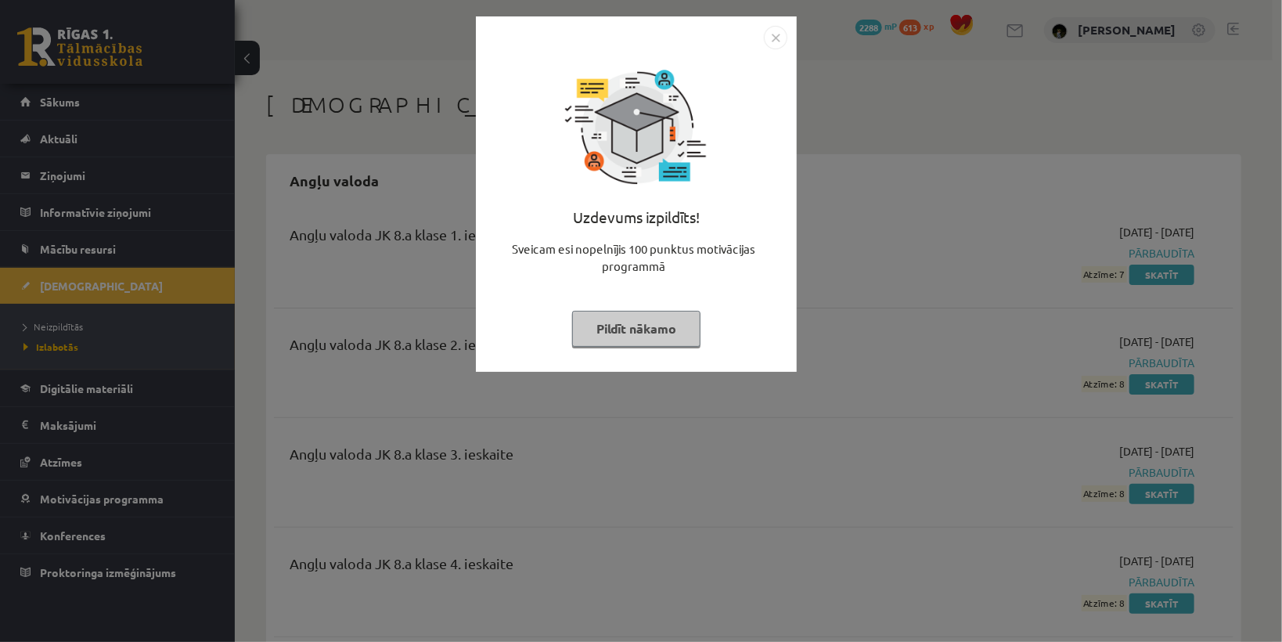
click at [665, 321] on button "Pildīt nākamo" at bounding box center [636, 329] width 128 height 36
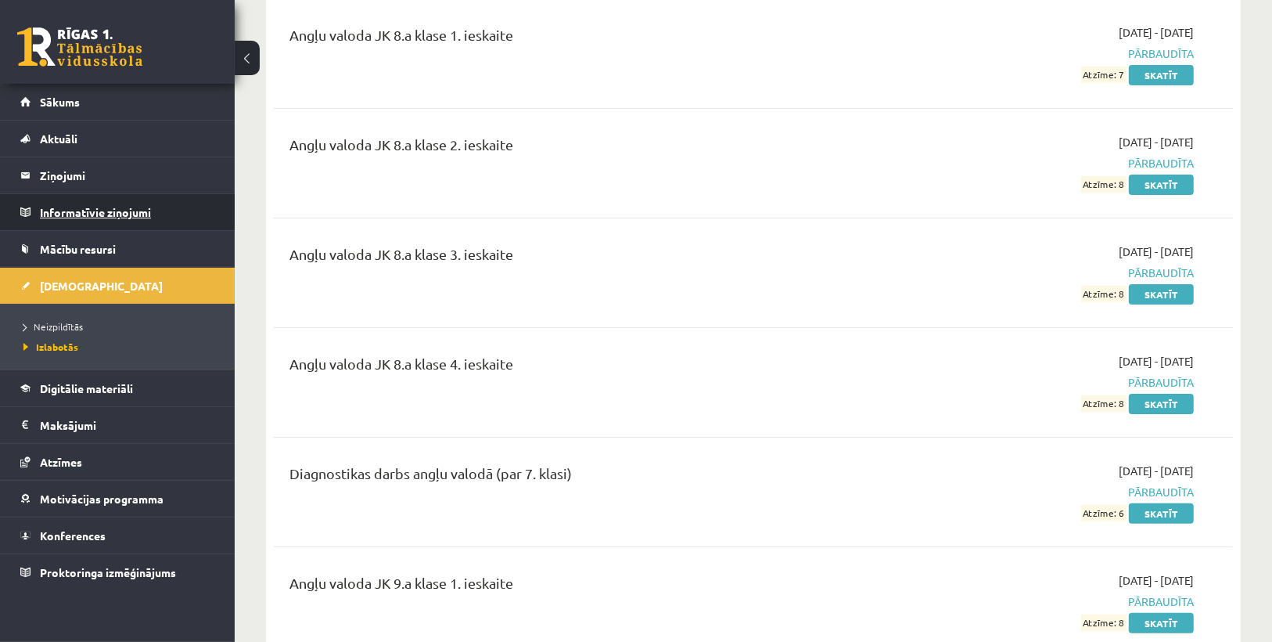
scroll to position [250, 0]
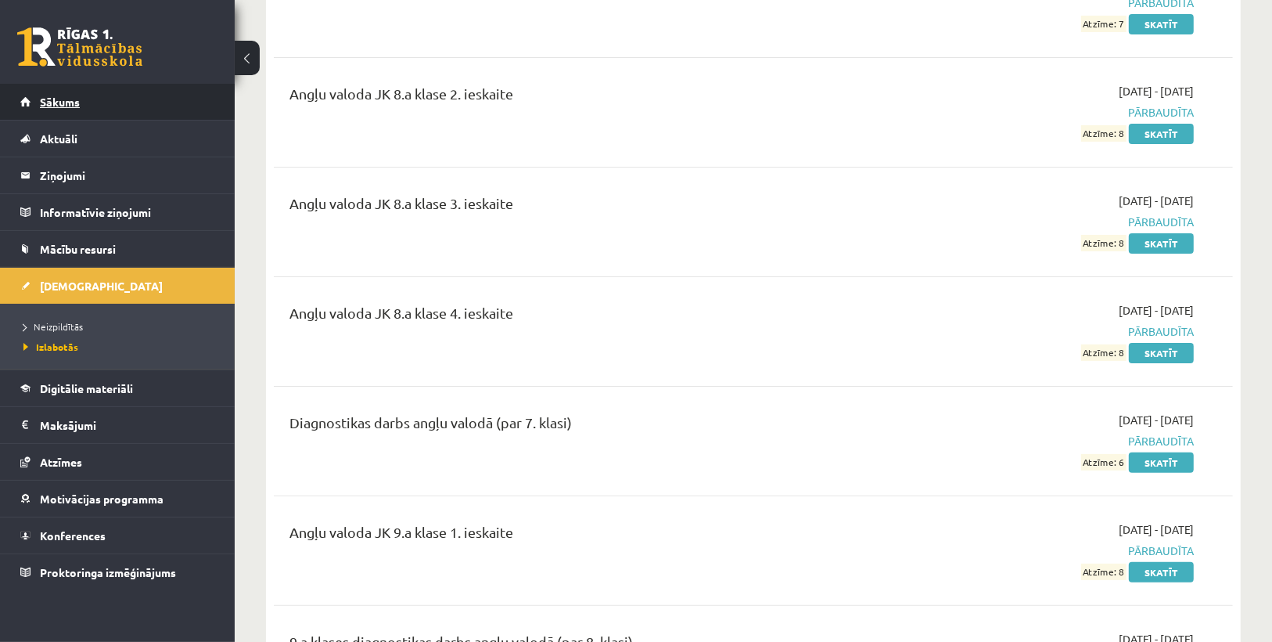
click at [66, 92] on link "Sākums" at bounding box center [117, 102] width 195 height 36
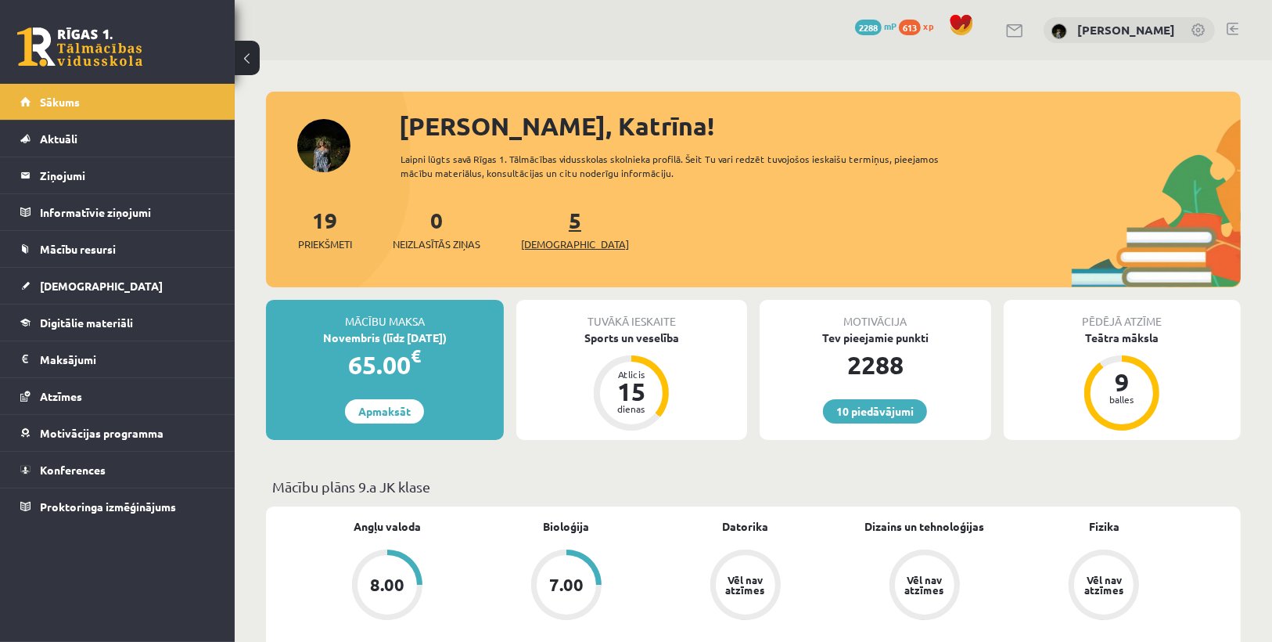
click at [557, 237] on span "[DEMOGRAPHIC_DATA]" at bounding box center [575, 244] width 108 height 16
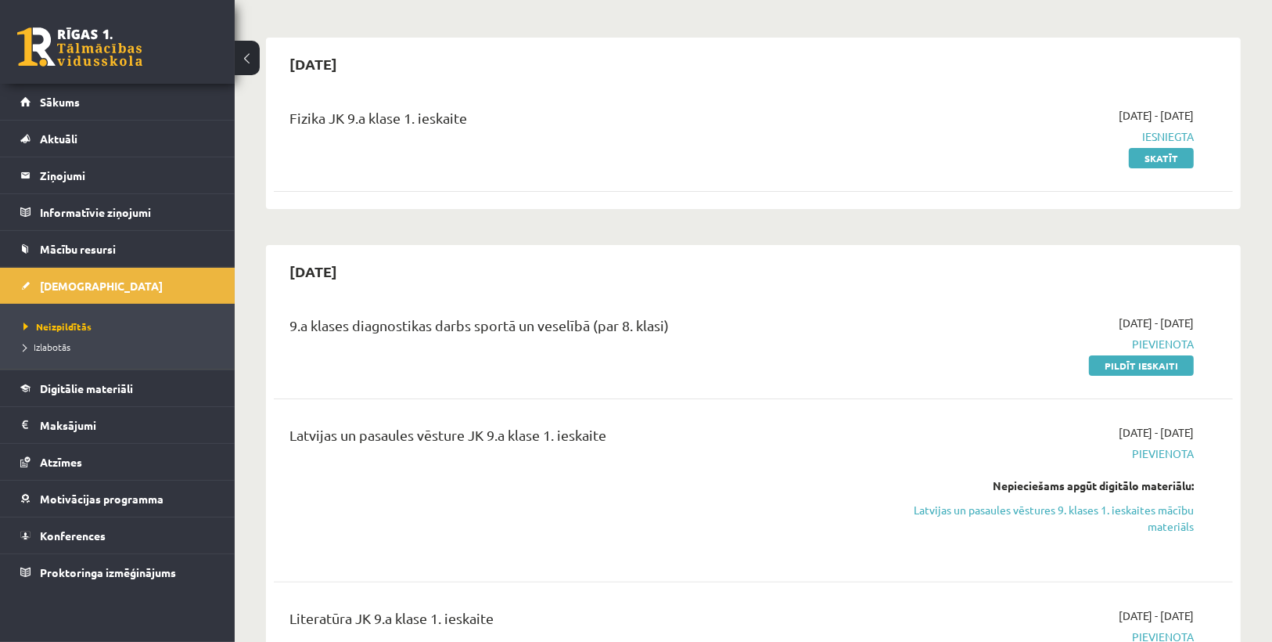
scroll to position [125, 0]
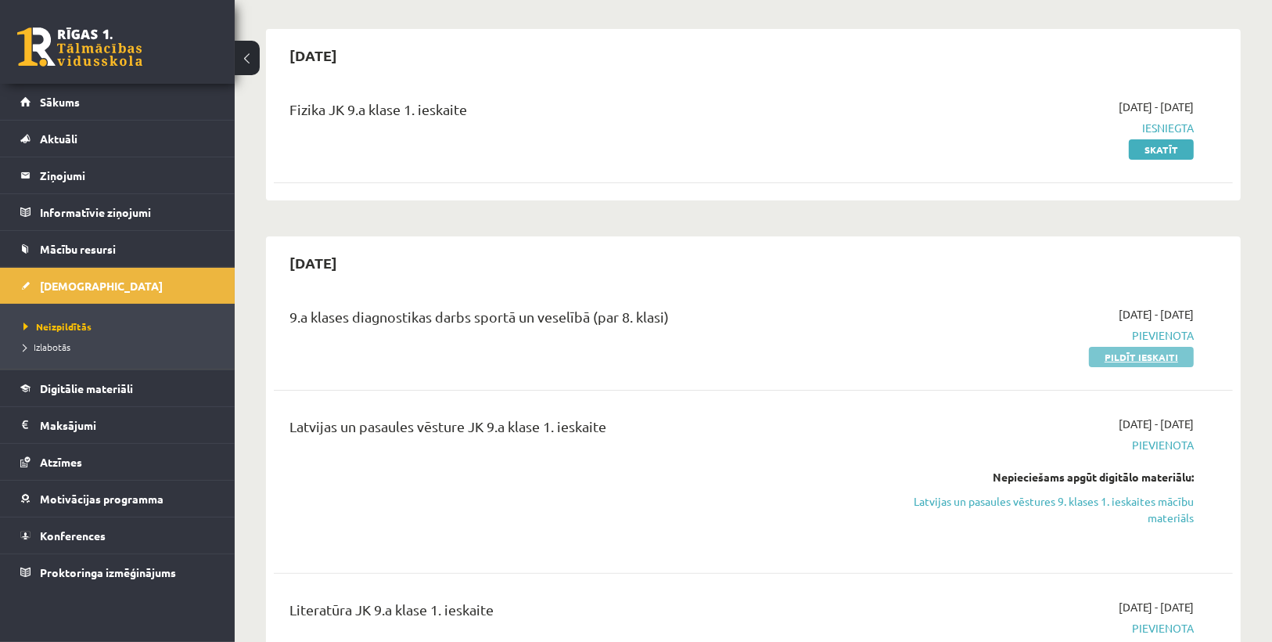
click at [1146, 362] on link "Pildīt ieskaiti" at bounding box center [1141, 357] width 105 height 20
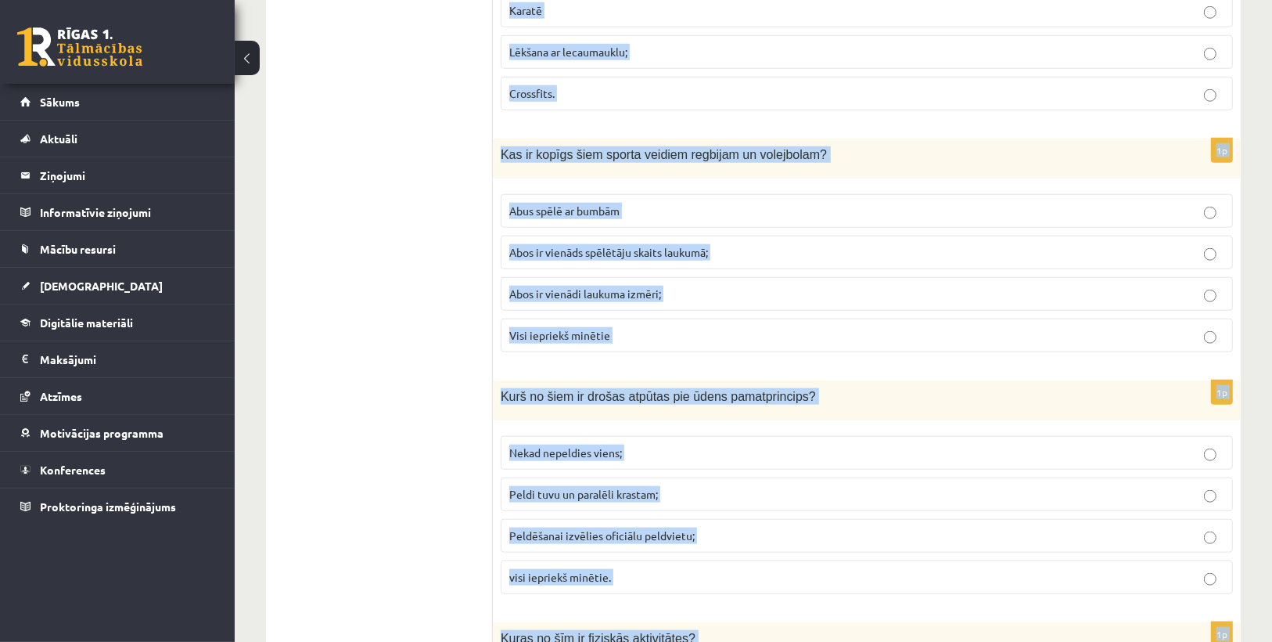
scroll to position [6877, 0]
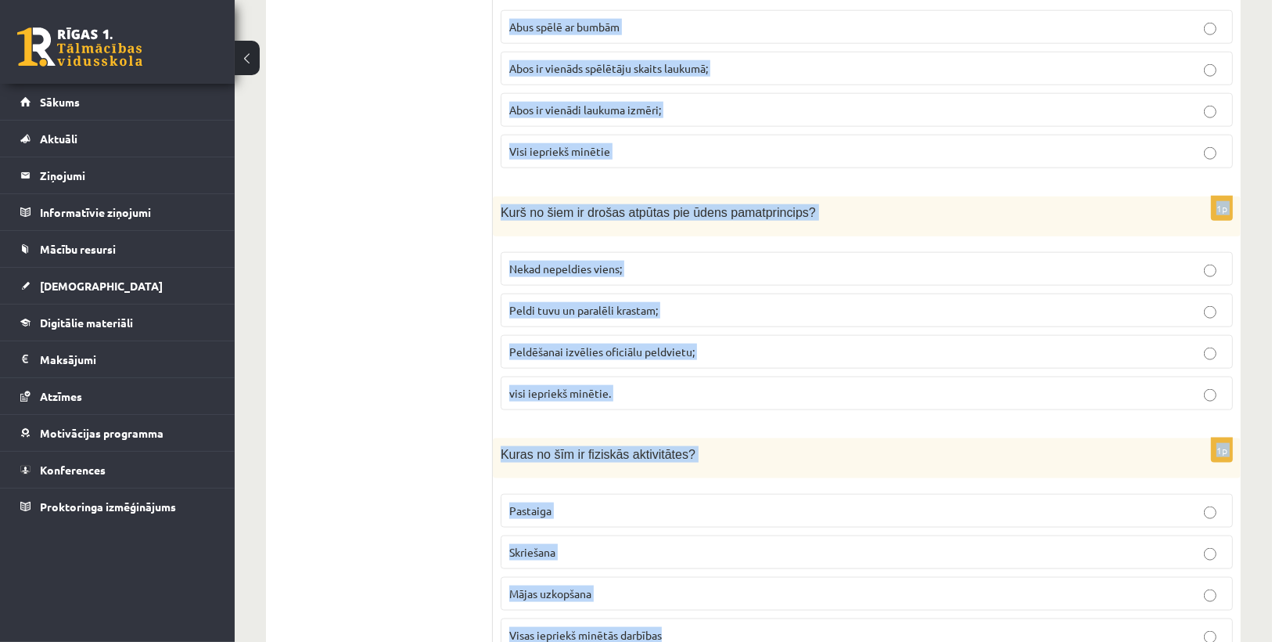
drag, startPoint x: 499, startPoint y: 119, endPoint x: 684, endPoint y: 560, distance: 478.5
copy form "Lo ipsu dolorsit ametconsec adipi elitse? Doeius tempor incidid utla etdolorema…"
click at [707, 494] on label "Pastaiga" at bounding box center [867, 511] width 733 height 34
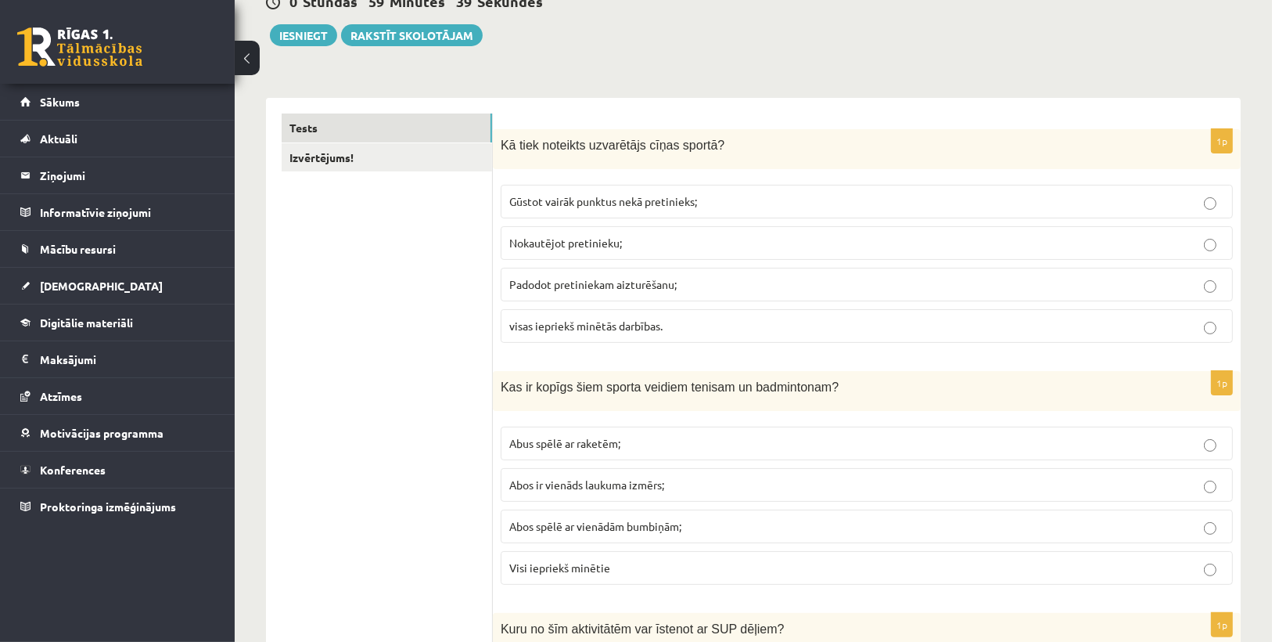
scroll to position [188, 0]
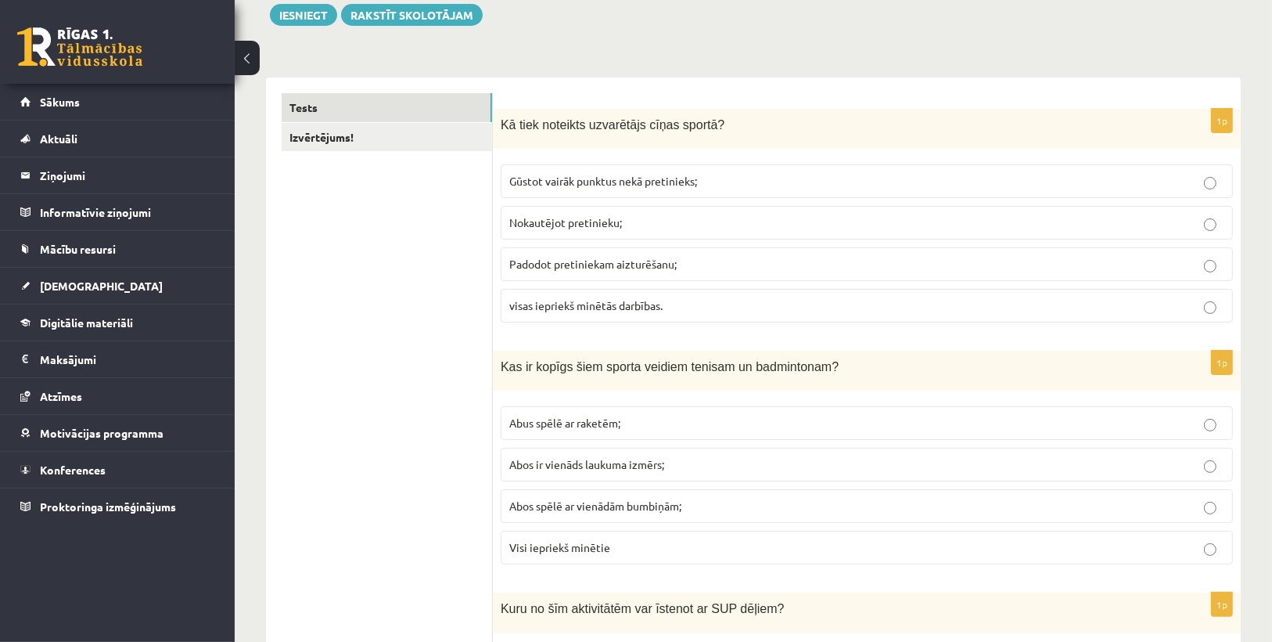
click at [605, 313] on label "visas iepriekš minētās darbības." at bounding box center [867, 306] width 733 height 34
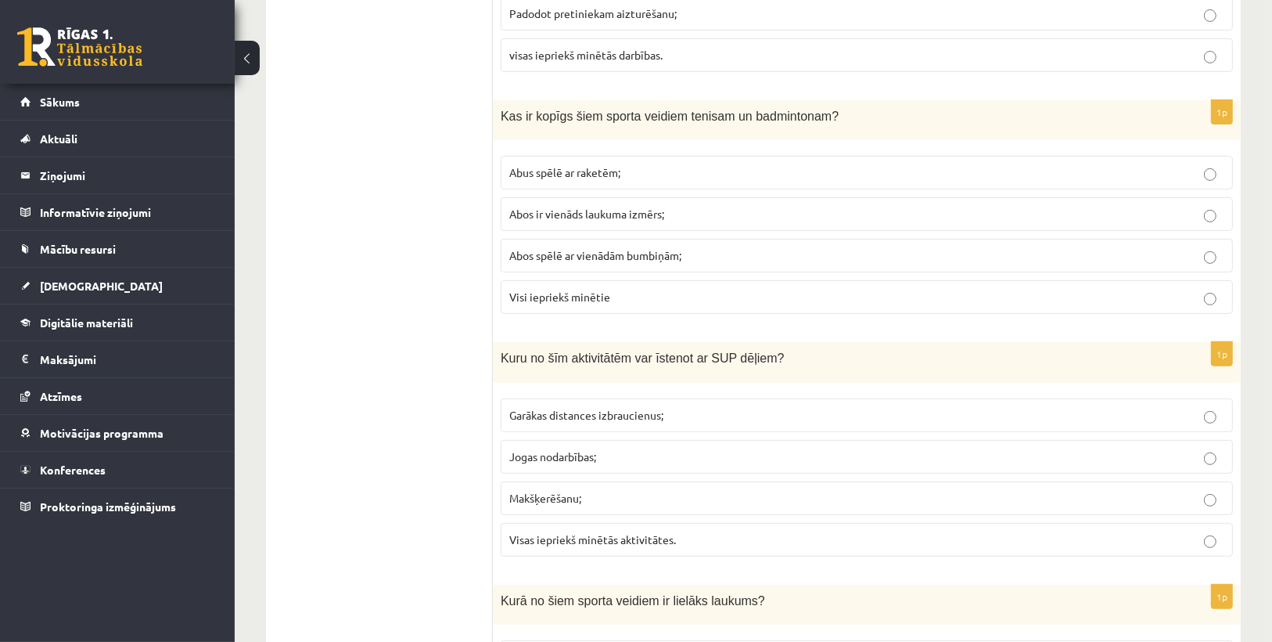
click at [581, 169] on span "Abus spēlē ar raketēm;" at bounding box center [564, 172] width 111 height 14
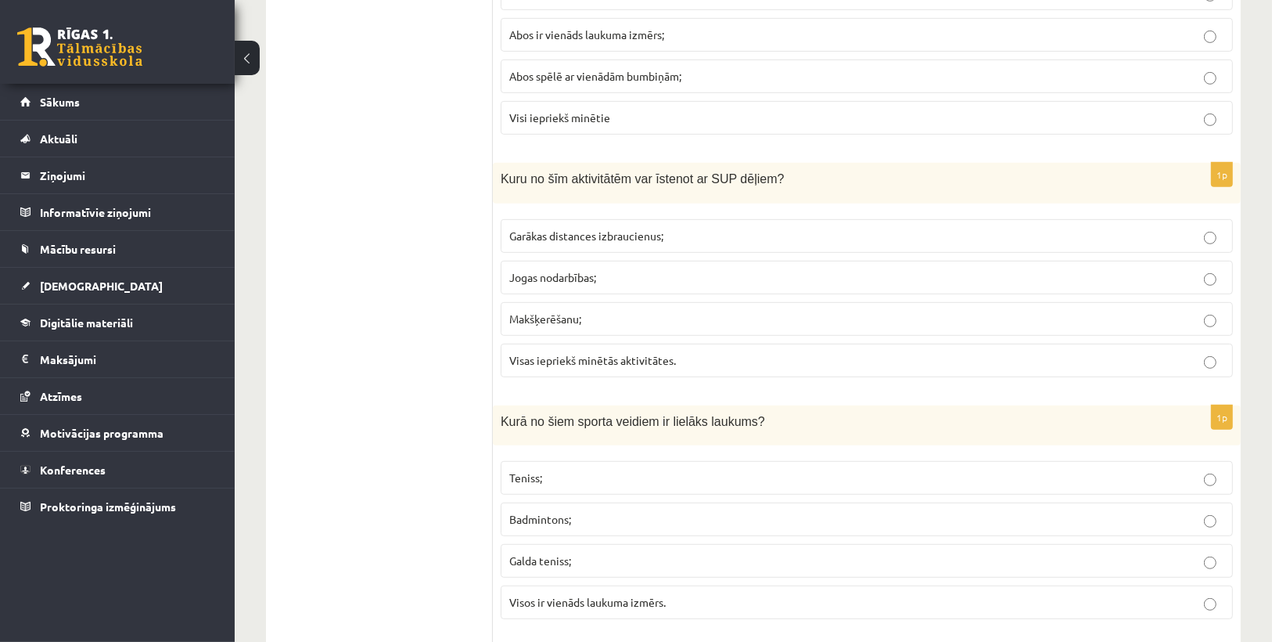
scroll to position [626, 0]
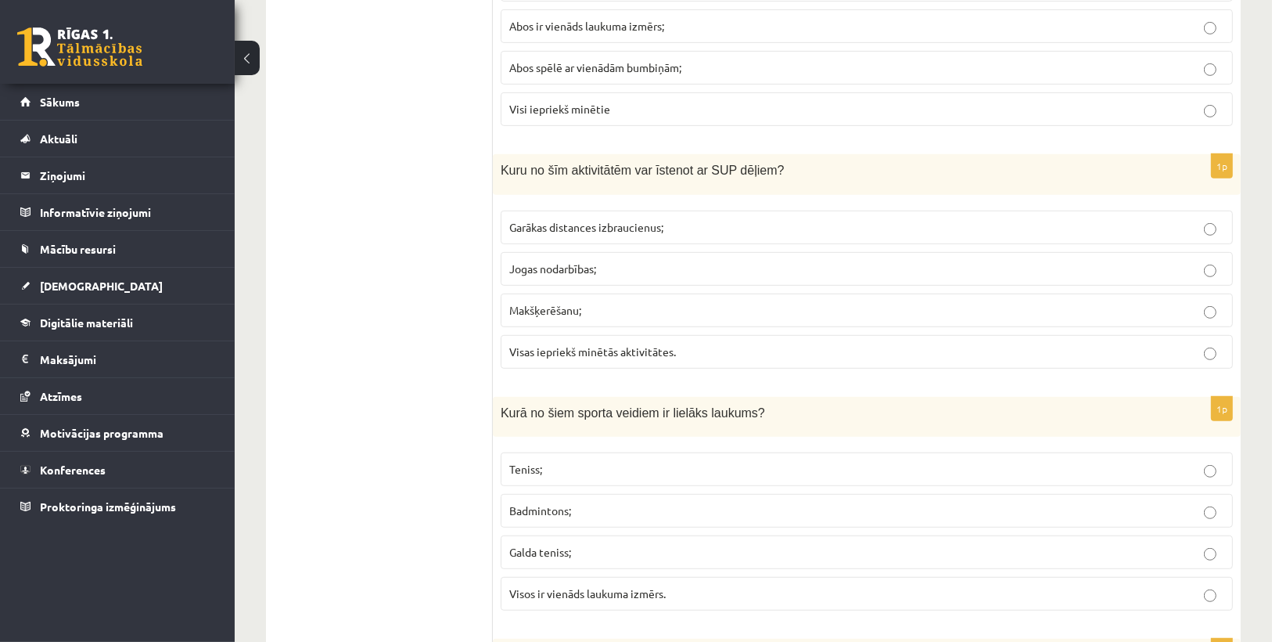
click at [571, 354] on label "Visas iepriekš minētās aktivitātes." at bounding box center [867, 352] width 733 height 34
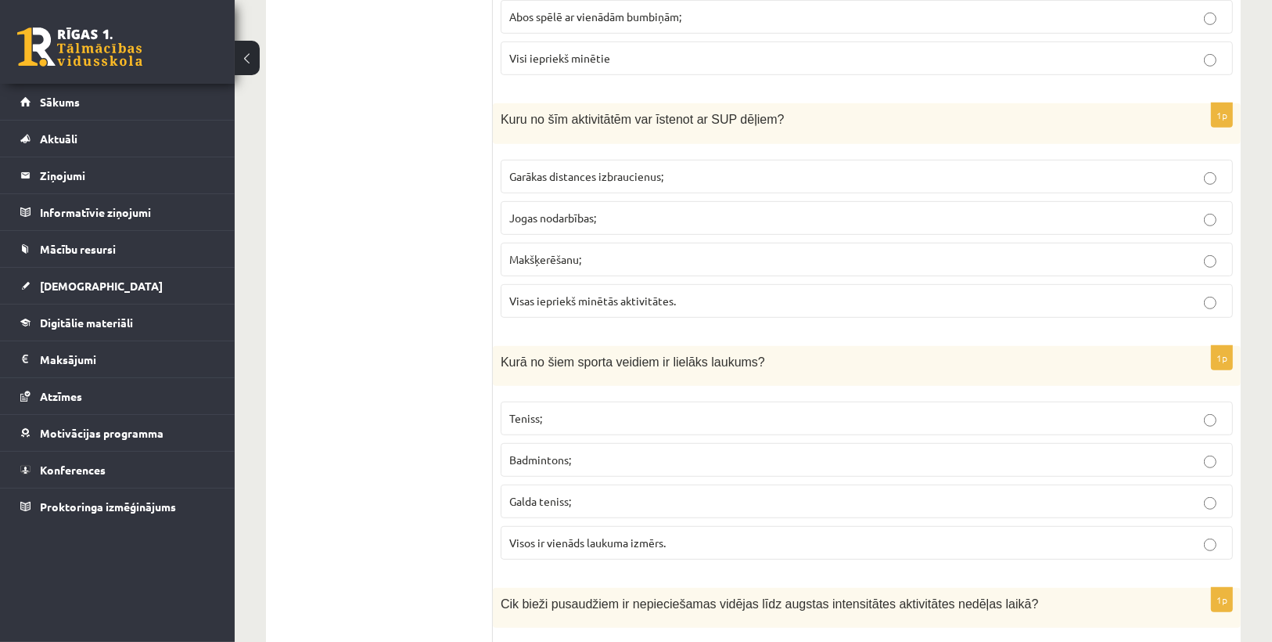
scroll to position [751, 0]
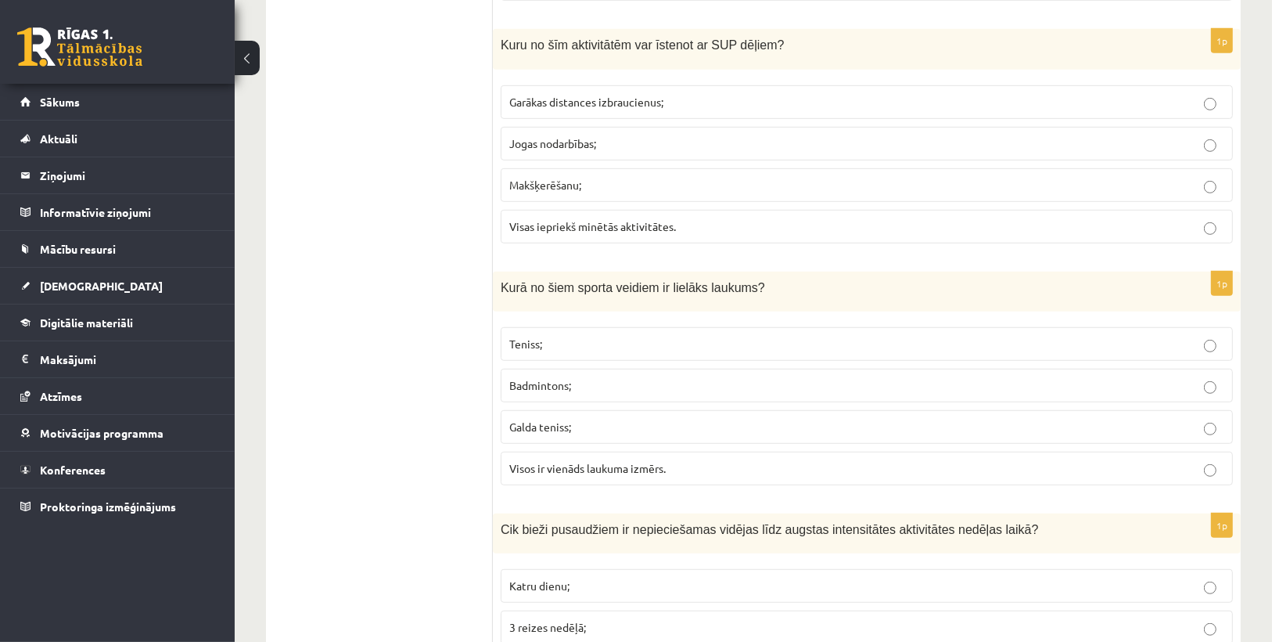
click at [550, 336] on p "Teniss;" at bounding box center [866, 344] width 715 height 16
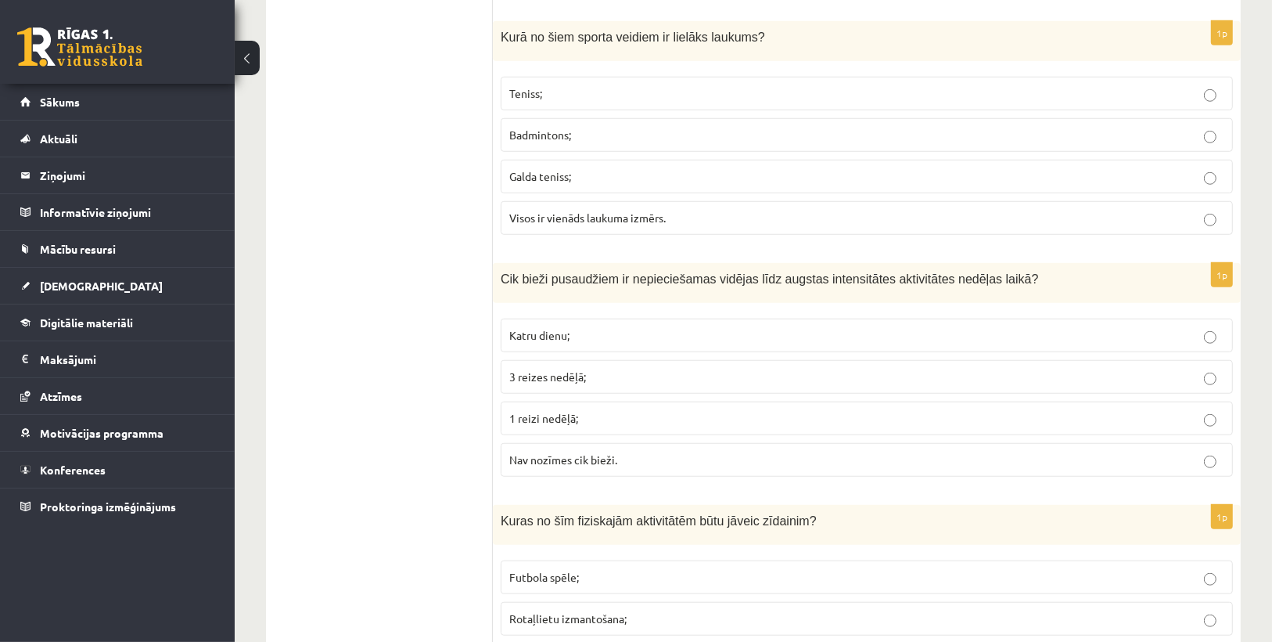
scroll to position [1252, 0]
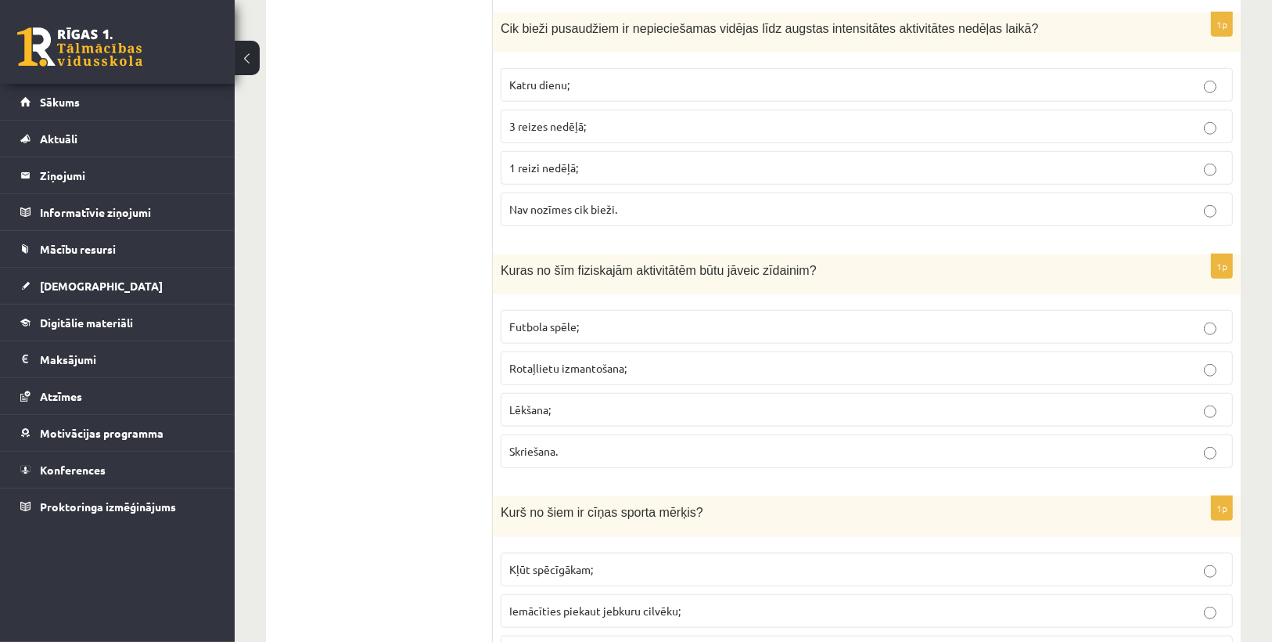
click at [560, 77] on span "Katru dienu;" at bounding box center [539, 84] width 60 height 14
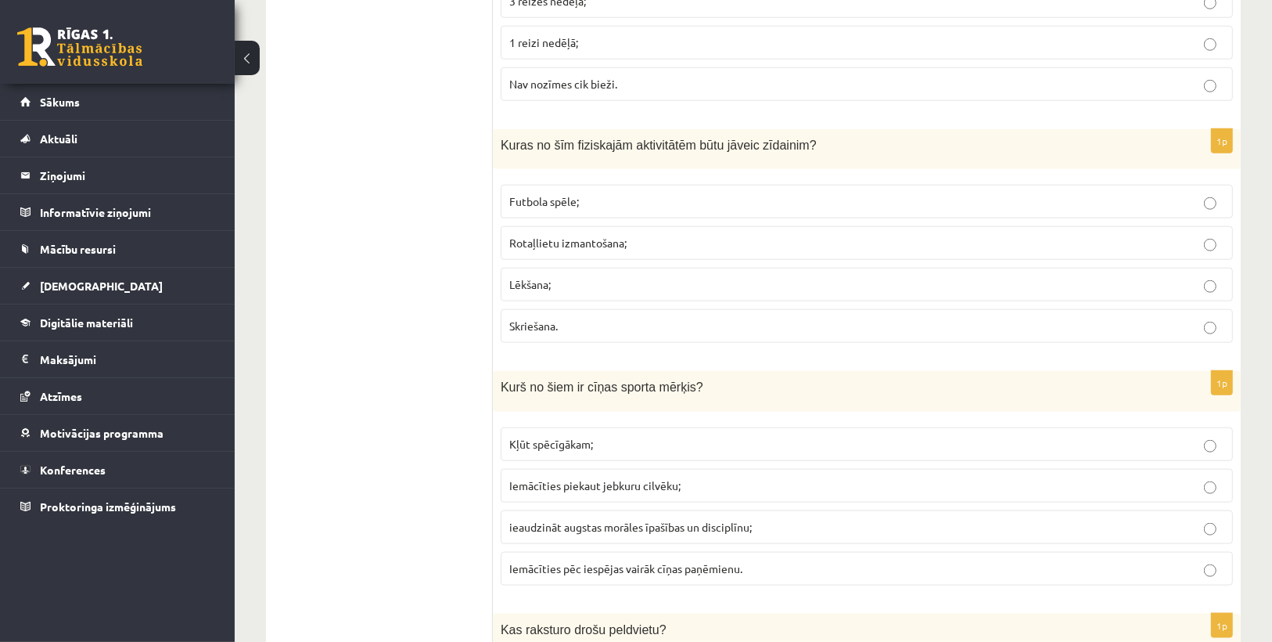
click at [545, 236] on span "Rotaļlietu izmantošana;" at bounding box center [567, 243] width 117 height 14
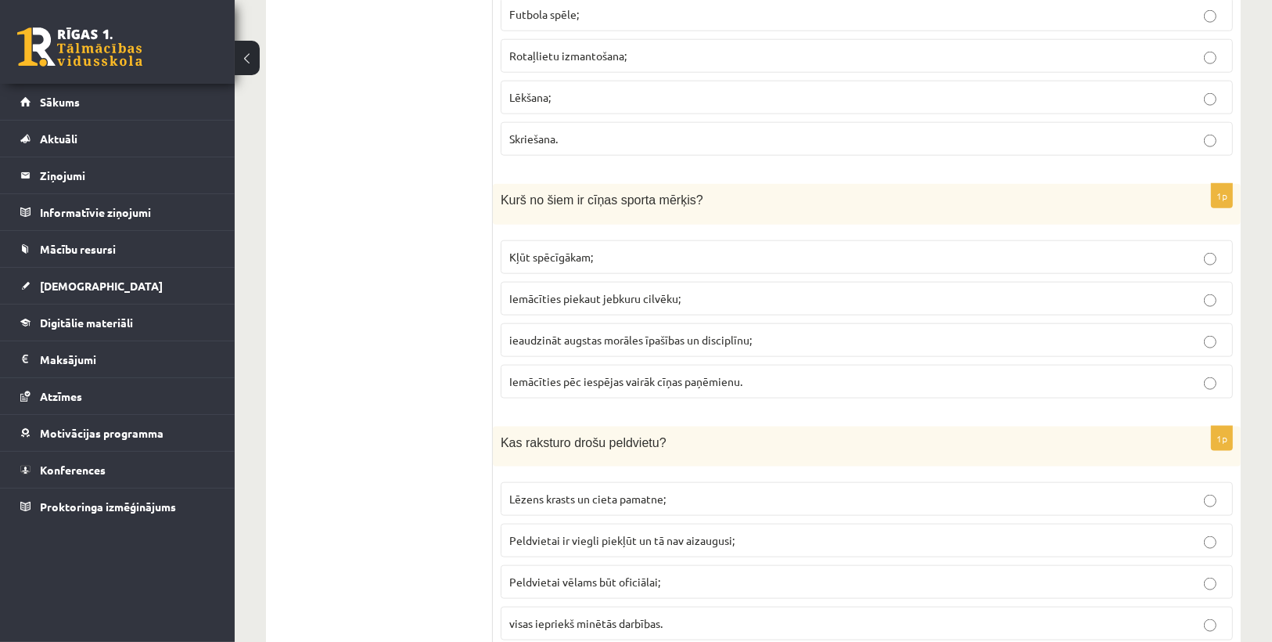
scroll to position [1565, 0]
click at [594, 332] on span "ieaudzināt augstas morāles īpašības un disciplīnu;" at bounding box center [630, 339] width 243 height 14
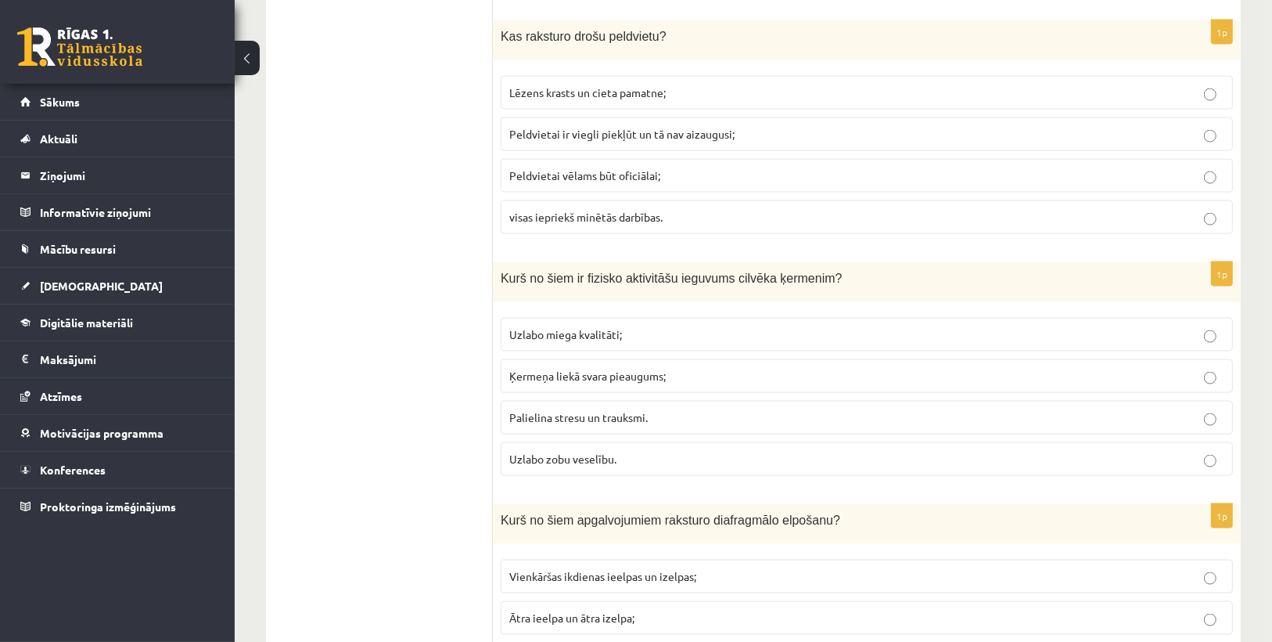
scroll to position [1941, 0]
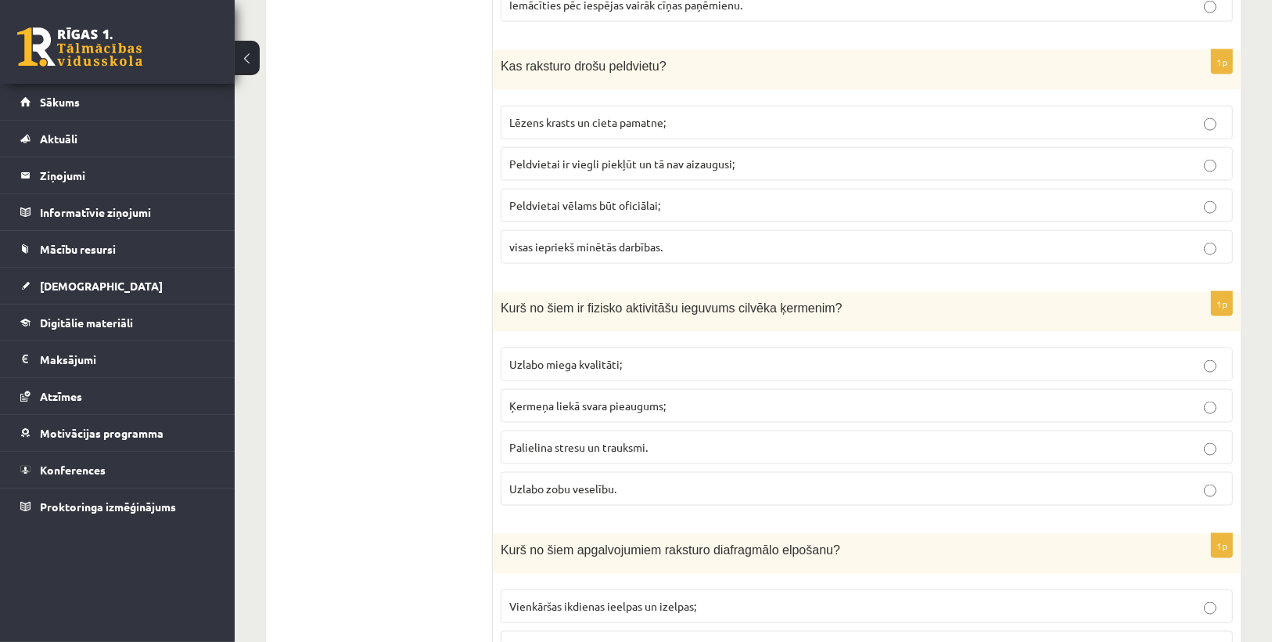
click at [548, 239] on span "visas iepriekš minētās darbības." at bounding box center [585, 246] width 153 height 14
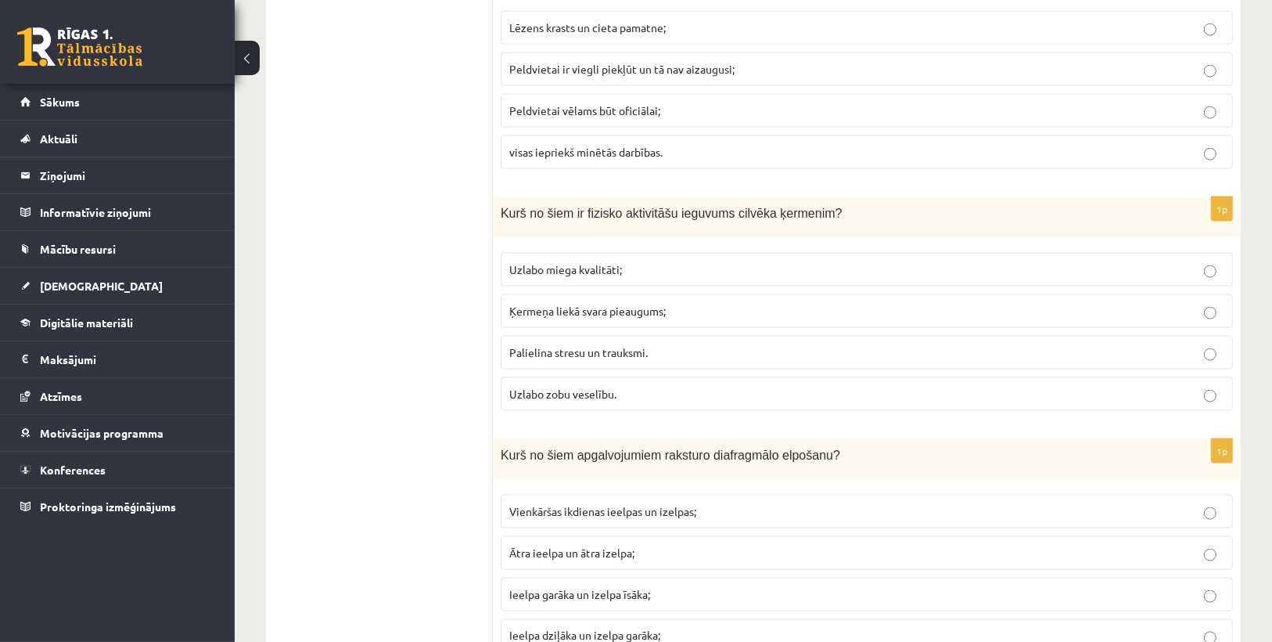
scroll to position [2066, 0]
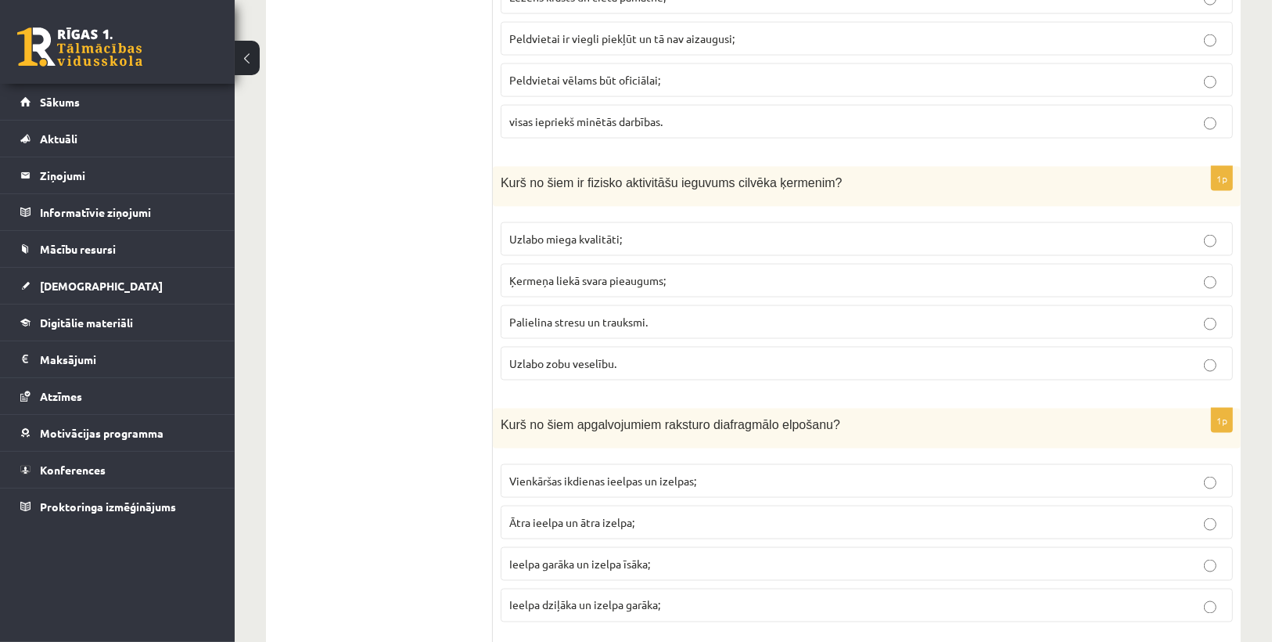
click at [573, 356] on span "Uzlabo zobu veselību." at bounding box center [562, 363] width 107 height 14
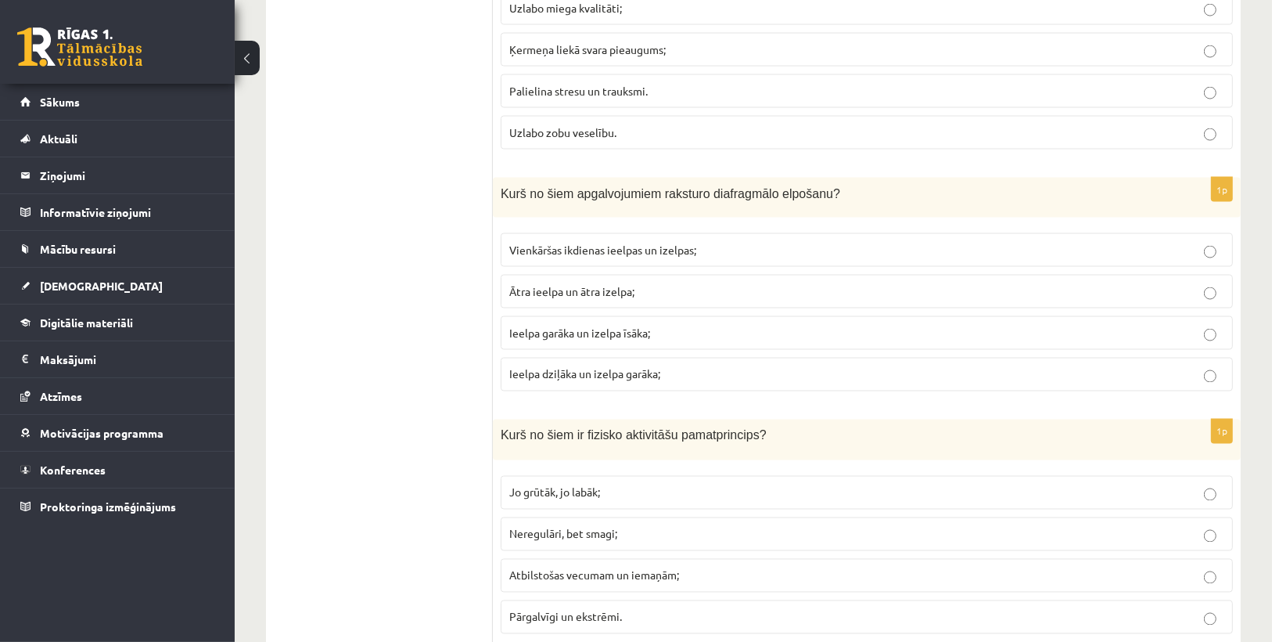
scroll to position [2316, 0]
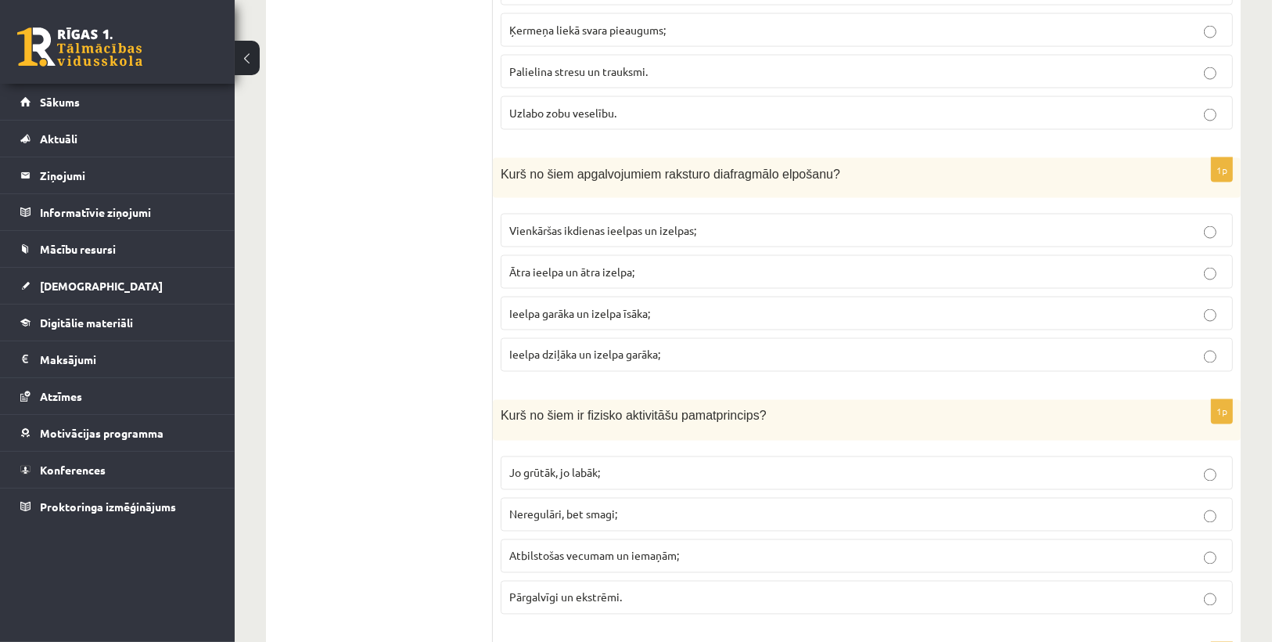
click at [590, 347] on span "Ieelpa dziļāka un izelpa garāka;" at bounding box center [584, 354] width 151 height 14
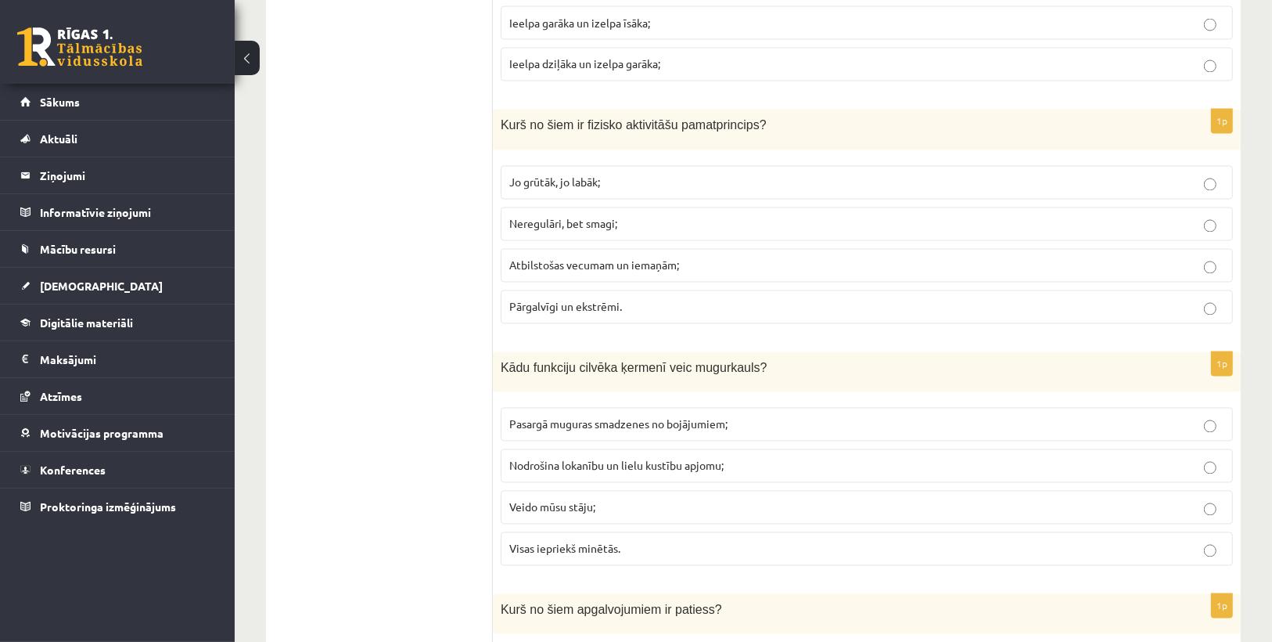
scroll to position [2630, 0]
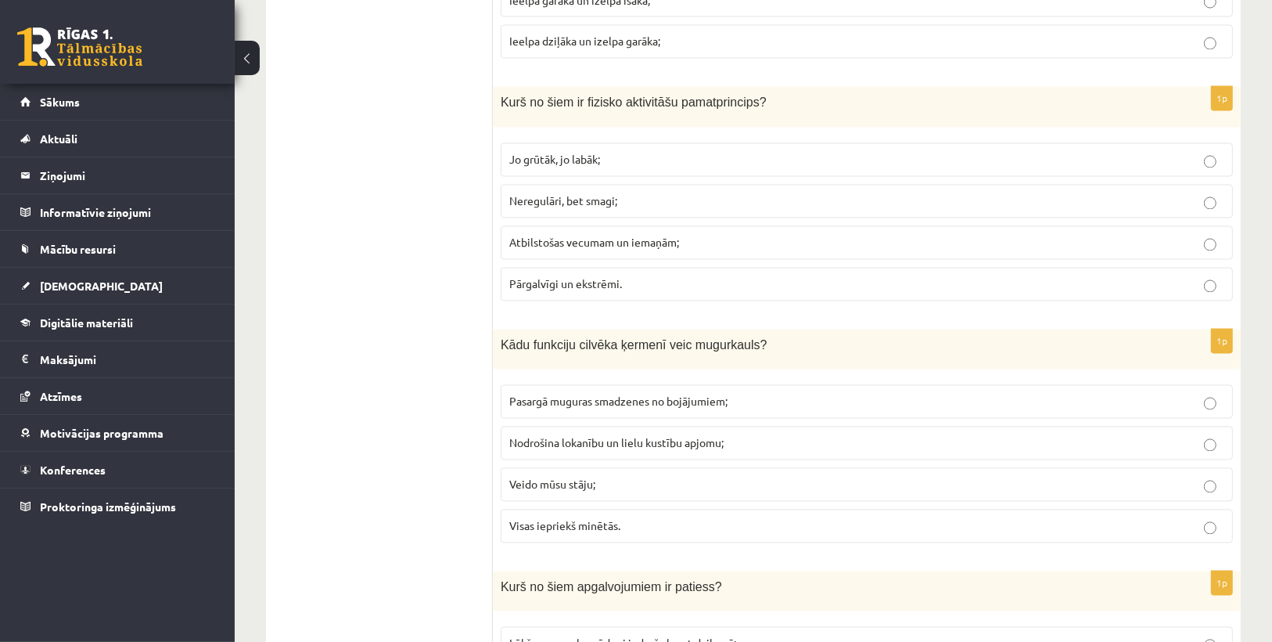
click at [597, 236] on span "Atbilstošas vecumam un iemaņām;" at bounding box center [594, 243] width 170 height 14
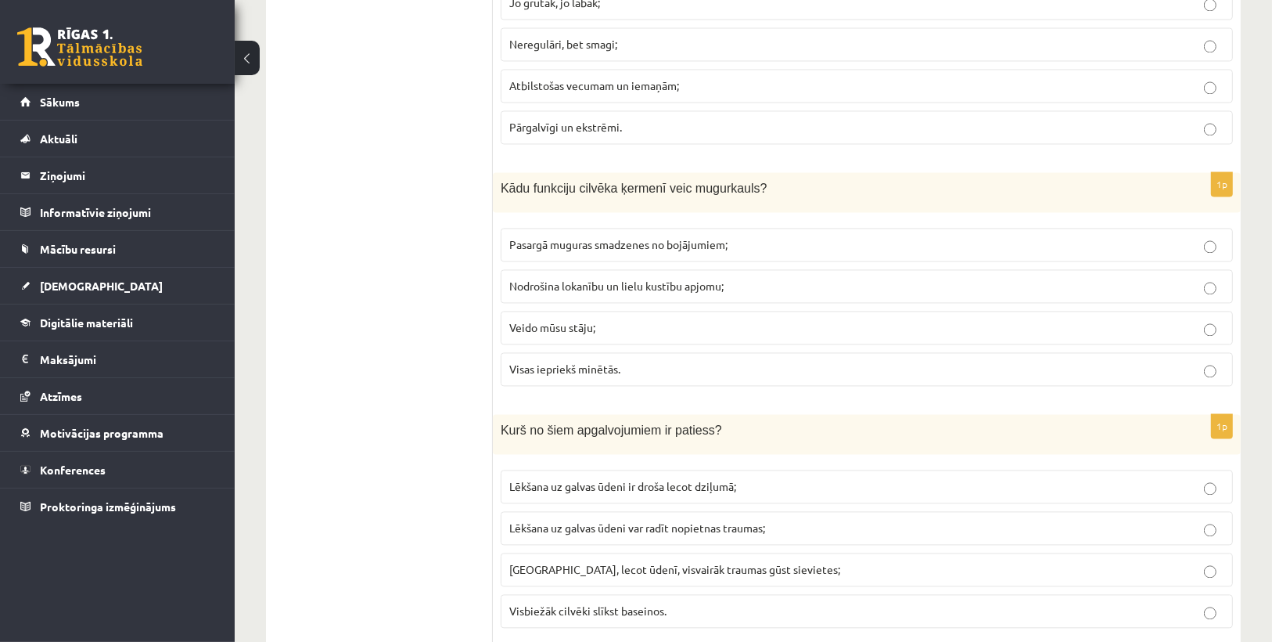
scroll to position [2880, 0]
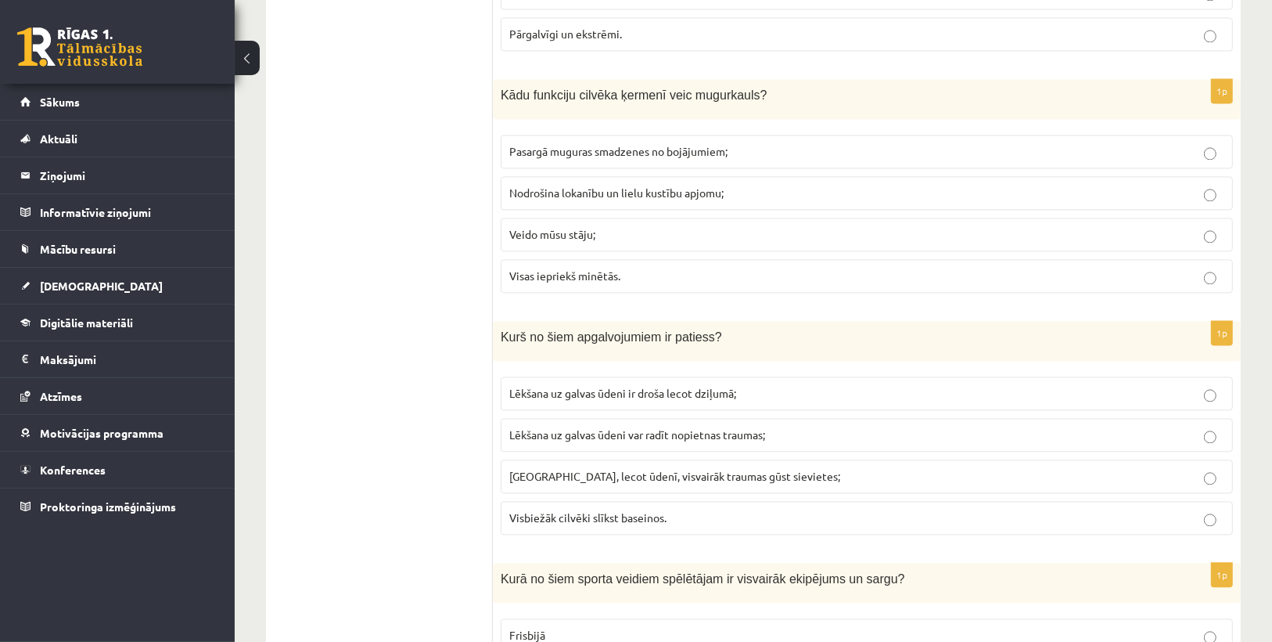
click at [531, 268] on p "Visas iepriekš minētās." at bounding box center [866, 276] width 715 height 16
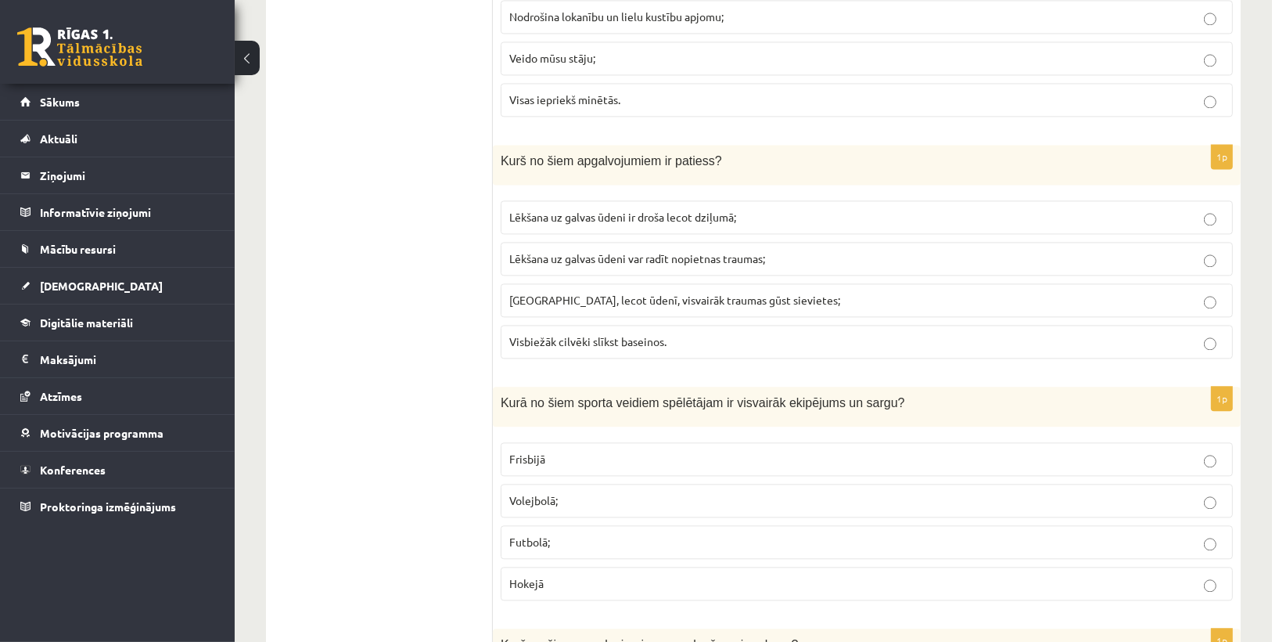
scroll to position [3068, 0]
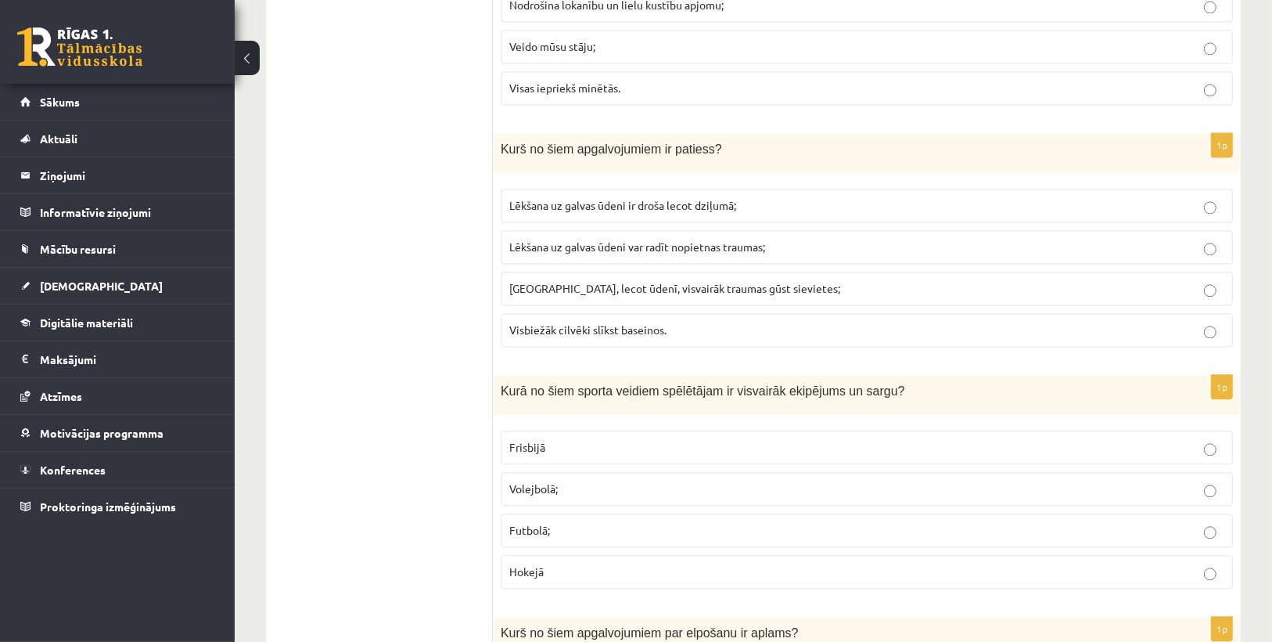
click at [682, 230] on label "Lēkšana uz galvas ūdeni var radīt nopietnas traumas;" at bounding box center [867, 247] width 733 height 34
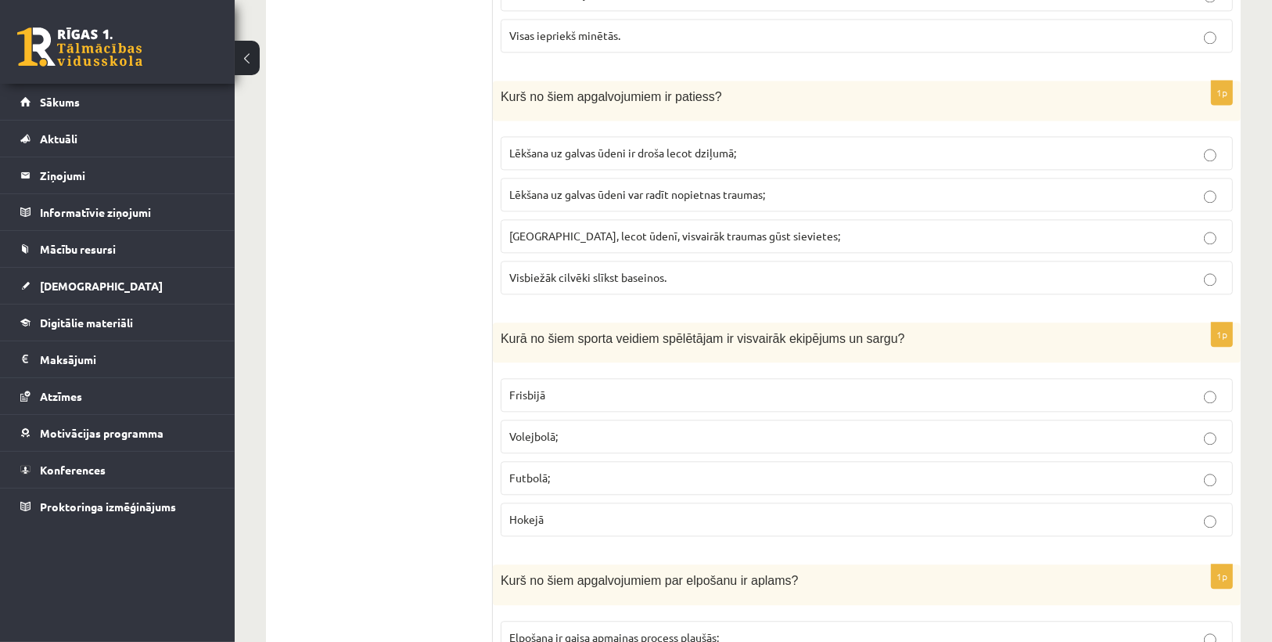
scroll to position [3193, 0]
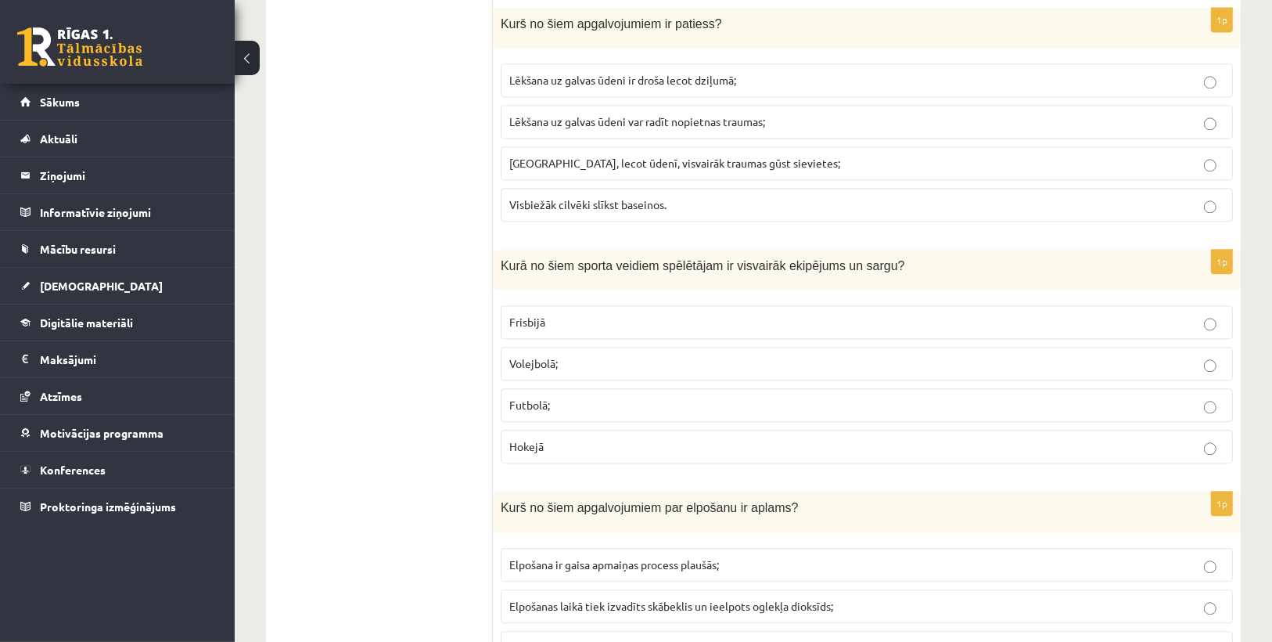
click at [556, 430] on label "Hokejā" at bounding box center [867, 447] width 733 height 34
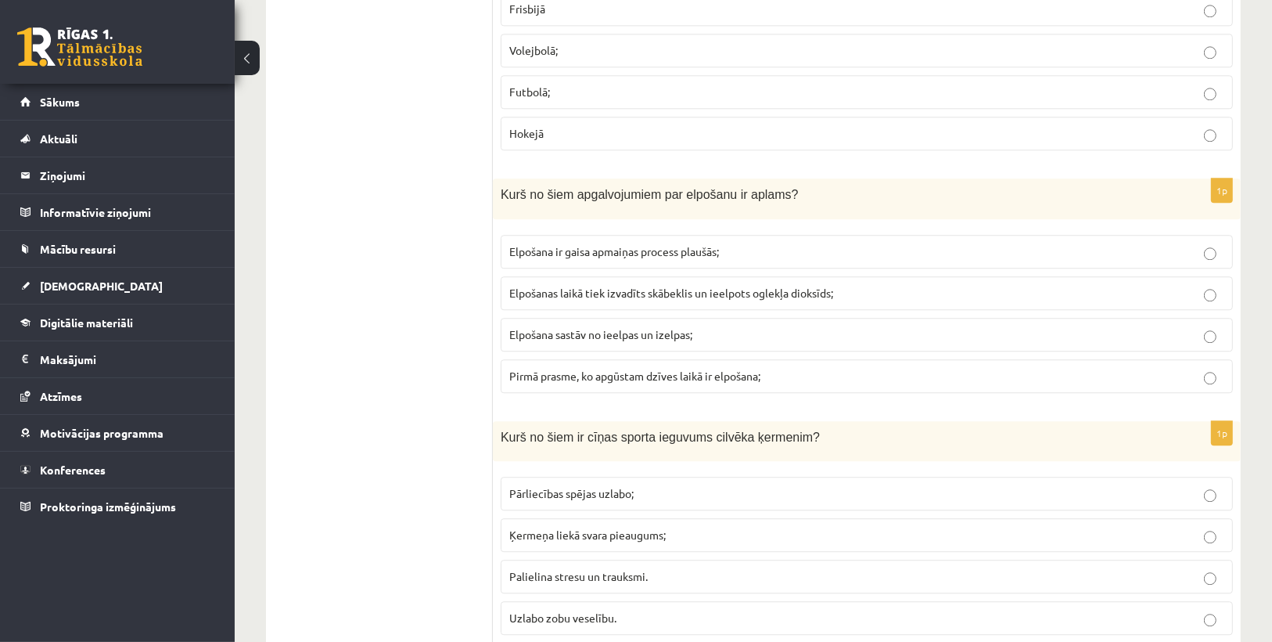
scroll to position [3569, 0]
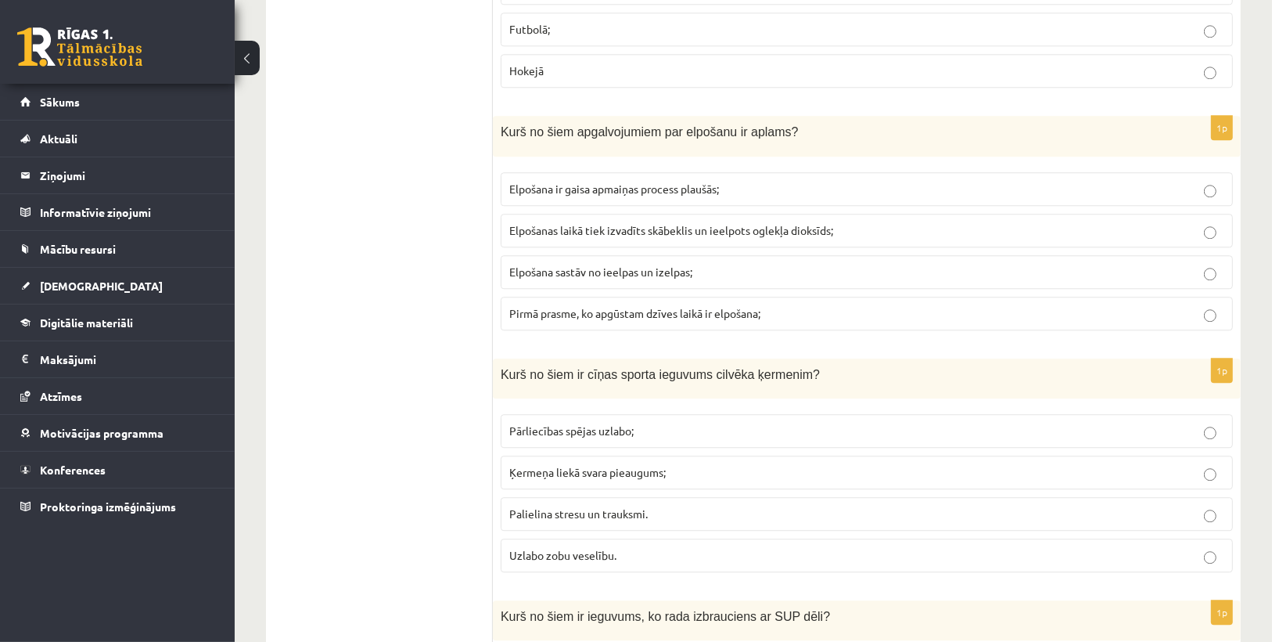
click at [840, 222] on p "Elpošanas laikā tiek izvadīts skābeklis un ieelpots oglekļa dioksīds;" at bounding box center [866, 230] width 715 height 16
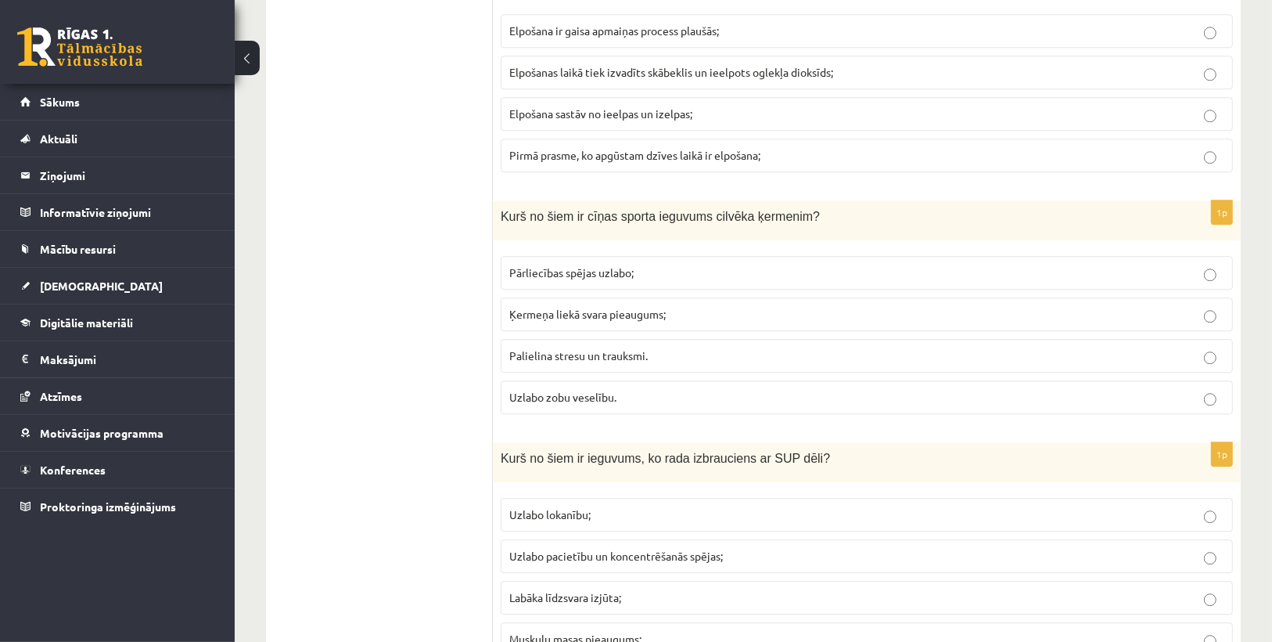
scroll to position [3694, 0]
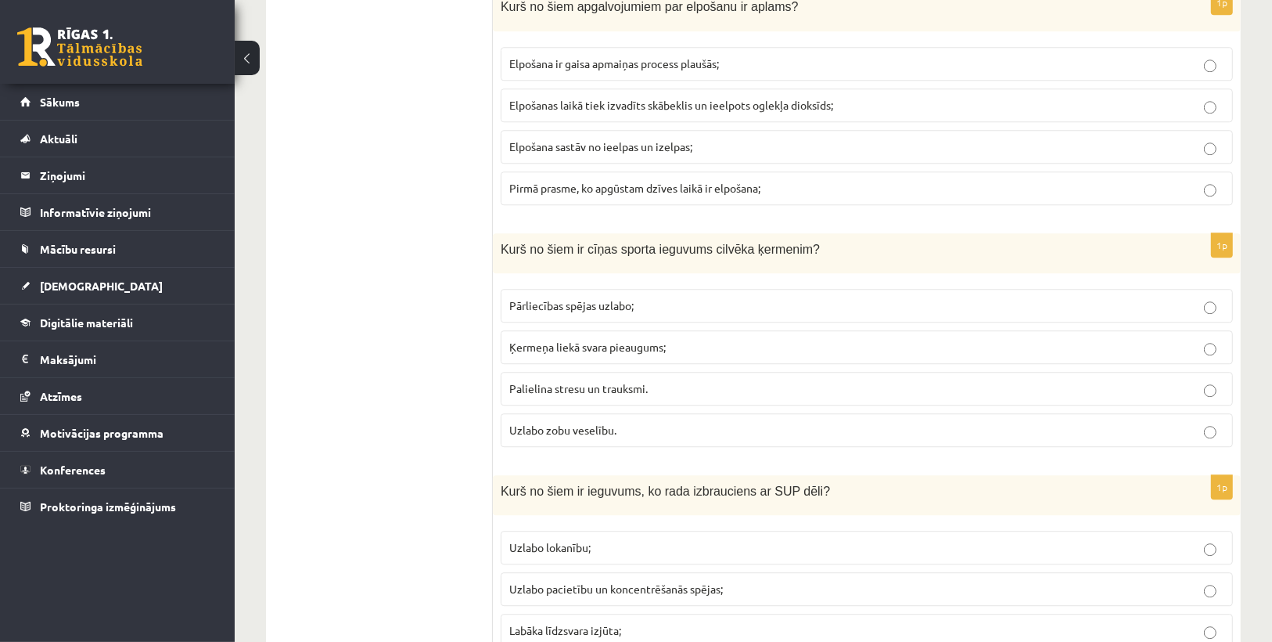
click at [553, 289] on label "Pārliecības spējas uzlabo;" at bounding box center [867, 306] width 733 height 34
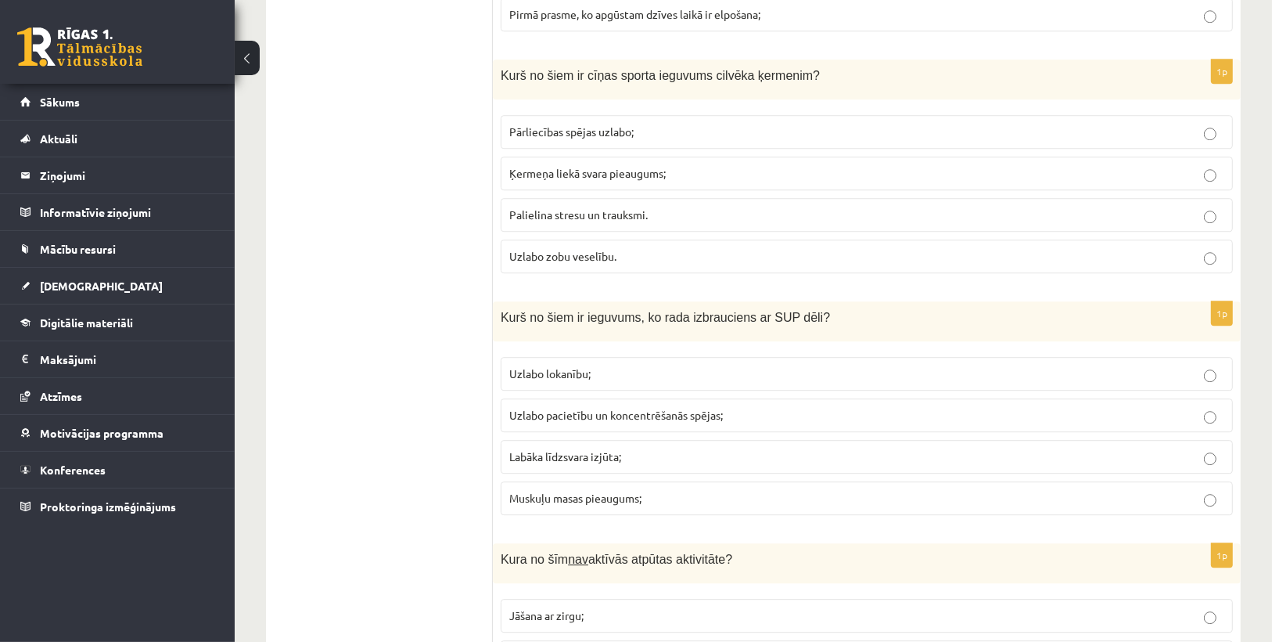
scroll to position [3882, 0]
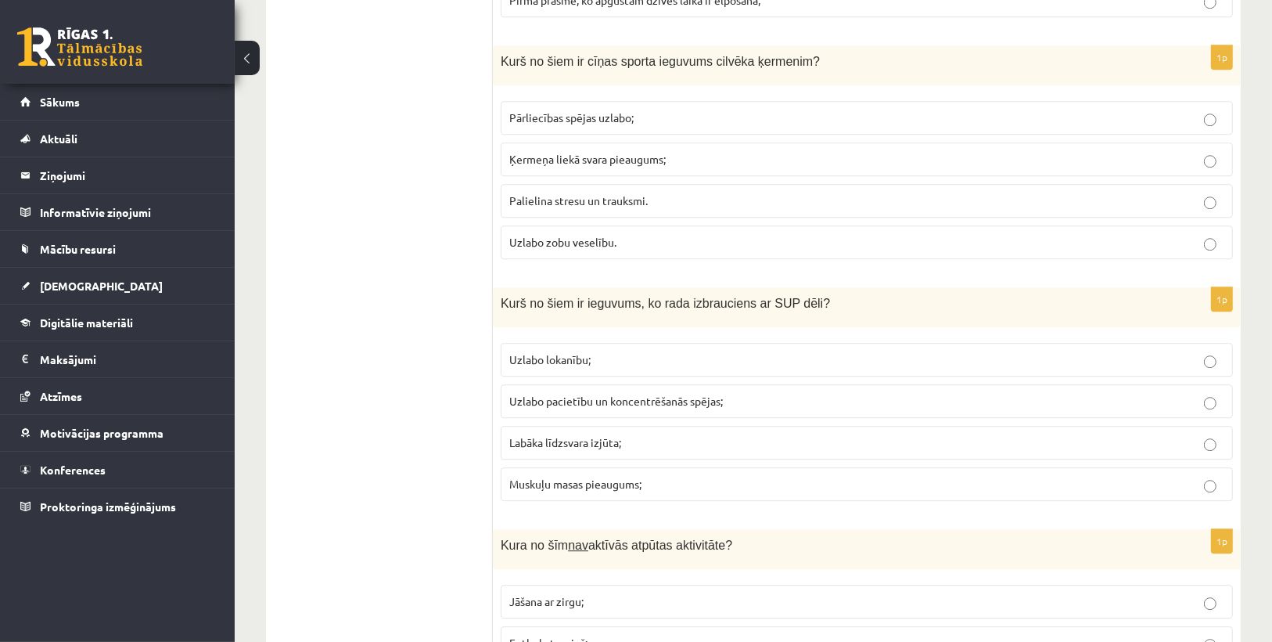
click at [553, 435] on span "Labāka līdzsvara izjūta;" at bounding box center [565, 442] width 112 height 14
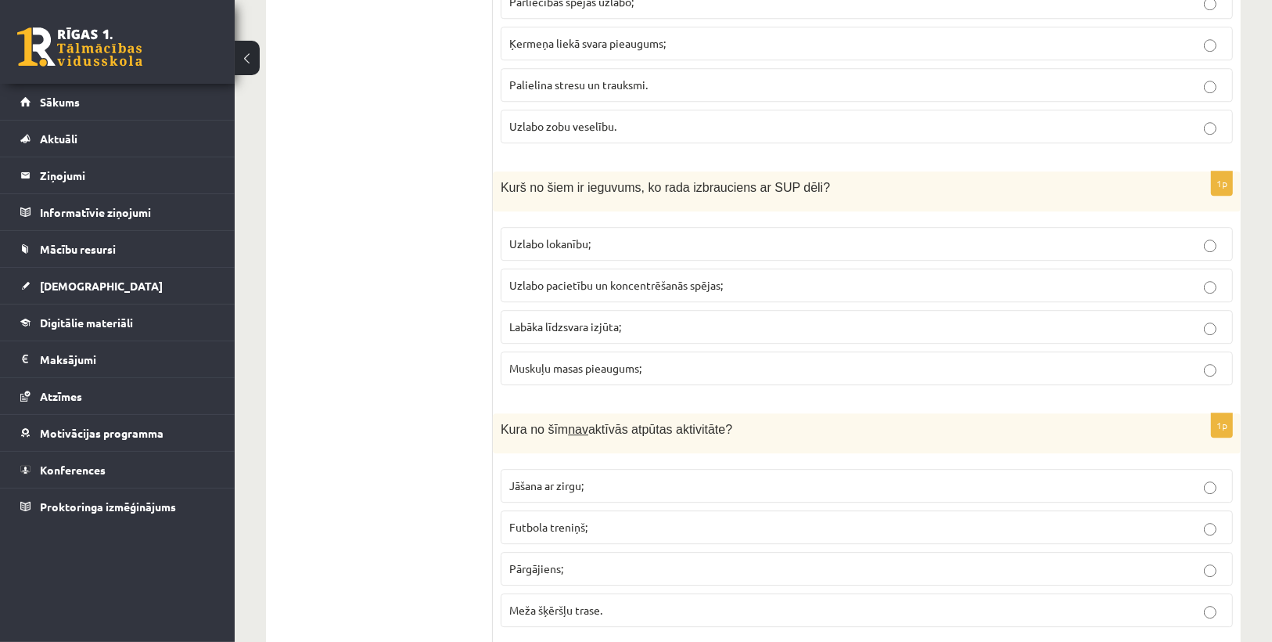
scroll to position [4069, 0]
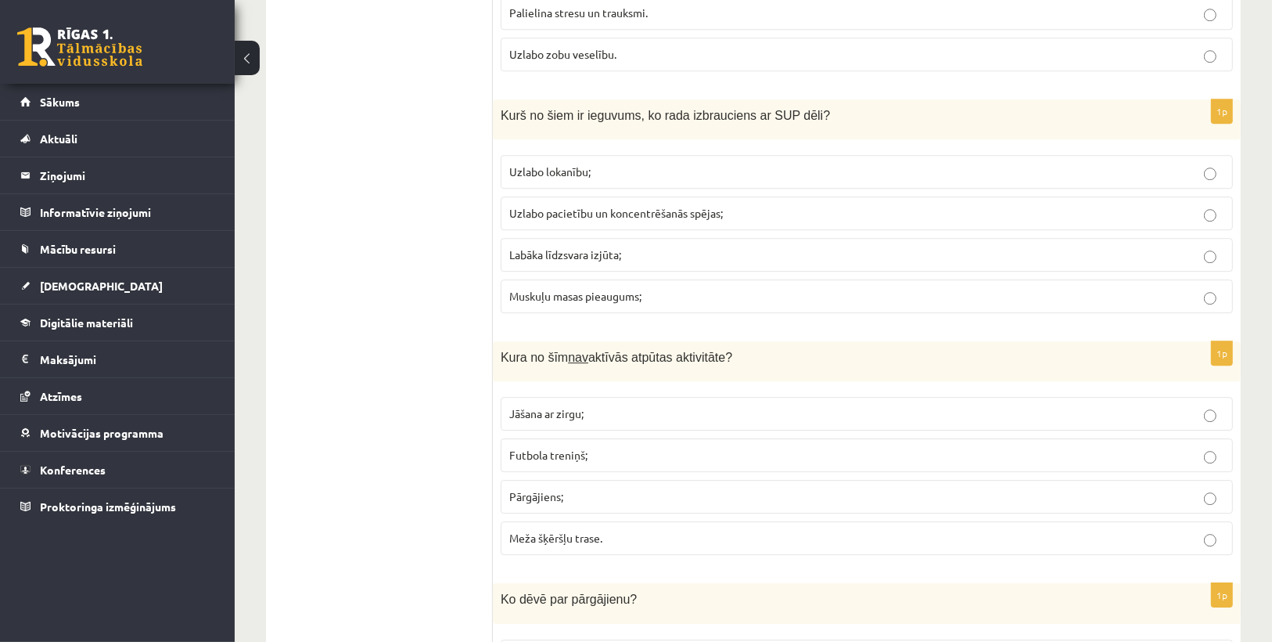
click at [545, 448] on span "Futbola treniņš;" at bounding box center [548, 455] width 78 height 14
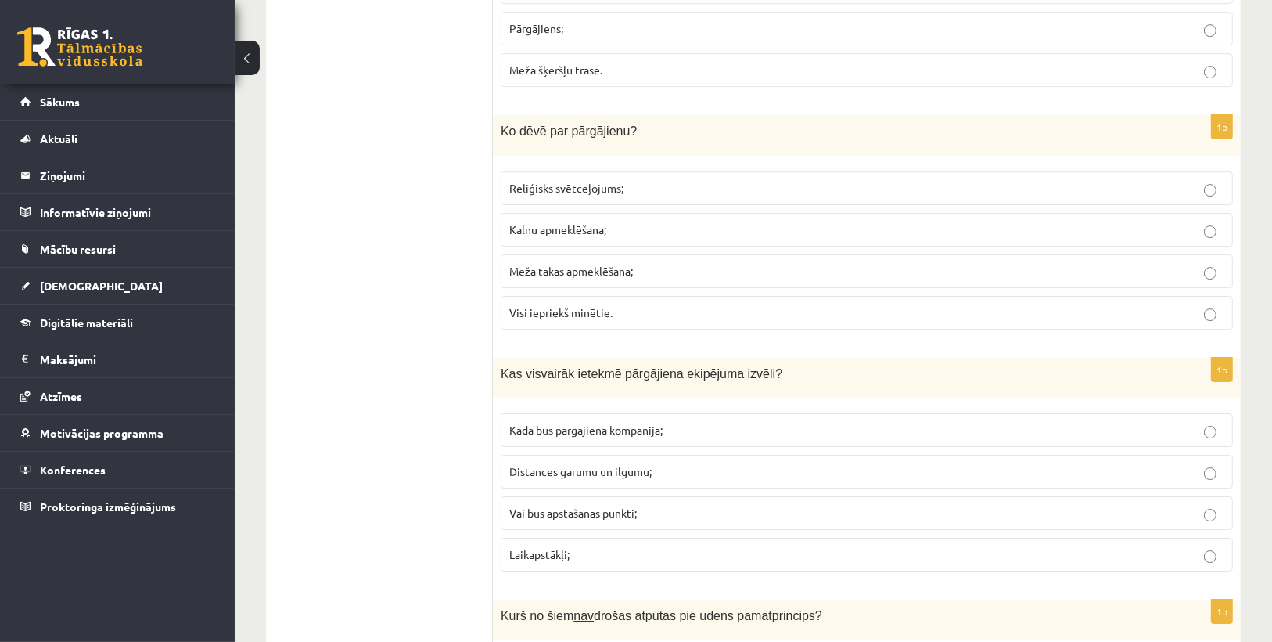
scroll to position [4508, 0]
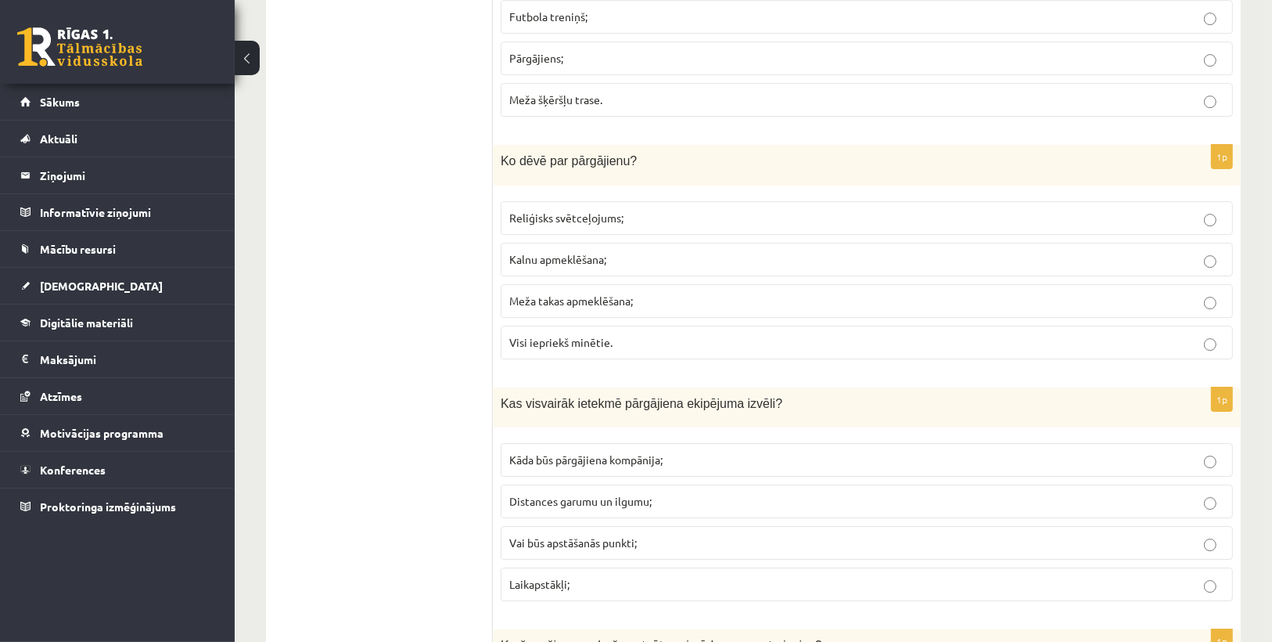
click at [570, 293] on span "Meža takas apmeklēšana;" at bounding box center [571, 300] width 124 height 14
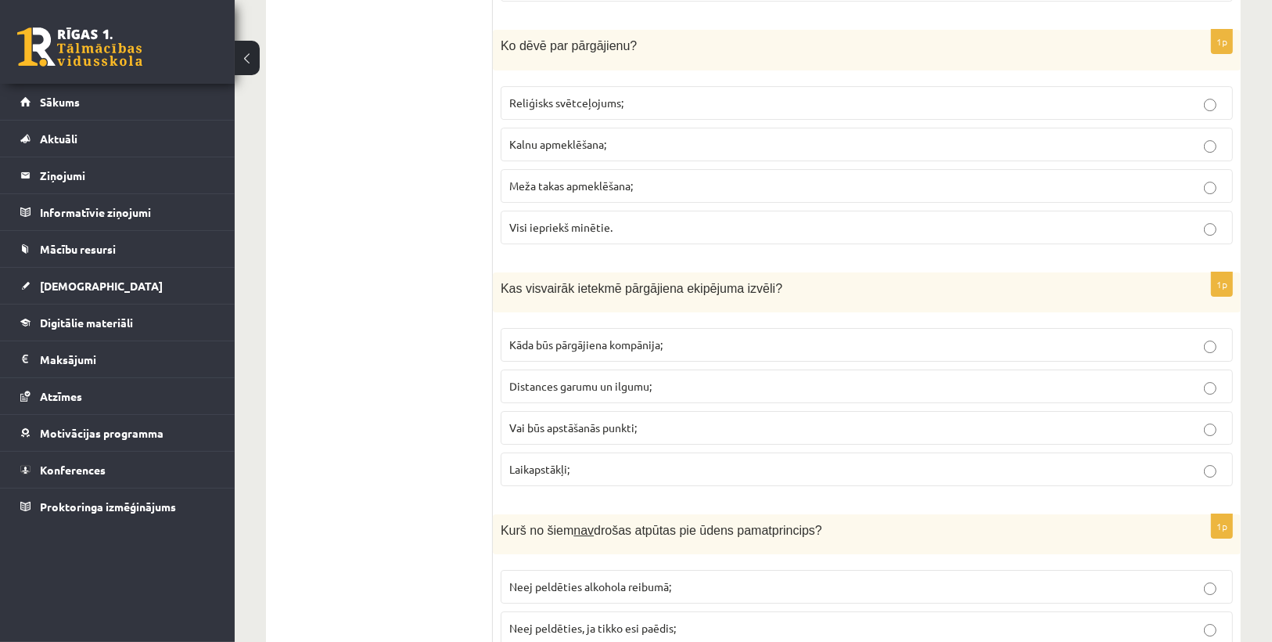
scroll to position [4633, 0]
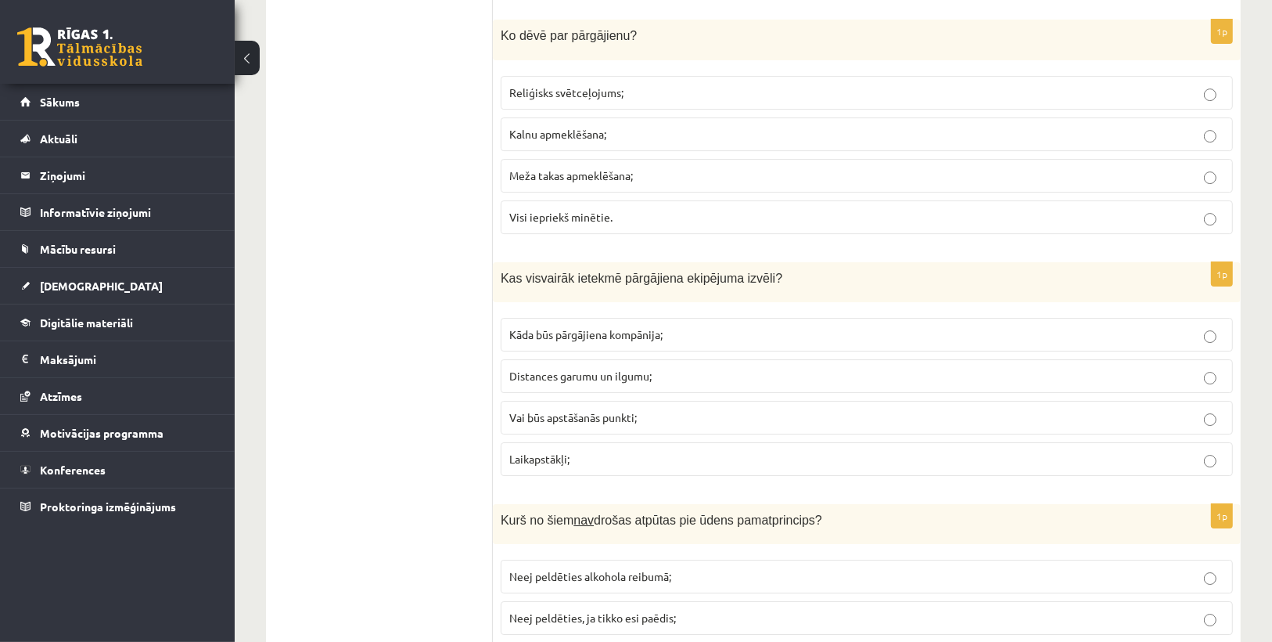
click at [583, 369] on span "Distances garumu un ilgumu;" at bounding box center [580, 376] width 142 height 14
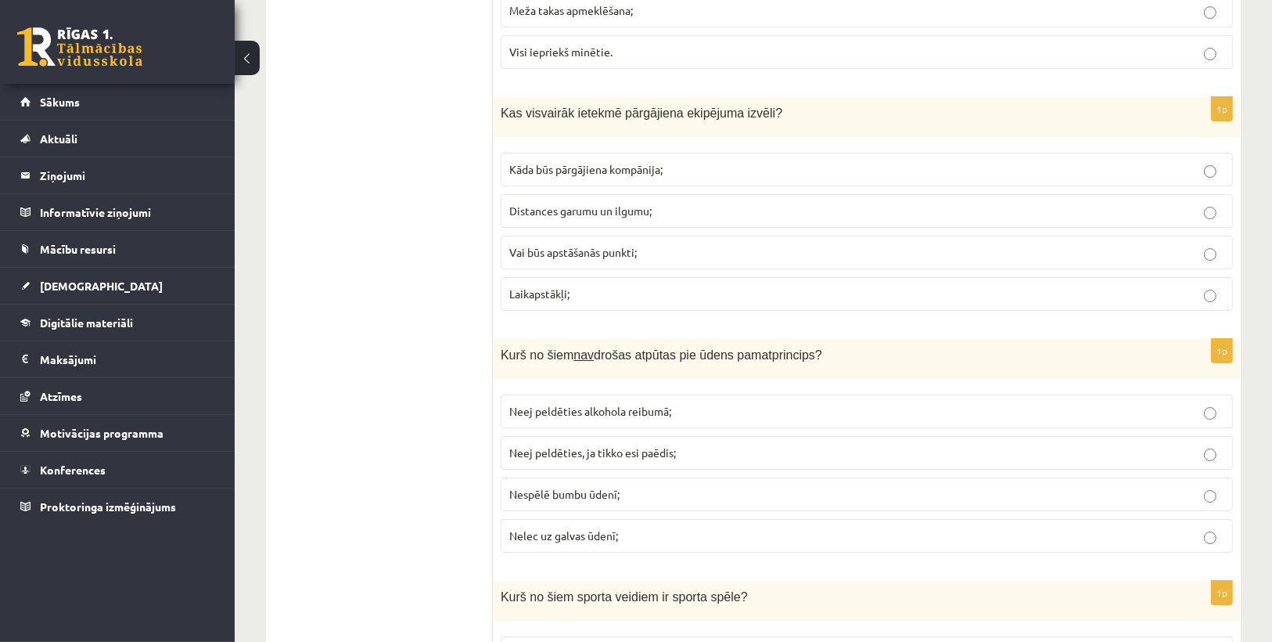
scroll to position [4946, 0]
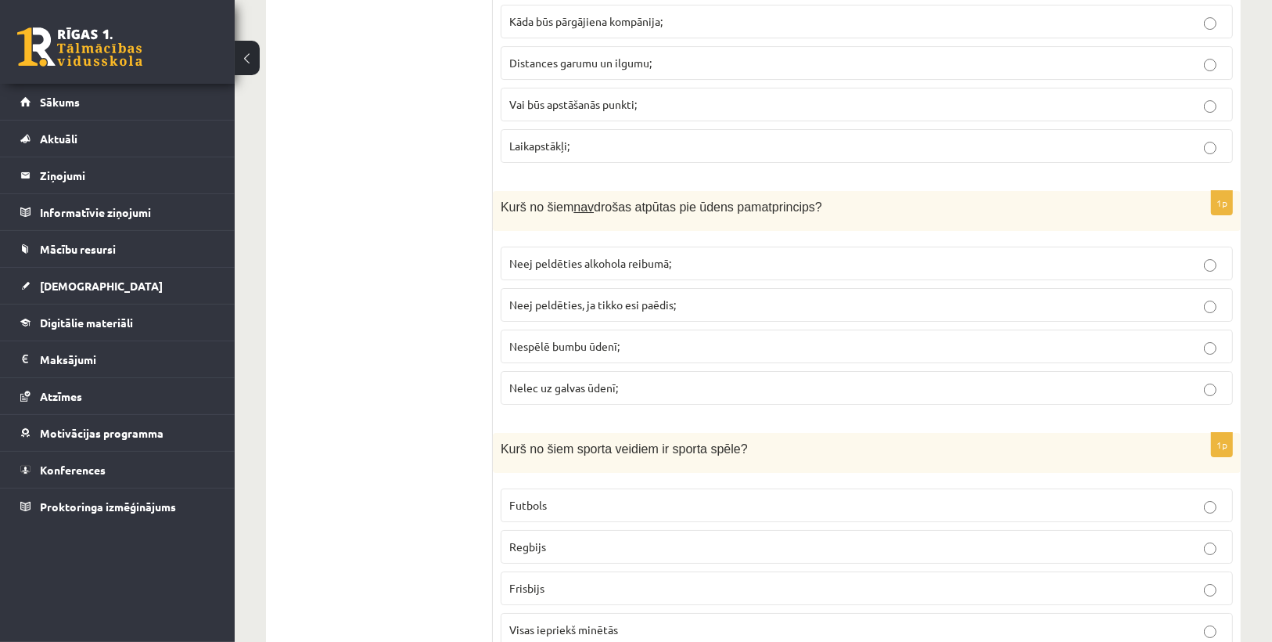
click at [596, 329] on label "Nespēlē bumbu ūdenī;" at bounding box center [867, 346] width 733 height 34
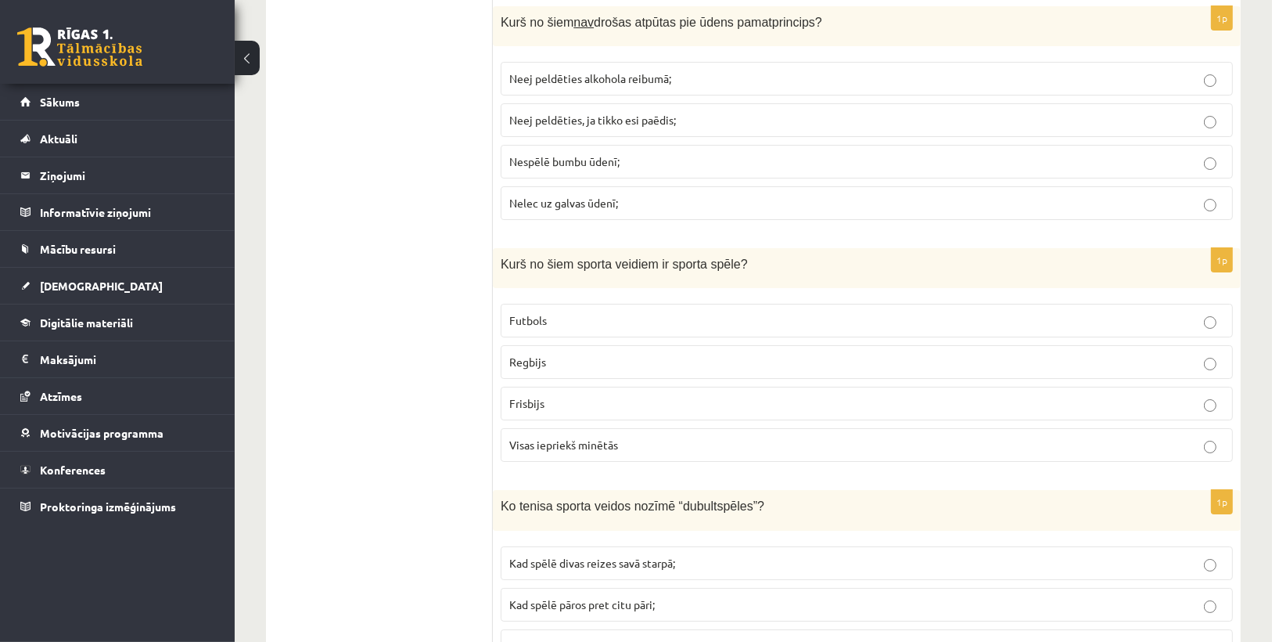
scroll to position [5134, 0]
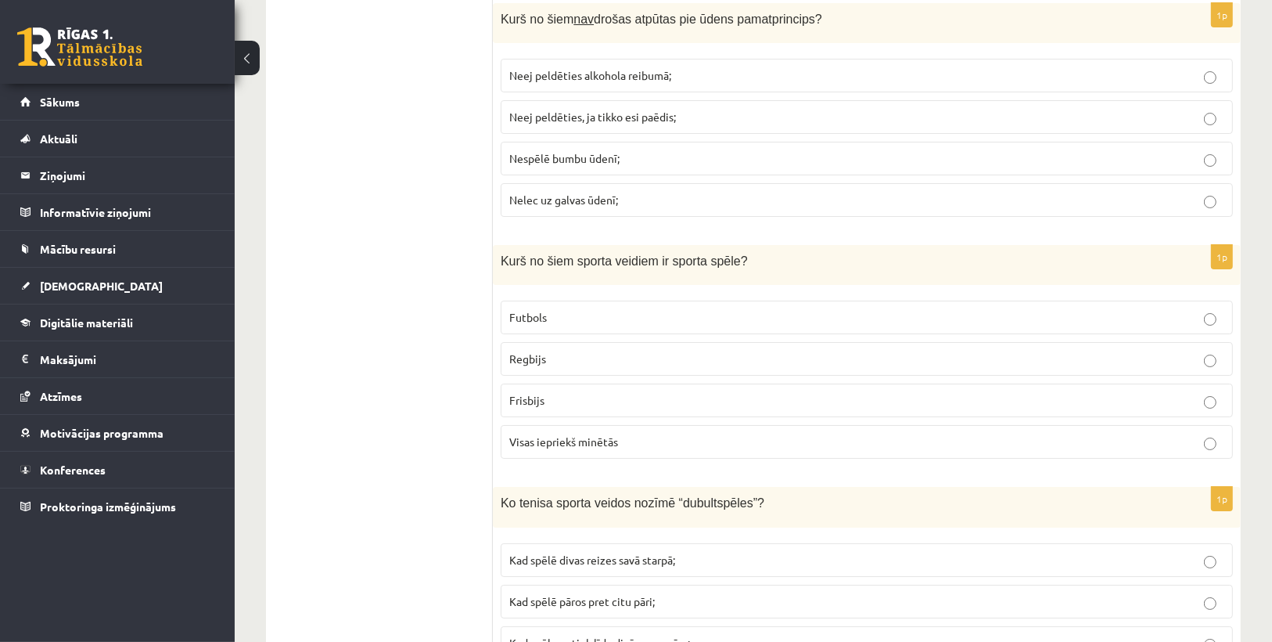
click at [623, 434] on p "Visas iepriekš minētās" at bounding box center [866, 442] width 715 height 16
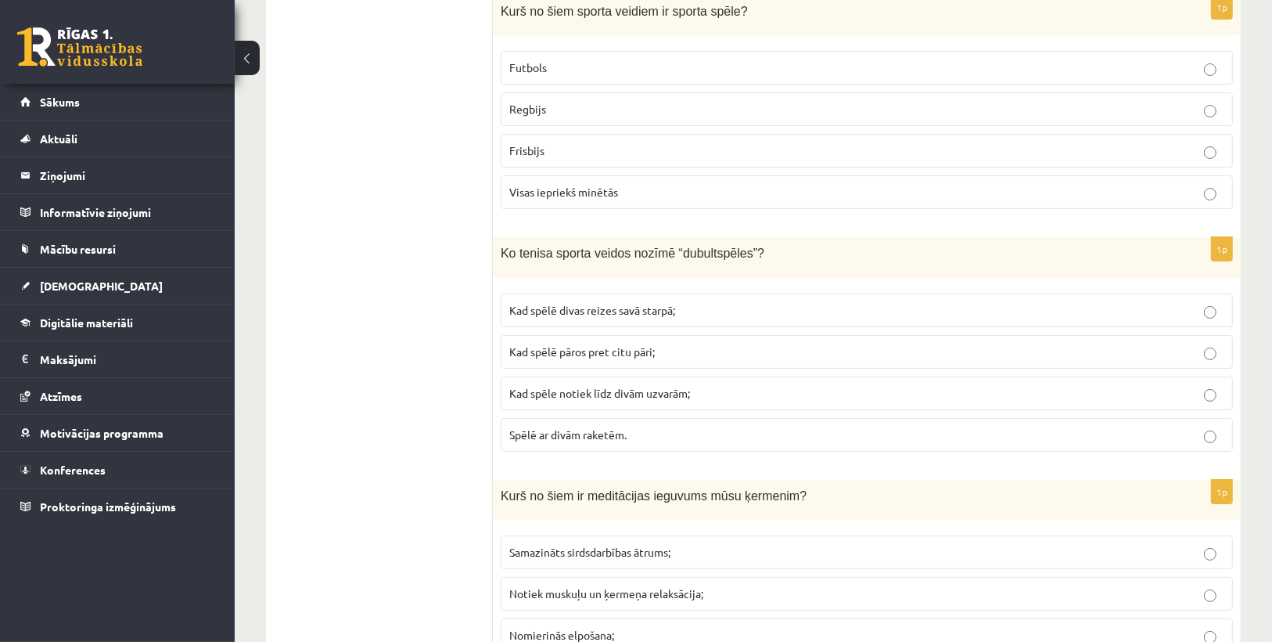
scroll to position [5384, 0]
click at [646, 344] on span "Kad spēlē pāros pret citu pāri;" at bounding box center [582, 351] width 146 height 14
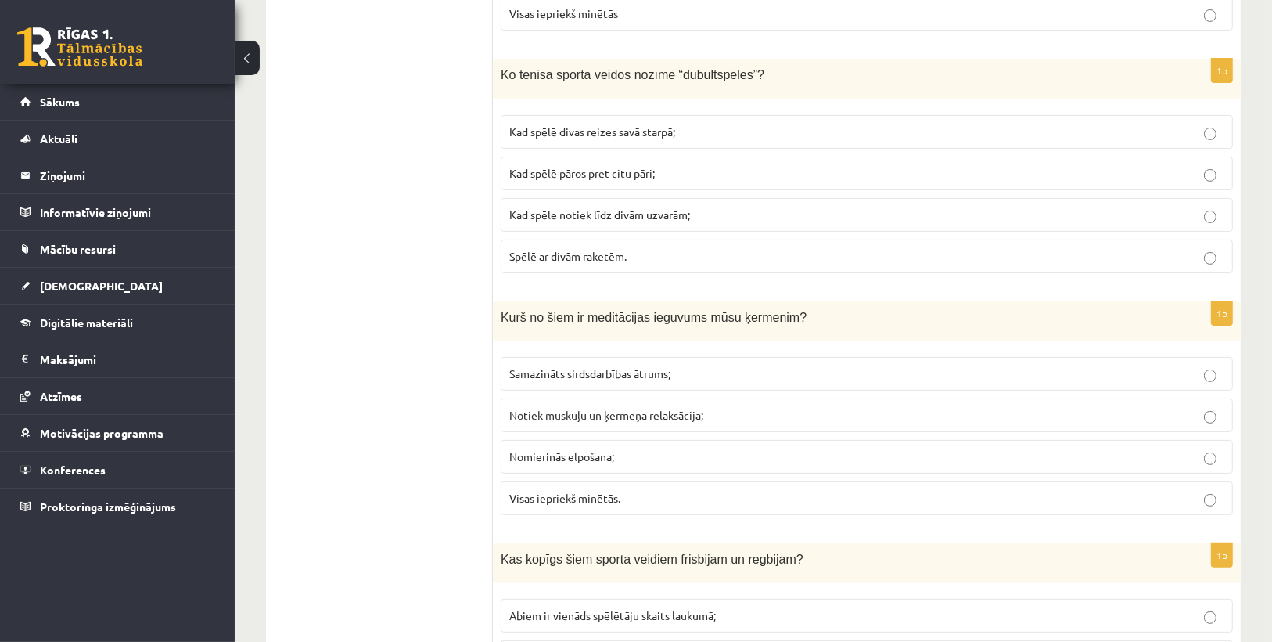
scroll to position [5572, 0]
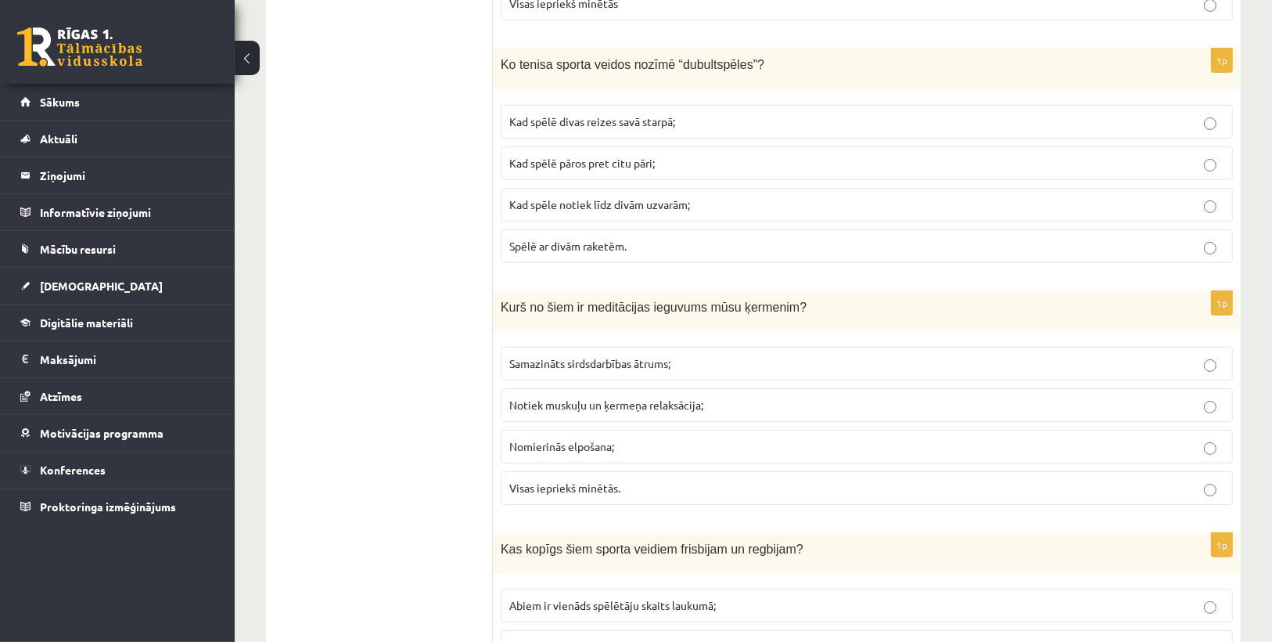
click at [592, 481] on span "Visas iepriekš minētās." at bounding box center [564, 488] width 111 height 14
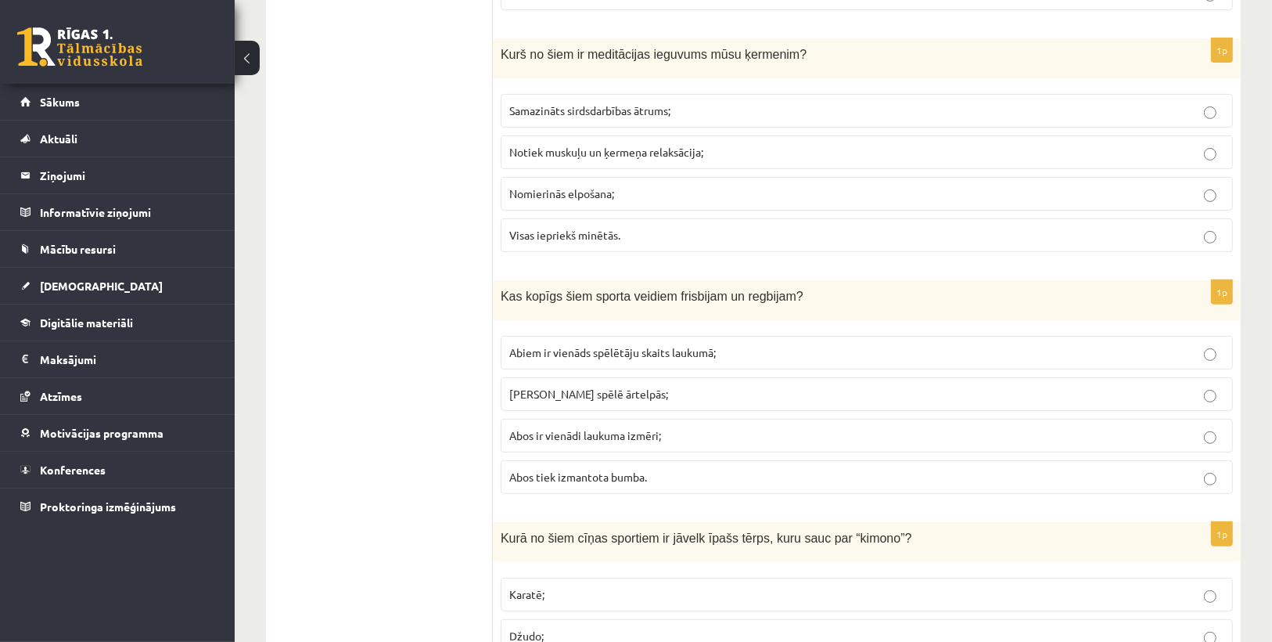
scroll to position [5948, 0]
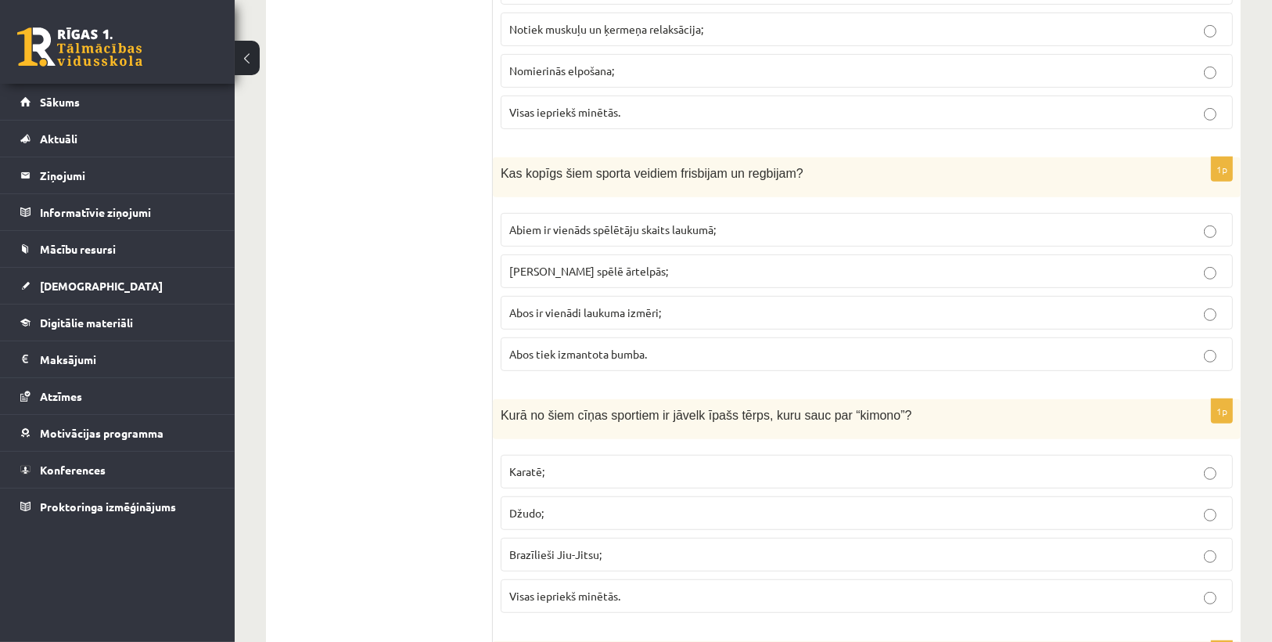
click at [608, 347] on span "Abos tiek izmantota bumba." at bounding box center [578, 354] width 138 height 14
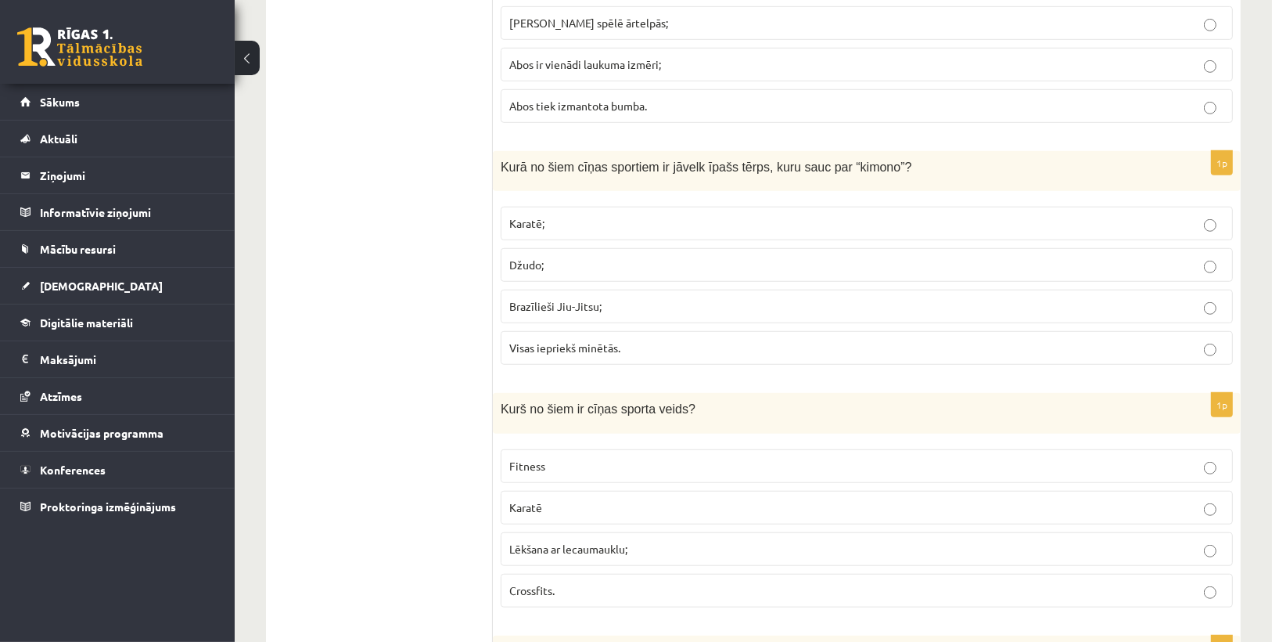
scroll to position [6198, 0]
click at [577, 338] on span "Visas iepriekš minētās." at bounding box center [564, 345] width 111 height 14
click at [554, 497] on p "Karatē" at bounding box center [866, 505] width 715 height 16
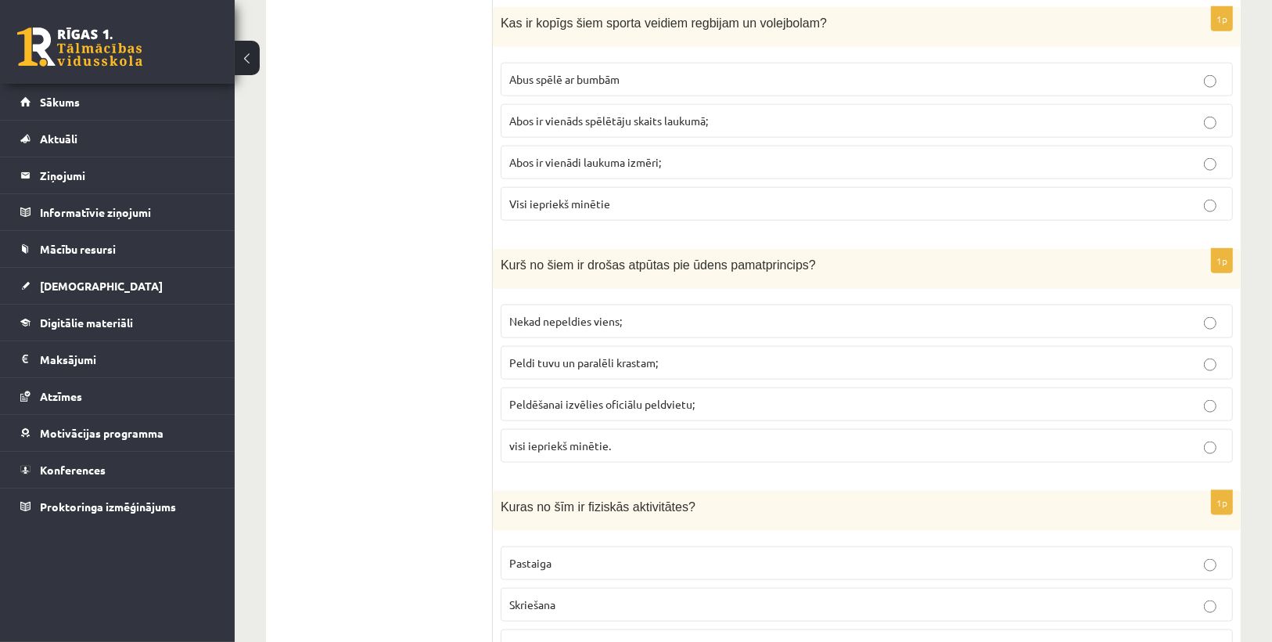
scroll to position [6699, 0]
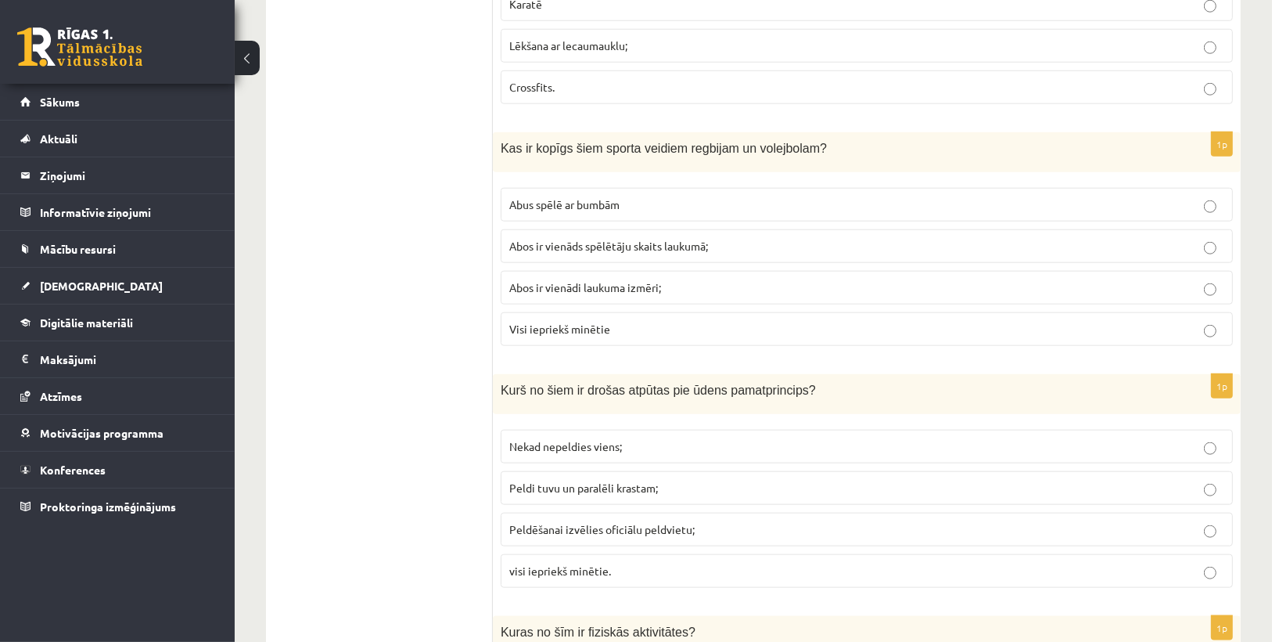
click at [569, 280] on span "Abos ir vienādi laukuma izmēri;" at bounding box center [585, 287] width 152 height 14
click at [563, 196] on p "Abus spēlē ar bumbām" at bounding box center [866, 204] width 715 height 16
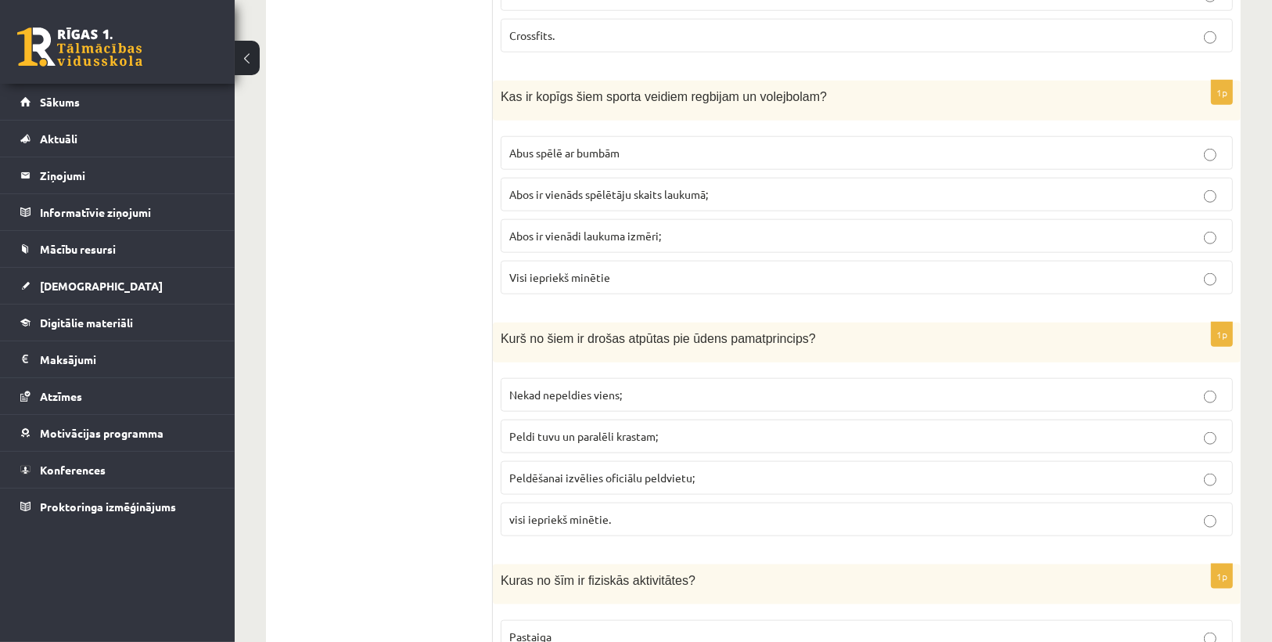
scroll to position [6824, 0]
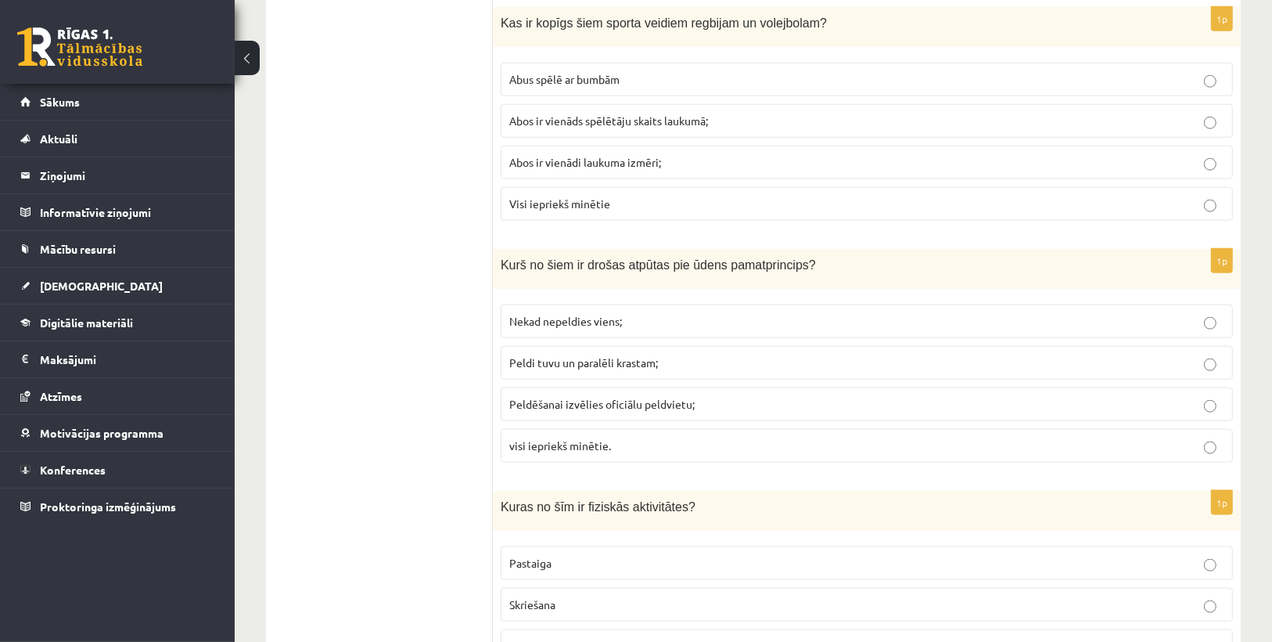
click at [608, 438] on span "visi iepriekš minētie." at bounding box center [560, 445] width 102 height 14
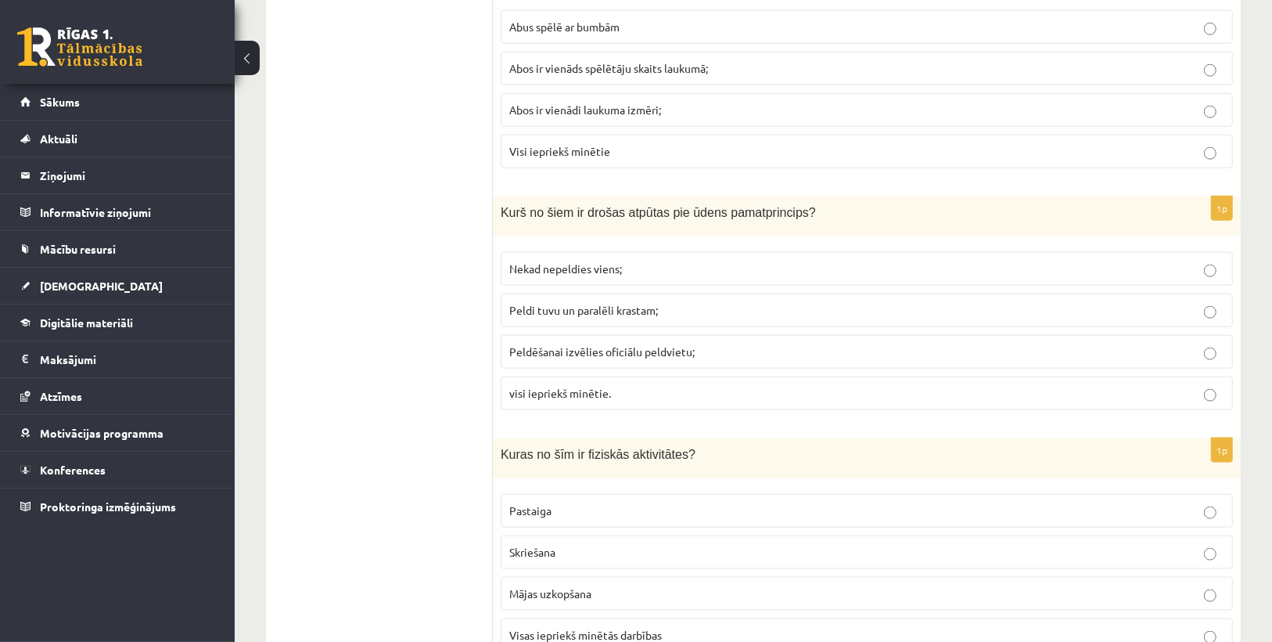
click at [527, 627] on p "Visas iepriekš minētās darbības" at bounding box center [866, 635] width 715 height 16
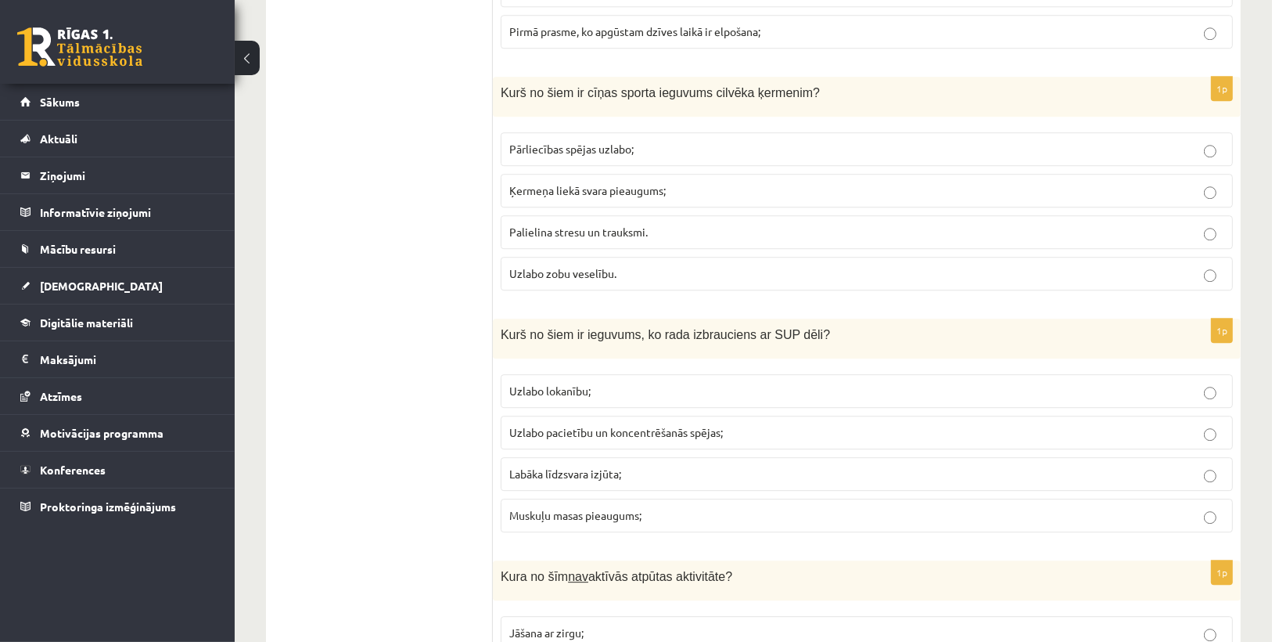
scroll to position [0, 0]
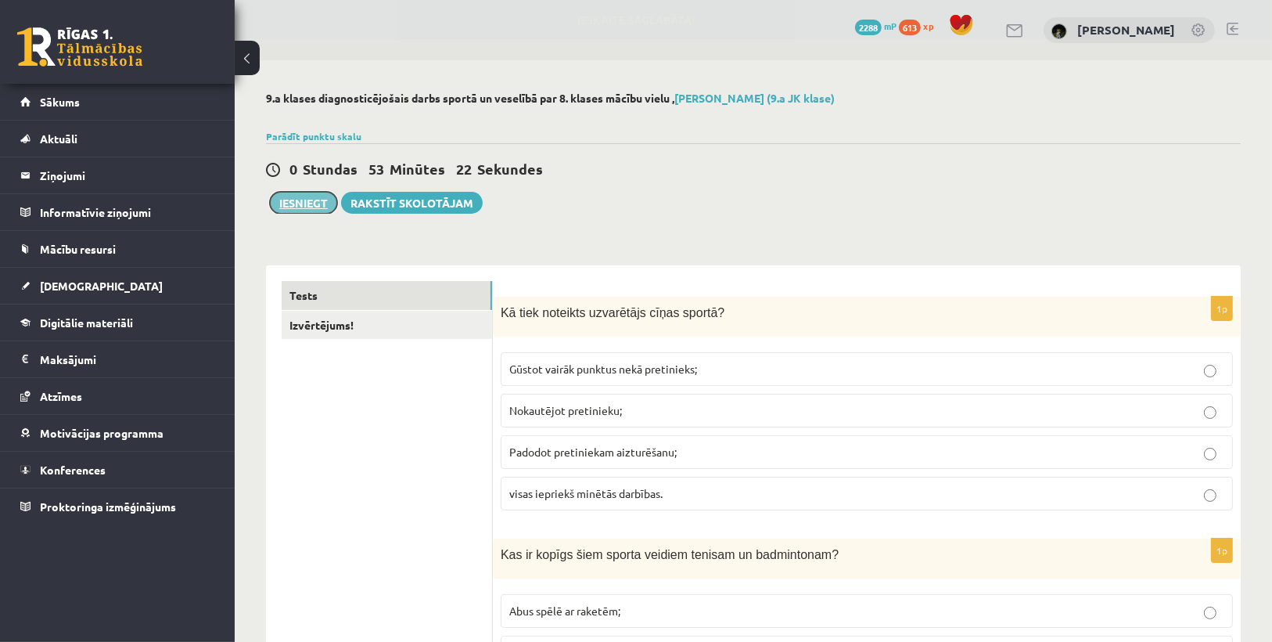
click at [290, 201] on button "Iesniegt" at bounding box center [303, 203] width 67 height 22
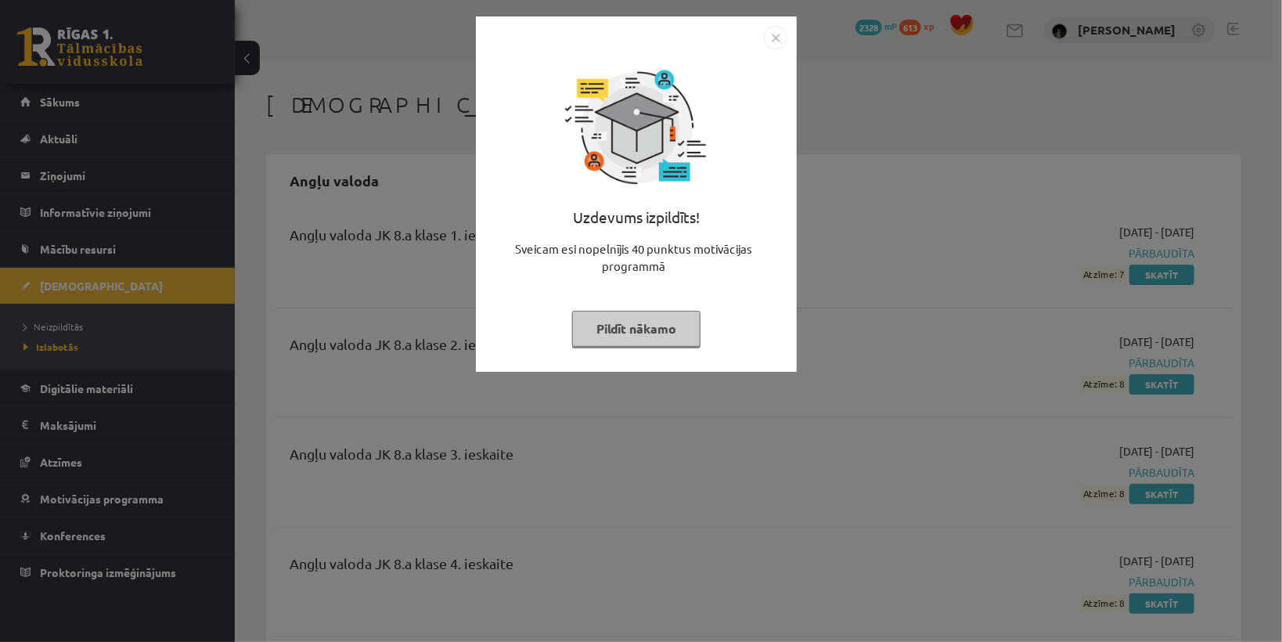
click at [634, 337] on button "Pildīt nākamo" at bounding box center [636, 329] width 128 height 36
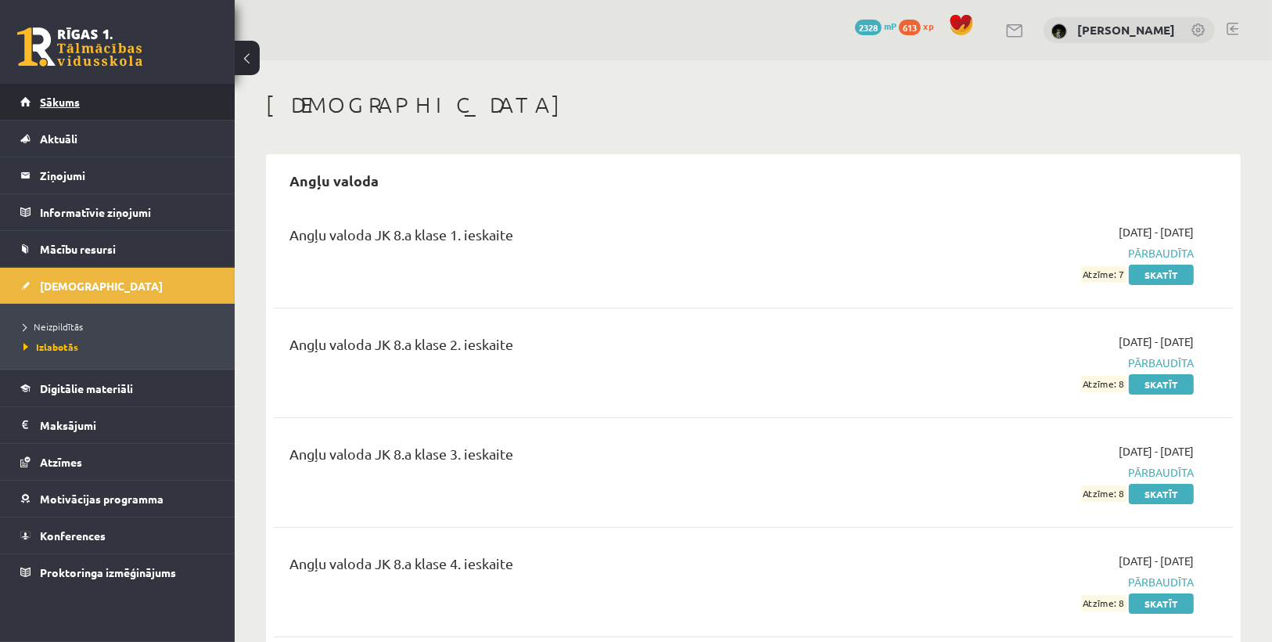
click at [85, 103] on link "Sākums" at bounding box center [117, 102] width 195 height 36
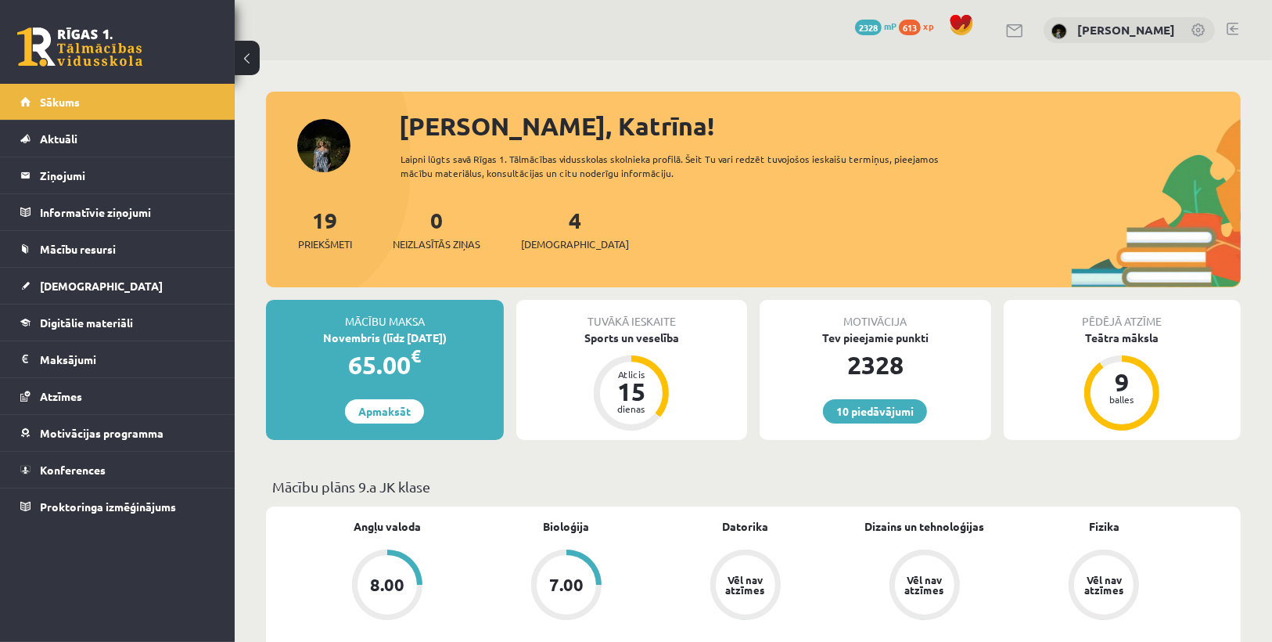
click at [555, 234] on div "4 Ieskaites" at bounding box center [575, 227] width 108 height 49
click at [562, 242] on span "[DEMOGRAPHIC_DATA]" at bounding box center [575, 244] width 108 height 16
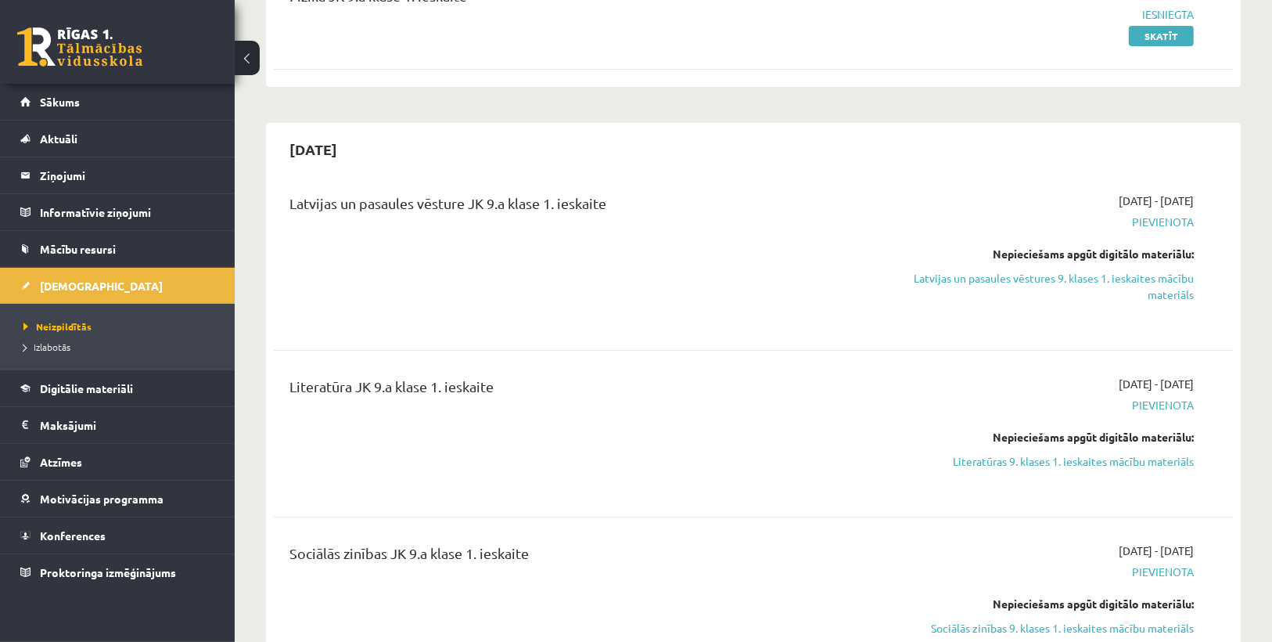
scroll to position [188, 0]
